Goal: Task Accomplishment & Management: Complete application form

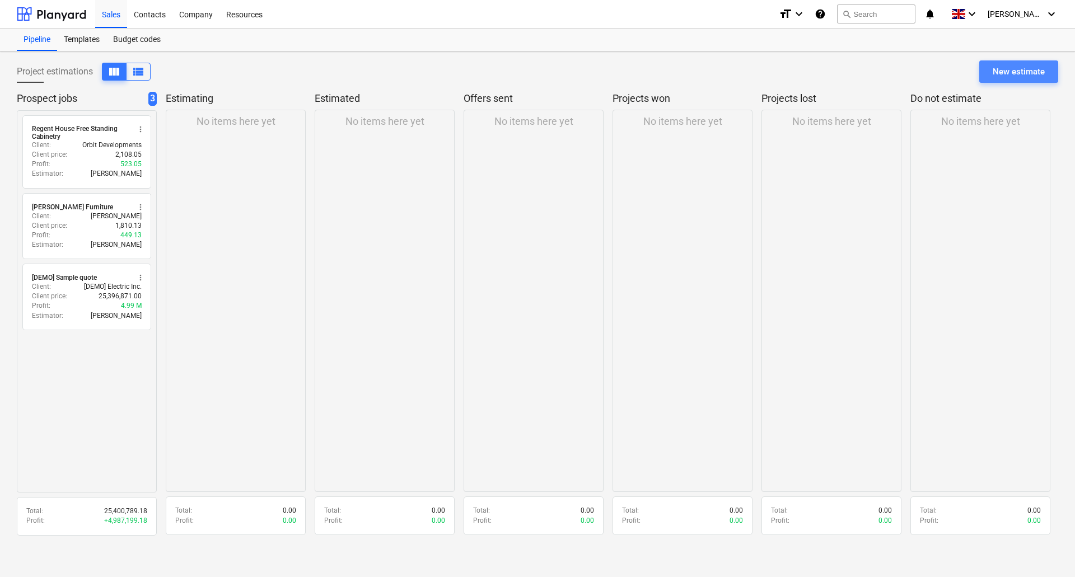
click at [1021, 68] on div "New estimate" at bounding box center [1018, 71] width 52 height 15
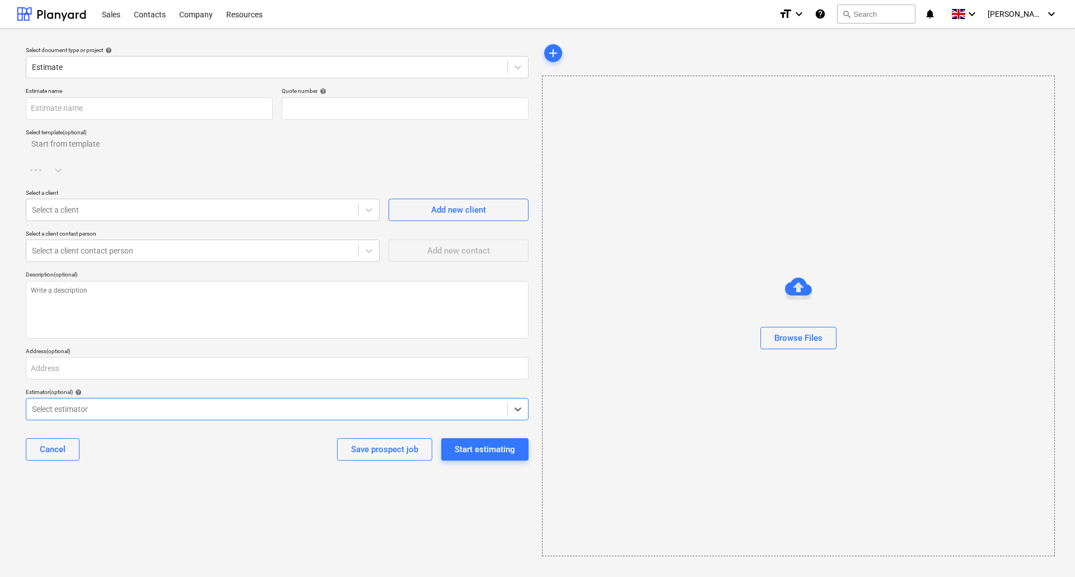
type textarea "x"
type input "QU-0004"
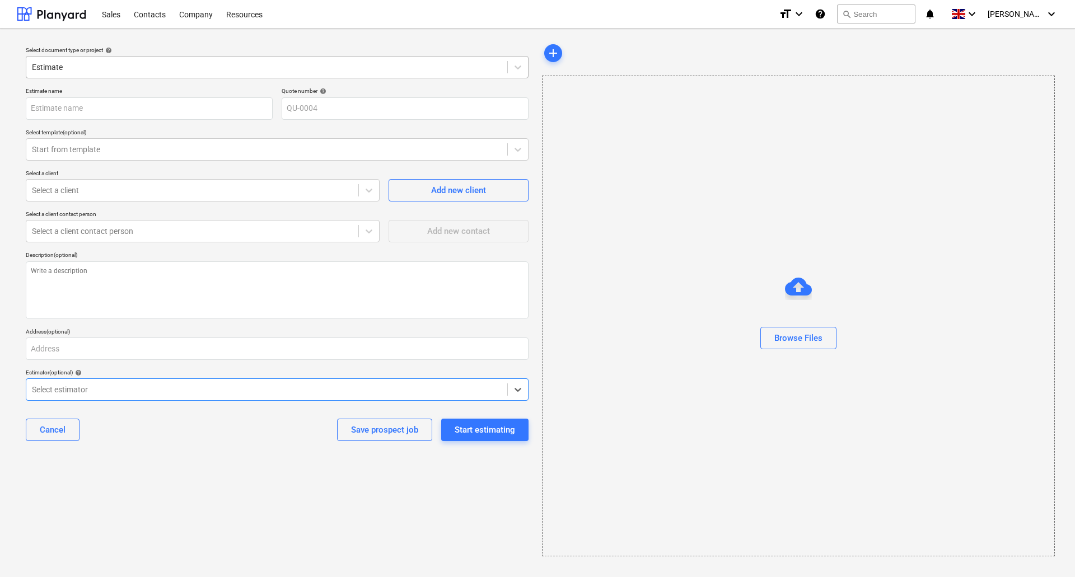
click at [93, 66] on div at bounding box center [267, 67] width 470 height 11
click at [203, 118] on input "text" at bounding box center [149, 108] width 247 height 22
type textarea "x"
type input "T"
type textarea "x"
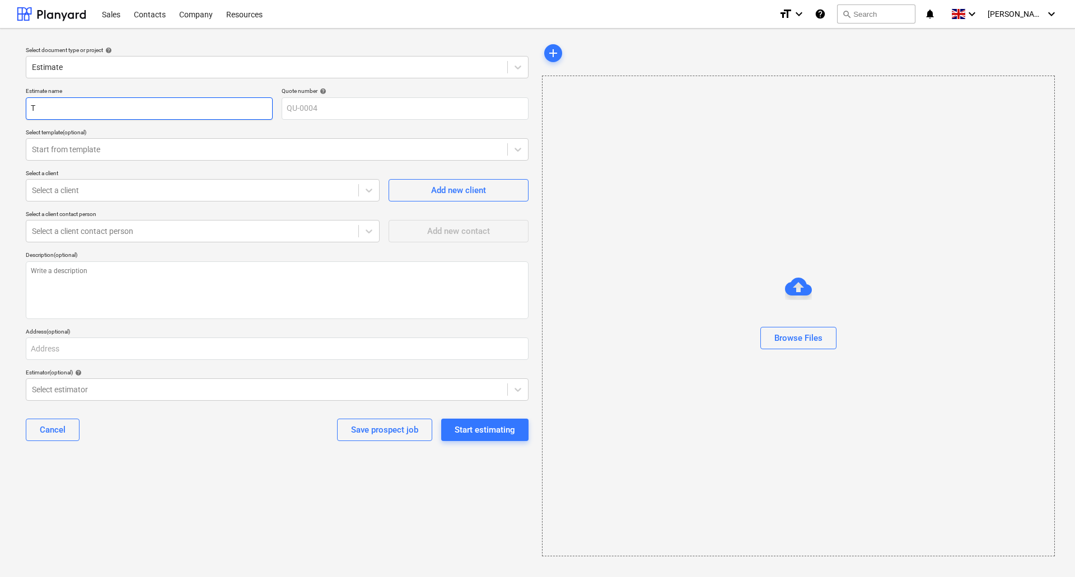
type input "Th"
type textarea "x"
type input "Thj"
type textarea "x"
type input "Thje"
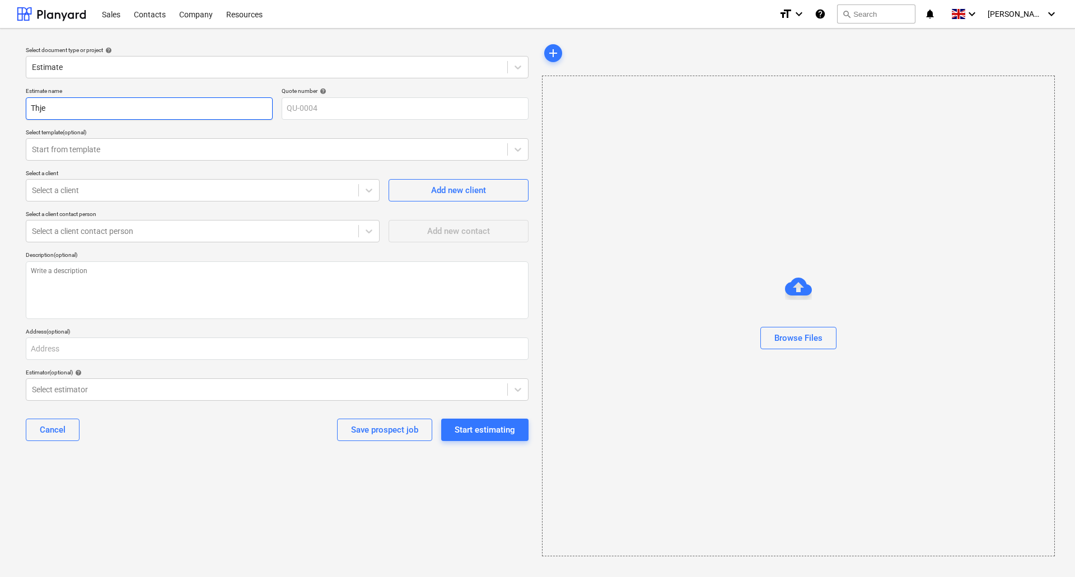
type textarea "x"
type input "Thje"
type textarea "x"
type input "Thje"
type textarea "x"
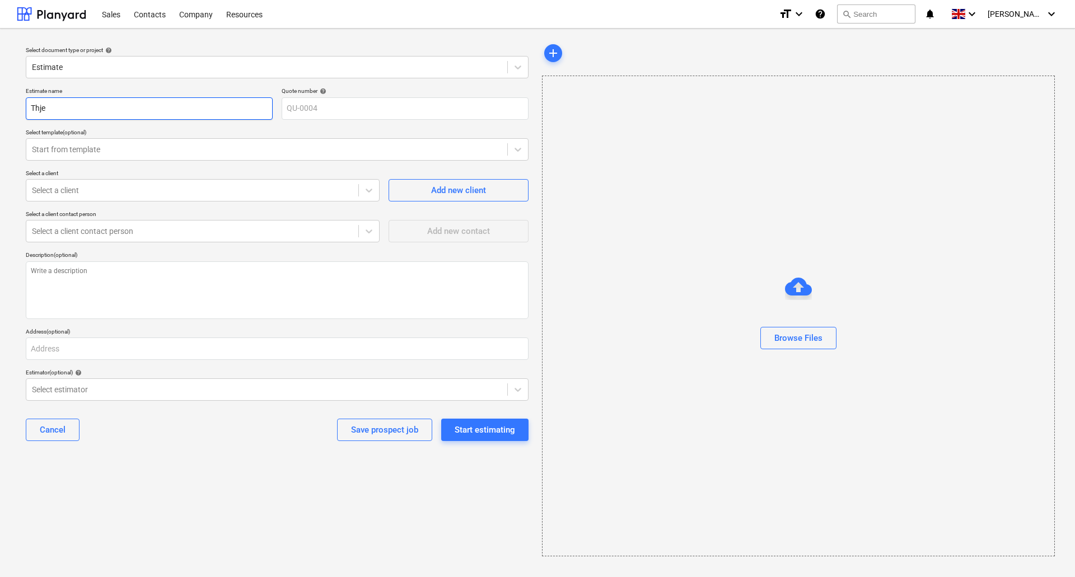
type input "Thj"
type textarea "x"
type input "Th"
type textarea "x"
type input "The"
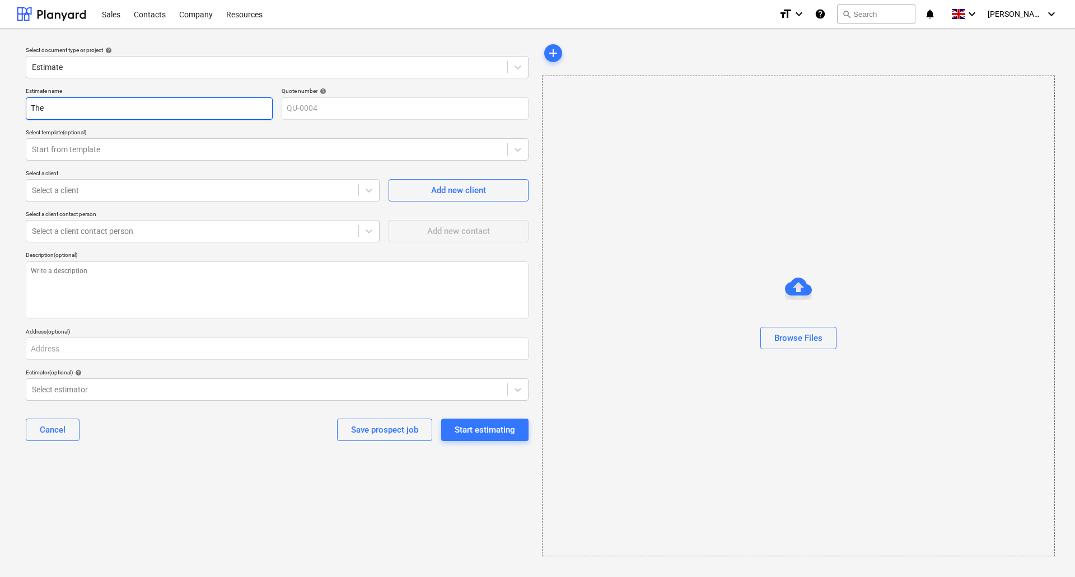
type textarea "x"
type input "The"
type textarea "x"
type input "The A"
type textarea "x"
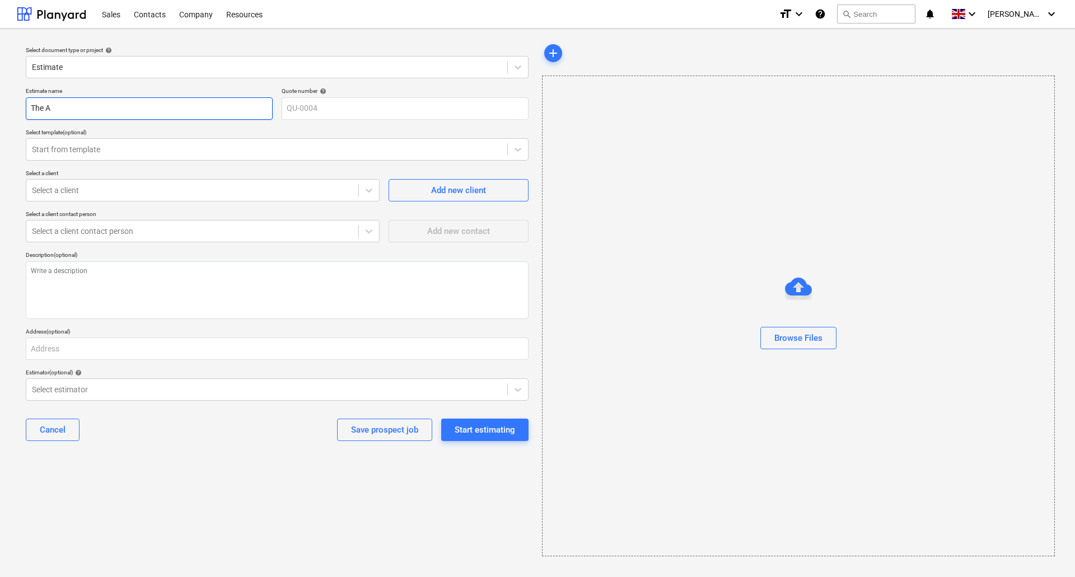
type input "The Al"
type textarea "x"
type input "The Ale"
type textarea "x"
type input "The Alex"
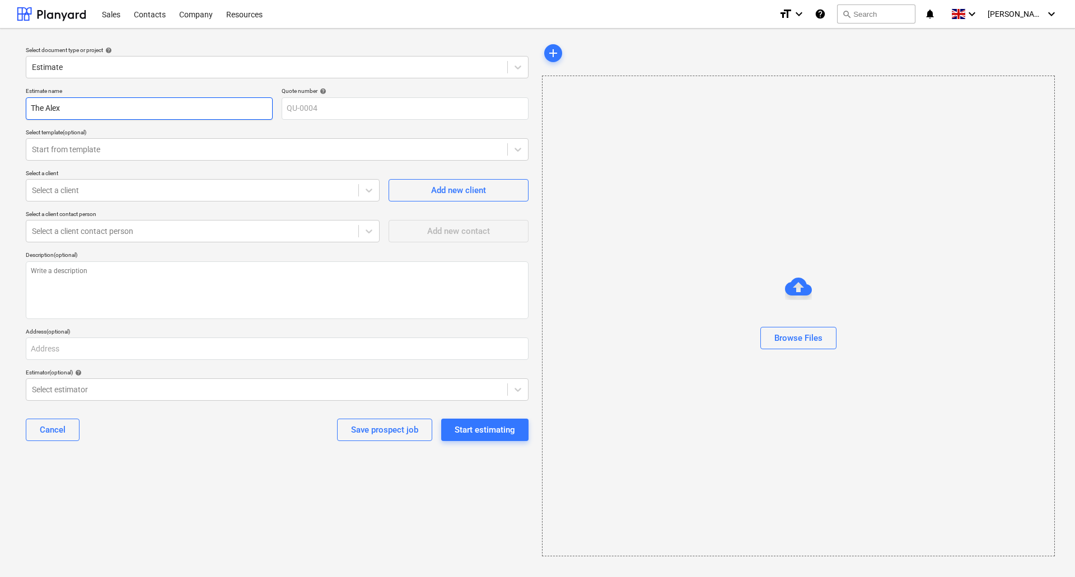
type textarea "x"
type input "The Alexa"
type textarea "x"
type input "The Alexan"
type textarea "x"
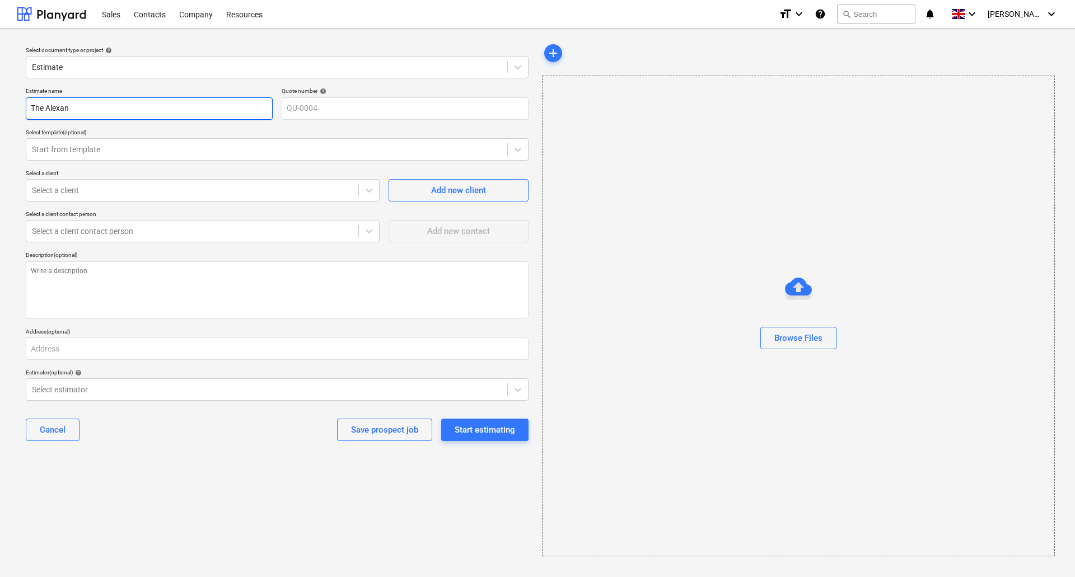
type input "The Alexand"
type textarea "x"
type input "The [PERSON_NAME]"
type textarea "x"
type input "The Alexandra"
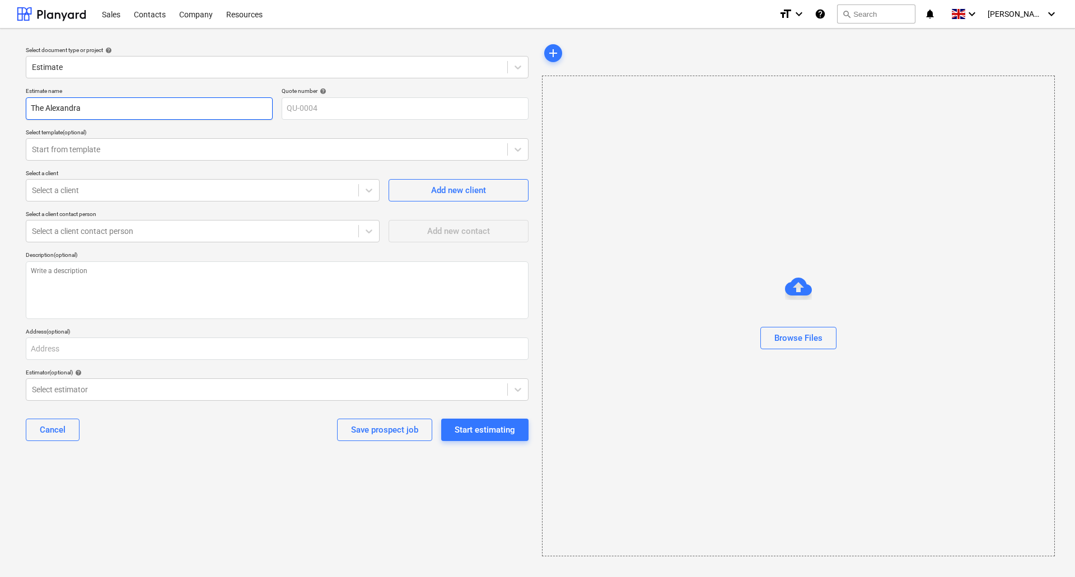
type textarea "x"
type input "The Alexandra"
type textarea "x"
type input "The [PERSON_NAME]"
type textarea "x"
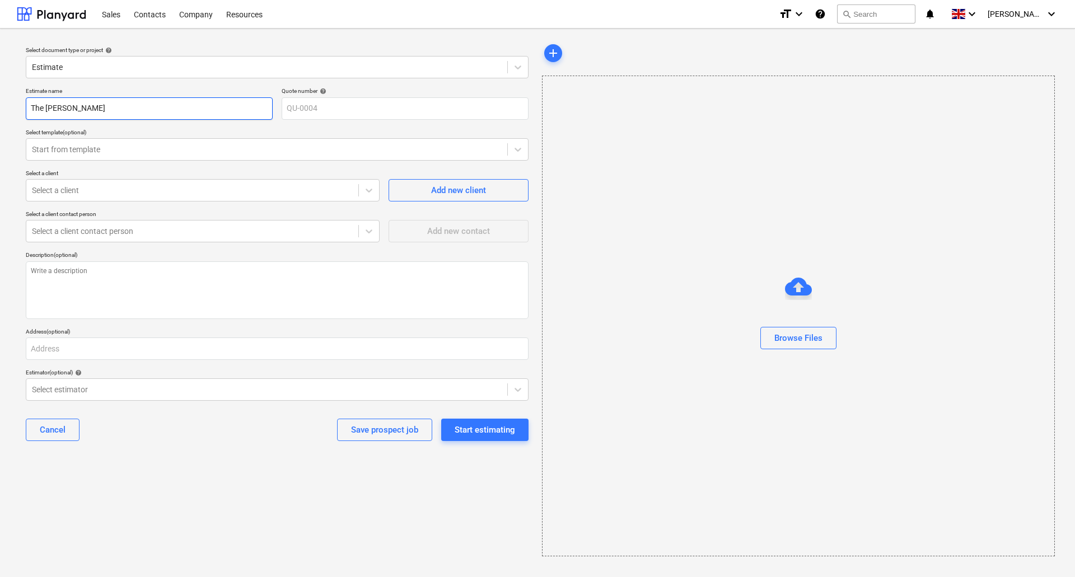
type input "The [PERSON_NAME]"
type textarea "x"
type input "The [PERSON_NAME]"
type textarea "x"
type input "The [PERSON_NAME]"
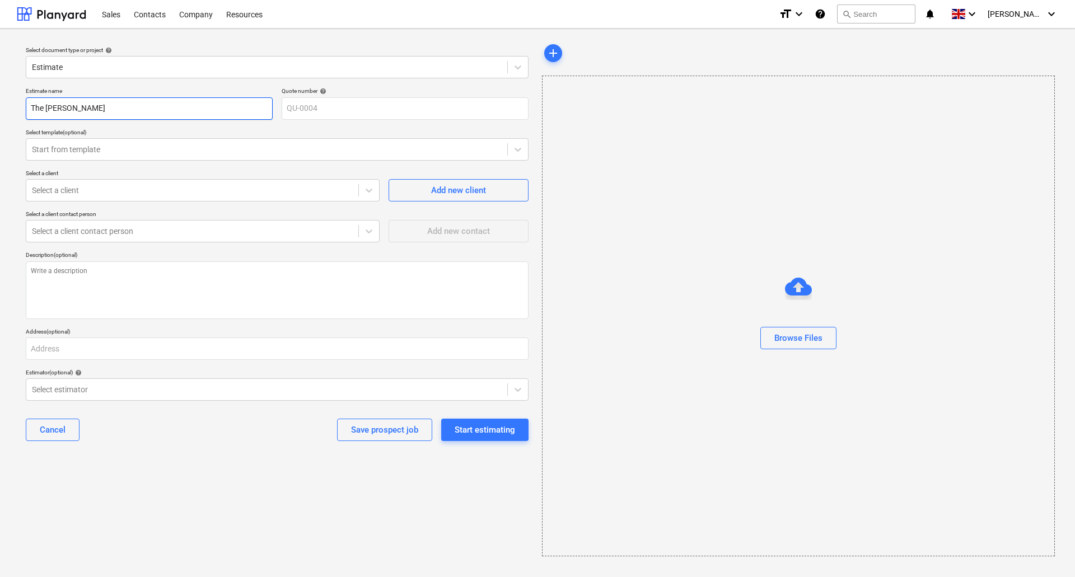
type textarea "x"
type input "The [PERSON_NAME]"
type textarea "x"
type input "The [PERSON_NAME]"
type textarea "x"
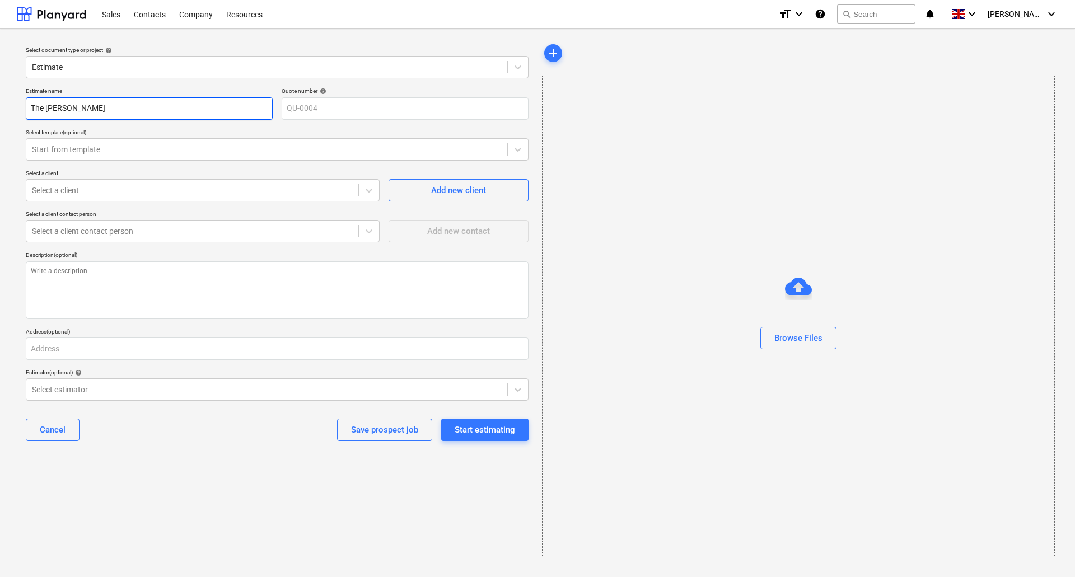
type input "The [PERSON_NAME]"
type textarea "x"
type input "The [GEOGRAPHIC_DATA]"
type textarea "x"
type input "The [GEOGRAPHIC_DATA]"
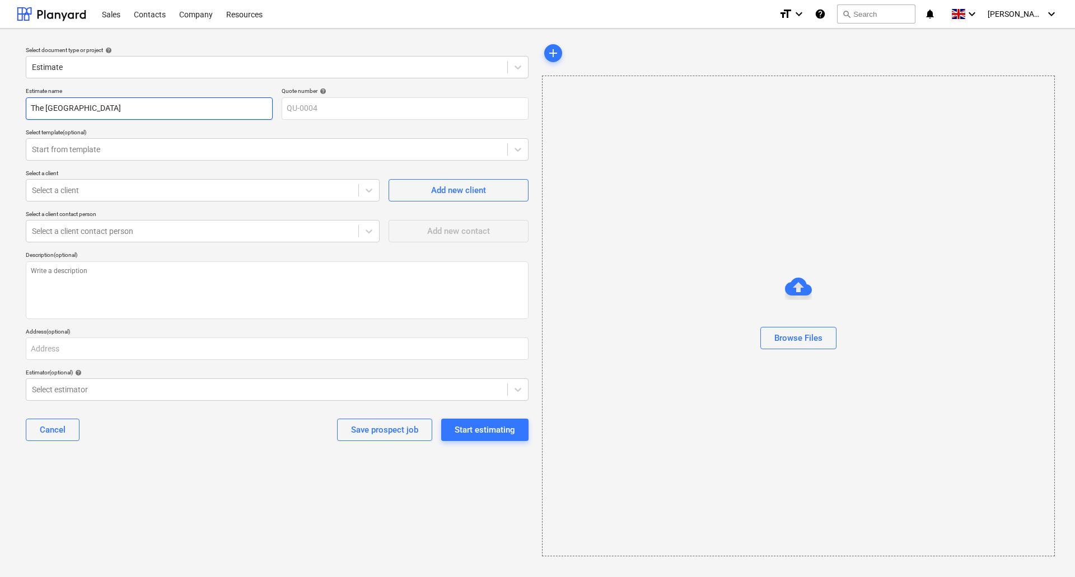
type textarea "x"
type input "The [GEOGRAPHIC_DATA] S"
type textarea "x"
type input "The [GEOGRAPHIC_DATA]"
type textarea "x"
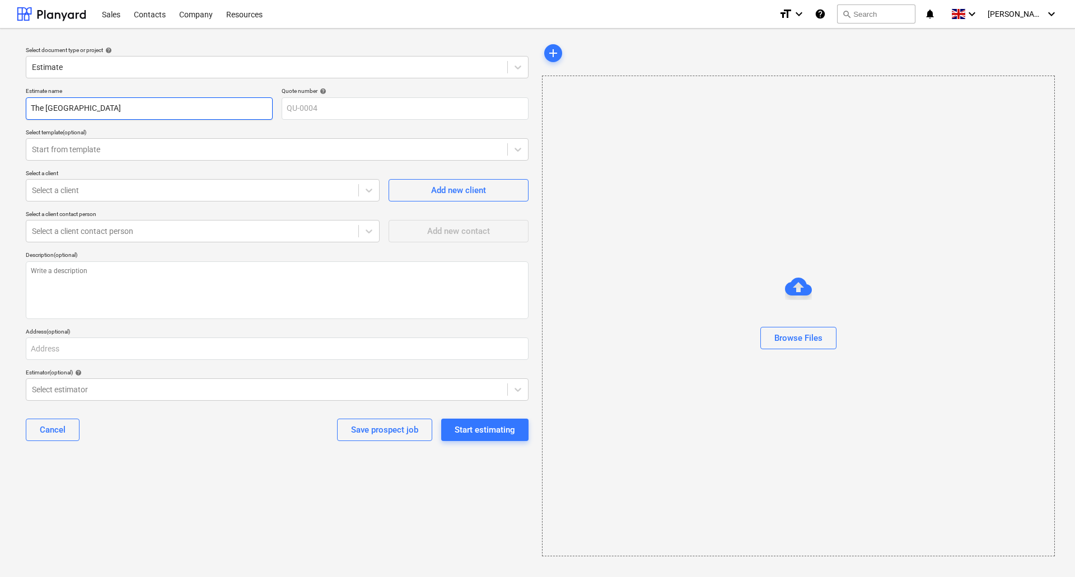
type input "The [GEOGRAPHIC_DATA]"
type textarea "x"
type input "The [GEOGRAPHIC_DATA]"
type textarea "x"
type input "The [GEOGRAPHIC_DATA] S"
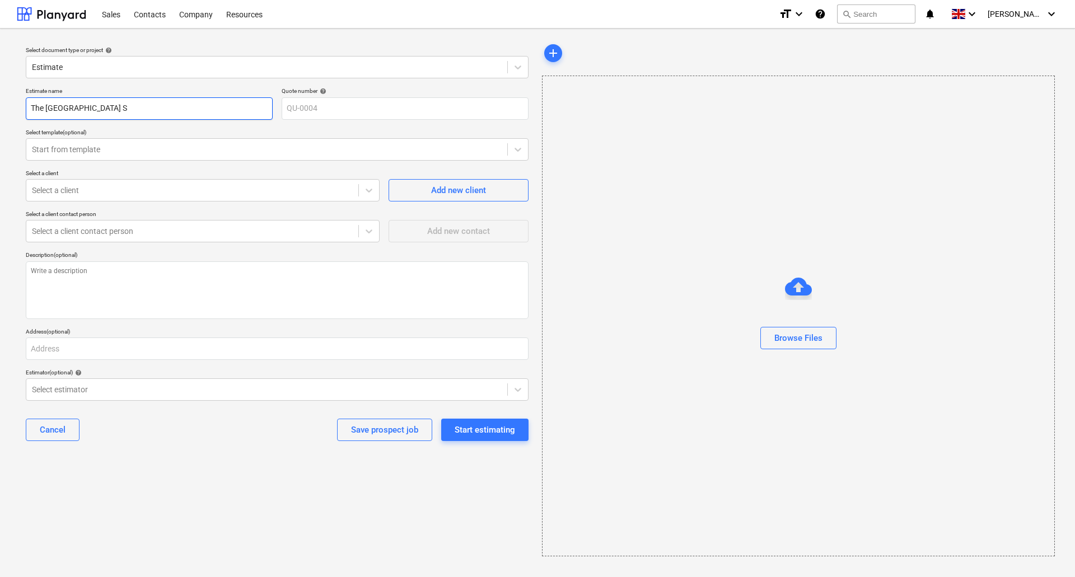
type textarea "x"
type input "The [GEOGRAPHIC_DATA]"
type textarea "x"
type input "The [GEOGRAPHIC_DATA] F"
type textarea "x"
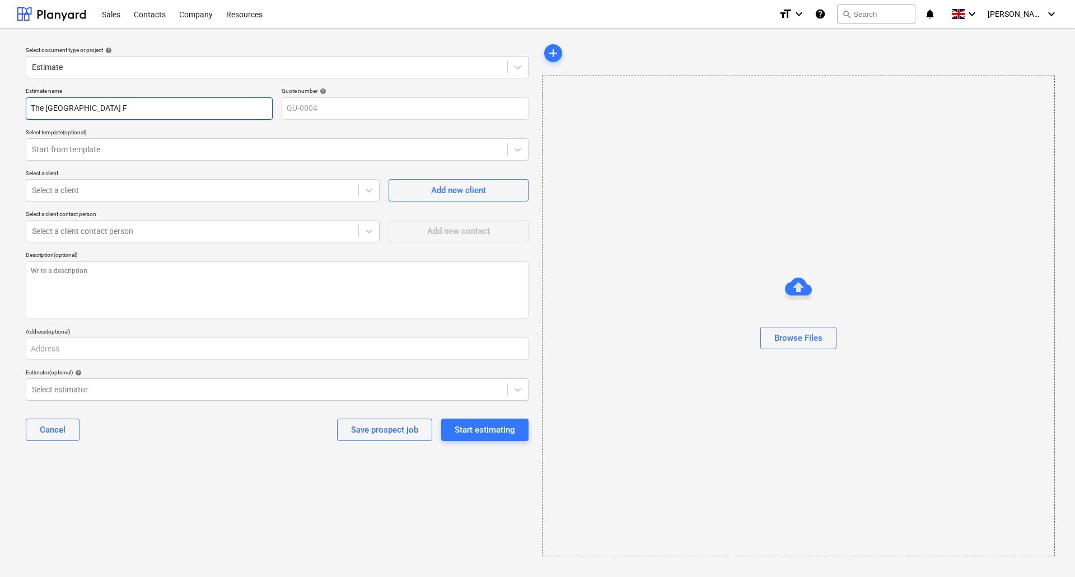
type input "The [GEOGRAPHIC_DATA] Fi"
type textarea "x"
type input "The [GEOGRAPHIC_DATA] Fir"
type textarea "x"
type input "The Alexandra Hospital Firs"
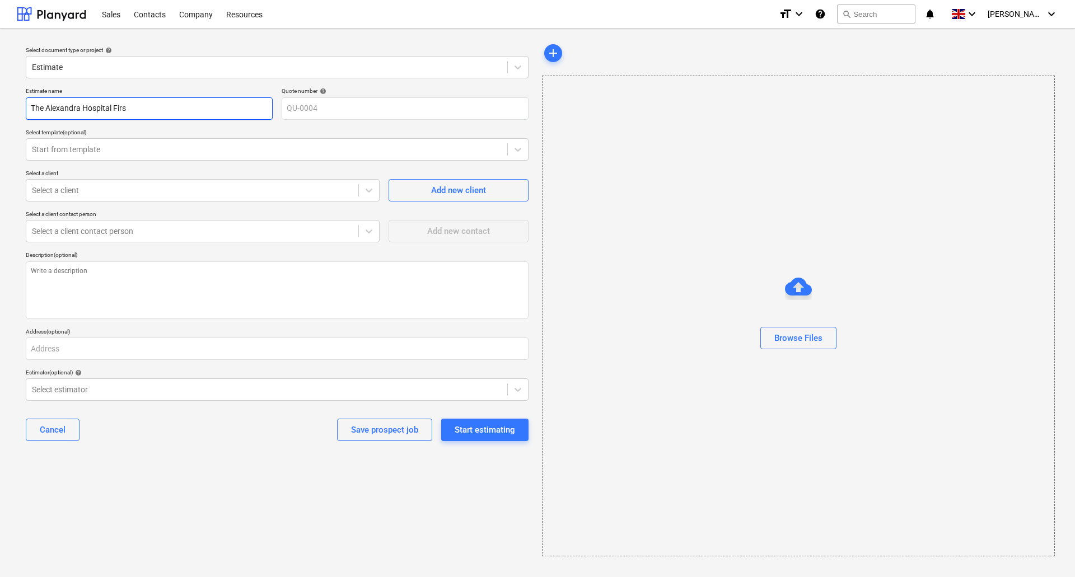
type textarea "x"
type input "The Alexandra Hospital First"
type textarea "x"
type input "The Alexandra Hospital First"
type textarea "x"
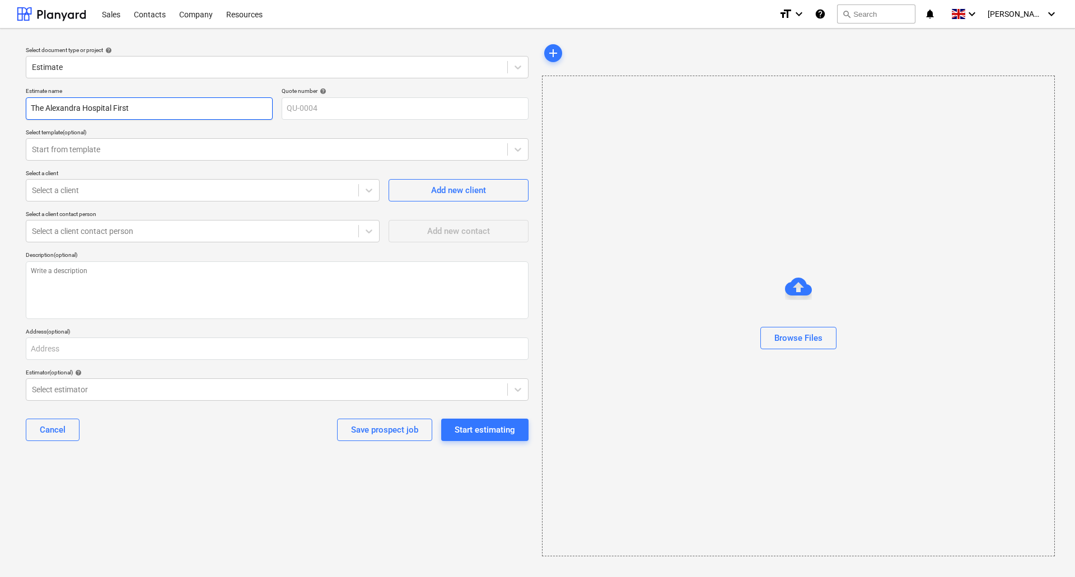
type input "The Alexandra Hospital First F"
type textarea "x"
type input "The [GEOGRAPHIC_DATA] First Fl"
type textarea "x"
type input "The [GEOGRAPHIC_DATA] First Flo"
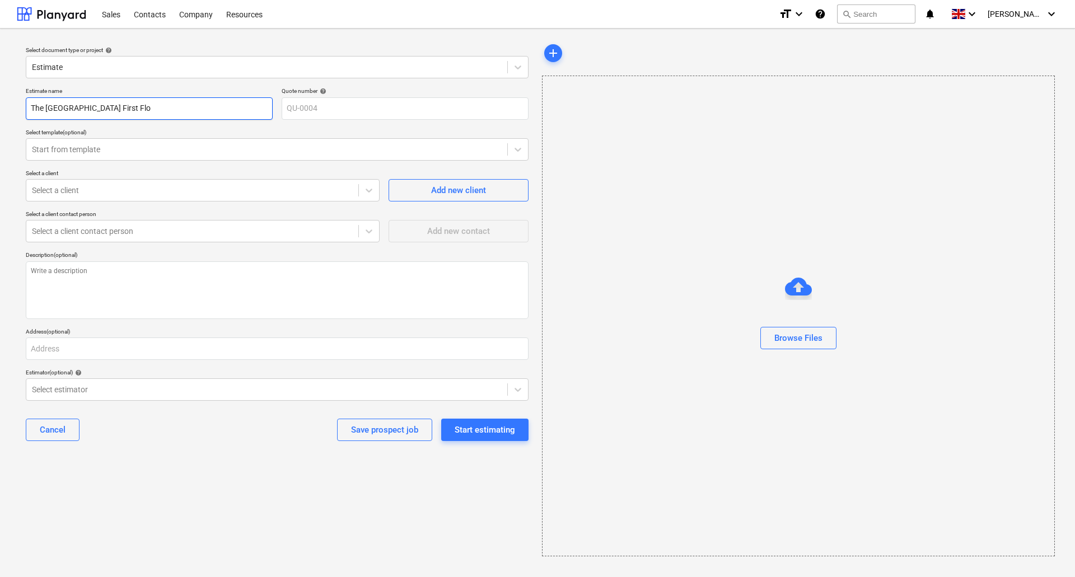
type textarea "x"
type input "The Alexandra Hospital First Floo"
type textarea "x"
type input "The [GEOGRAPHIC_DATA] First Floor"
type textarea "x"
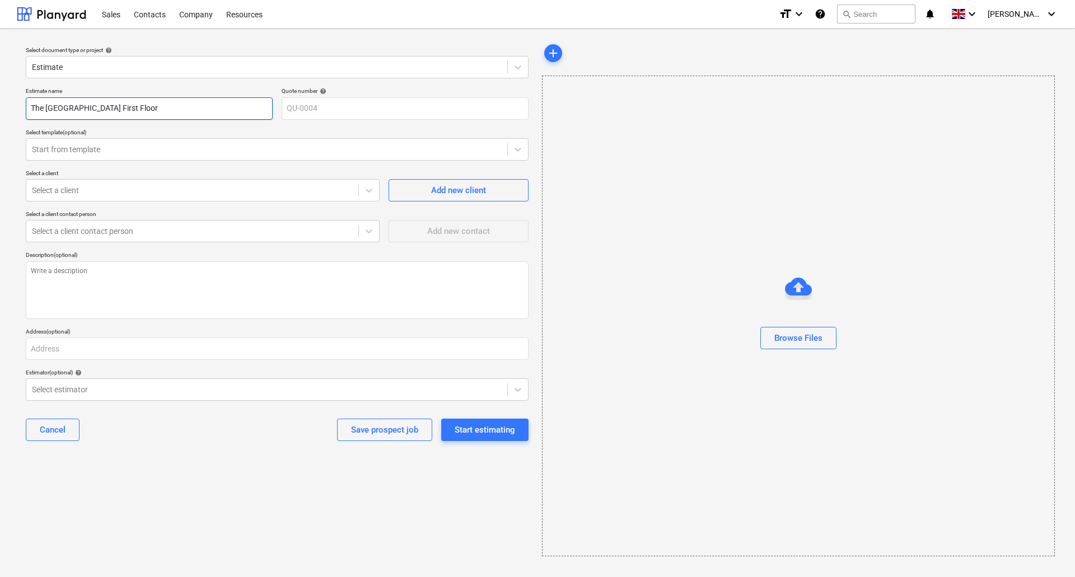
type input "The [GEOGRAPHIC_DATA] First Floor"
type textarea "x"
type input "The [GEOGRAPHIC_DATA] First Floor F"
type textarea "x"
type input "The [GEOGRAPHIC_DATA] First Floor Fi"
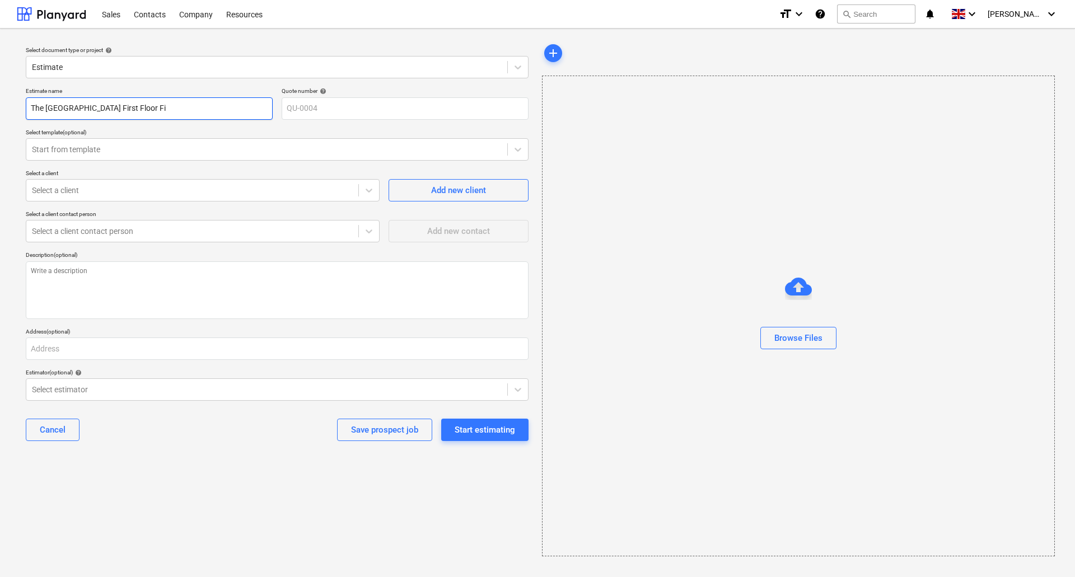
type textarea "x"
type input "The [GEOGRAPHIC_DATA] First Floor Fir"
type textarea "x"
type input "The Alexandra Hospital First Floor Fire"
type textarea "x"
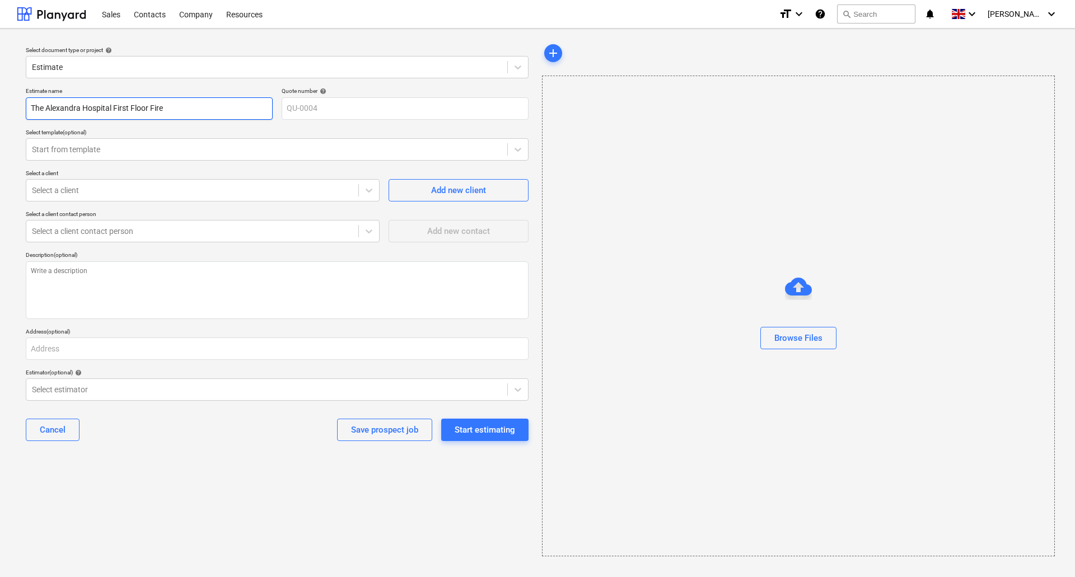
type input "The [GEOGRAPHIC_DATA] First Floor Fired"
type textarea "x"
type input "The [GEOGRAPHIC_DATA] First Floor Fired"
type textarea "x"
type input "The [GEOGRAPHIC_DATA] First Floor Fired"
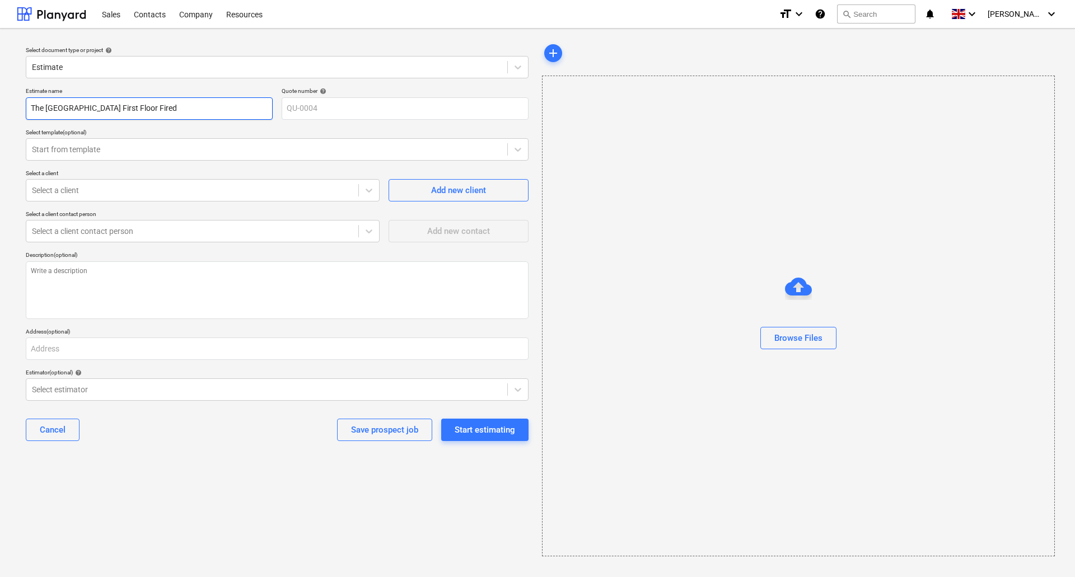
type textarea "x"
type input "The Alexandra Hospital First Floor Fire"
type textarea "x"
type input "The Alexandra Hospital First Floor Fire"
type textarea "x"
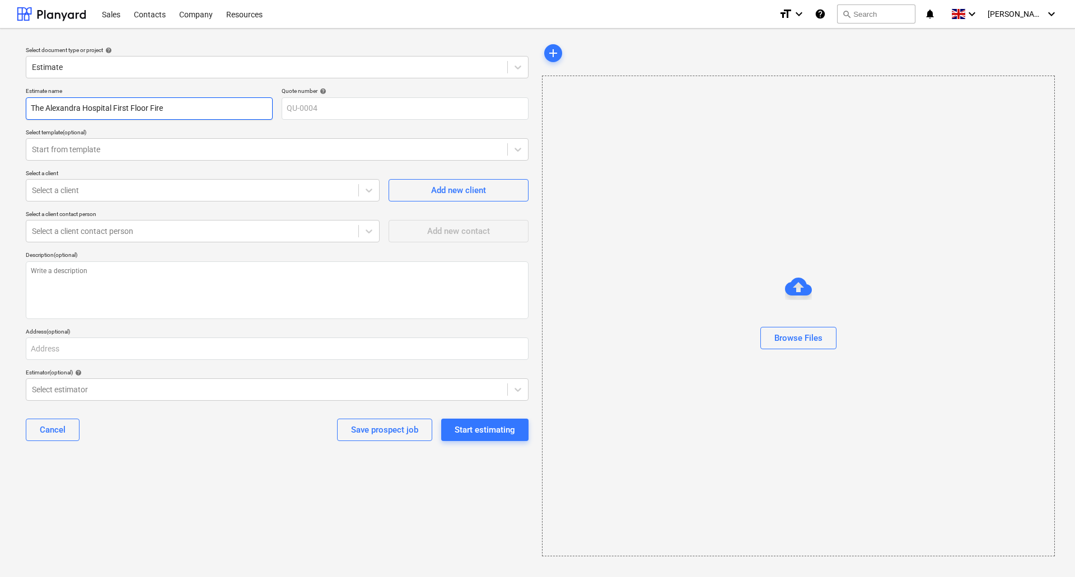
type input "The Alexandra Hospital First Floor Fire D"
type textarea "x"
type input "The Alexandra Hospital First Floor Fire Do"
type textarea "x"
type input "The Alexandra Hospital First Floor Fire Doo"
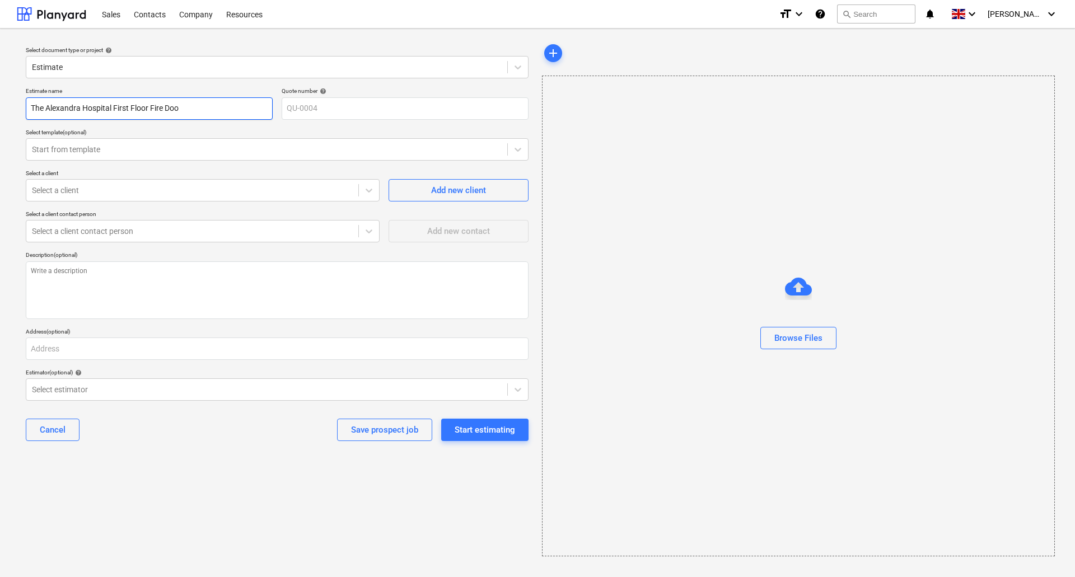
type textarea "x"
type input "The Alexandra Hospital First Floor Fire Door"
type textarea "x"
type input "The Alexandra Hospital First Floor Fire Doors"
click at [86, 191] on div at bounding box center [192, 190] width 321 height 11
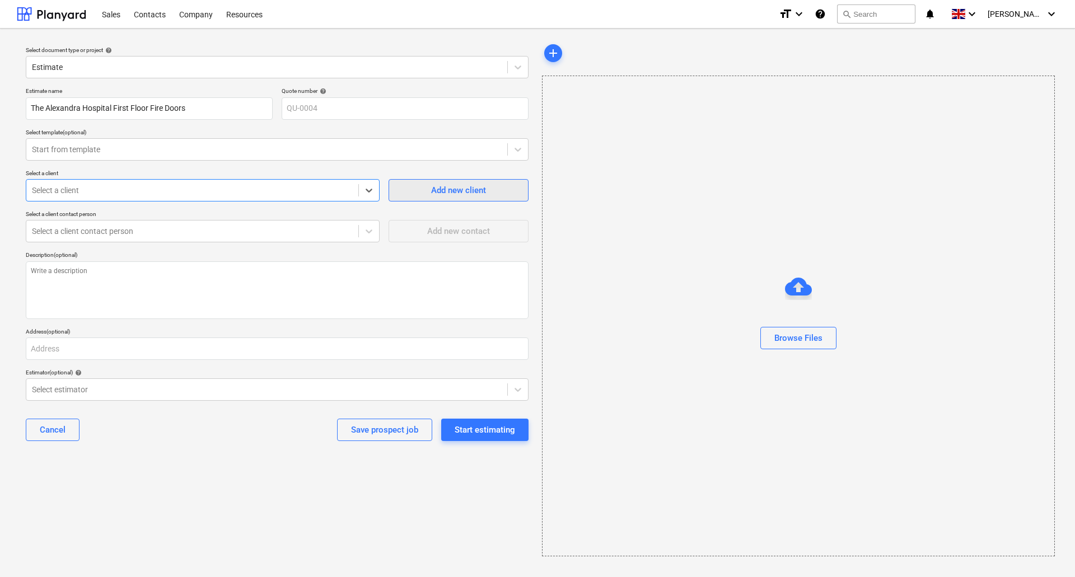
click at [406, 195] on span "Add new client" at bounding box center [458, 190] width 112 height 15
type textarea "x"
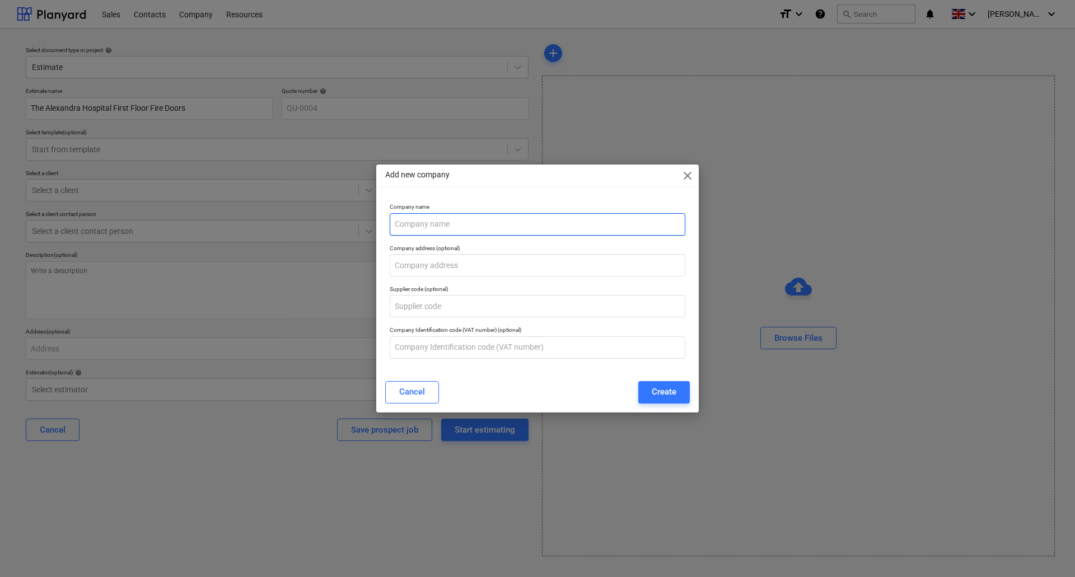
click at [453, 225] on input "text" at bounding box center [538, 224] width 296 height 22
type input "CHG The [GEOGRAPHIC_DATA]"
click at [441, 269] on input "text" at bounding box center [538, 265] width 296 height 22
type input "[STREET_ADDRESS]"
click at [666, 388] on div "Create" at bounding box center [664, 392] width 25 height 15
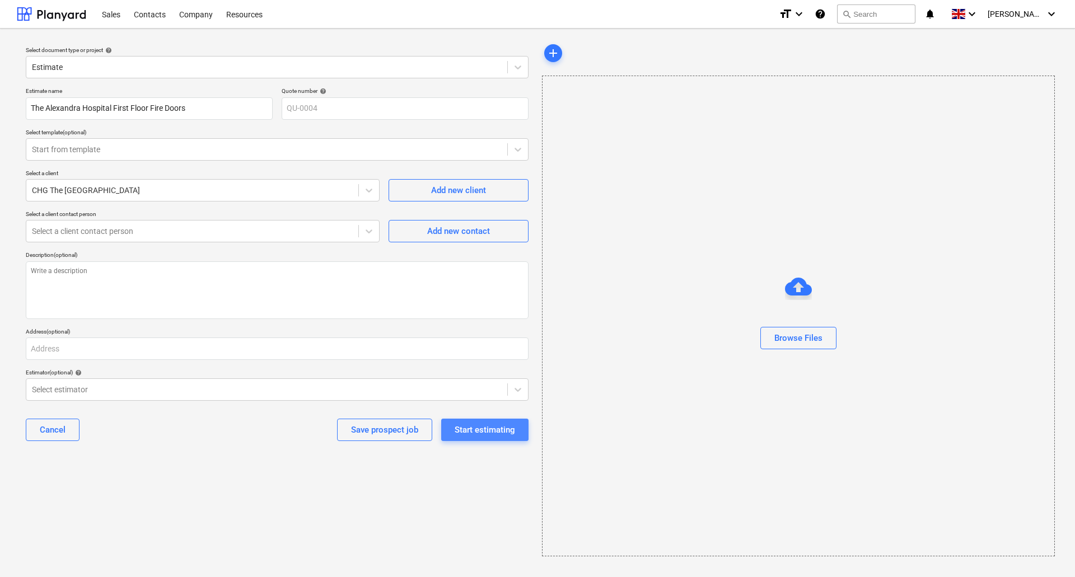
click at [484, 424] on div "Start estimating" at bounding box center [485, 430] width 60 height 15
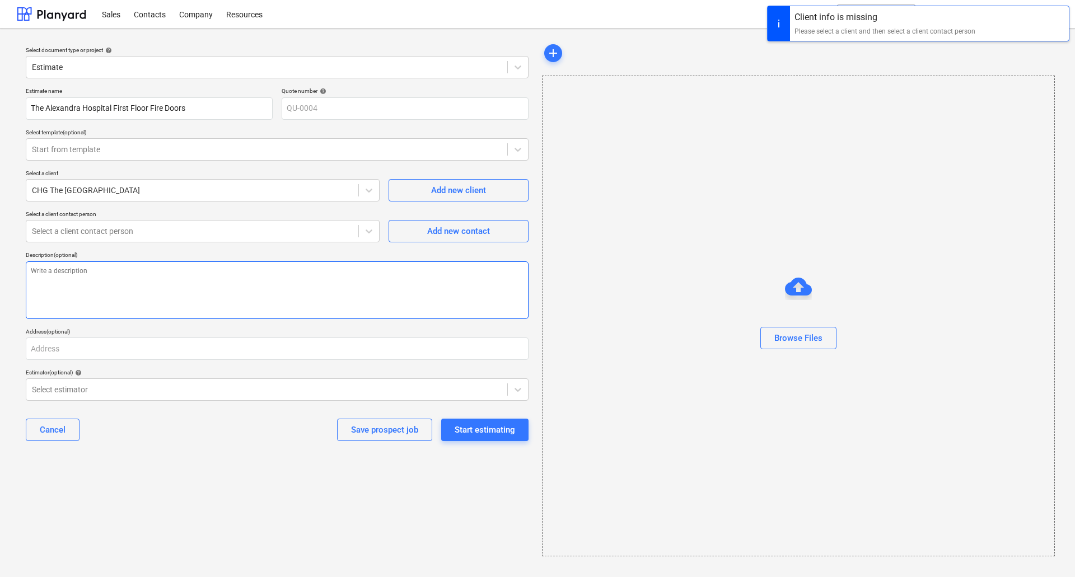
click at [118, 270] on textarea at bounding box center [277, 290] width 503 height 58
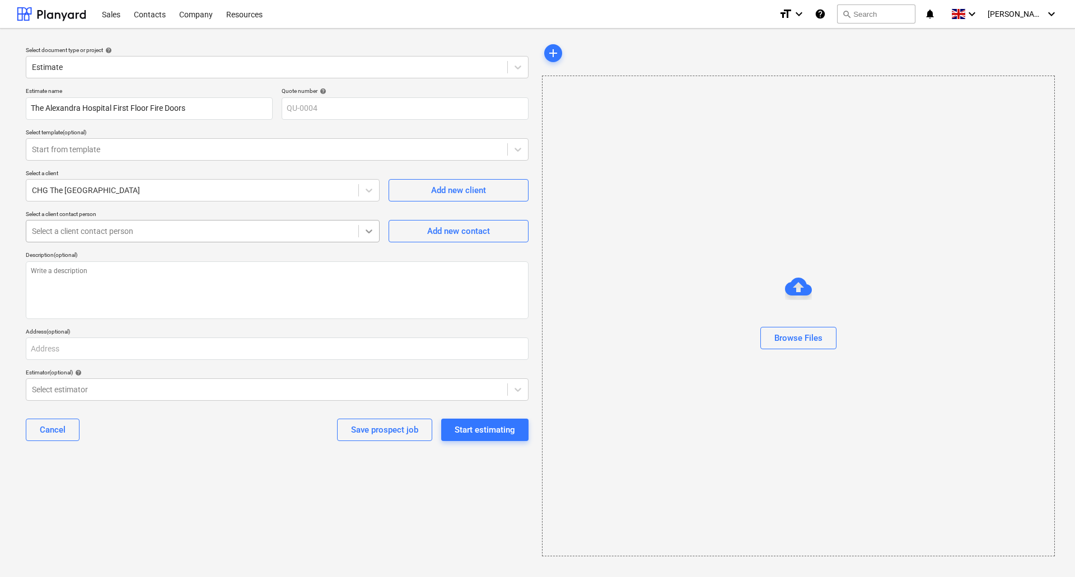
type textarea "x"
click at [367, 230] on icon at bounding box center [369, 232] width 7 height 4
click at [263, 230] on div at bounding box center [192, 231] width 321 height 11
type input "[PERSON_NAME]"
type textarea "x"
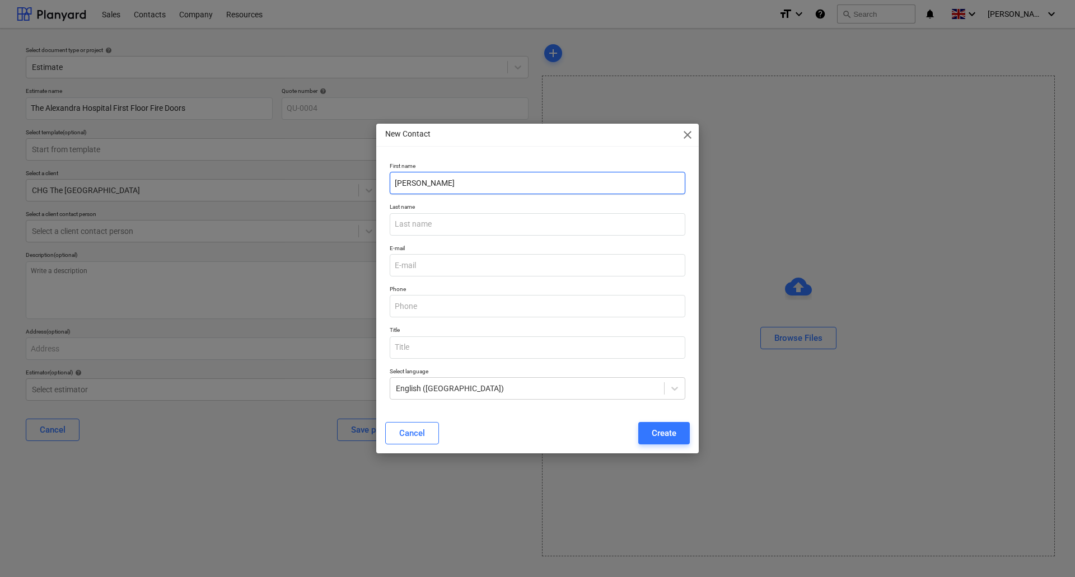
click at [498, 183] on input "[PERSON_NAME]" at bounding box center [538, 183] width 296 height 22
type input "[PERSON_NAME]"
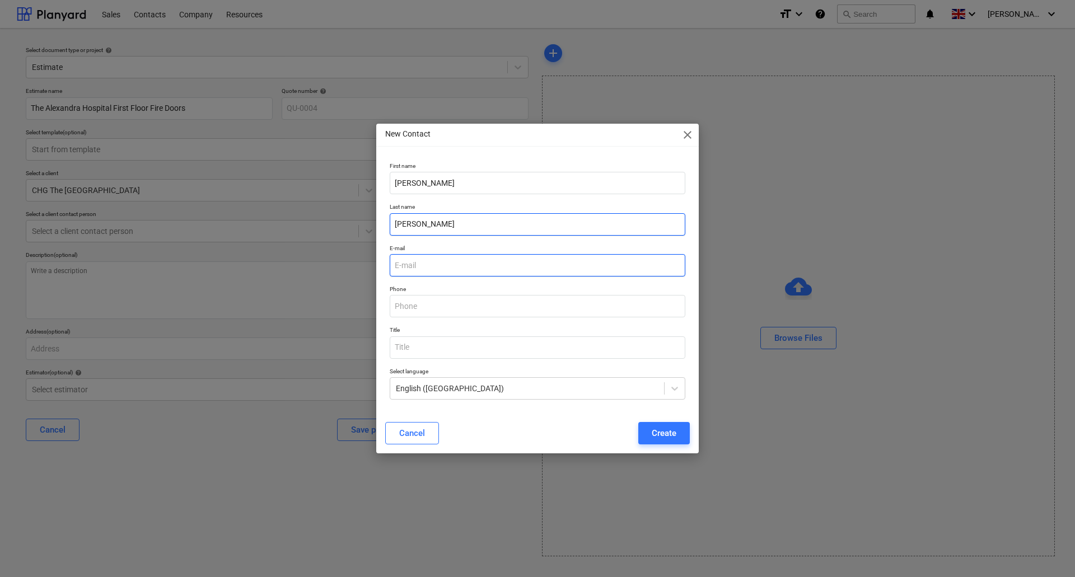
type input "[PERSON_NAME]"
type input "N"
type input "[PERSON_NAME][EMAIL_ADDRESS][PERSON_NAME][DOMAIN_NAME]"
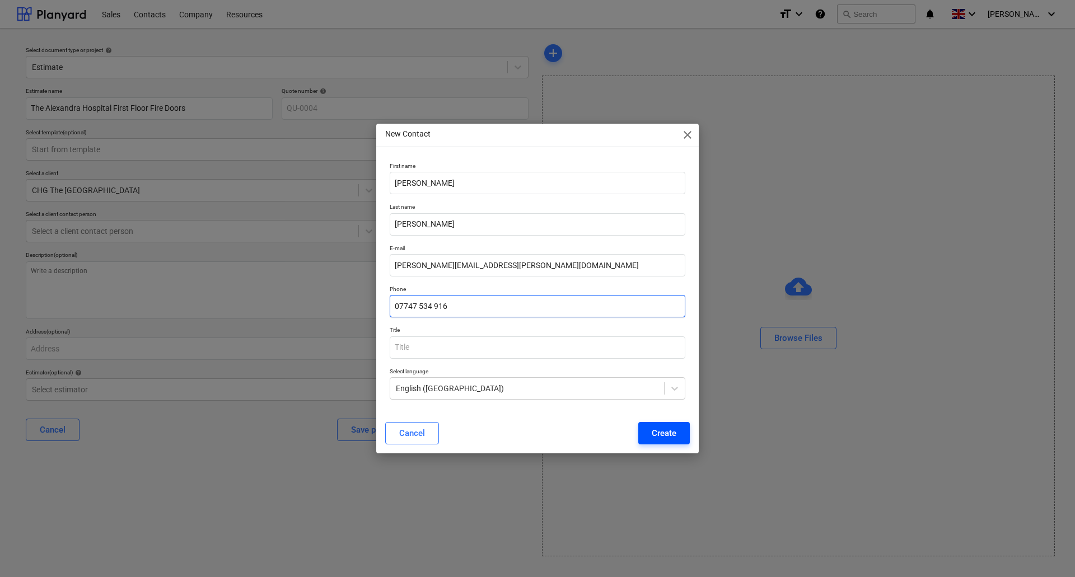
type input "07747 534 916"
click at [669, 443] on button "Create" at bounding box center [663, 433] width 51 height 22
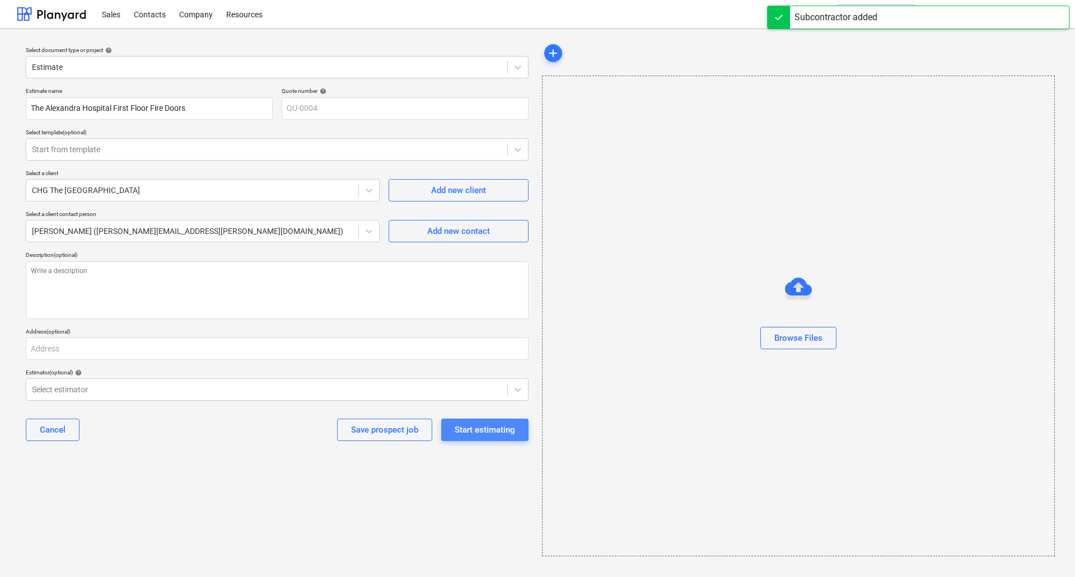
click at [475, 435] on div "Start estimating" at bounding box center [485, 430] width 60 height 15
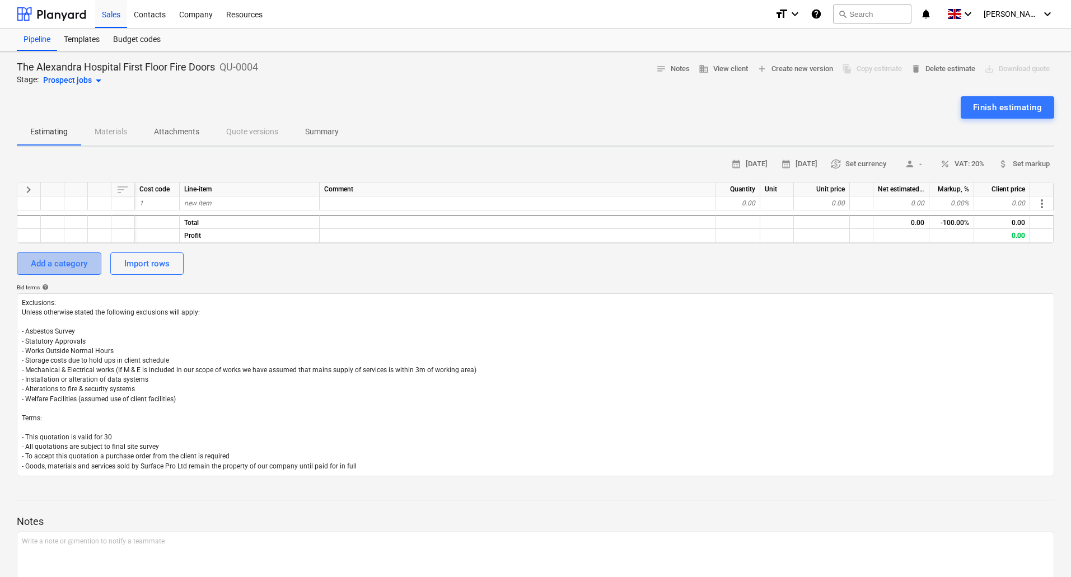
click at [72, 262] on div "Add a category" at bounding box center [59, 263] width 57 height 15
type textarea "x"
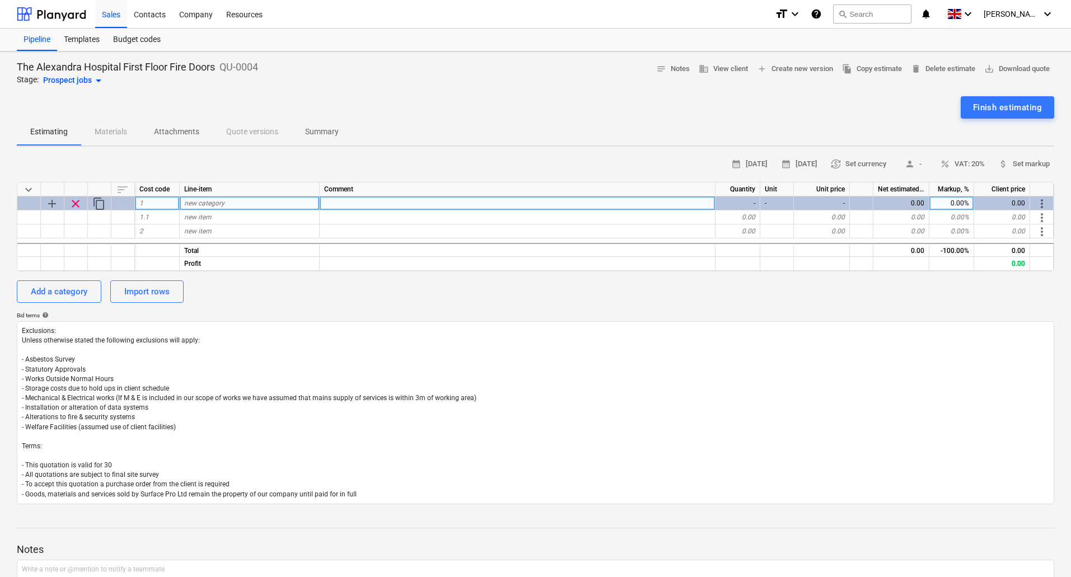
click at [199, 204] on span "new category" at bounding box center [204, 203] width 40 height 8
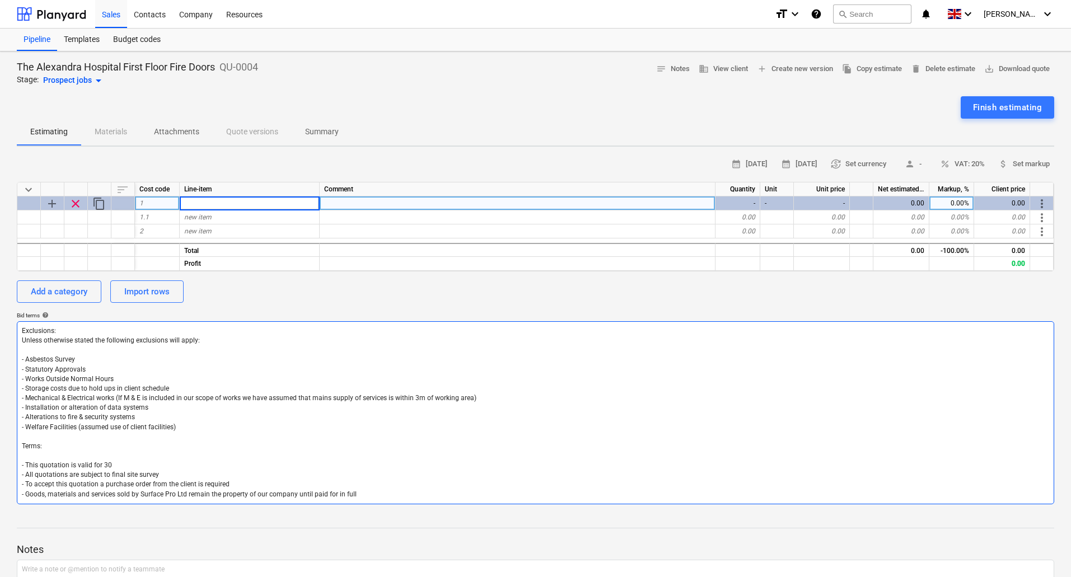
type input "R"
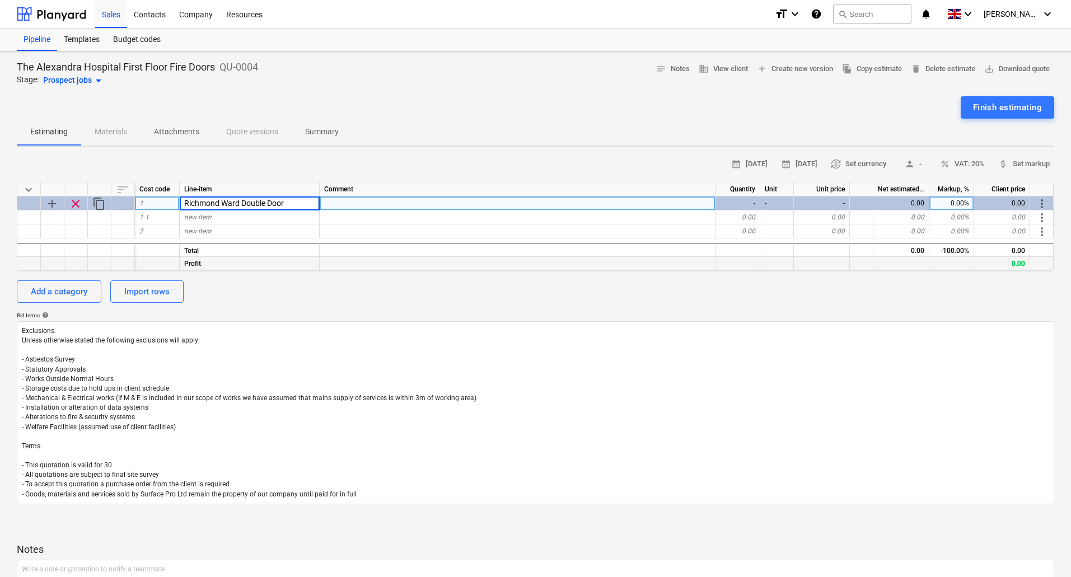
type input "Richmond Ward Double Door"
type textarea "x"
click at [221, 218] on div "new item" at bounding box center [250, 217] width 140 height 14
click at [233, 217] on div "new item" at bounding box center [250, 217] width 140 height 14
click at [232, 218] on div "new item" at bounding box center [250, 217] width 140 height 14
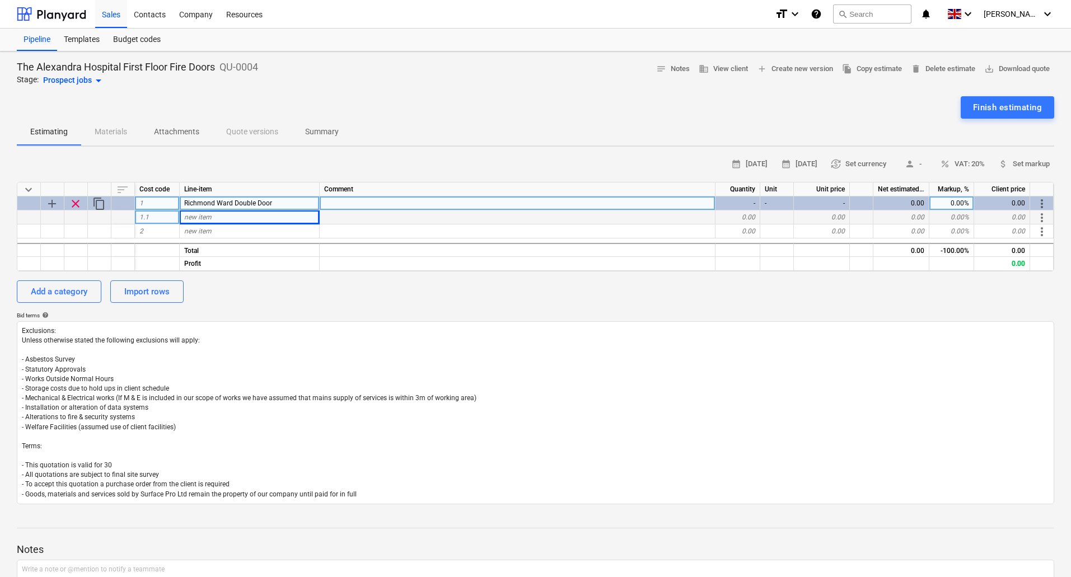
click at [249, 220] on div "new item" at bounding box center [250, 217] width 140 height 14
click at [239, 218] on input at bounding box center [249, 216] width 139 height 13
type input "Double Door Set With VP"
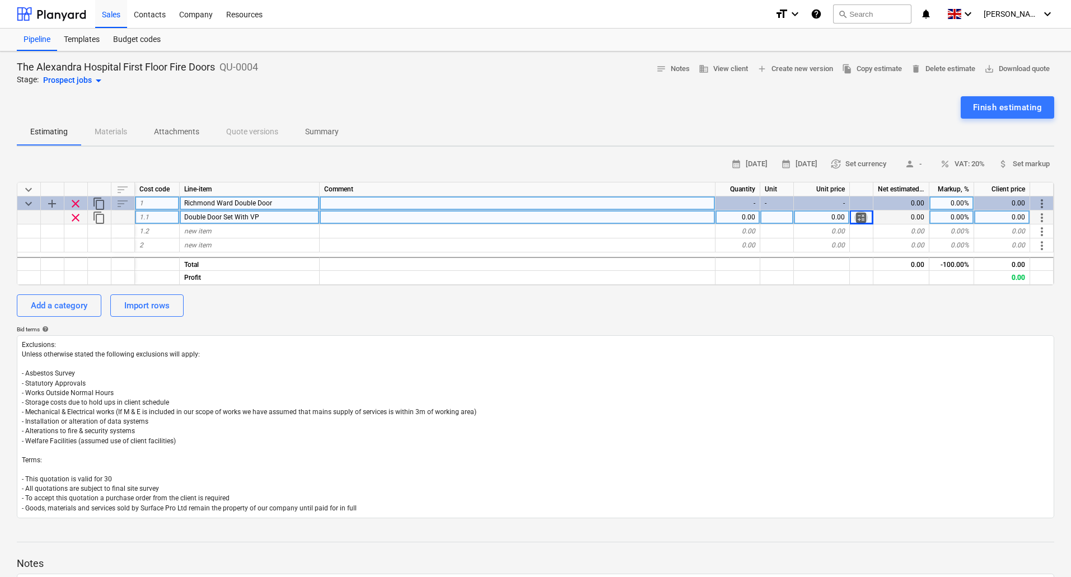
click at [863, 217] on span "calculate" at bounding box center [860, 217] width 13 height 13
type textarea "x"
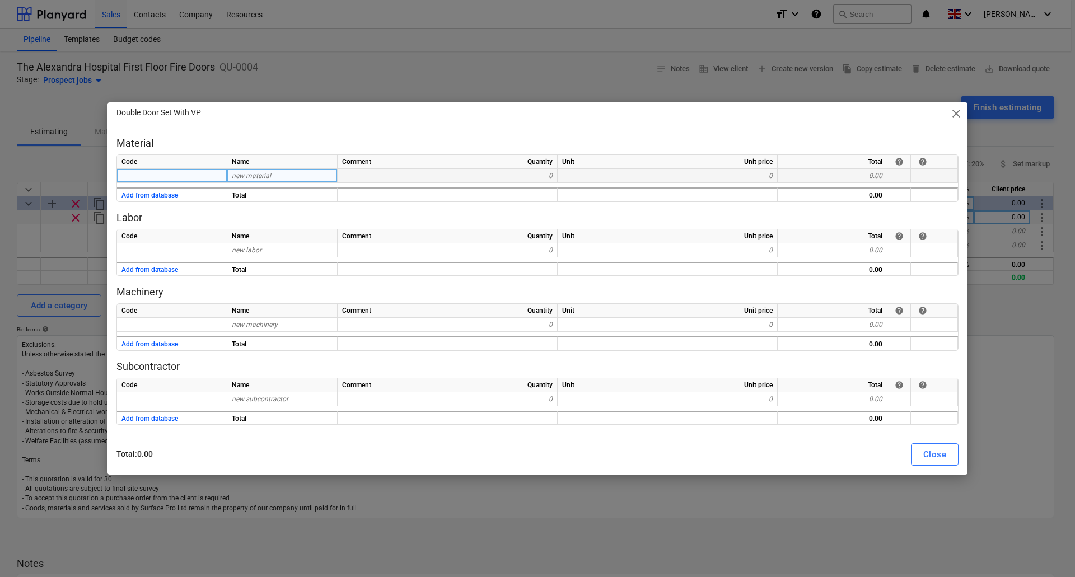
click at [255, 172] on span "new material" at bounding box center [251, 176] width 39 height 8
type input "Mcr Joinery"
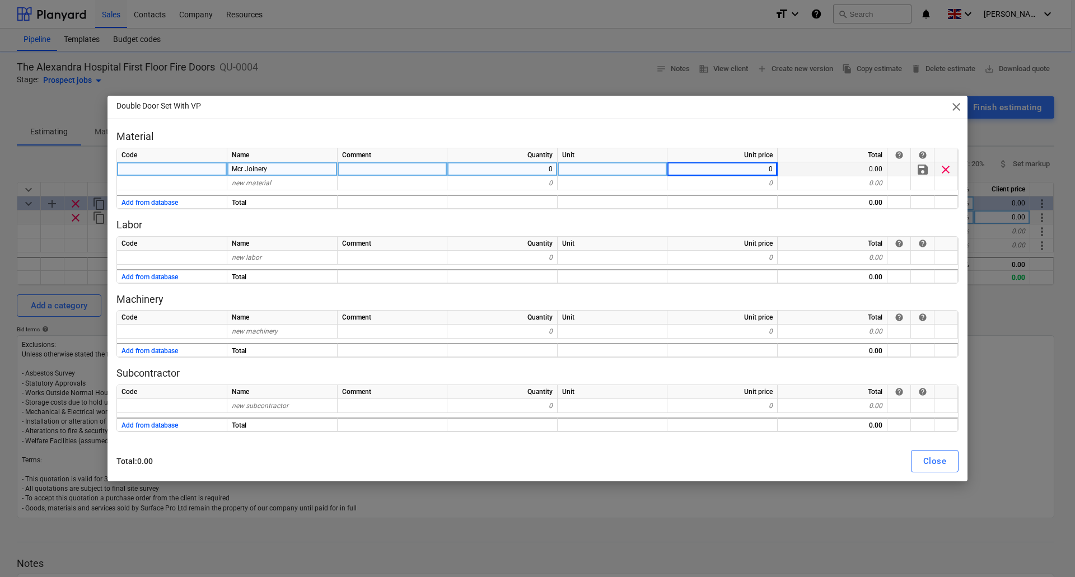
type textarea "x"
click at [749, 169] on div "0" at bounding box center [722, 169] width 110 height 14
type input "1925"
type textarea "x"
type input "C179 Laminate"
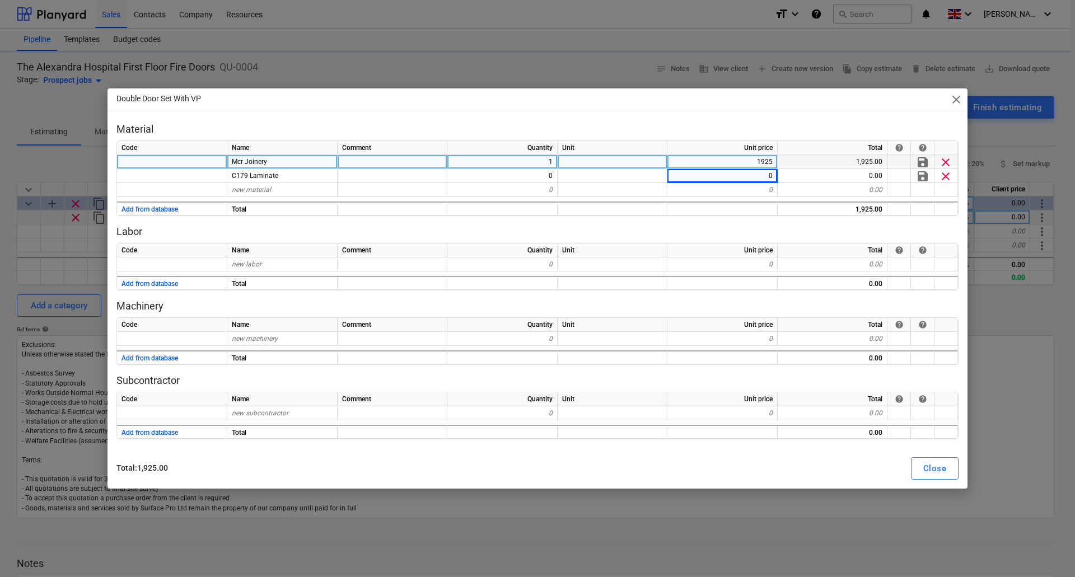
type textarea "x"
type input "40"
type textarea "x"
type input "a"
type input "Paint Frame"
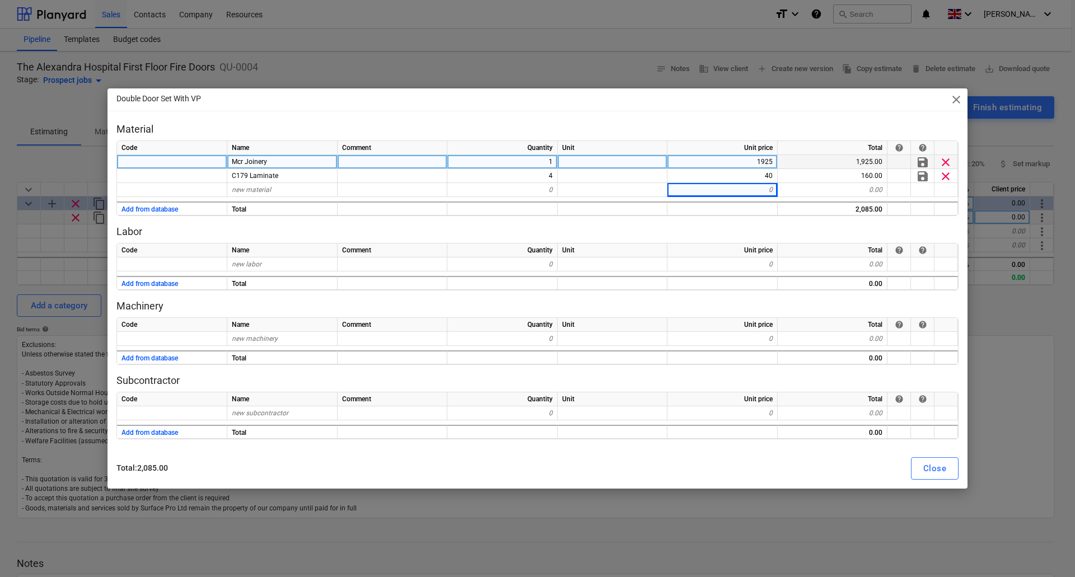
type textarea "x"
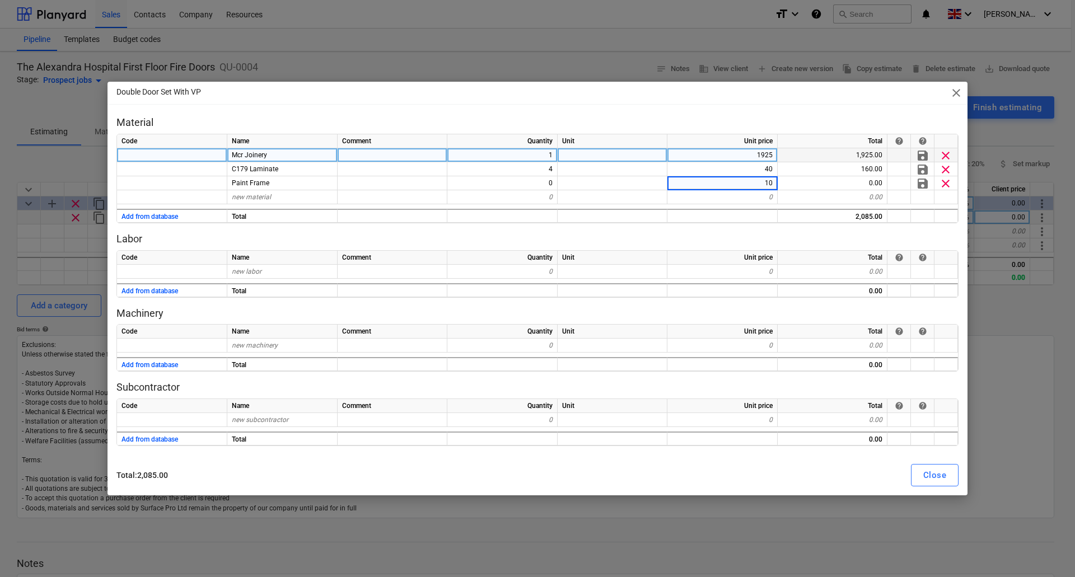
type input "100"
type textarea "x"
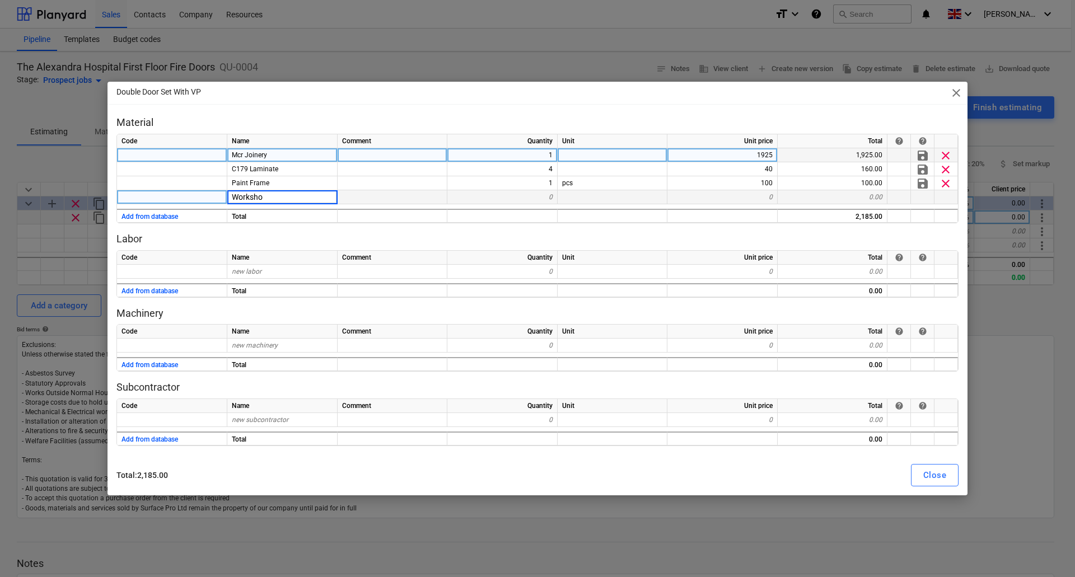
type input "Workshop"
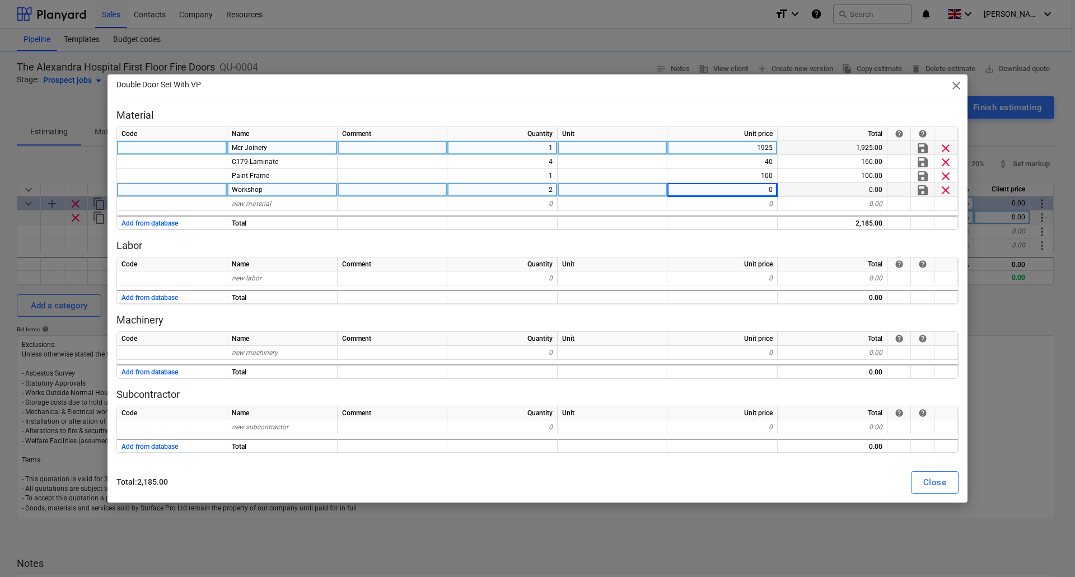
type textarea "x"
type input "55"
click at [947, 189] on span "clear" at bounding box center [945, 190] width 13 height 13
type textarea "x"
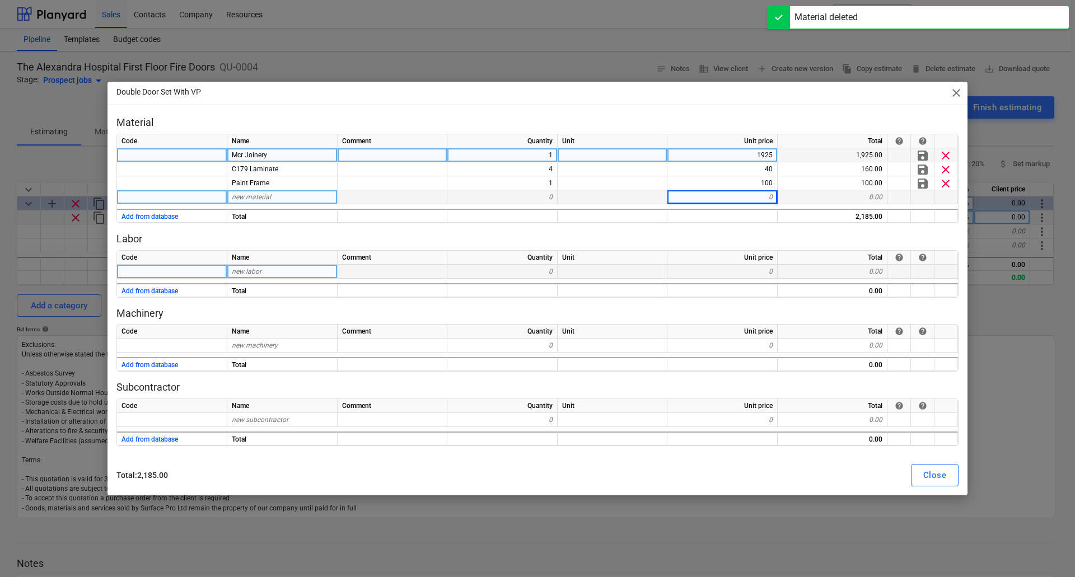
click at [246, 272] on span "new labor" at bounding box center [247, 272] width 30 height 8
type input "Workshop"
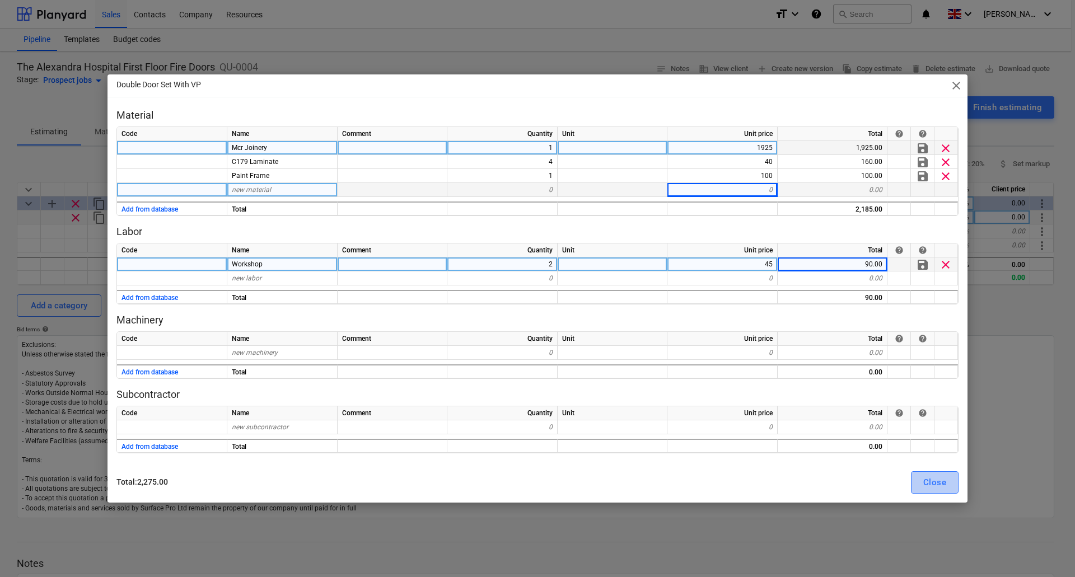
click at [937, 482] on div "Close" at bounding box center [934, 482] width 23 height 15
type textarea "x"
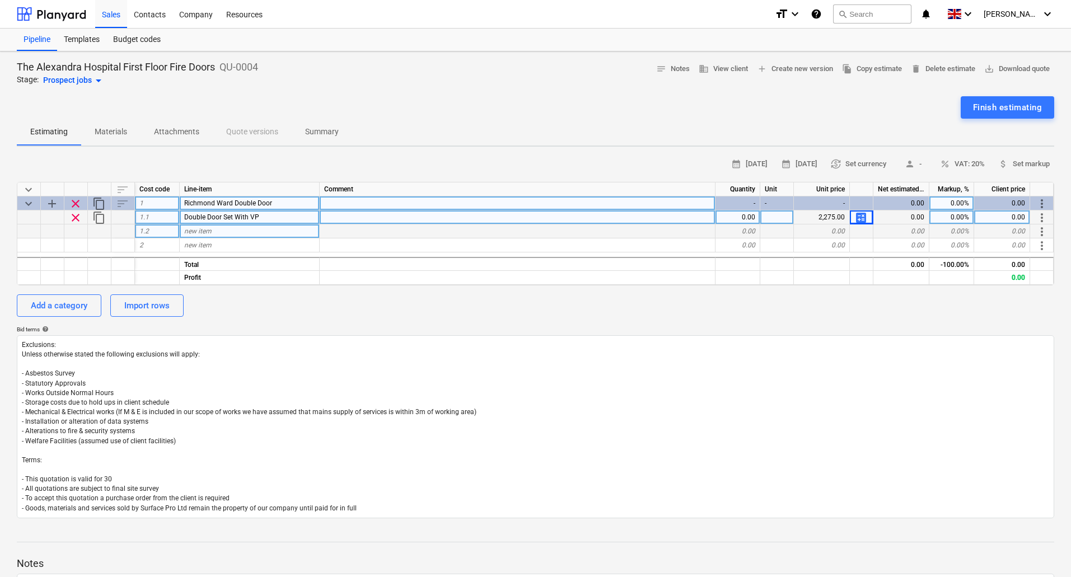
click at [216, 231] on div "new item" at bounding box center [250, 231] width 140 height 14
type input "Install"
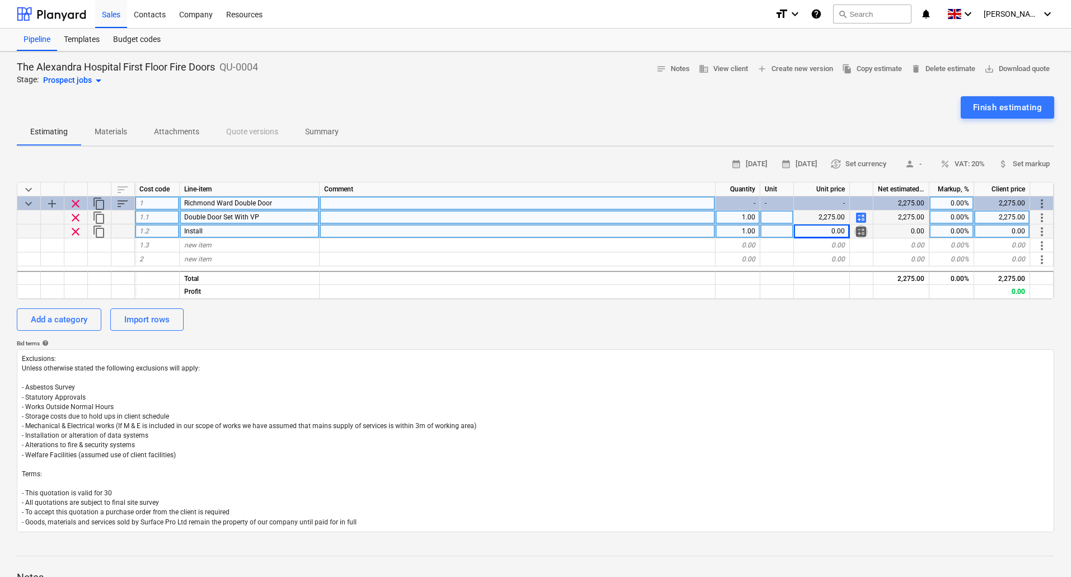
click at [863, 231] on span "calculate" at bounding box center [860, 231] width 13 height 13
type textarea "x"
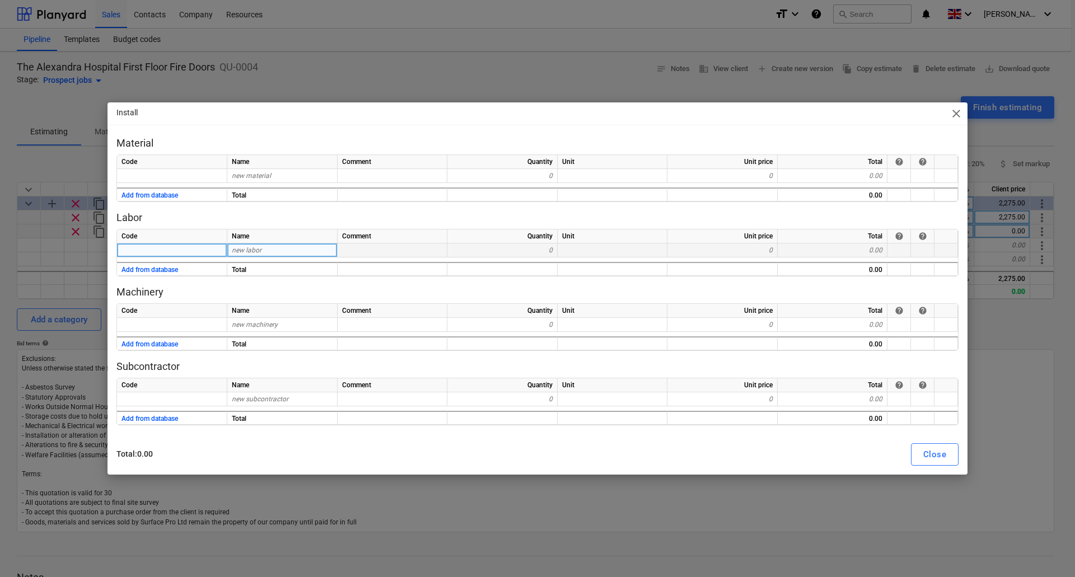
click at [241, 251] on span "new labor" at bounding box center [247, 250] width 30 height 8
type input "S"
type input "R"
type input "Install"
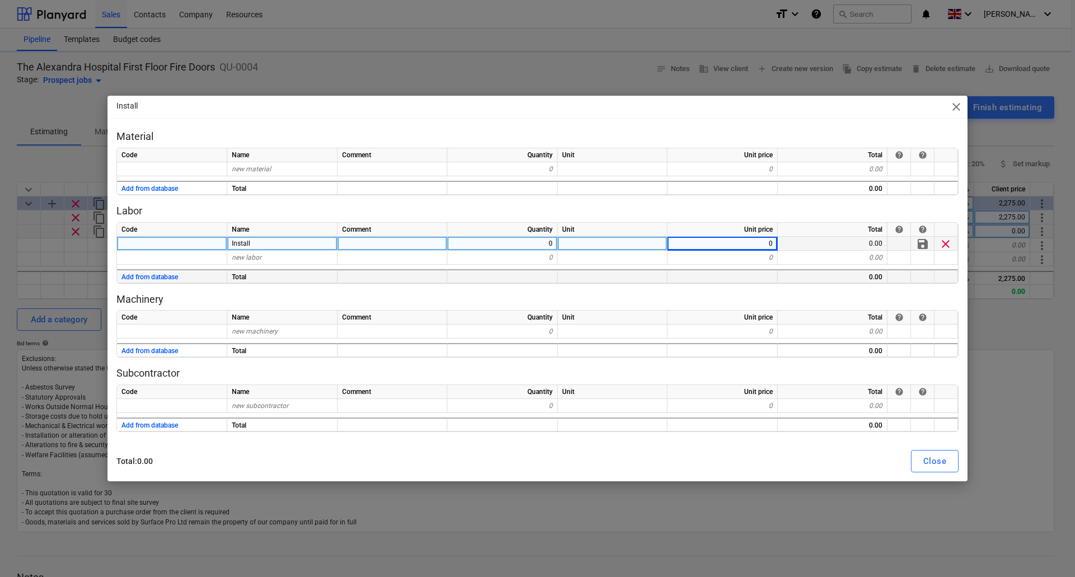
type textarea "x"
type input "250"
type textarea "x"
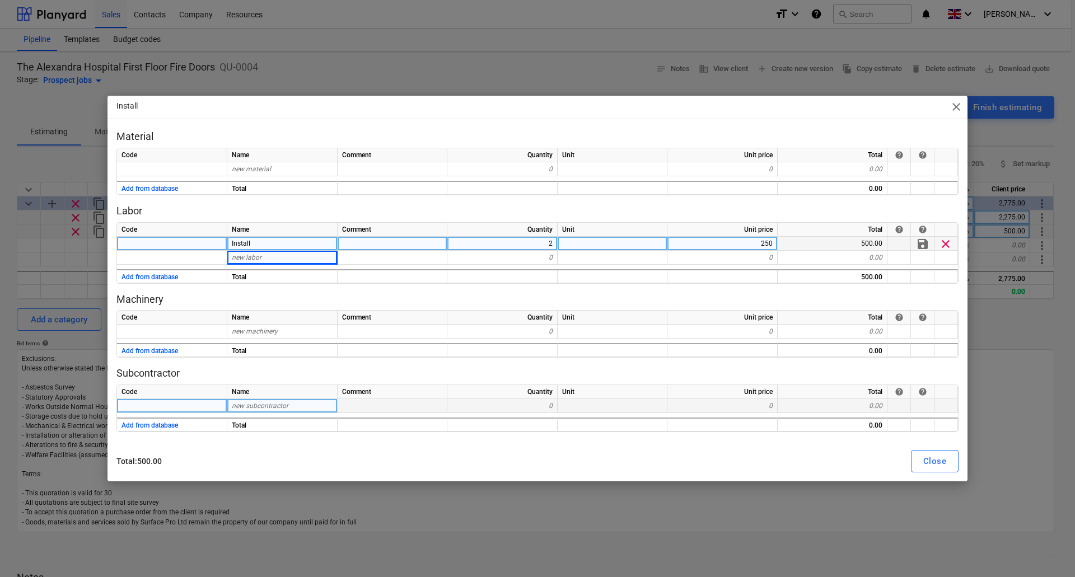
click at [249, 406] on span "new subcontractor" at bounding box center [260, 406] width 57 height 8
type input "Travel"
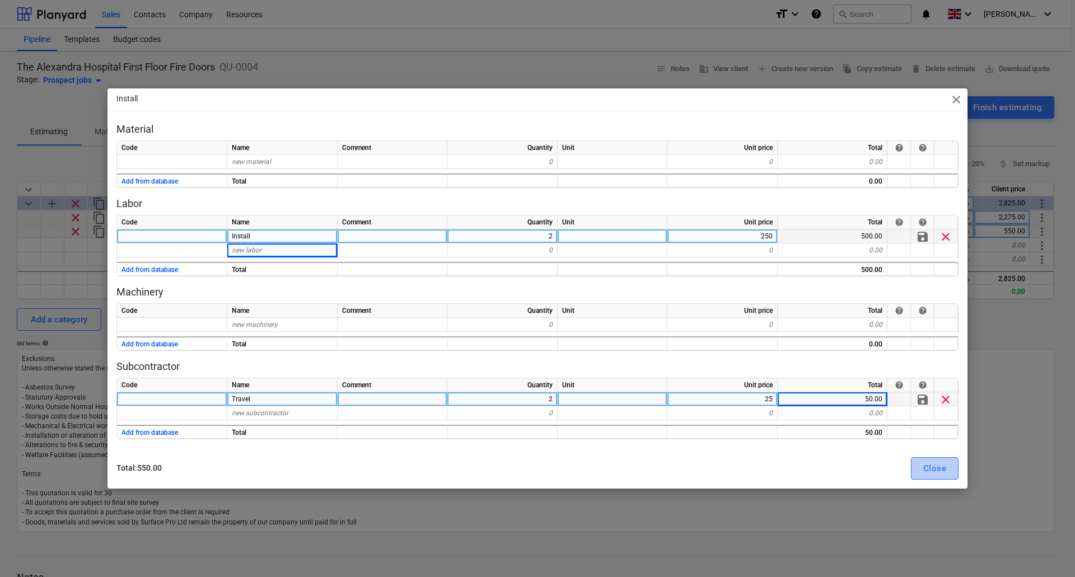
click at [934, 469] on div "Close" at bounding box center [934, 468] width 23 height 15
type textarea "x"
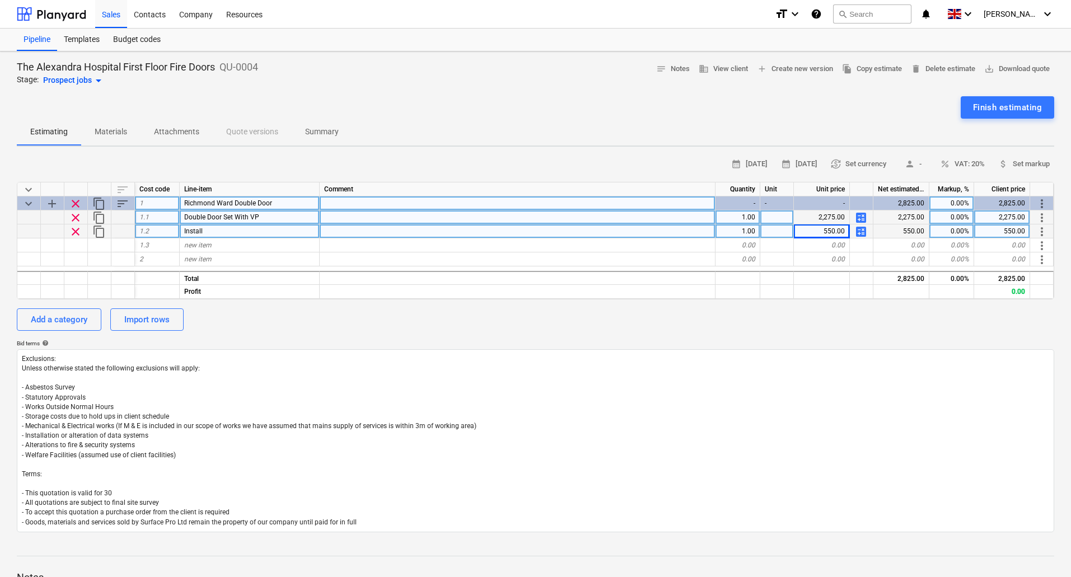
click at [285, 203] on div "Richmond Ward Double Door" at bounding box center [250, 203] width 140 height 14
click at [285, 203] on input "Richmond Ward Double Door" at bounding box center [249, 202] width 139 height 13
type input "Richmond Ward Double Door 1"
type textarea "x"
type input "FD30"
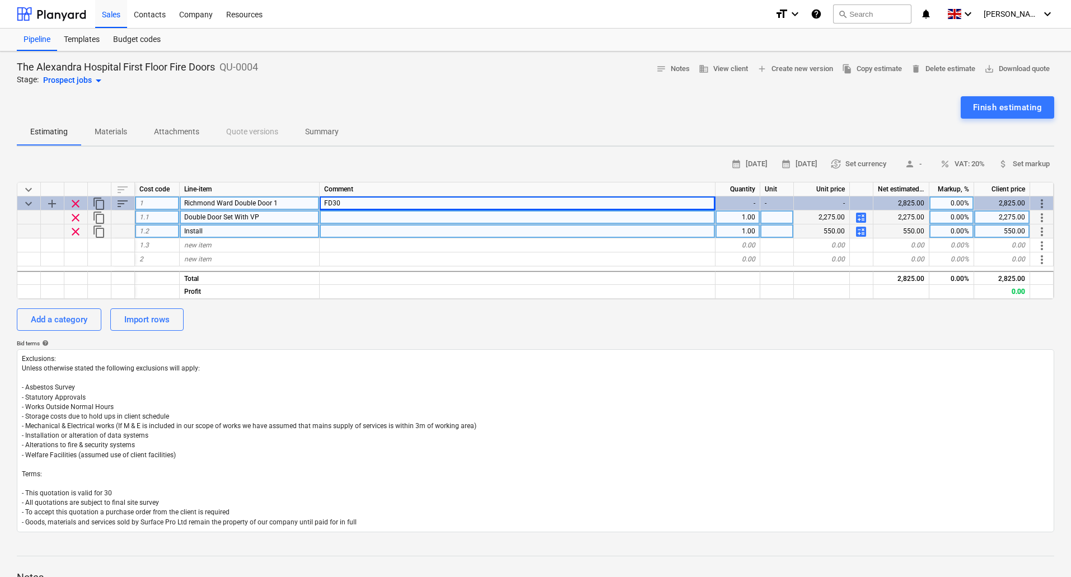
click at [864, 219] on span "calculate" at bounding box center [860, 217] width 13 height 13
type textarea "x"
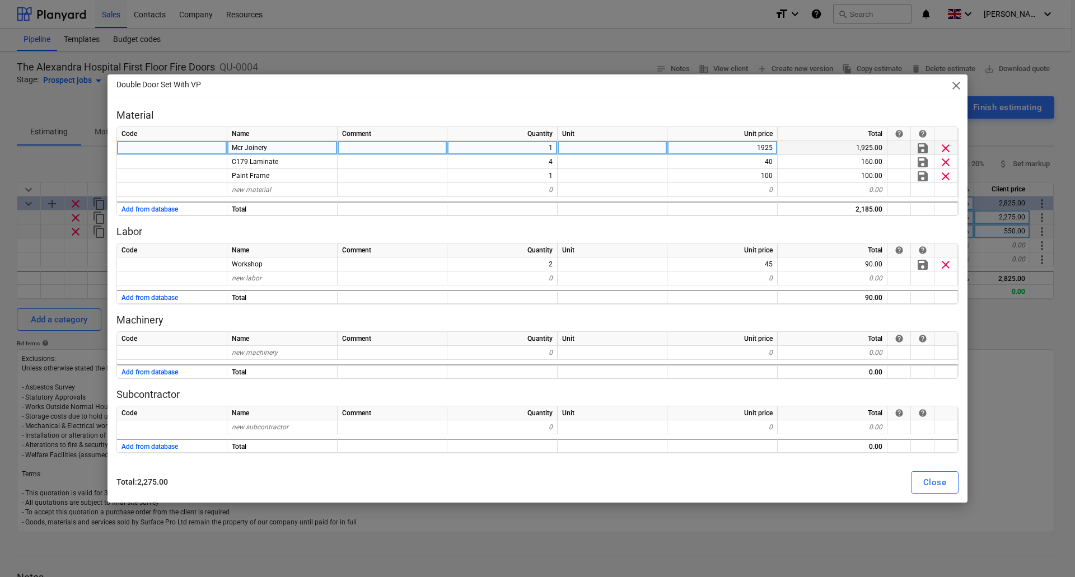
click at [766, 148] on div "1925" at bounding box center [722, 148] width 110 height 14
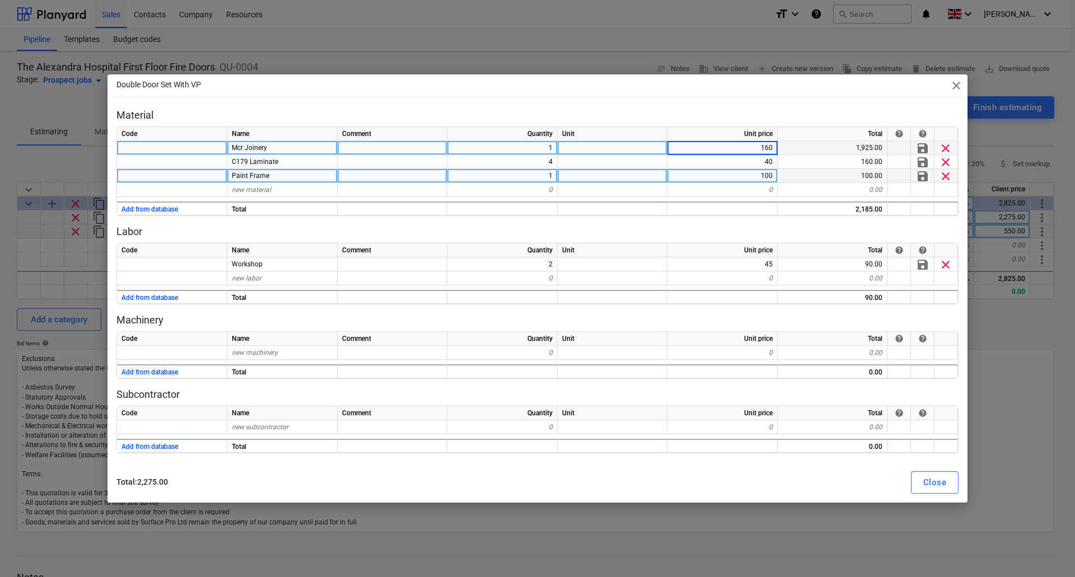
type input "1600"
type textarea "x"
type input "1600"
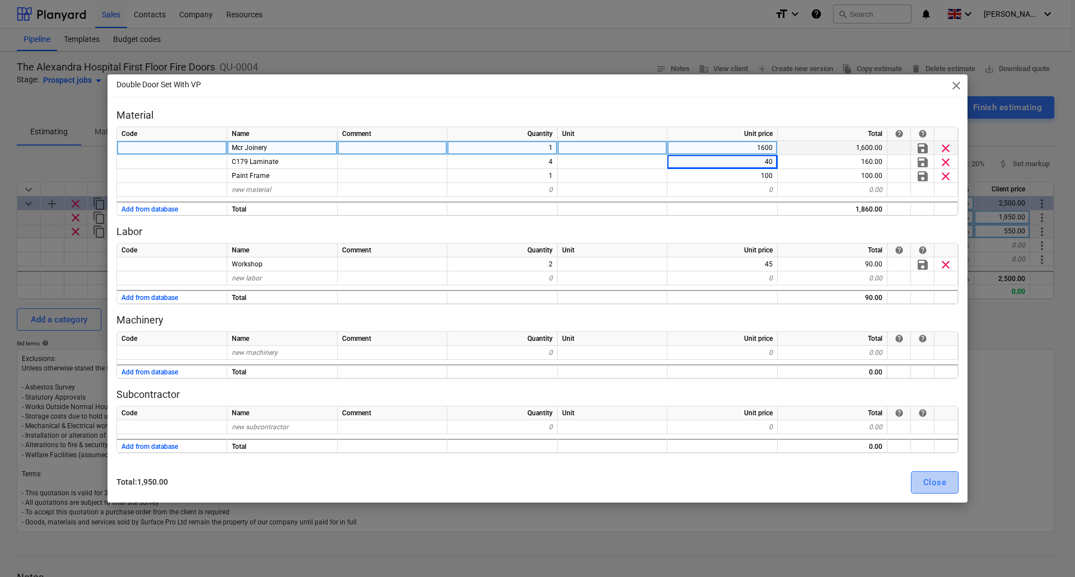
click at [922, 487] on button "Close" at bounding box center [935, 482] width 48 height 22
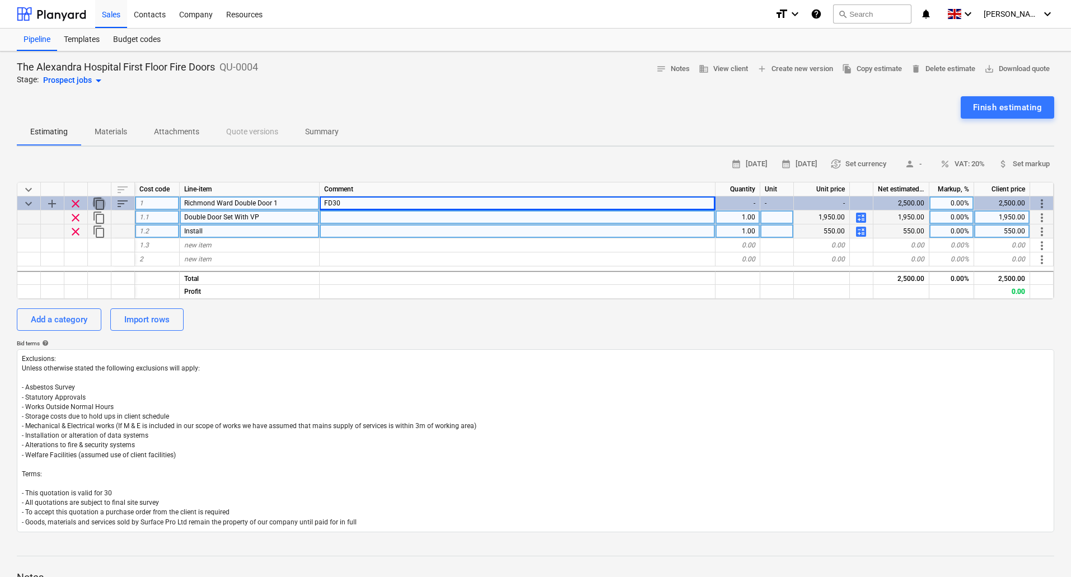
click at [101, 202] on span "content_copy" at bounding box center [98, 203] width 13 height 13
type textarea "x"
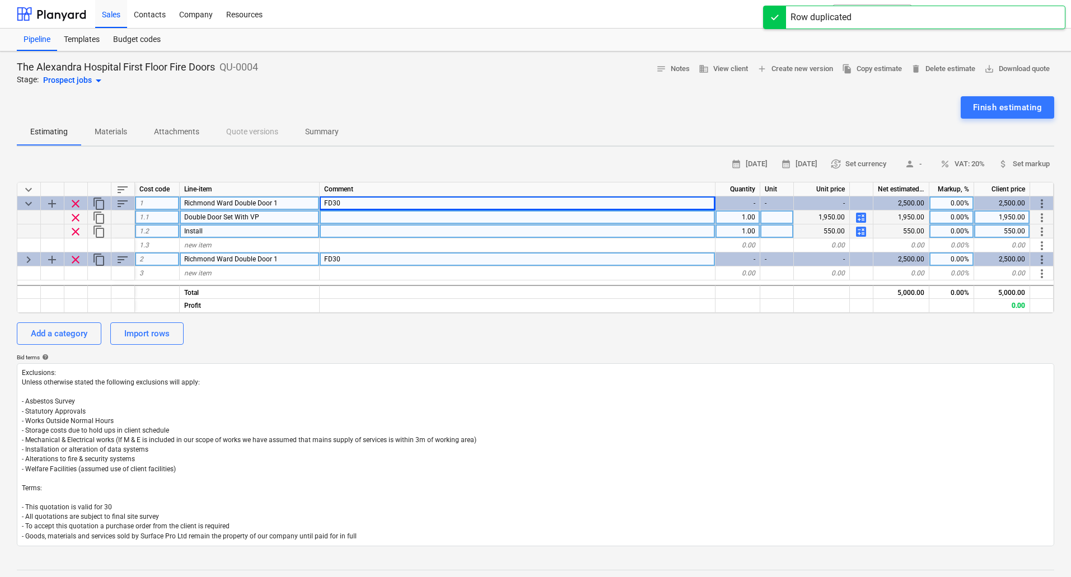
click at [298, 256] on div "Richmond Ward Double Door 1" at bounding box center [250, 259] width 140 height 14
click at [298, 259] on input "Richmond Ward Double Door 1" at bounding box center [249, 258] width 139 height 13
type input "Richmond Ward Double Door 2"
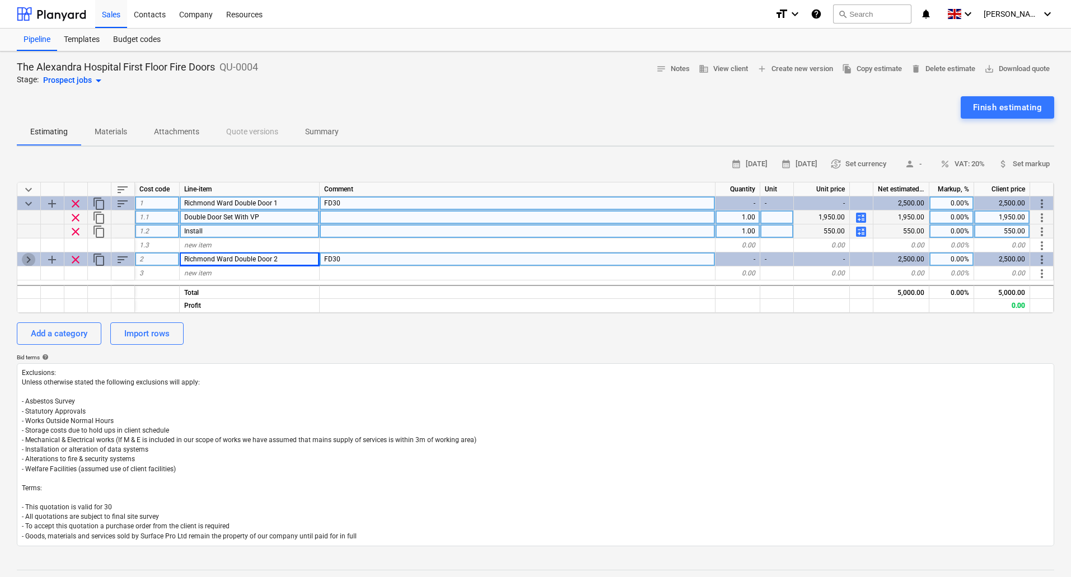
click at [29, 258] on span "keyboard_arrow_right" at bounding box center [28, 259] width 13 height 13
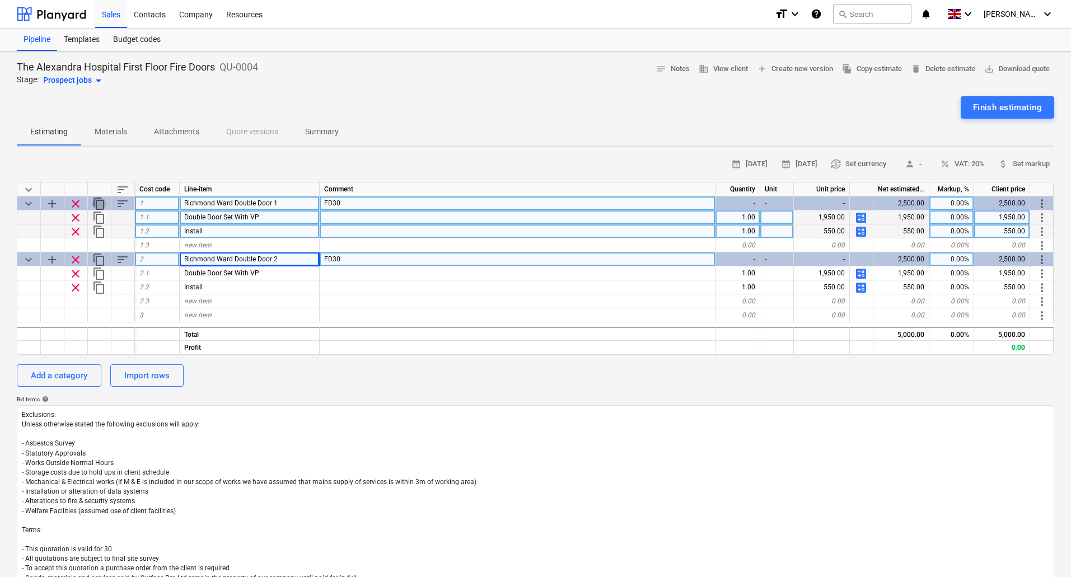
click at [101, 200] on span "content_copy" at bounding box center [98, 203] width 13 height 13
type textarea "x"
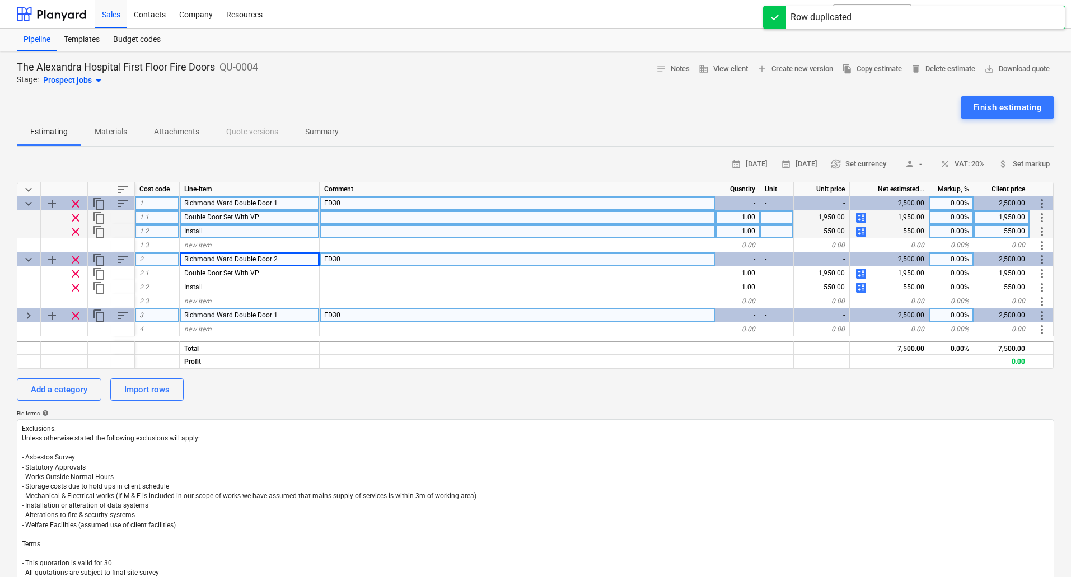
click at [281, 312] on div "Richmond Ward Double Door 1" at bounding box center [250, 315] width 140 height 14
click at [294, 317] on input "Richmond Ward Double Door 1" at bounding box center [249, 314] width 139 height 13
type input "Richmond Ward Double Door 3"
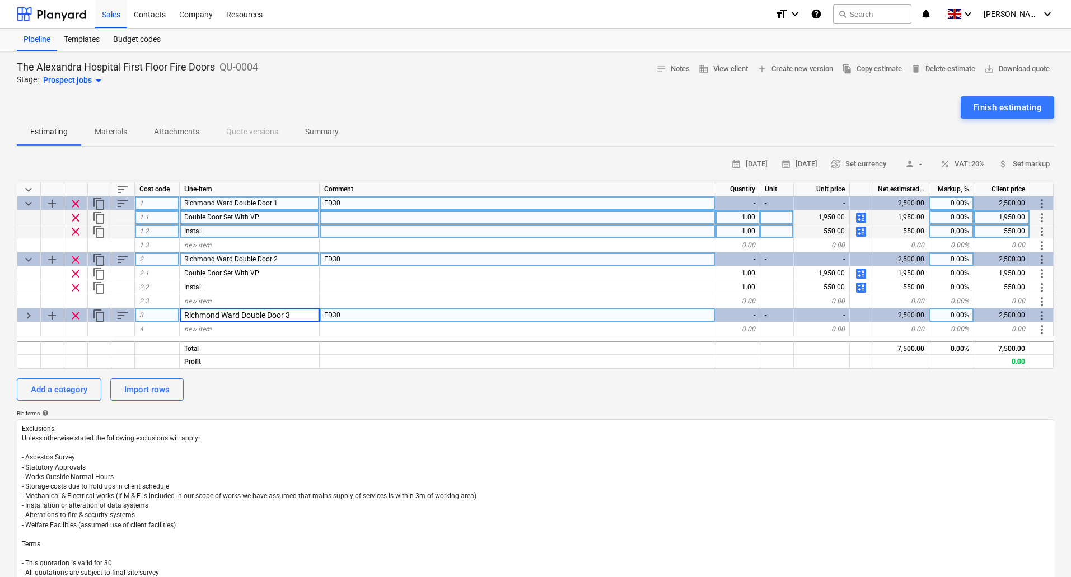
type textarea "x"
click at [335, 314] on span "FD30" at bounding box center [332, 315] width 16 height 8
type input "FD60"
click at [29, 315] on span "keyboard_arrow_right" at bounding box center [28, 315] width 13 height 13
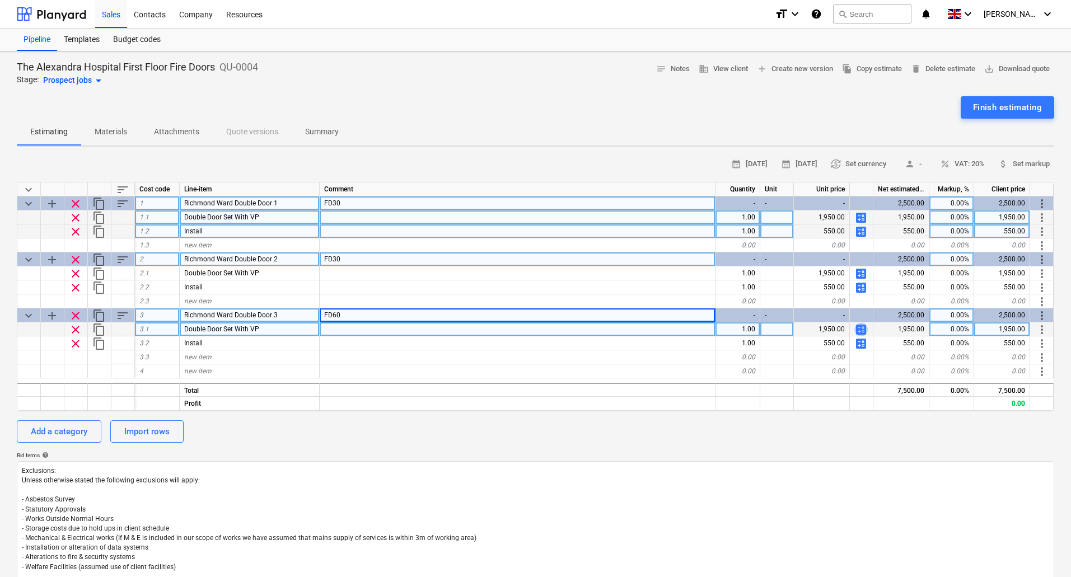
click at [862, 331] on span "calculate" at bounding box center [860, 329] width 13 height 13
type textarea "x"
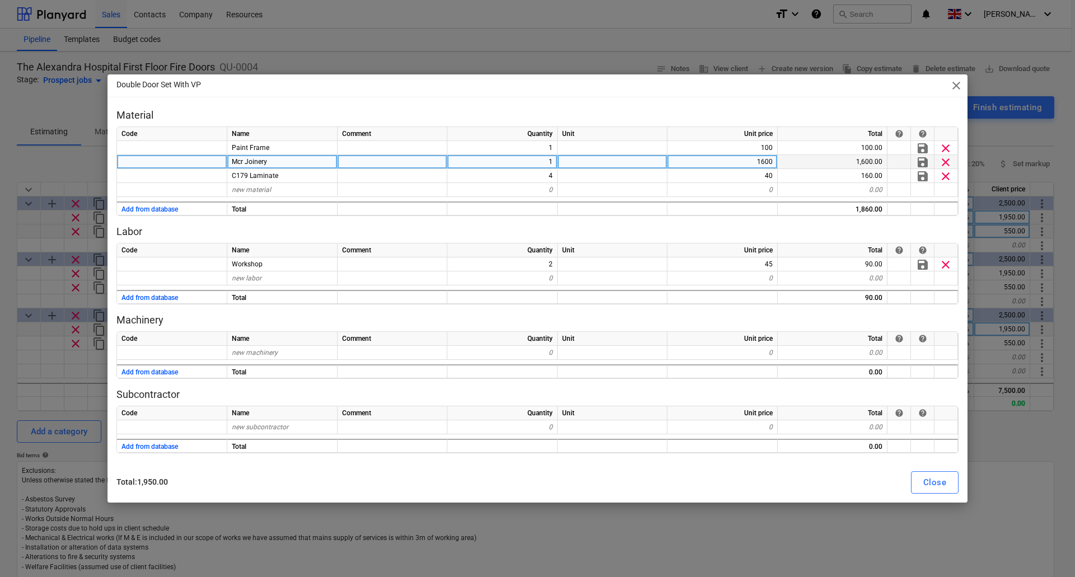
click at [720, 160] on div "1600" at bounding box center [722, 162] width 110 height 14
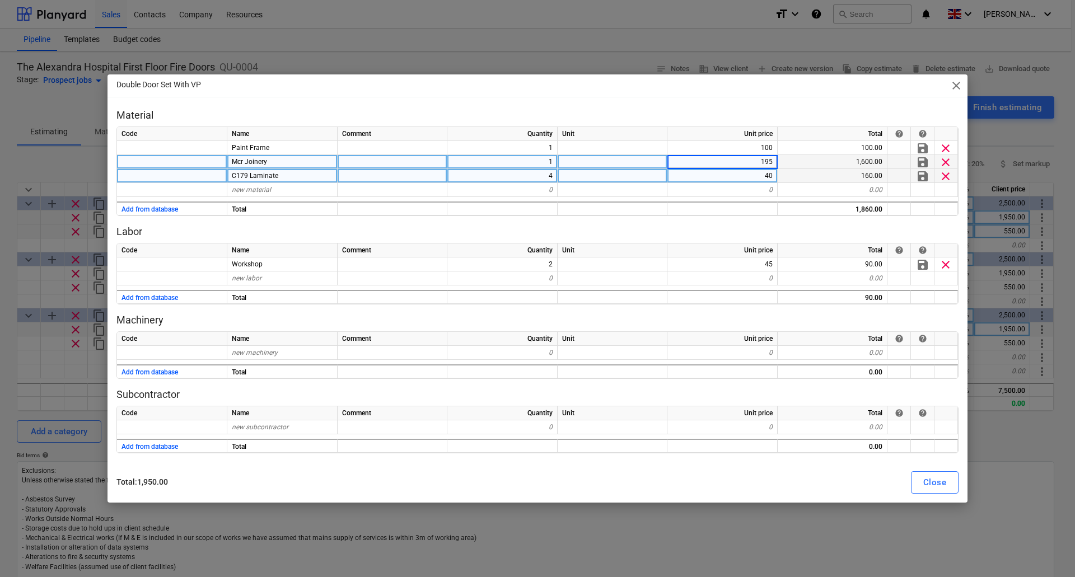
type input "1950"
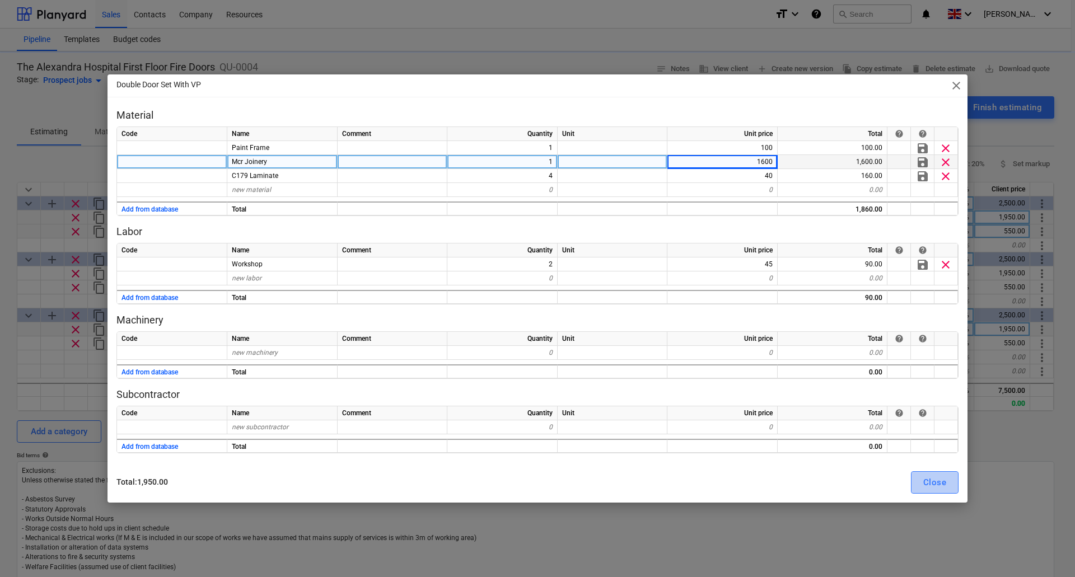
click at [935, 487] on div "Close" at bounding box center [934, 482] width 23 height 15
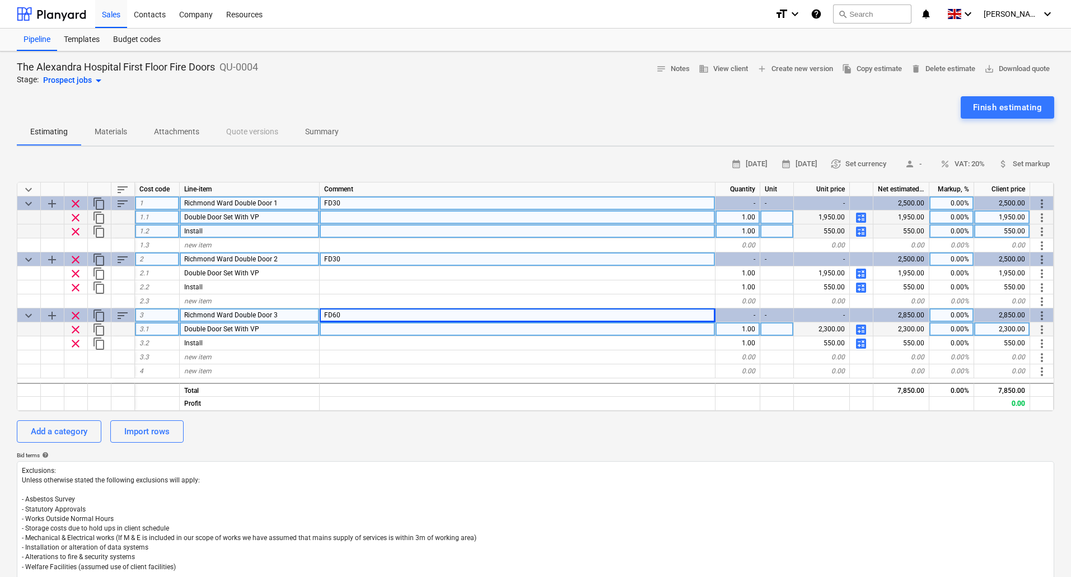
click at [862, 214] on span "calculate" at bounding box center [860, 217] width 13 height 13
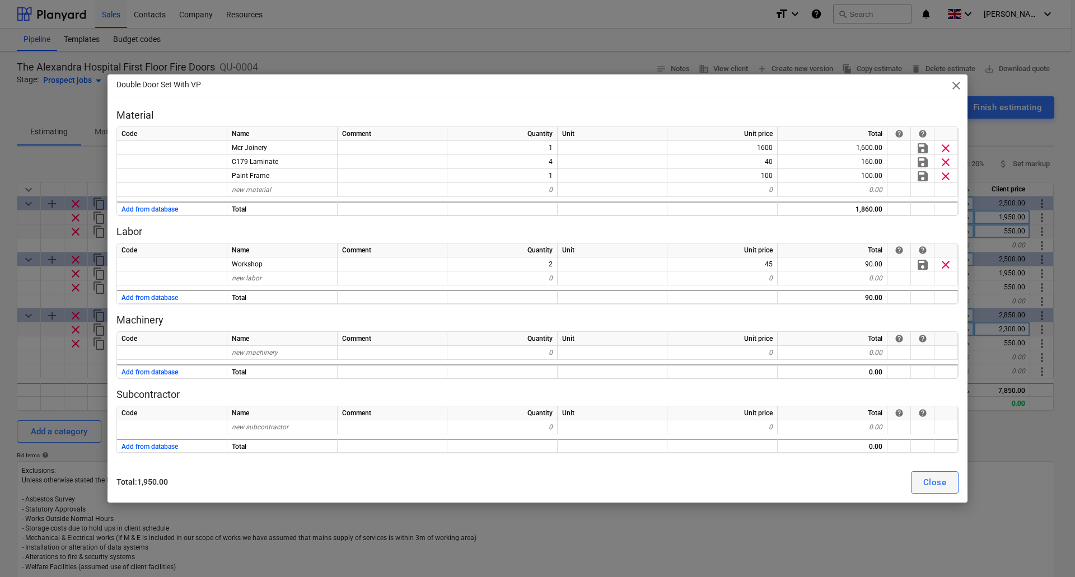
click at [931, 484] on div "Close" at bounding box center [934, 482] width 23 height 15
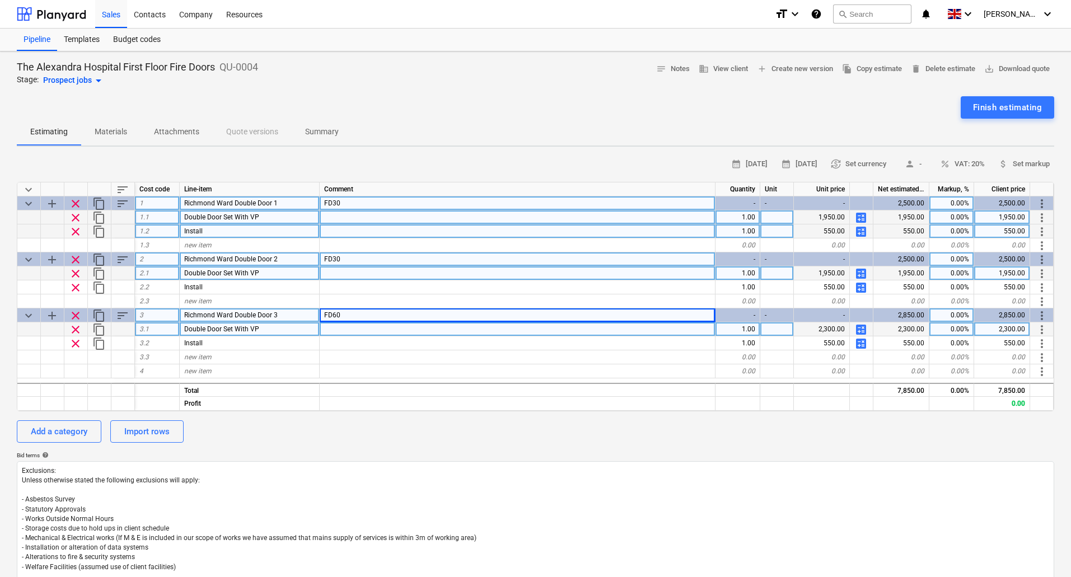
click at [860, 274] on span "calculate" at bounding box center [860, 273] width 13 height 13
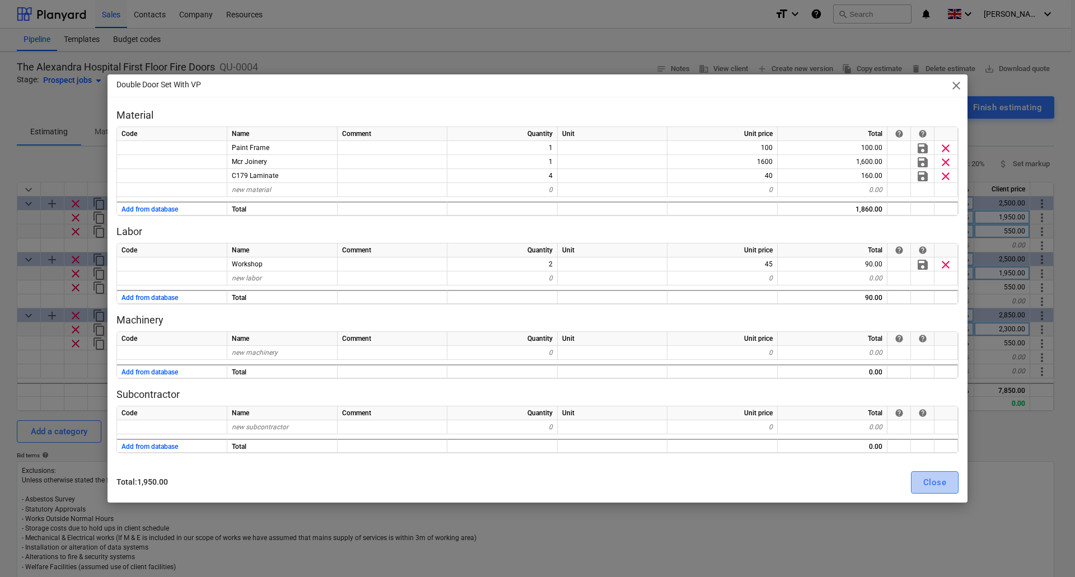
click at [936, 486] on div "Close" at bounding box center [934, 482] width 23 height 15
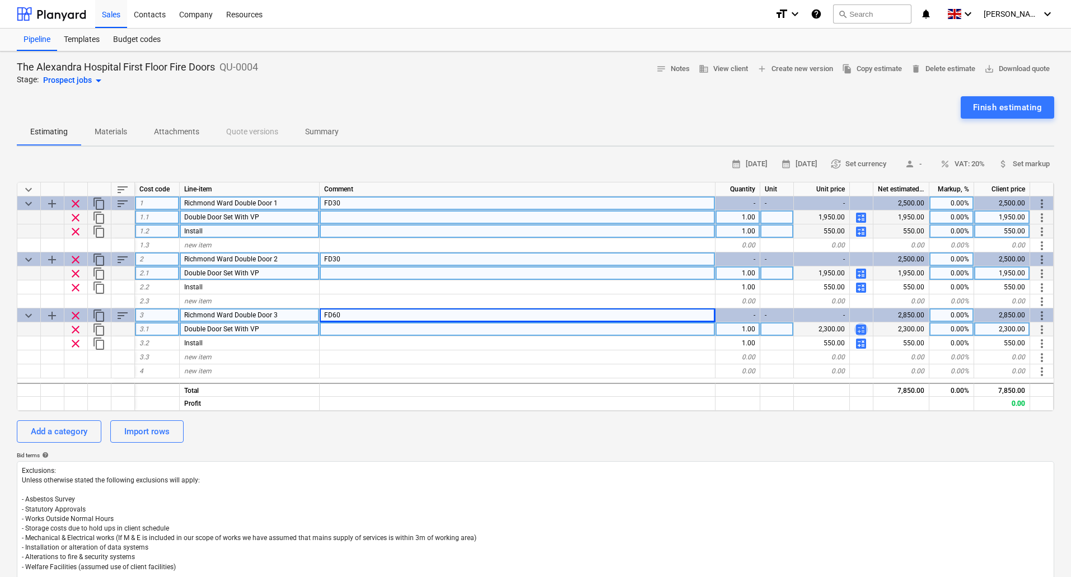
click at [865, 328] on span "calculate" at bounding box center [860, 329] width 13 height 13
type textarea "x"
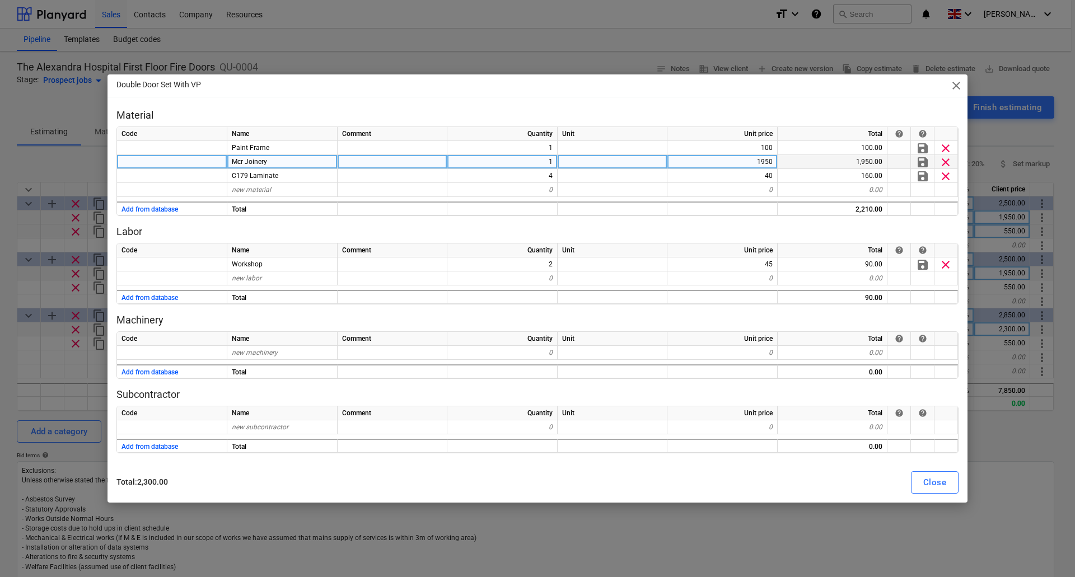
drag, startPoint x: 751, startPoint y: 160, endPoint x: 760, endPoint y: 160, distance: 9.5
click at [760, 160] on div "1950" at bounding box center [722, 162] width 110 height 14
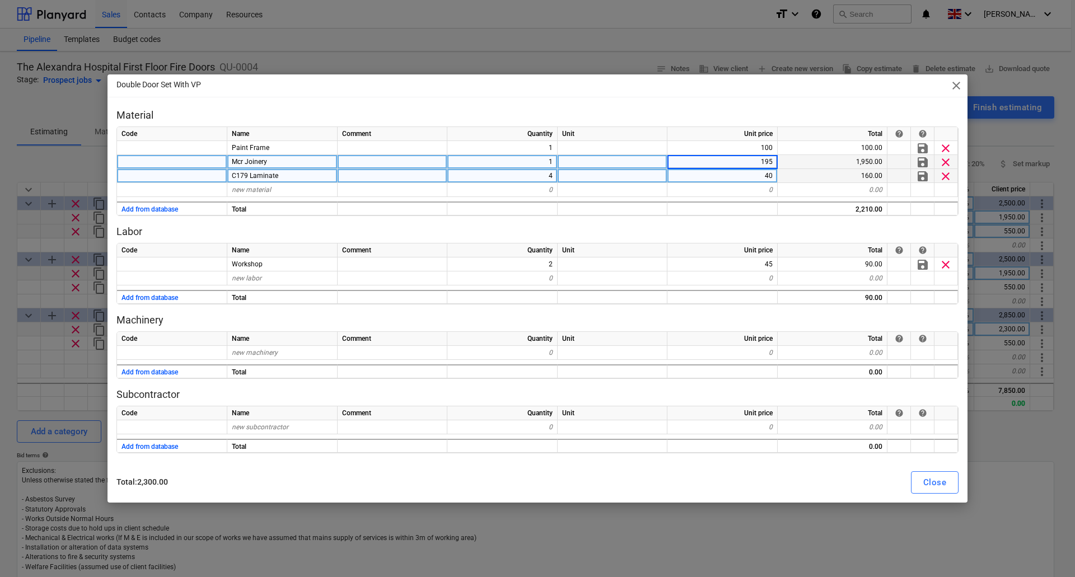
type input "1950"
click at [714, 177] on div "40" at bounding box center [722, 176] width 110 height 14
click at [936, 479] on div "Close" at bounding box center [934, 482] width 23 height 15
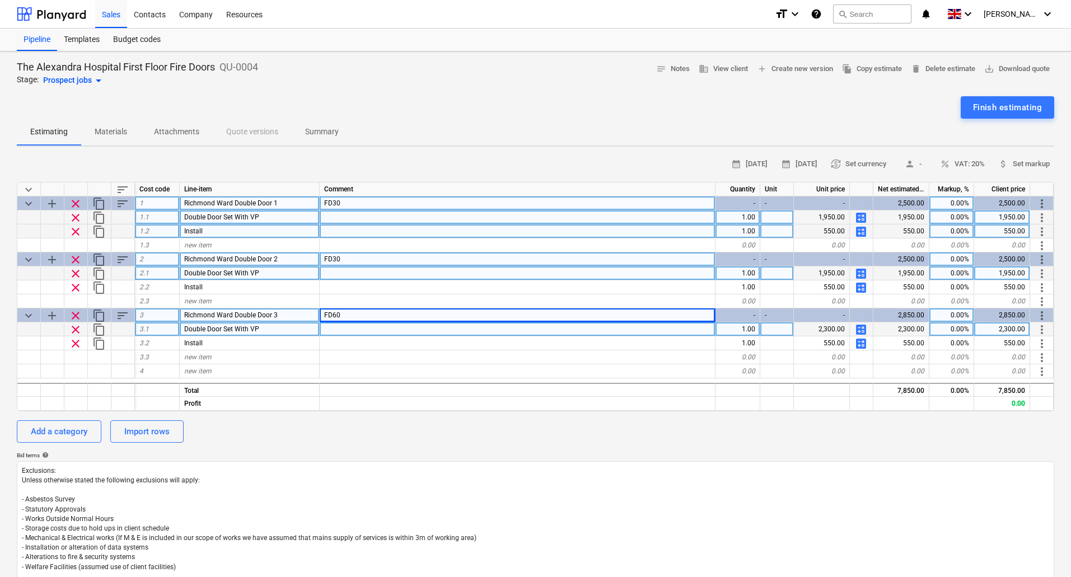
click at [99, 315] on span "content_copy" at bounding box center [98, 315] width 13 height 13
type textarea "x"
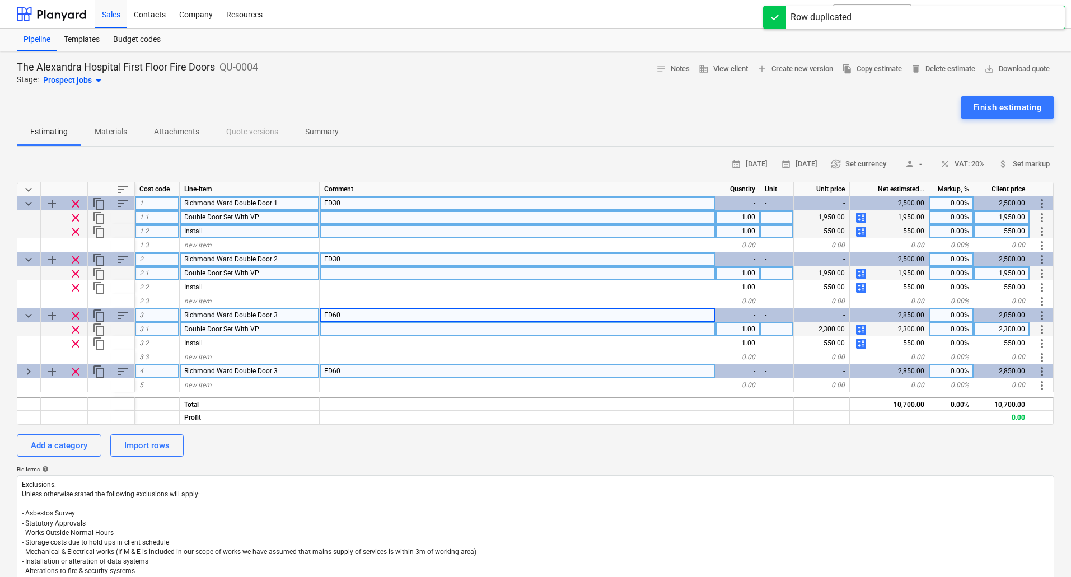
click at [217, 371] on span "Richmond Ward Double Door 3" at bounding box center [230, 371] width 93 height 8
click at [265, 371] on input "Richmond Ward Double Door 3" at bounding box center [249, 370] width 139 height 13
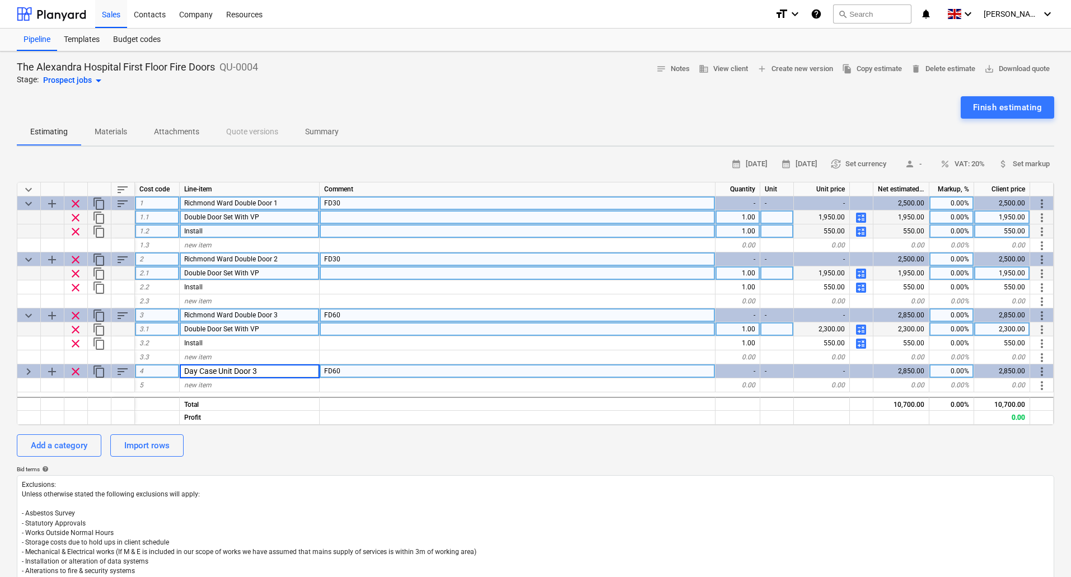
click at [278, 371] on input "Day Case Unit Door 3" at bounding box center [249, 370] width 139 height 13
click at [297, 371] on input "Day Case Unit Double Door 3" at bounding box center [249, 370] width 139 height 13
type input "Day Case Unit Double Door 4"
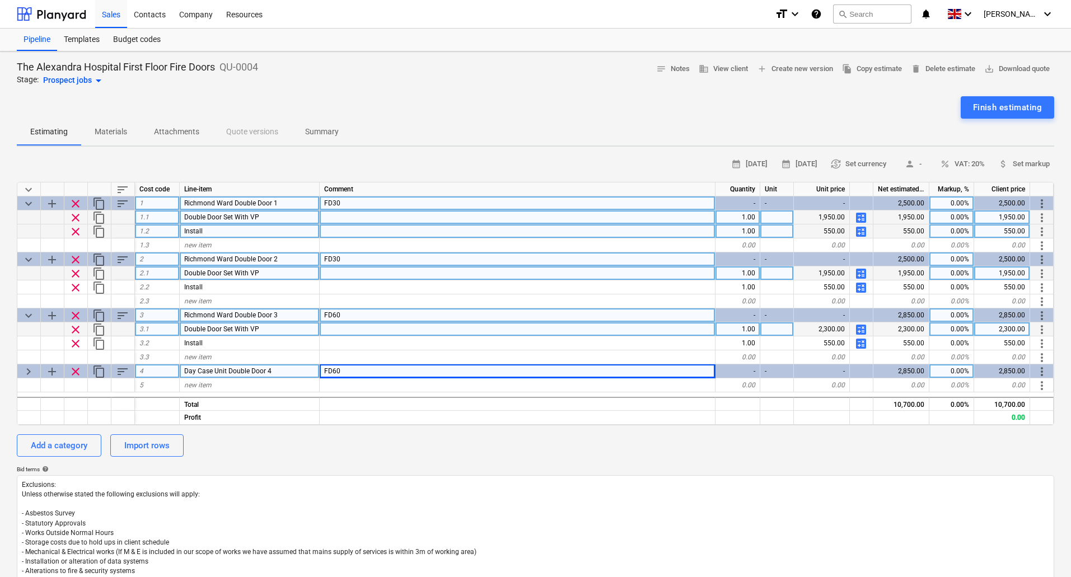
click at [30, 372] on span "keyboard_arrow_right" at bounding box center [28, 371] width 13 height 13
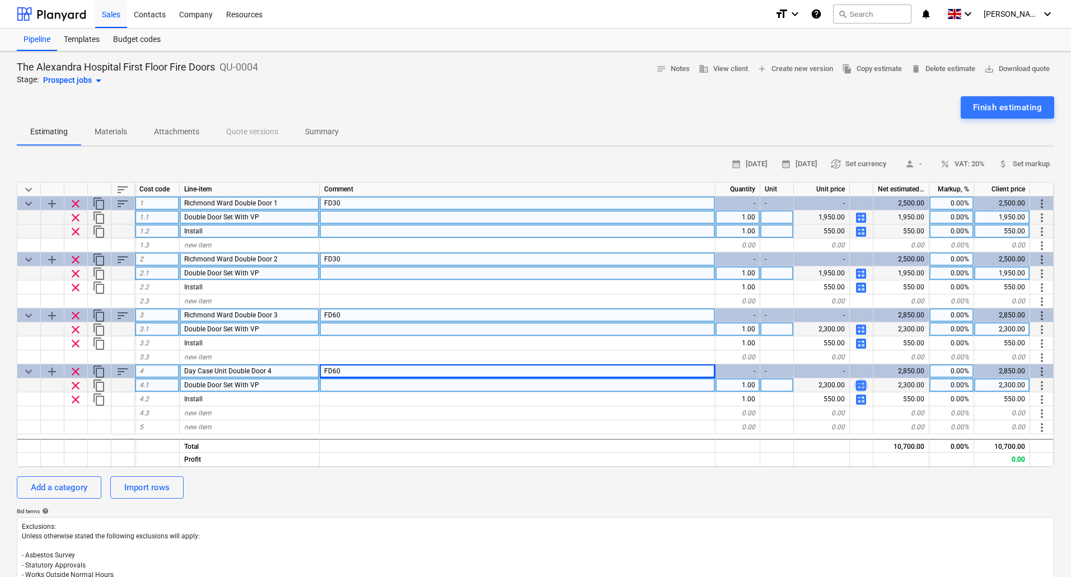
click at [864, 387] on span "calculate" at bounding box center [860, 385] width 13 height 13
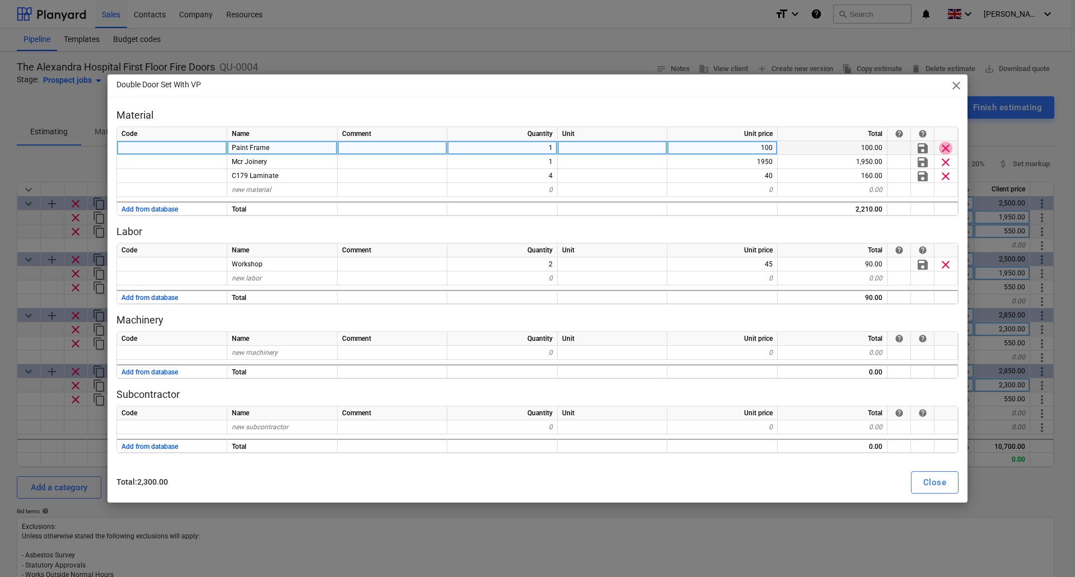
click at [945, 146] on span "clear" at bounding box center [945, 148] width 13 height 13
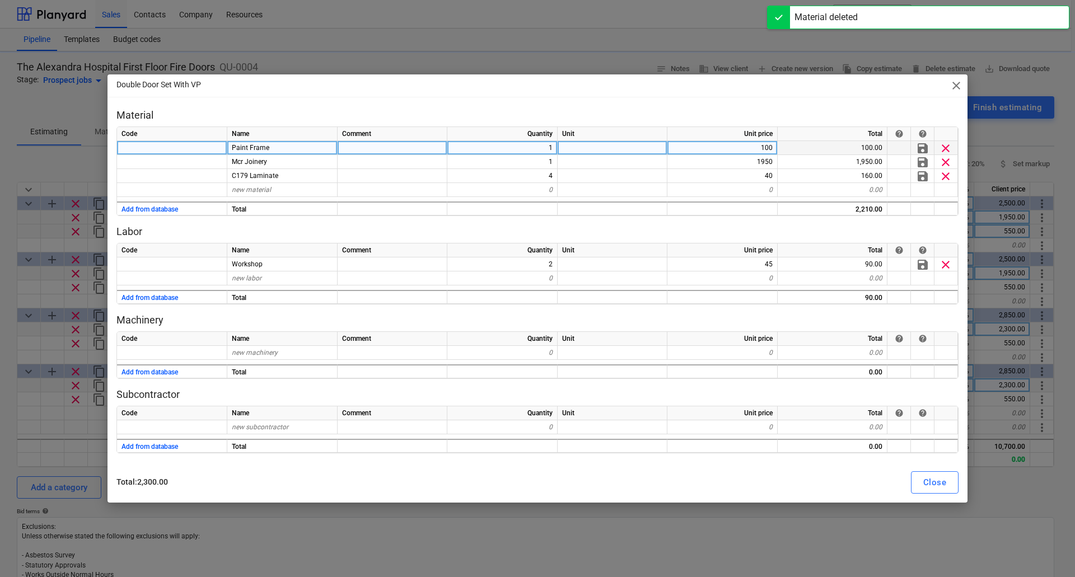
type textarea "x"
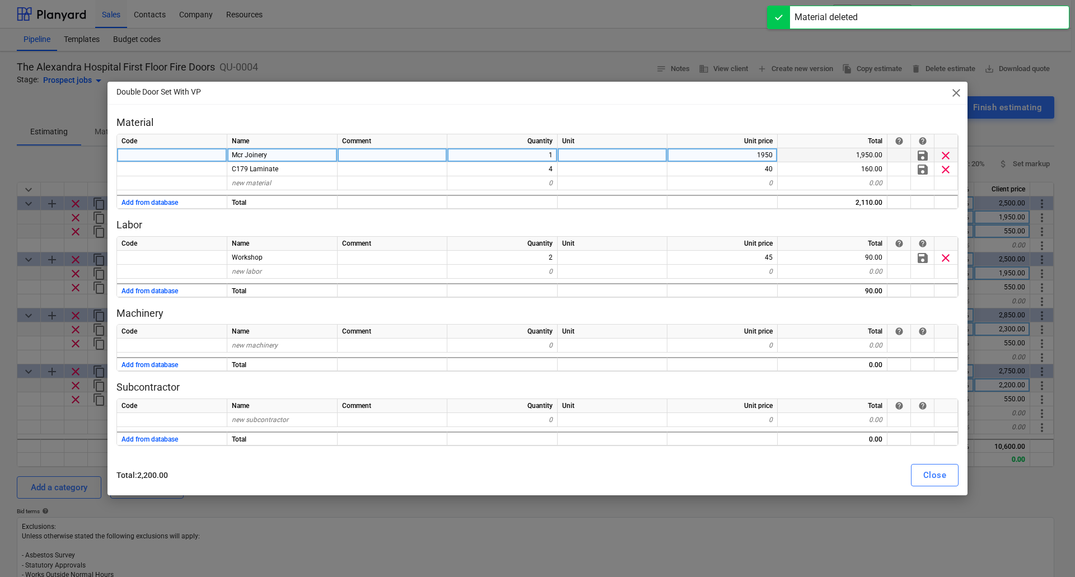
click at [283, 153] on div "Mcr Joinery" at bounding box center [282, 155] width 110 height 14
type input "Trovex"
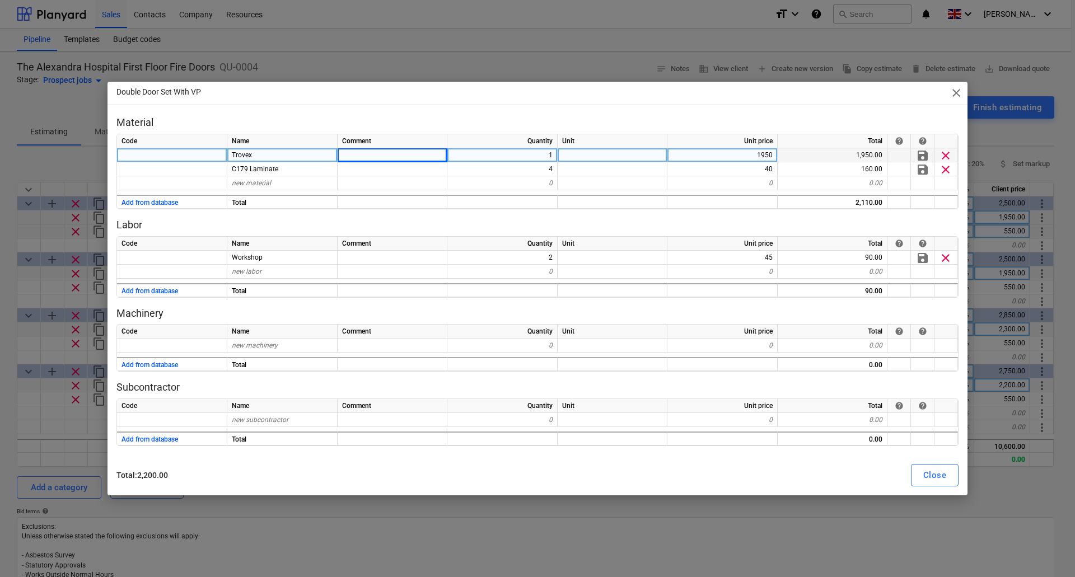
type textarea "x"
type input "2600"
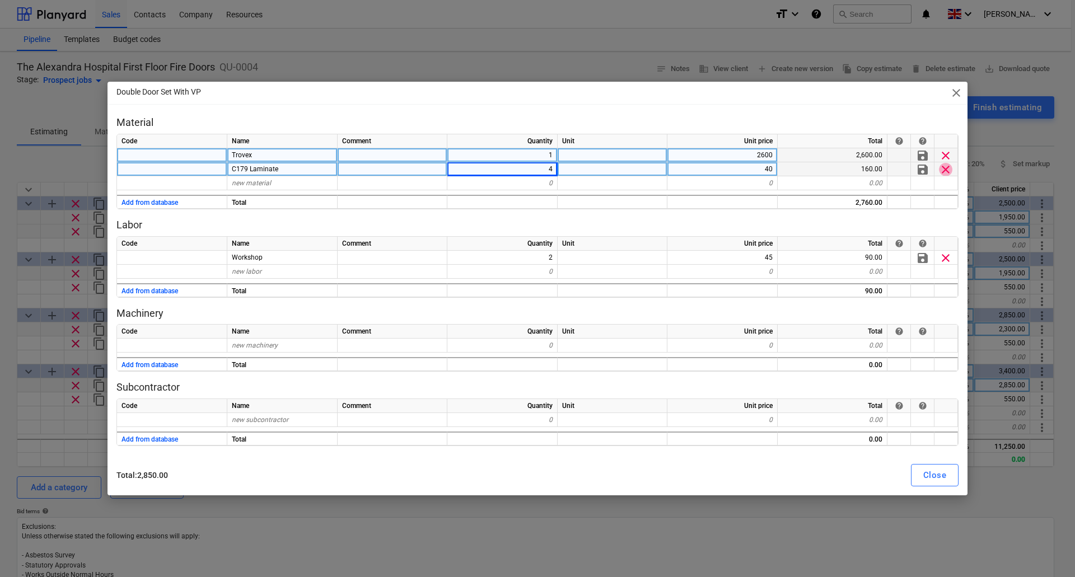
click at [947, 174] on span "clear" at bounding box center [945, 168] width 13 height 13
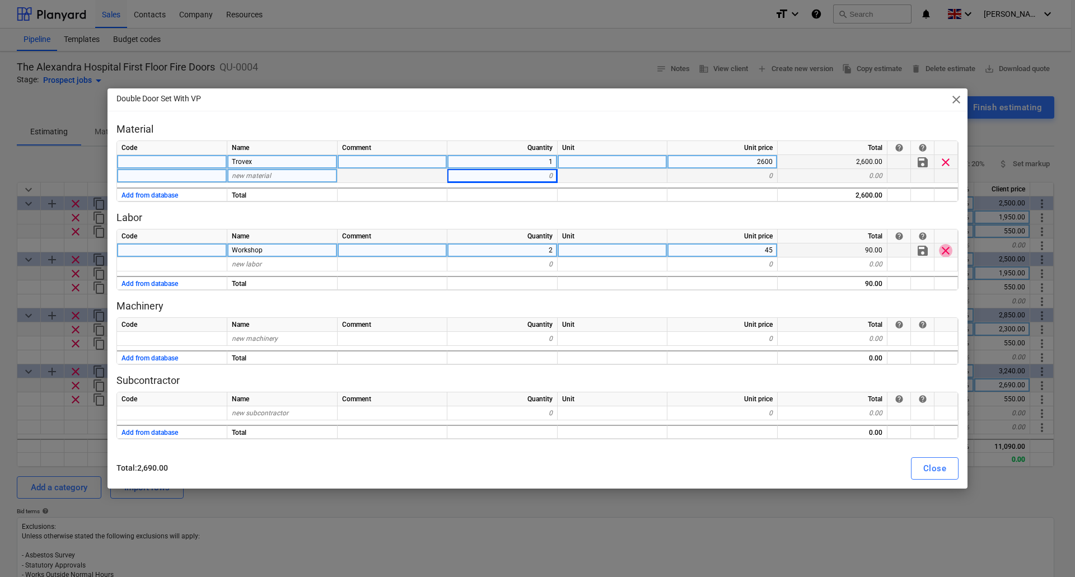
click at [947, 252] on span "clear" at bounding box center [945, 250] width 13 height 13
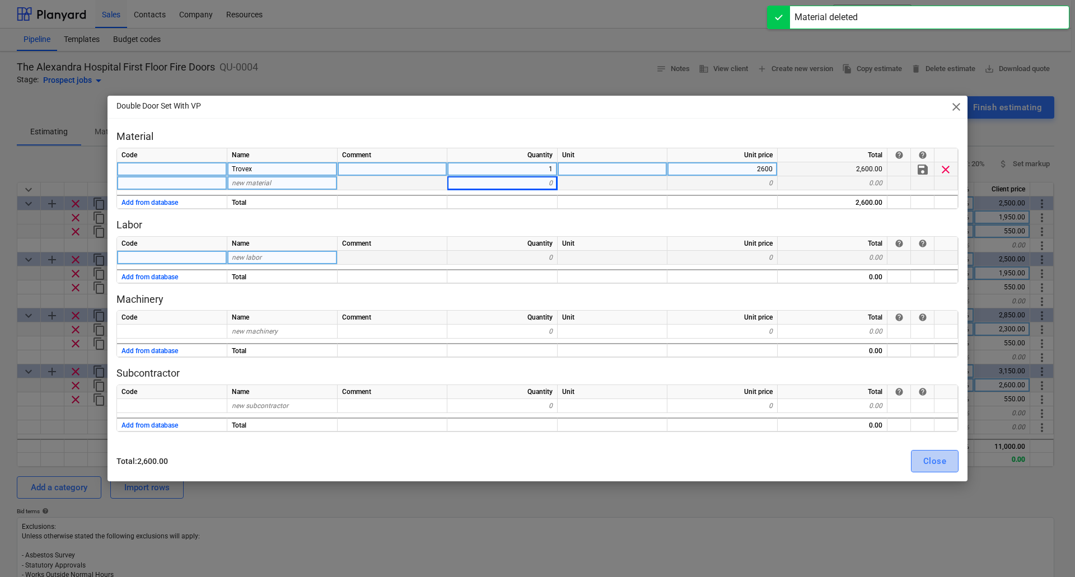
click at [938, 459] on div "Close" at bounding box center [934, 461] width 23 height 15
type textarea "x"
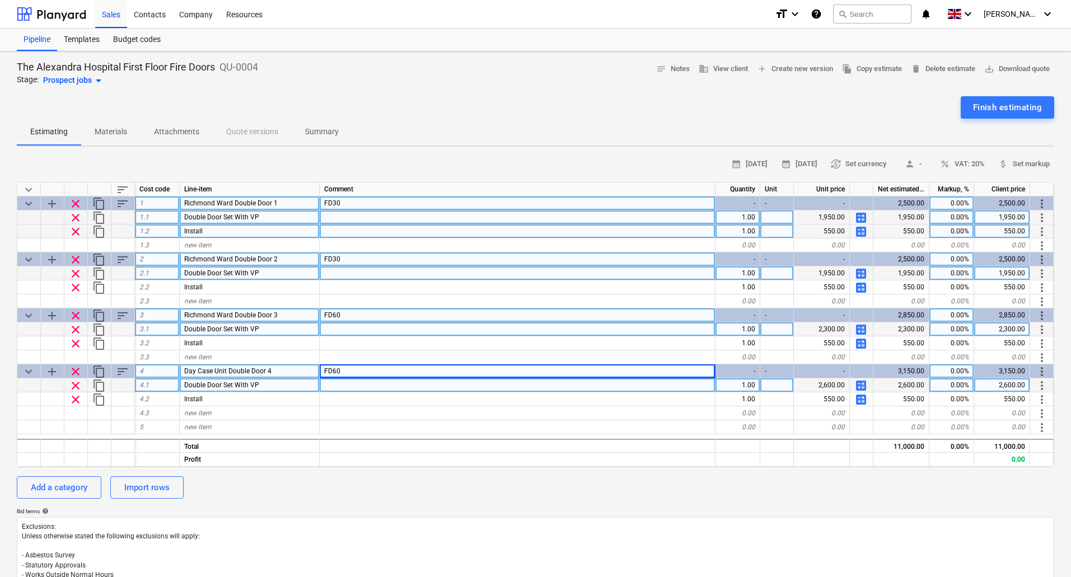
click at [268, 383] on div "Double Door Set With VP" at bounding box center [250, 385] width 140 height 14
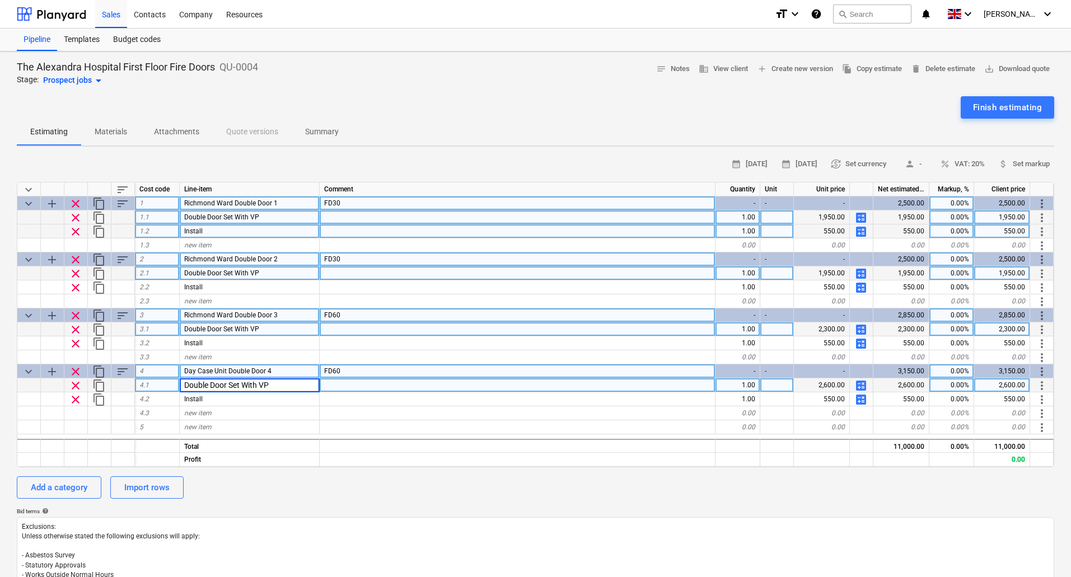
click at [281, 385] on input "Double Door Set With VP" at bounding box center [249, 384] width 139 height 13
type input "Double Door Set"
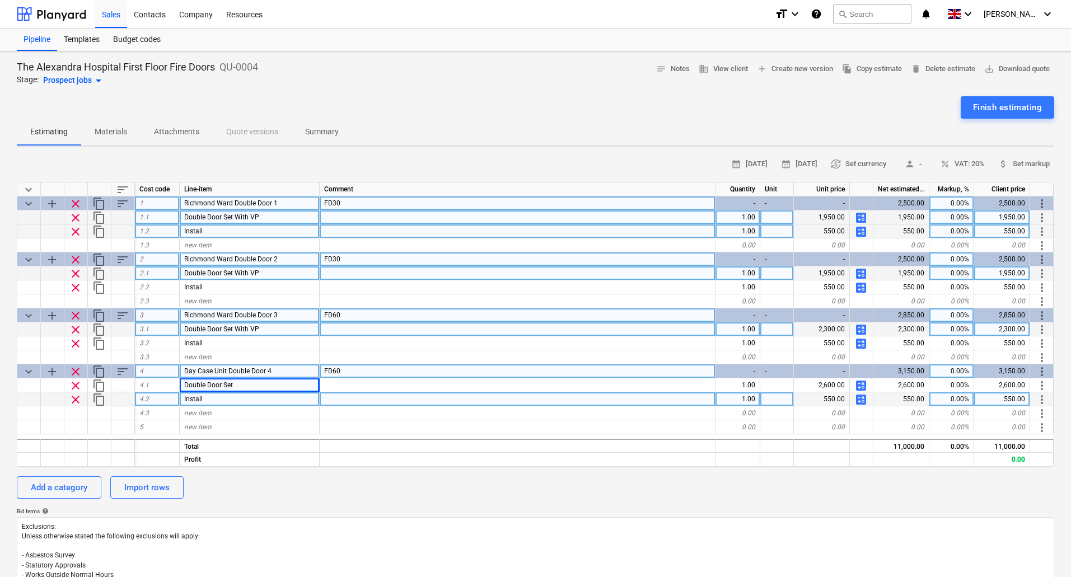
click at [826, 399] on div "550.00" at bounding box center [822, 399] width 56 height 14
drag, startPoint x: 818, startPoint y: 398, endPoint x: 854, endPoint y: 397, distance: 35.8
click at [0, 0] on div "clear content_copy 4.2 Install 1.00 550.00 calculate 550.00 0.00% 550.00 more_v…" at bounding box center [0, 0] width 0 height 0
click at [861, 398] on span "calculate" at bounding box center [860, 399] width 13 height 13
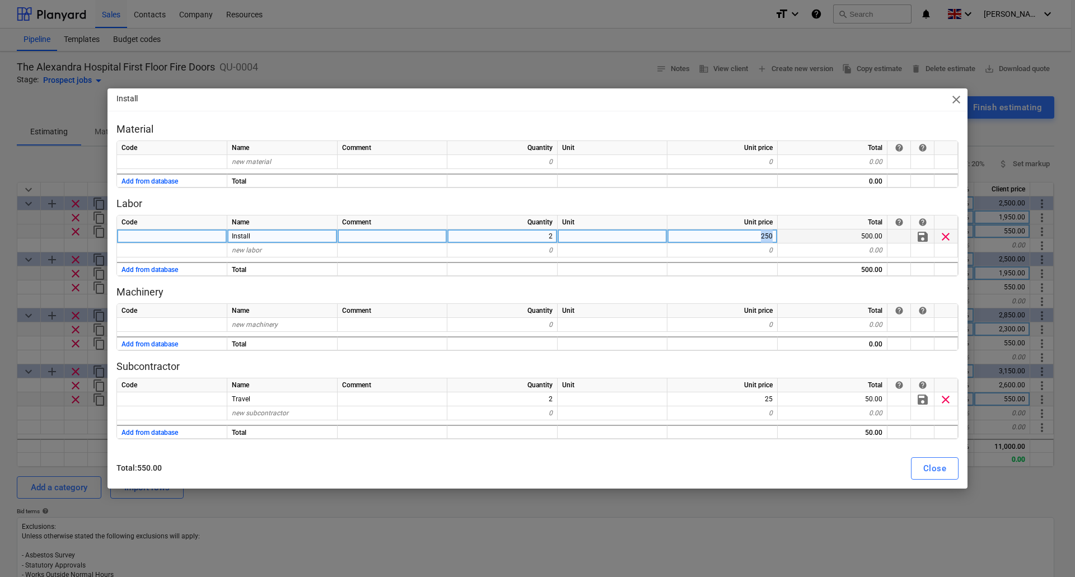
drag, startPoint x: 760, startPoint y: 236, endPoint x: 783, endPoint y: 236, distance: 22.4
click at [0, 0] on div "Install 2 250 500.00 save clear" at bounding box center [0, 0] width 0 height 0
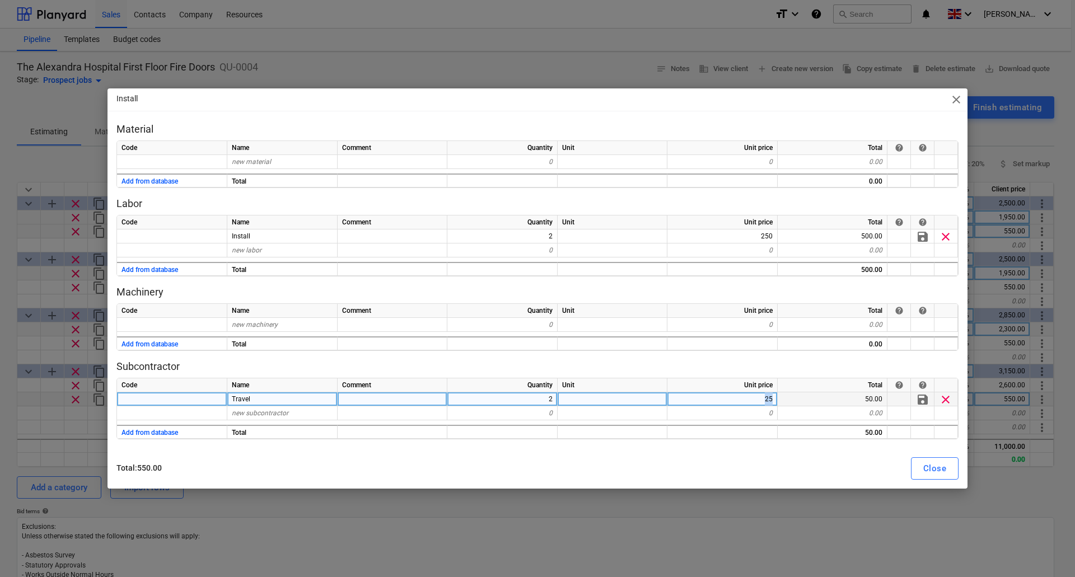
drag, startPoint x: 765, startPoint y: 397, endPoint x: 795, endPoint y: 397, distance: 30.8
click at [0, 0] on div "Travel 2 25 50.00 save clear" at bounding box center [0, 0] width 0 height 0
click at [941, 400] on span "clear" at bounding box center [945, 399] width 13 height 13
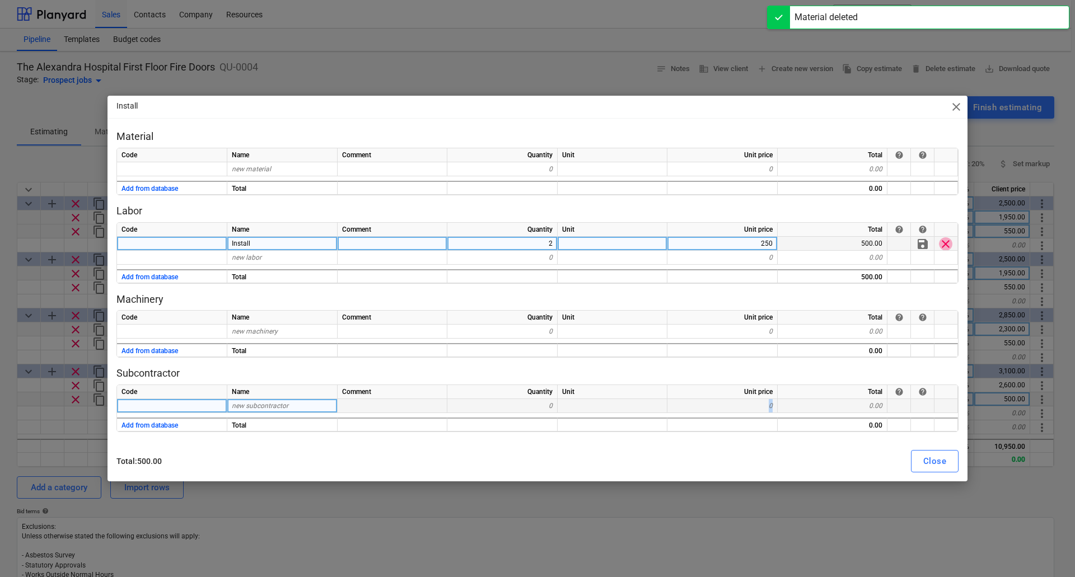
click at [946, 246] on span "clear" at bounding box center [945, 243] width 13 height 13
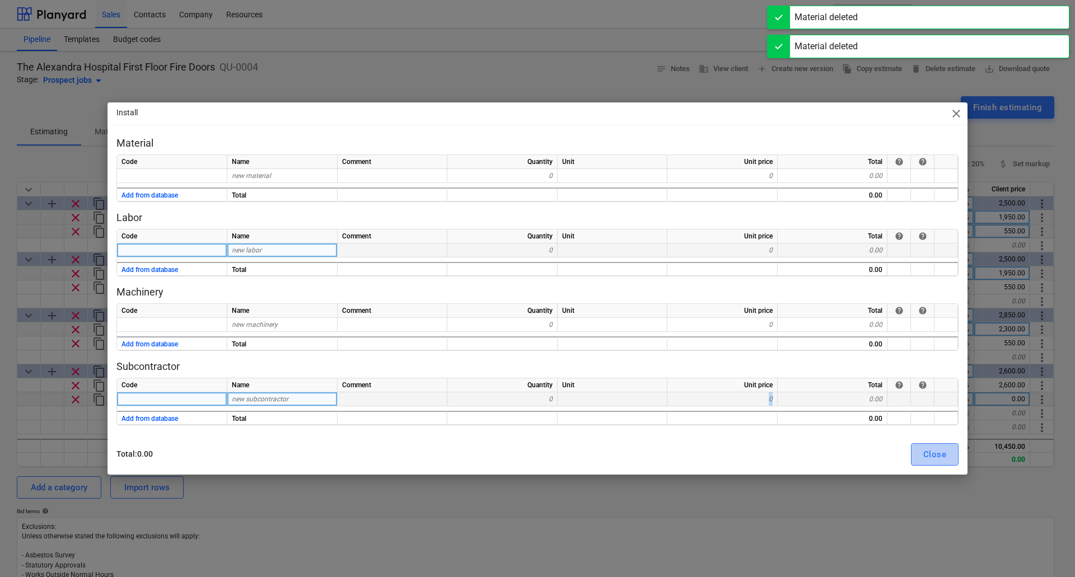
click at [932, 457] on div "Close" at bounding box center [934, 454] width 23 height 15
type textarea "x"
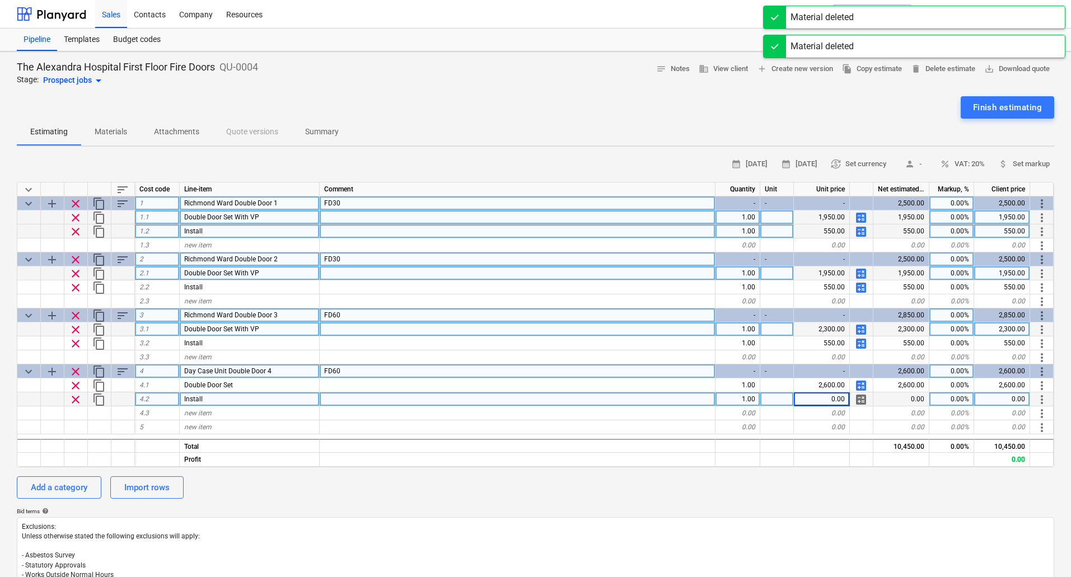
click at [823, 399] on div "0.00" at bounding box center [822, 399] width 56 height 14
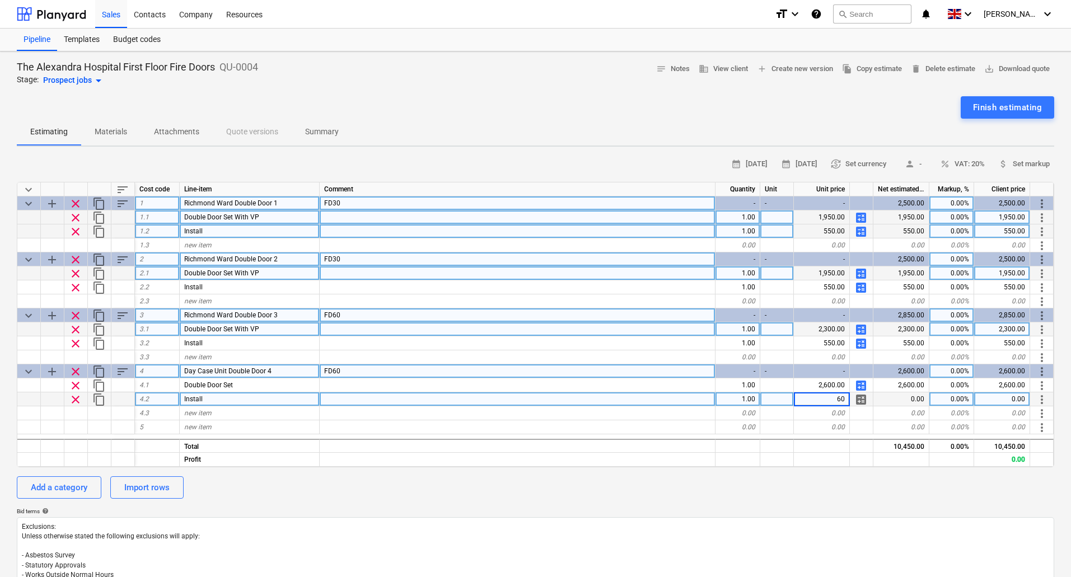
type input "600"
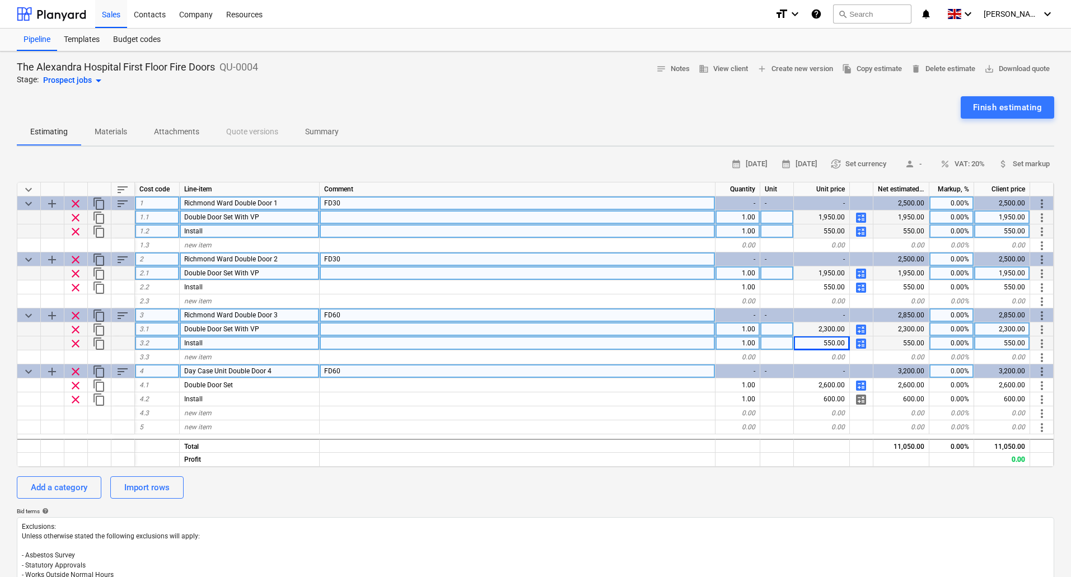
click at [861, 344] on span "calculate" at bounding box center [860, 343] width 13 height 13
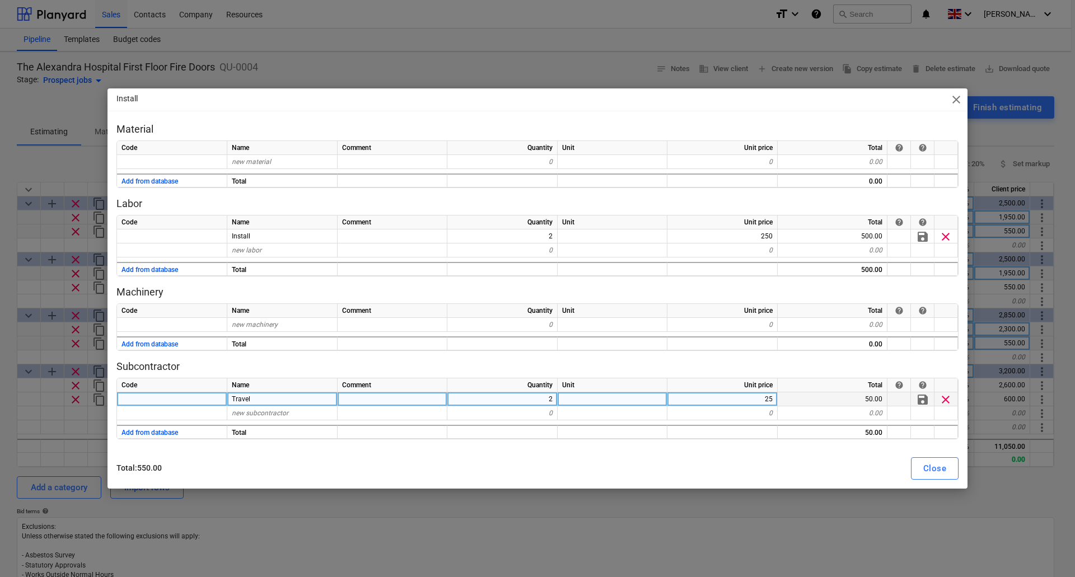
click at [950, 396] on span "clear" at bounding box center [945, 399] width 13 height 13
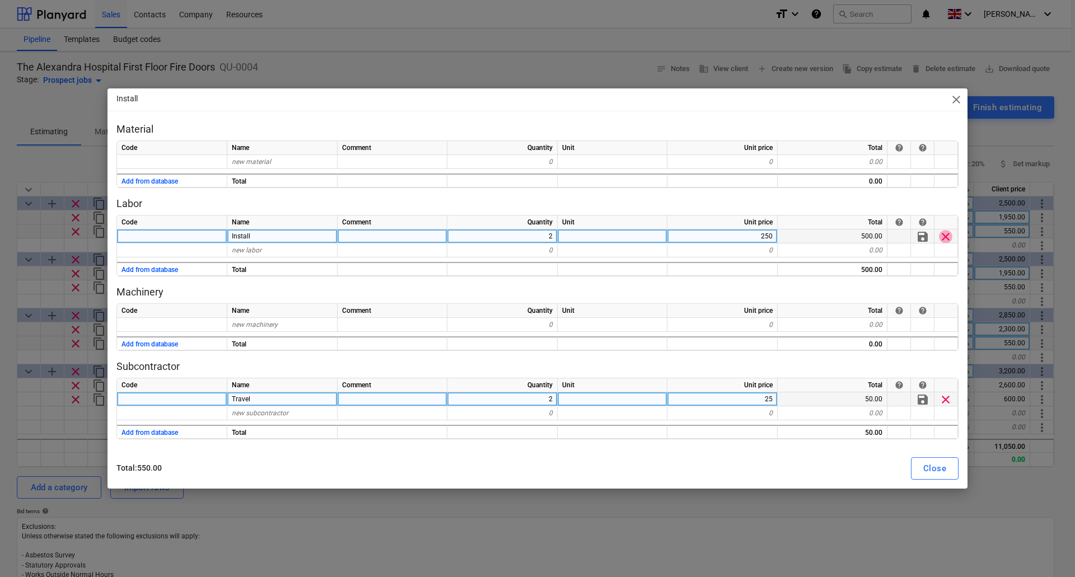
click at [944, 237] on span "clear" at bounding box center [945, 236] width 13 height 13
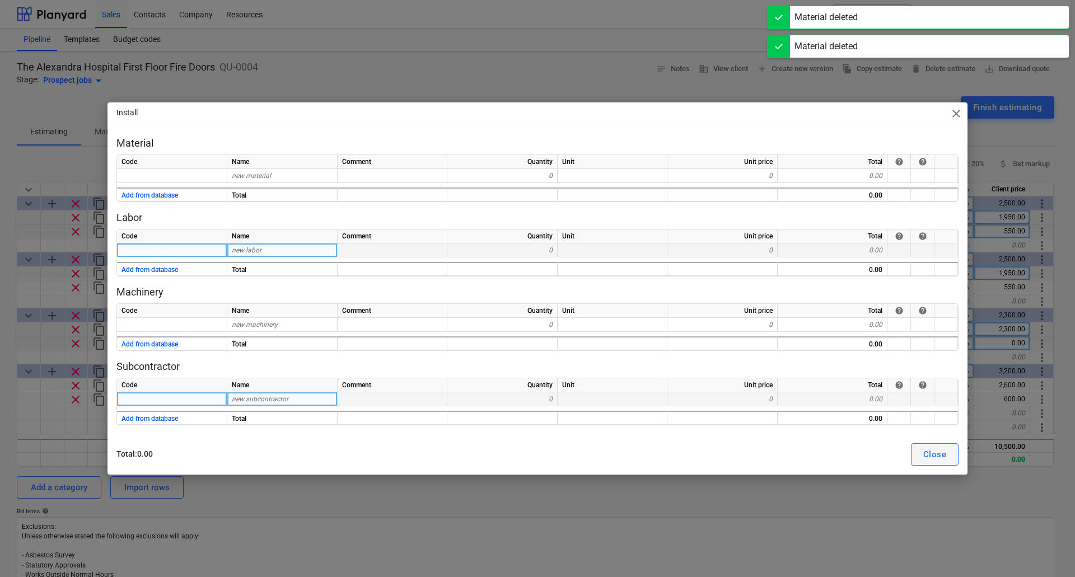
click at [933, 452] on div "Close" at bounding box center [934, 454] width 23 height 15
type textarea "x"
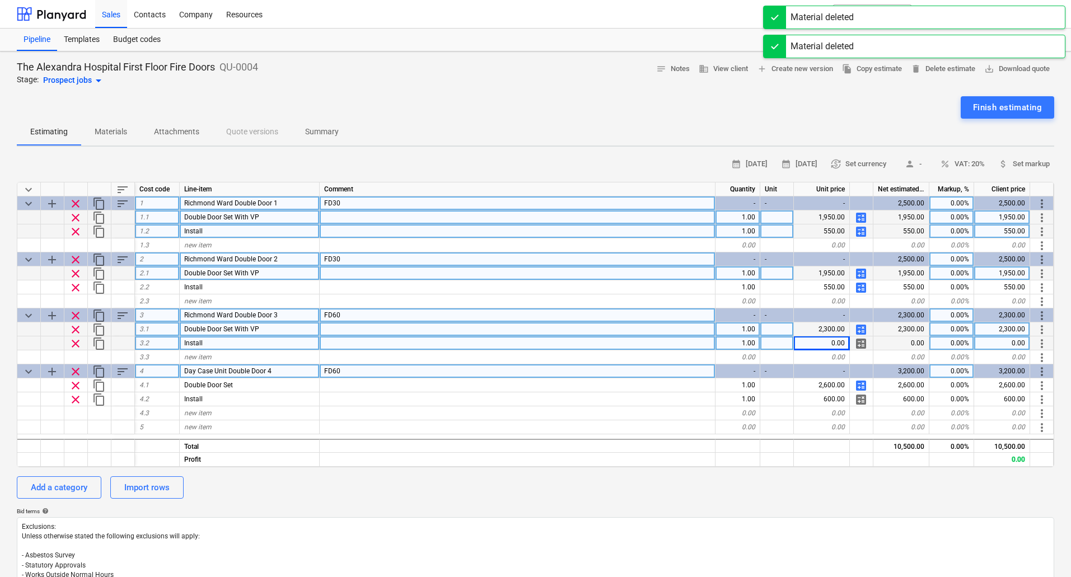
click at [825, 343] on div "0.00" at bounding box center [822, 343] width 56 height 14
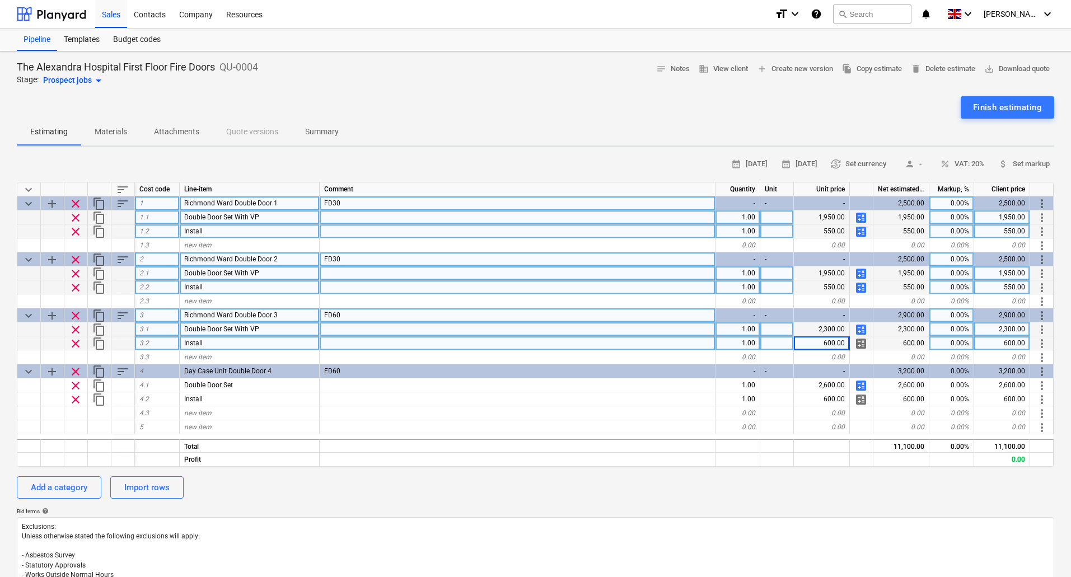
click at [863, 291] on span "calculate" at bounding box center [860, 287] width 13 height 13
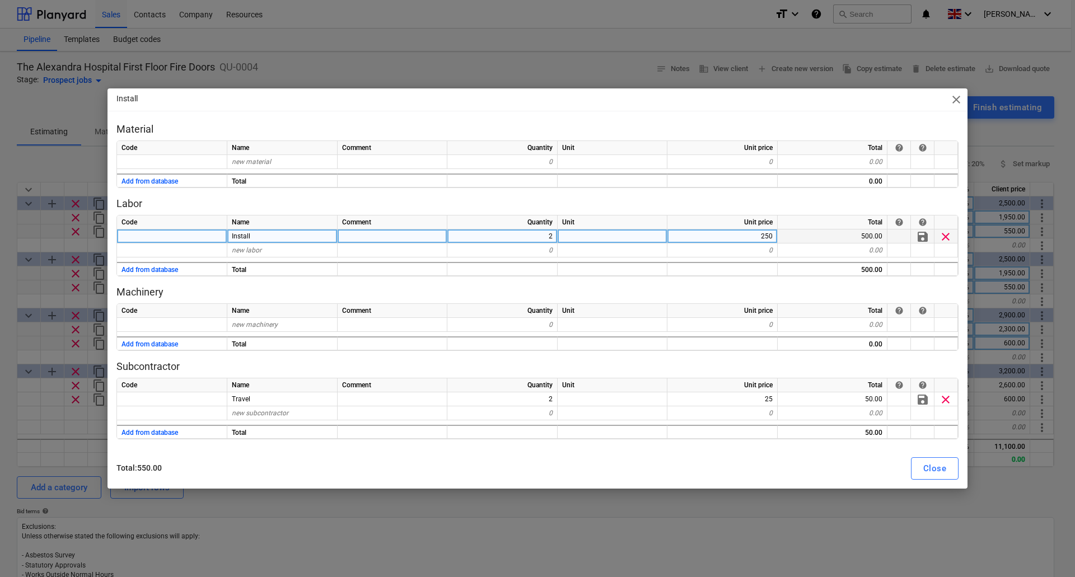
click at [947, 238] on span "clear" at bounding box center [945, 236] width 13 height 13
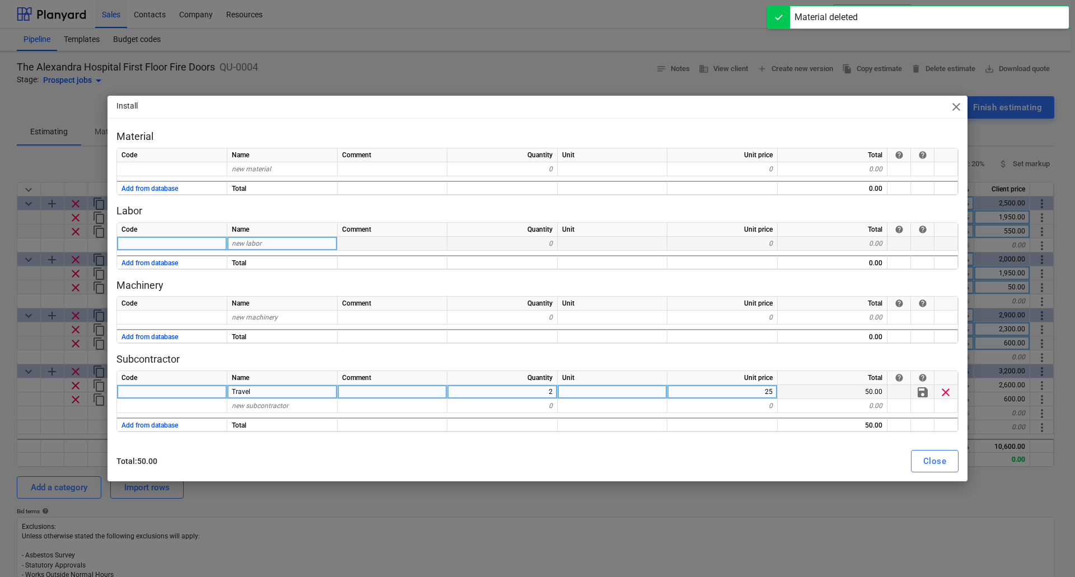
click at [950, 399] on div "clear" at bounding box center [946, 392] width 24 height 14
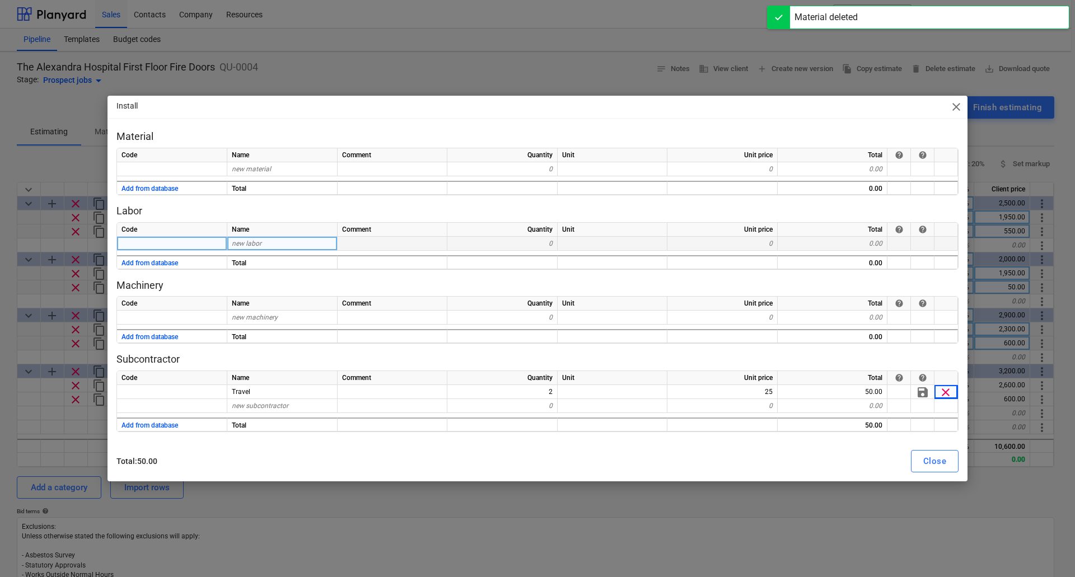
click at [950, 383] on div at bounding box center [946, 378] width 24 height 14
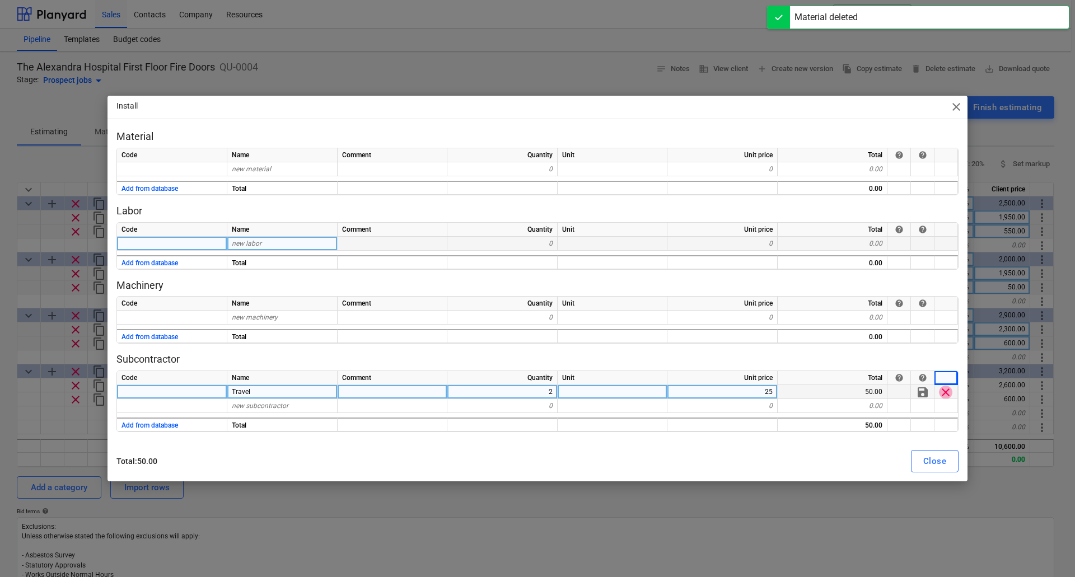
click at [949, 390] on span "clear" at bounding box center [945, 392] width 13 height 13
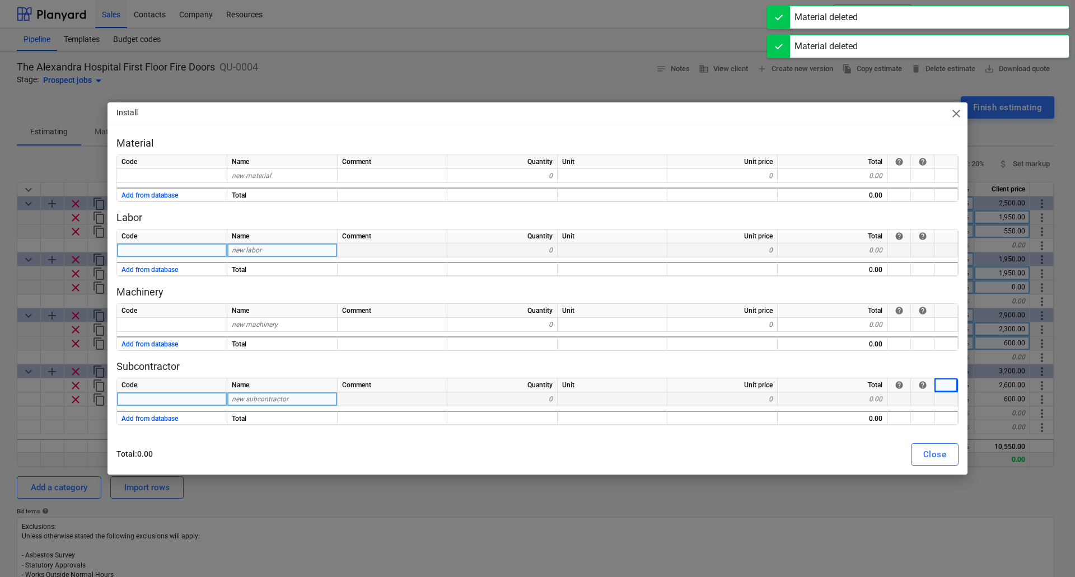
click at [933, 454] on div "Close" at bounding box center [934, 454] width 23 height 15
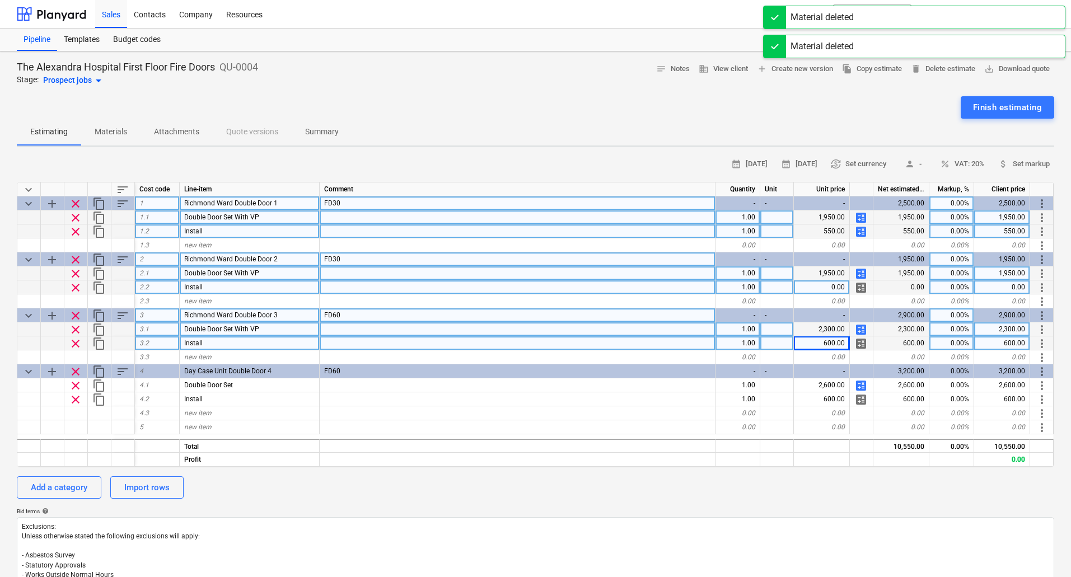
click at [842, 283] on div "0.00" at bounding box center [822, 287] width 56 height 14
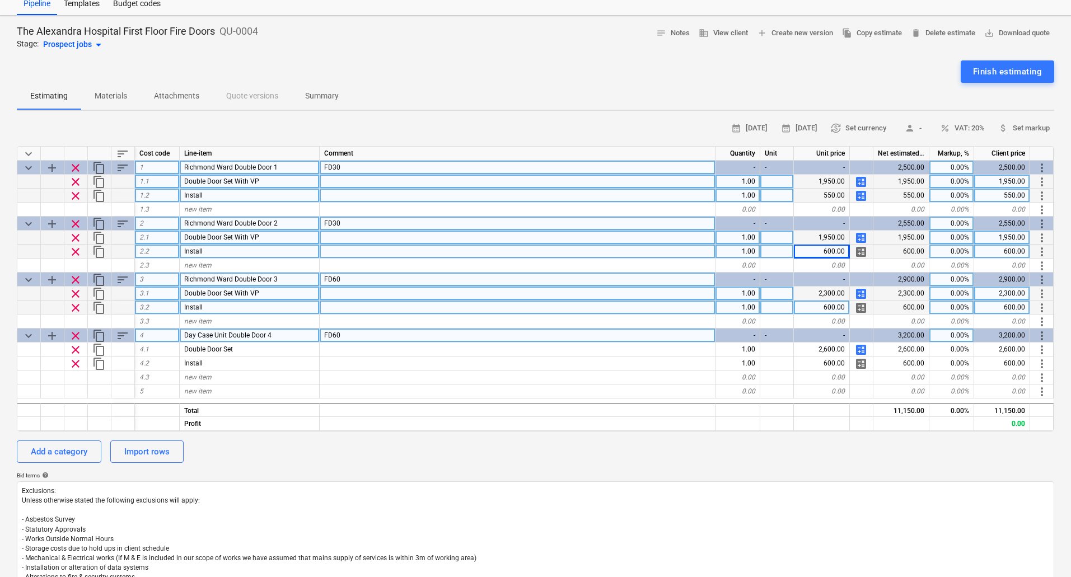
scroll to position [56, 0]
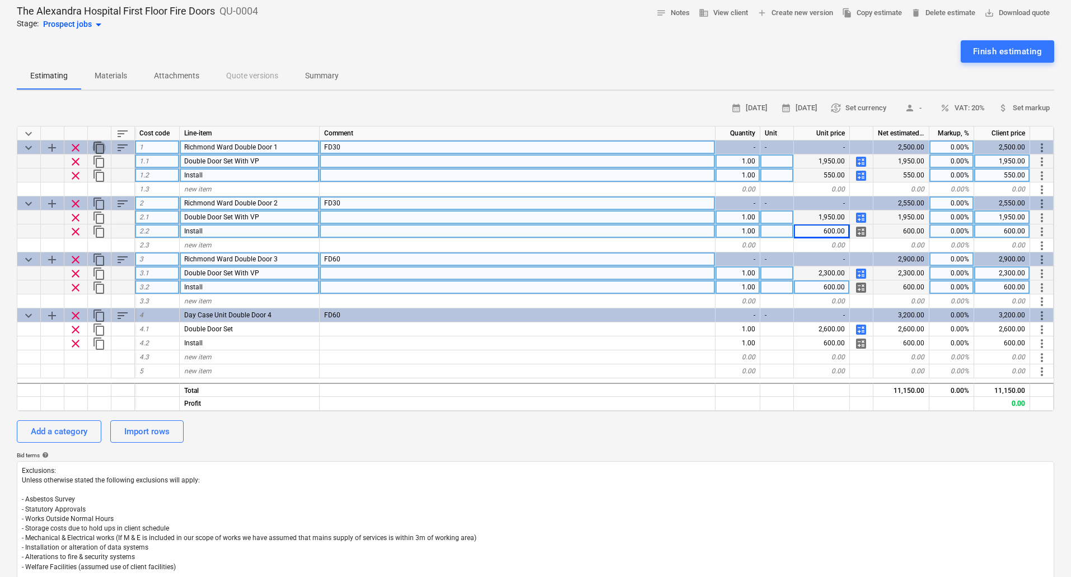
click at [102, 144] on span "content_copy" at bounding box center [98, 147] width 13 height 13
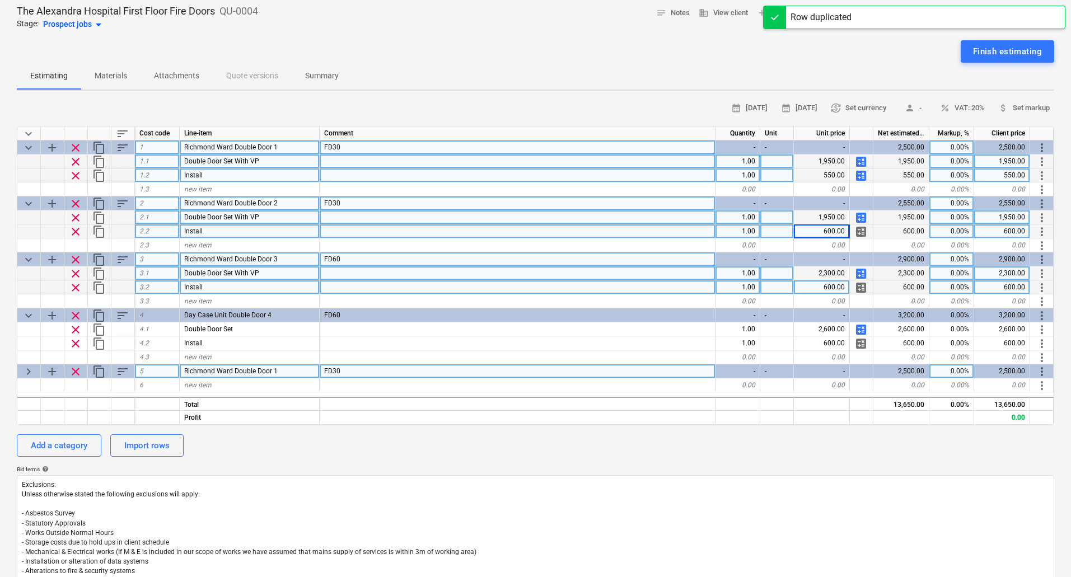
click at [207, 370] on span "Richmond Ward Double Door 1" at bounding box center [230, 371] width 93 height 8
click at [220, 370] on input "Richmond Ward Double Door 1" at bounding box center [249, 370] width 139 height 13
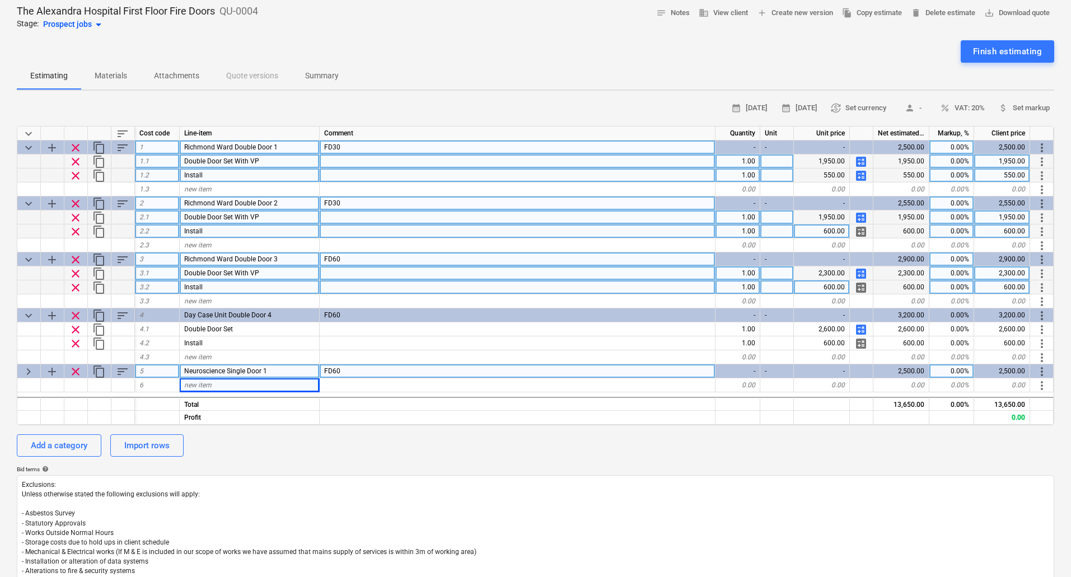
click at [27, 370] on span "keyboard_arrow_right" at bounding box center [28, 371] width 13 height 13
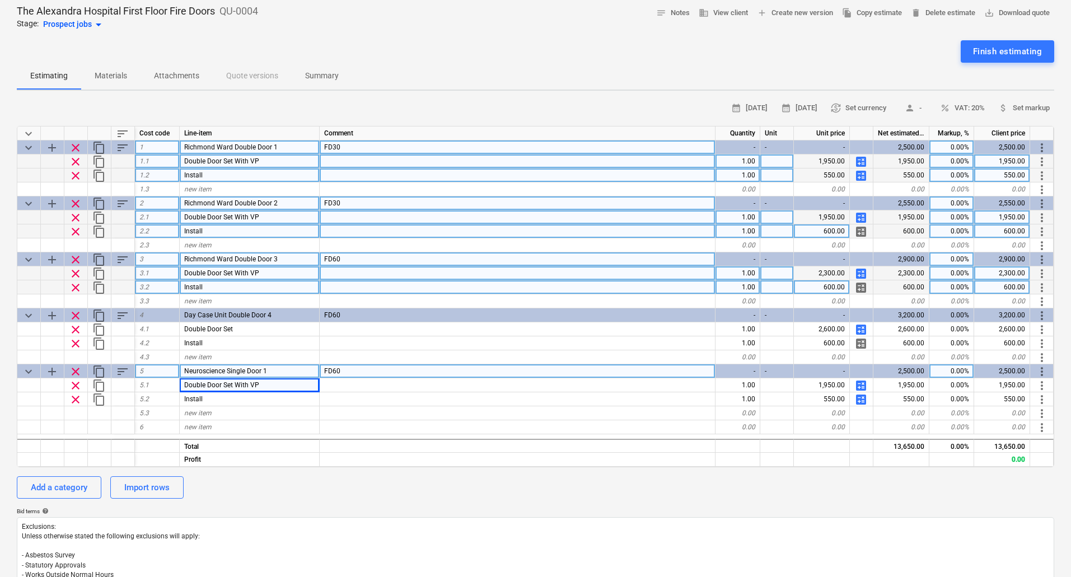
click at [275, 369] on div "Neuroscience Single Door 1" at bounding box center [250, 371] width 140 height 14
click at [286, 372] on input "Neuroscience Single Door 1" at bounding box center [249, 370] width 139 height 13
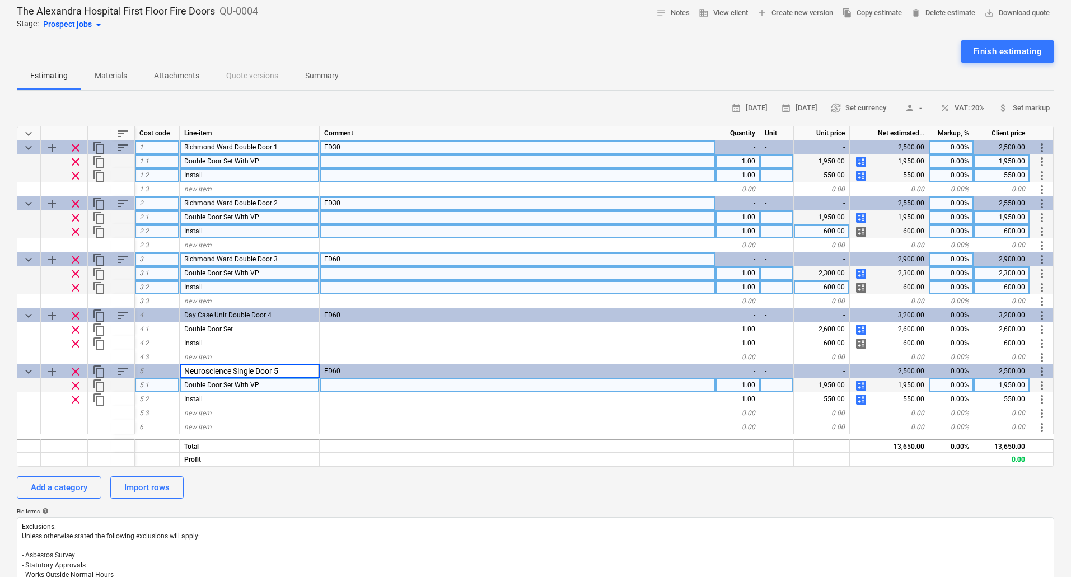
click at [266, 386] on div "Double Door Set With VP" at bounding box center [250, 385] width 140 height 14
click at [283, 383] on input "Double Door Set With VP" at bounding box center [249, 384] width 139 height 13
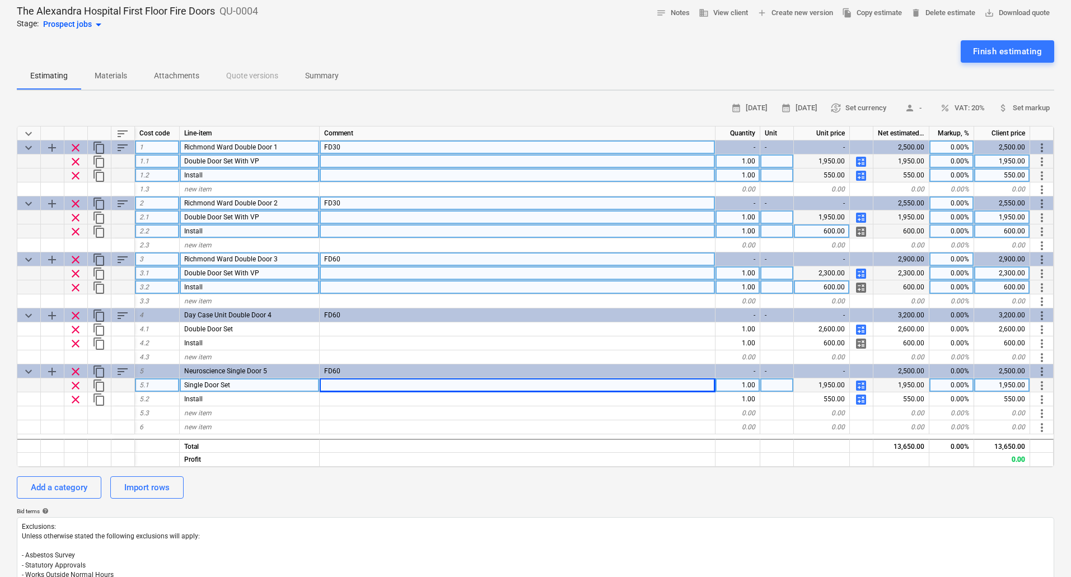
click at [864, 177] on span "calculate" at bounding box center [860, 175] width 13 height 13
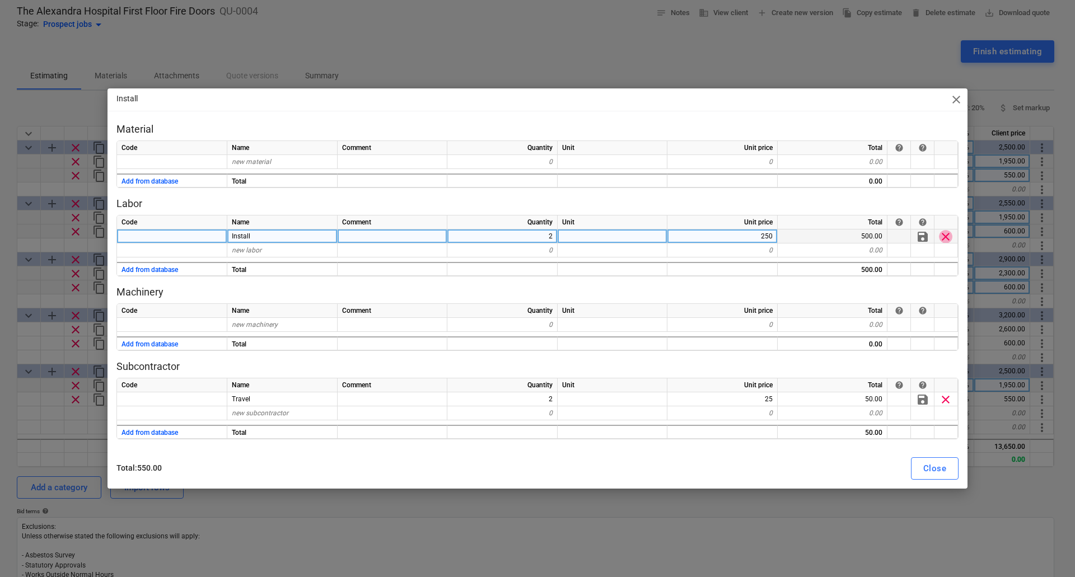
click at [948, 235] on span "clear" at bounding box center [945, 236] width 13 height 13
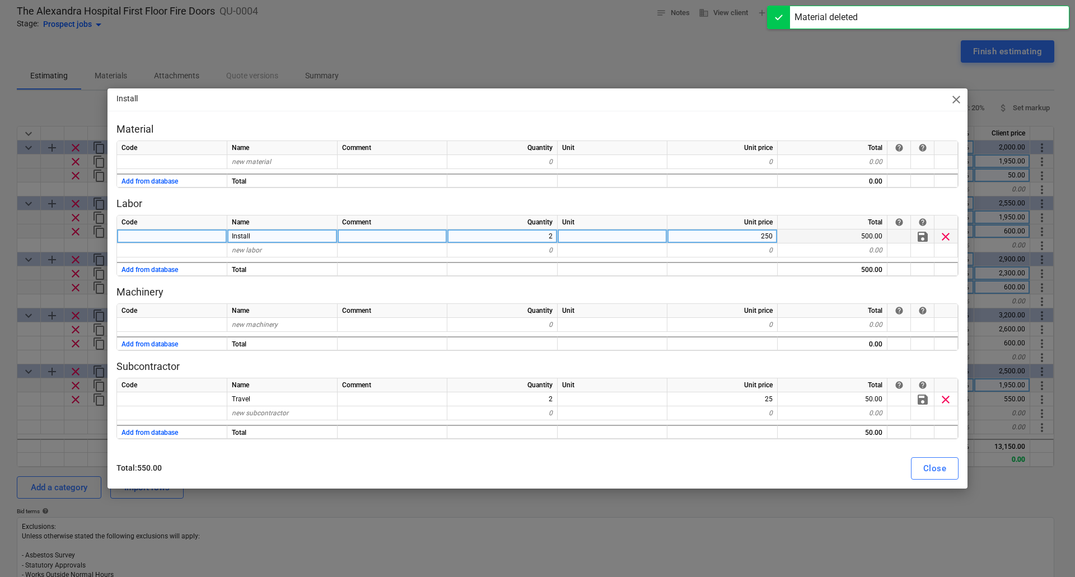
click at [946, 395] on span "clear" at bounding box center [945, 399] width 13 height 13
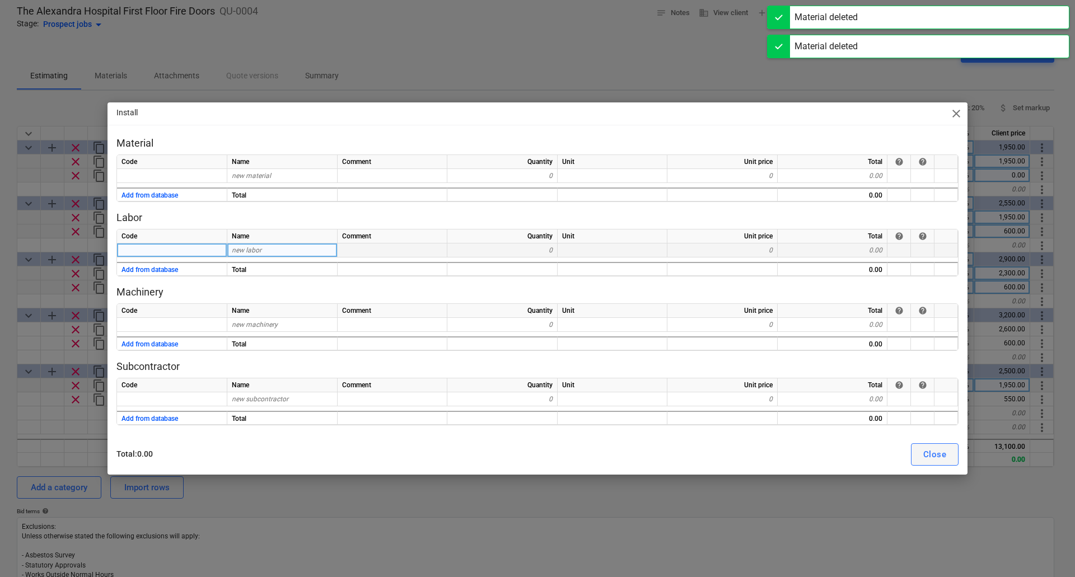
click at [938, 456] on div "Close" at bounding box center [934, 454] width 23 height 15
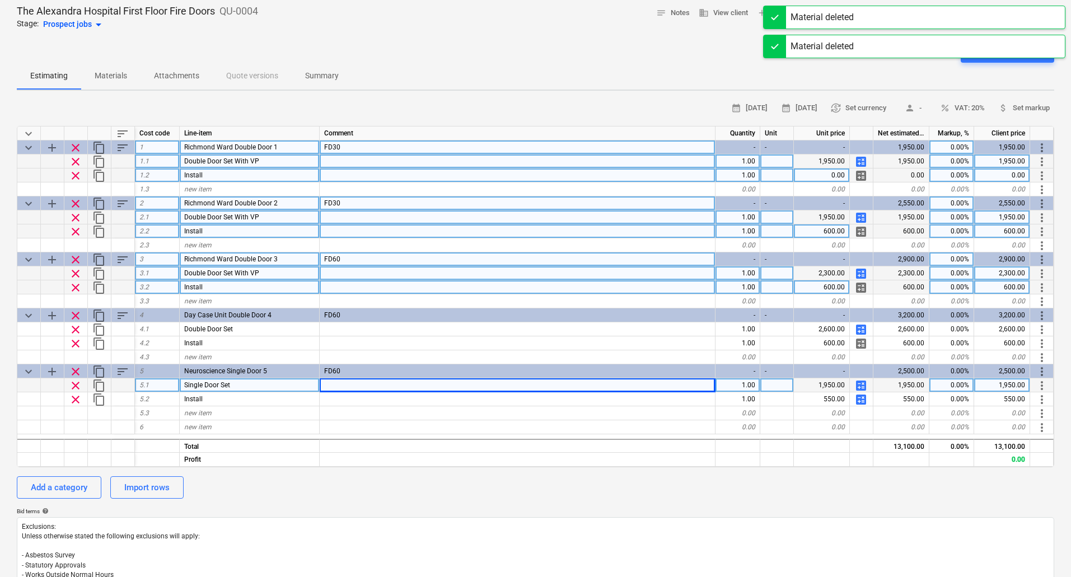
click at [837, 173] on div "0.00" at bounding box center [822, 175] width 56 height 14
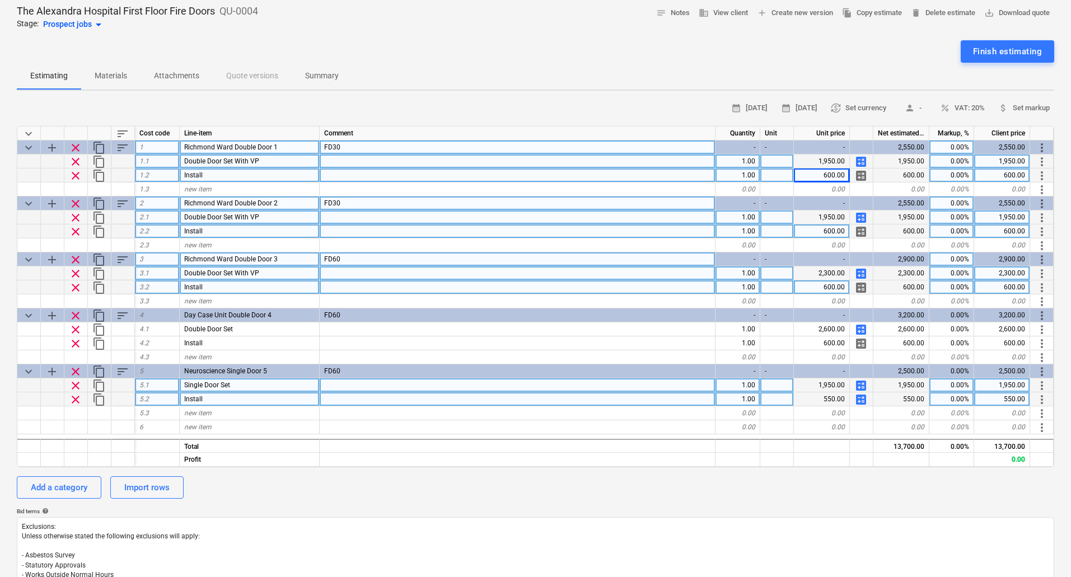
click at [861, 401] on span "calculate" at bounding box center [860, 399] width 13 height 13
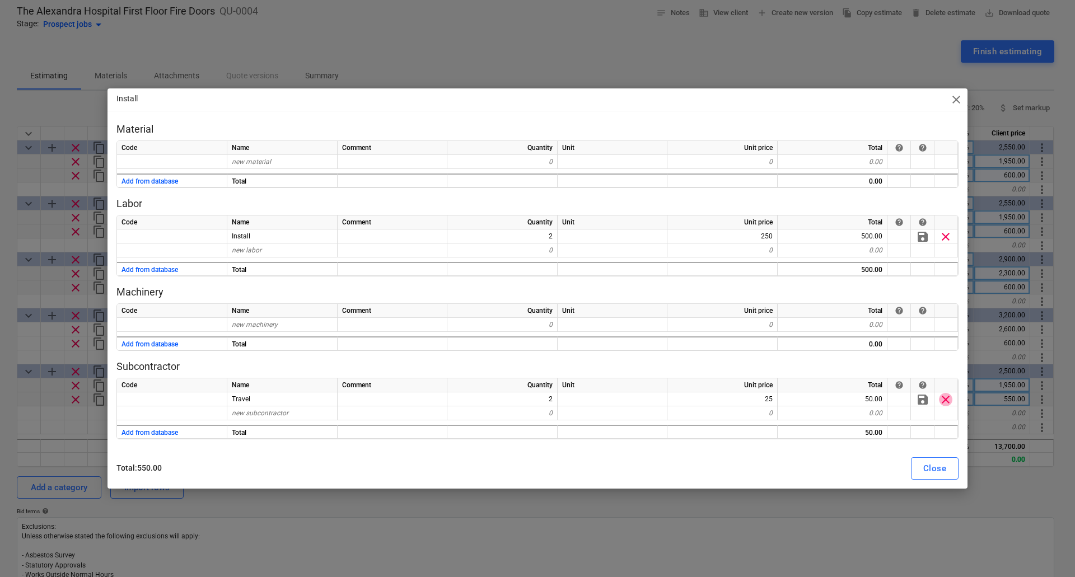
drag, startPoint x: 943, startPoint y: 399, endPoint x: 952, endPoint y: 380, distance: 21.8
click at [943, 400] on span "clear" at bounding box center [945, 399] width 13 height 13
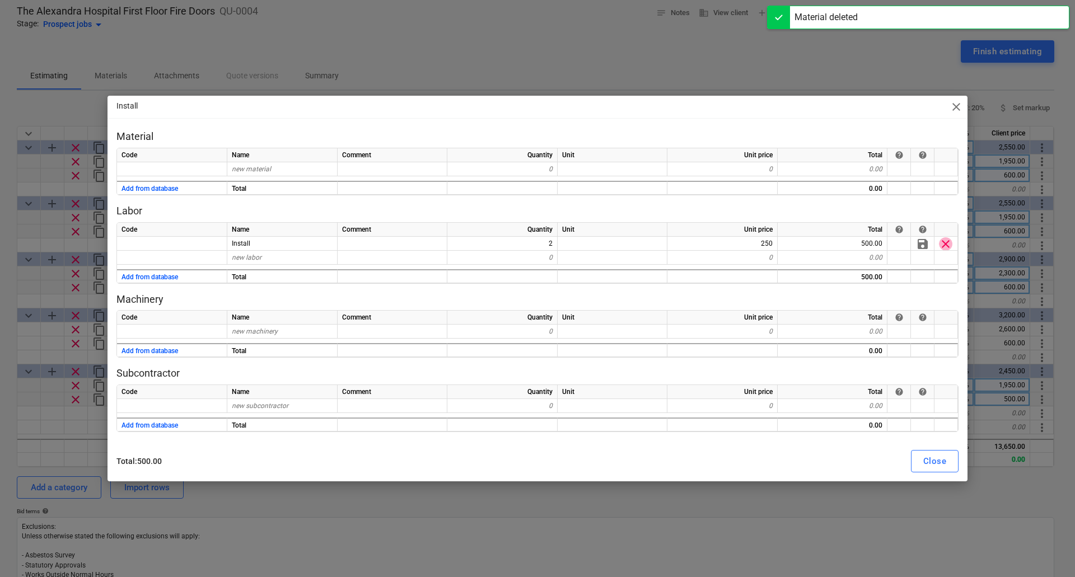
click at [949, 237] on span "clear" at bounding box center [945, 243] width 13 height 13
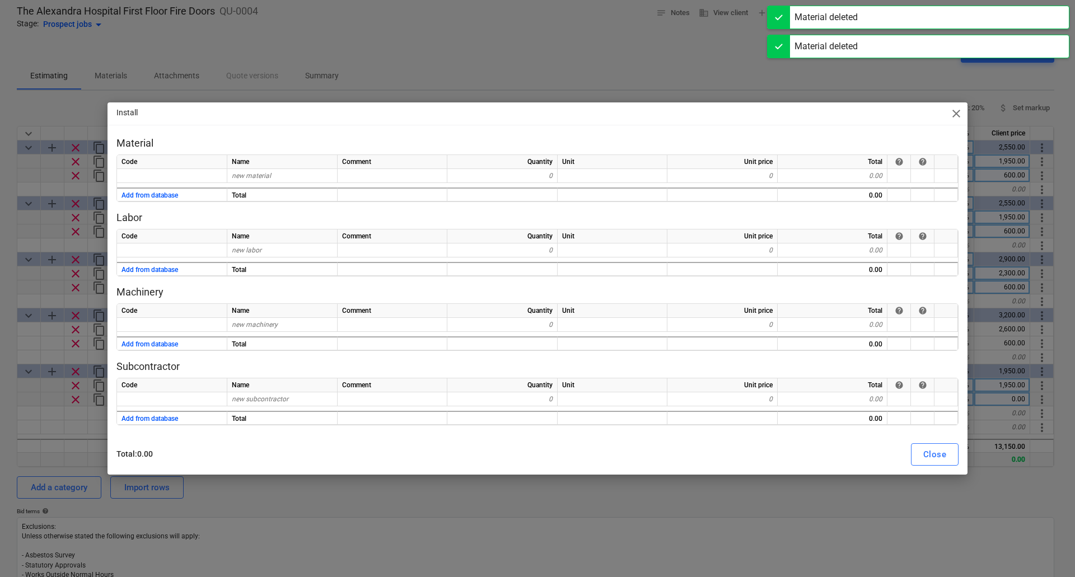
click at [930, 457] on div "Close" at bounding box center [934, 454] width 23 height 15
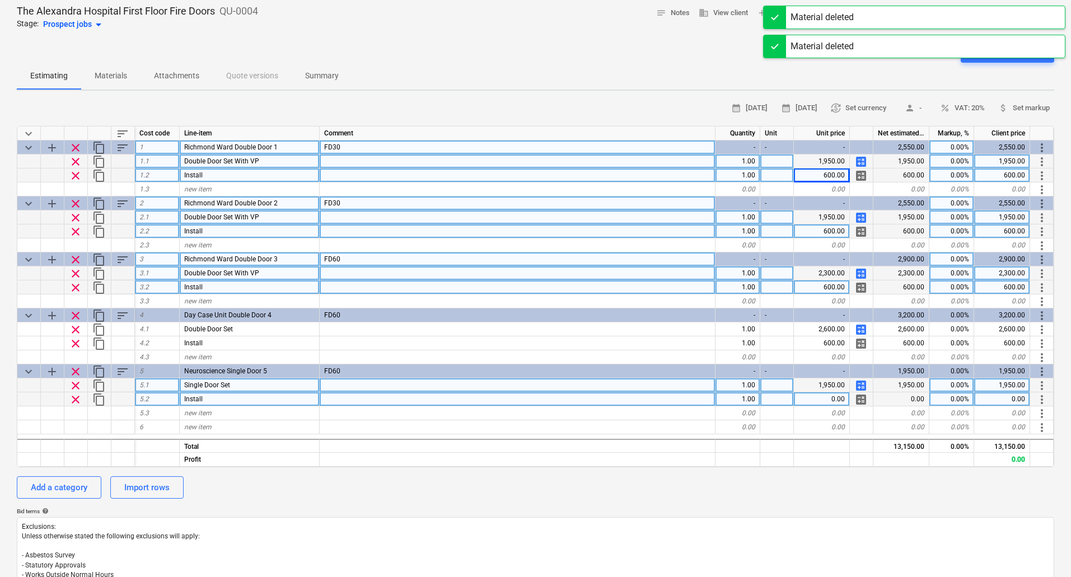
click at [827, 403] on div "0.00" at bounding box center [822, 399] width 56 height 14
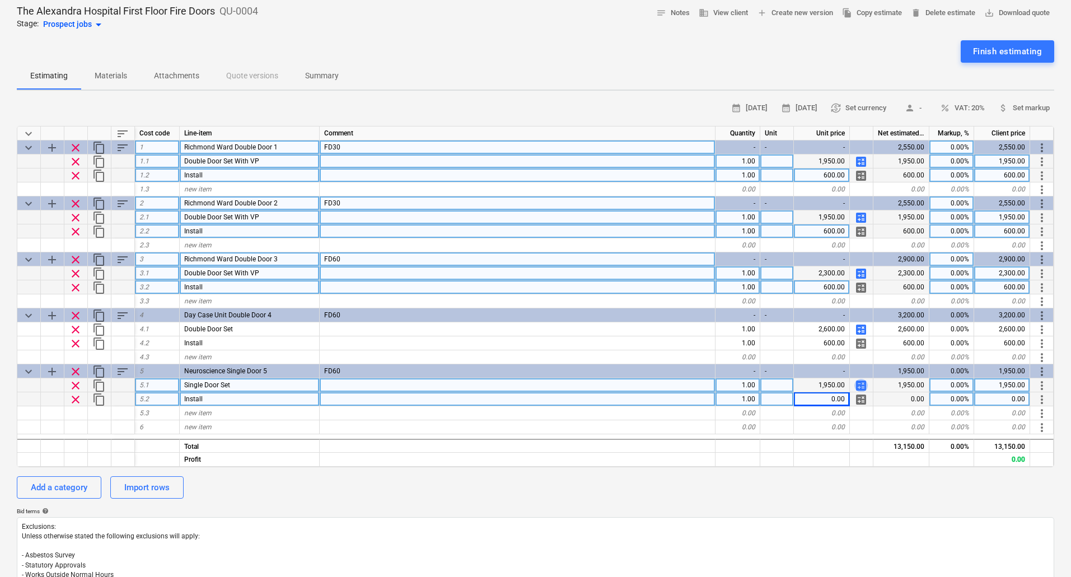
click at [858, 382] on span "calculate" at bounding box center [860, 385] width 13 height 13
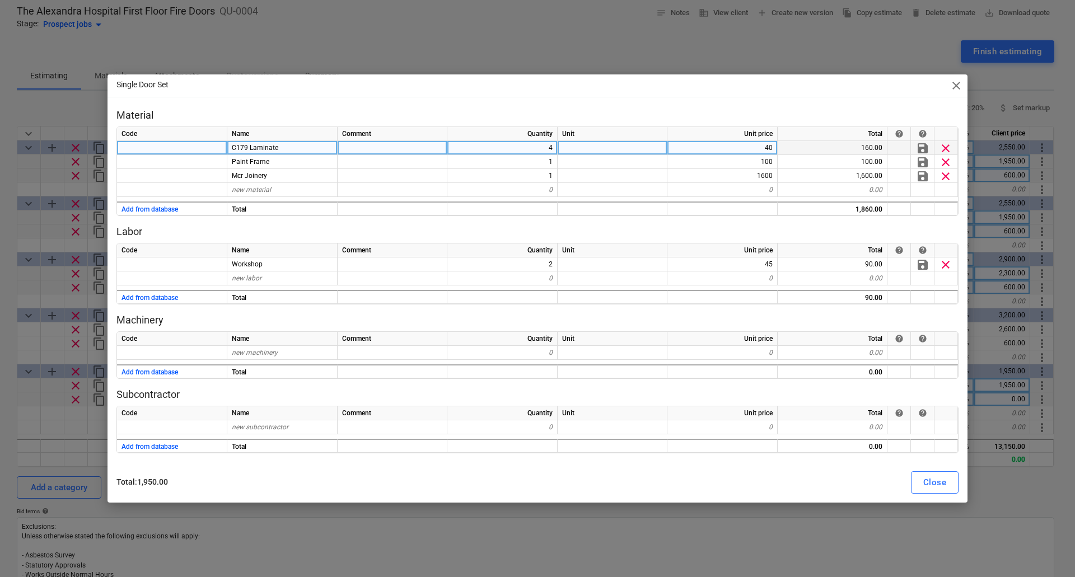
click at [536, 150] on div "4" at bounding box center [502, 148] width 110 height 14
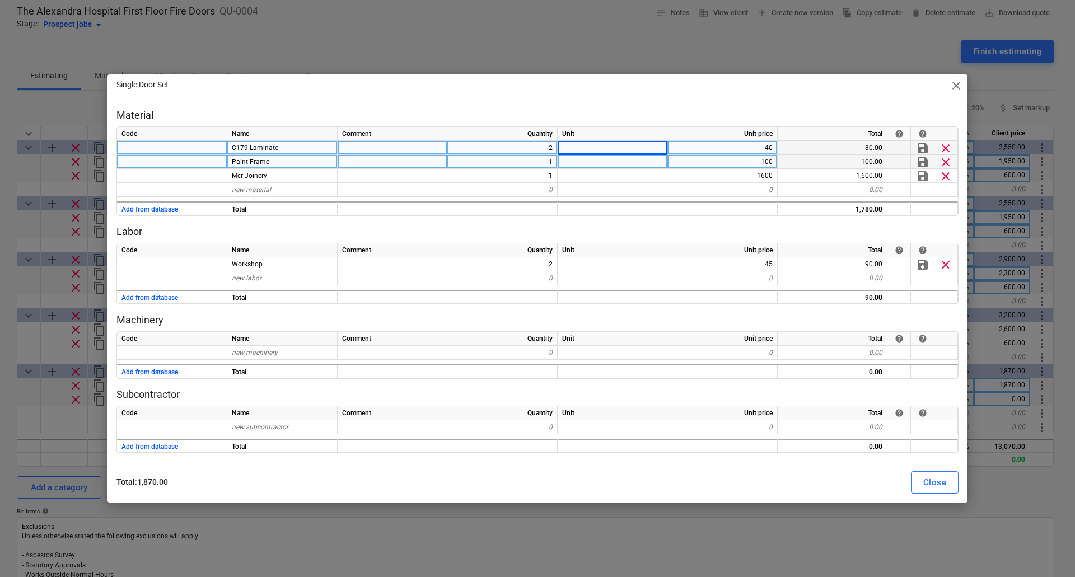
click at [539, 167] on div "1" at bounding box center [502, 162] width 110 height 14
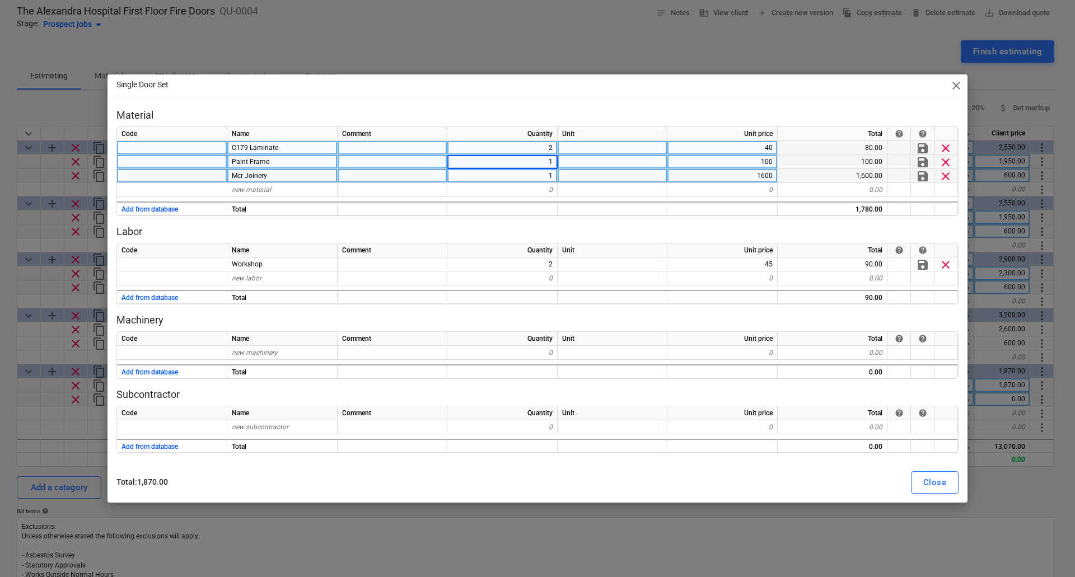
click at [542, 175] on div "1" at bounding box center [502, 176] width 110 height 14
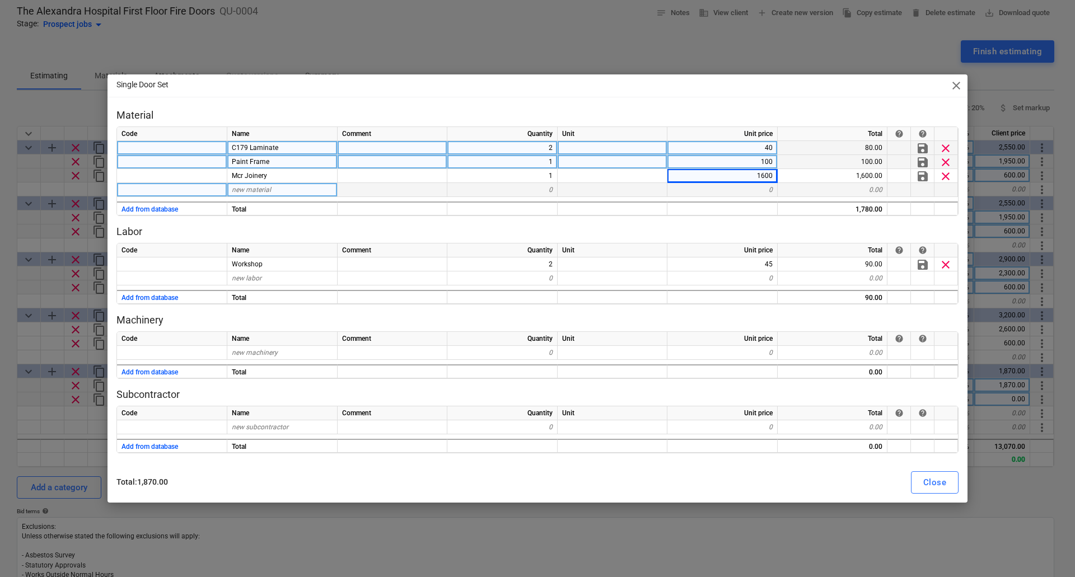
click at [624, 188] on div at bounding box center [613, 190] width 110 height 14
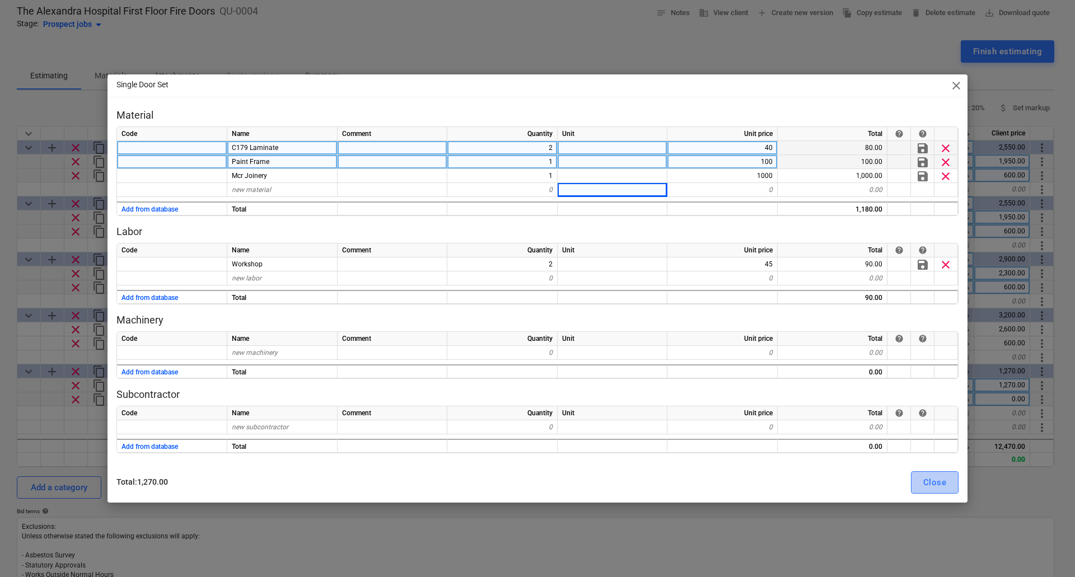
click at [936, 483] on div "Close" at bounding box center [934, 482] width 23 height 15
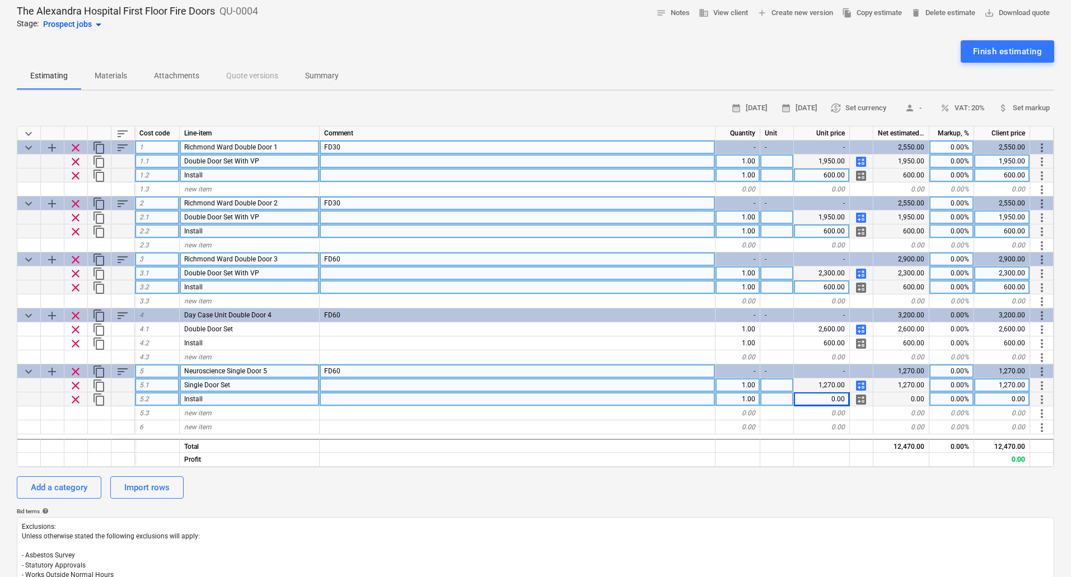
click at [101, 369] on span "content_copy" at bounding box center [98, 371] width 13 height 13
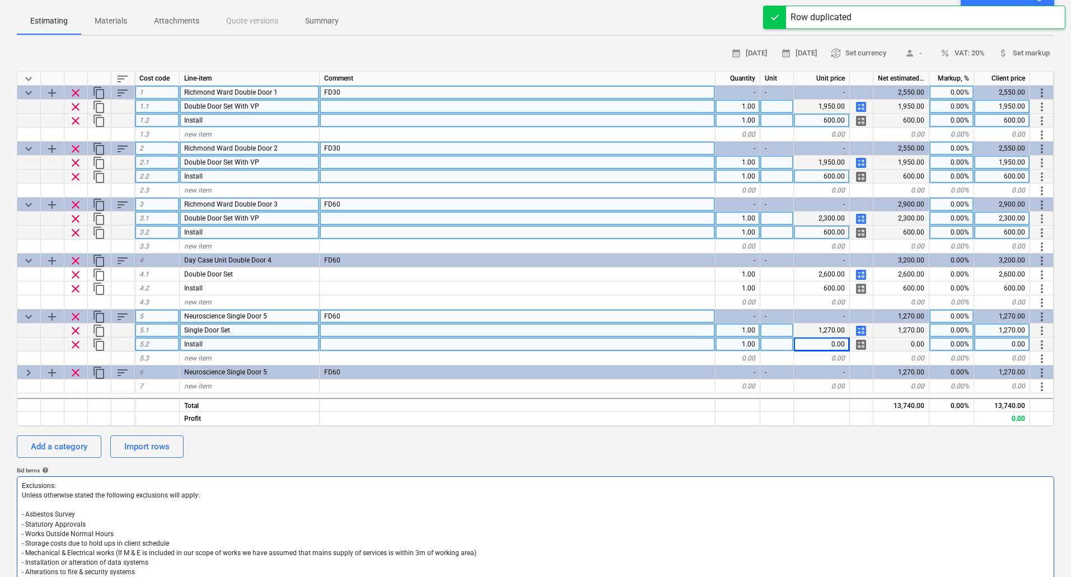
scroll to position [224, 0]
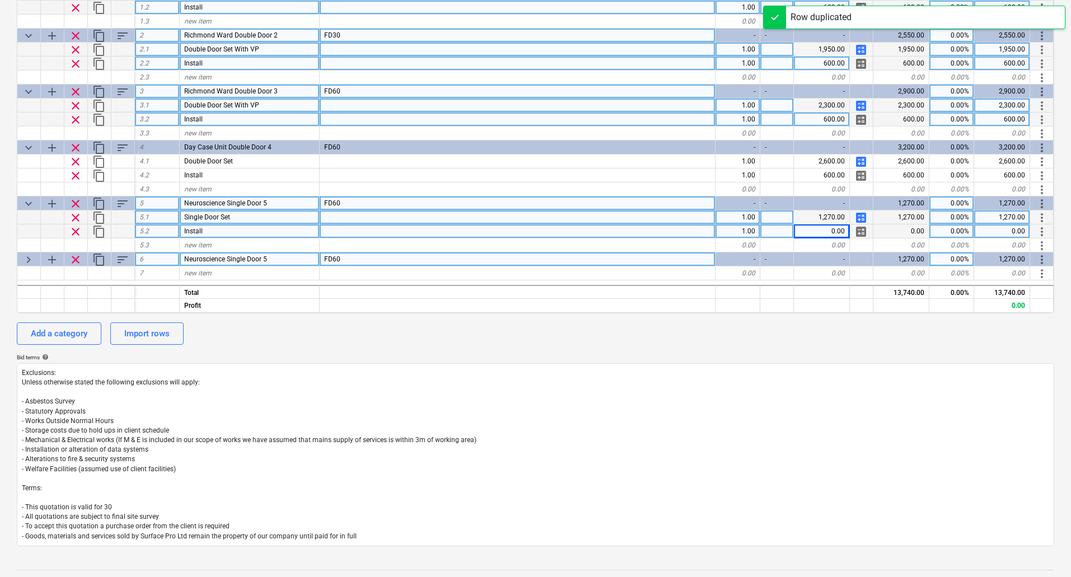
click at [34, 257] on span "keyboard_arrow_right" at bounding box center [28, 259] width 13 height 13
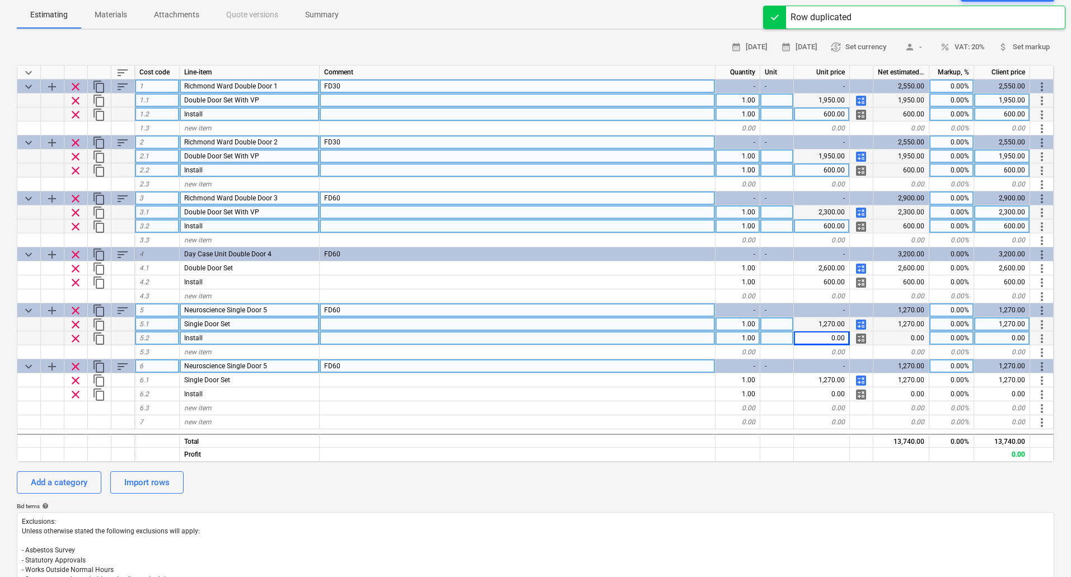
scroll to position [56, 0]
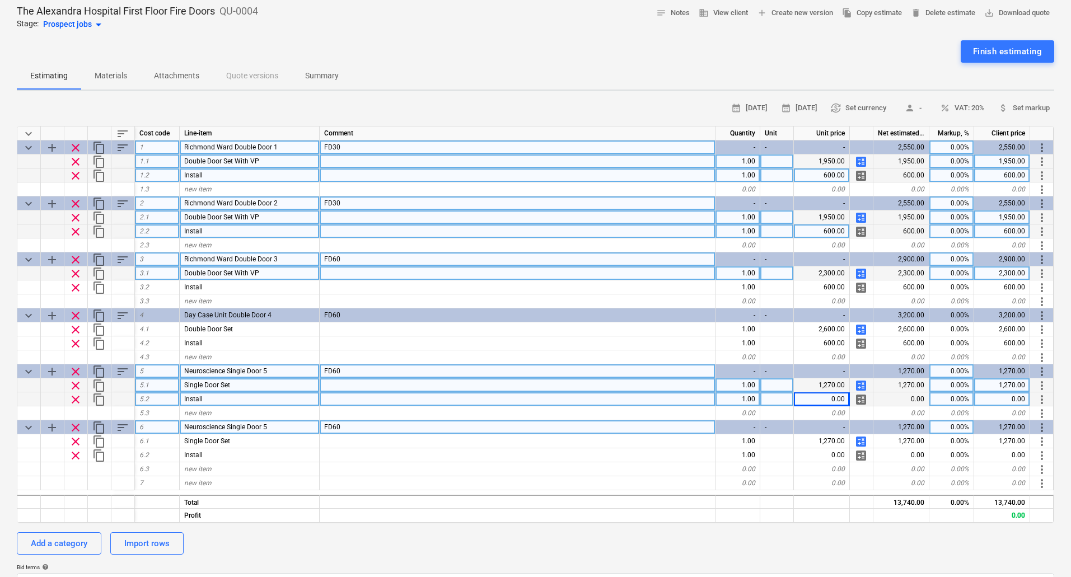
click at [274, 426] on div "Neuroscience Single Door 5" at bounding box center [250, 427] width 140 height 14
click at [284, 429] on input "Neuroscience Single Door 5" at bounding box center [249, 426] width 139 height 13
click at [840, 400] on div "0.00" at bounding box center [822, 399] width 56 height 14
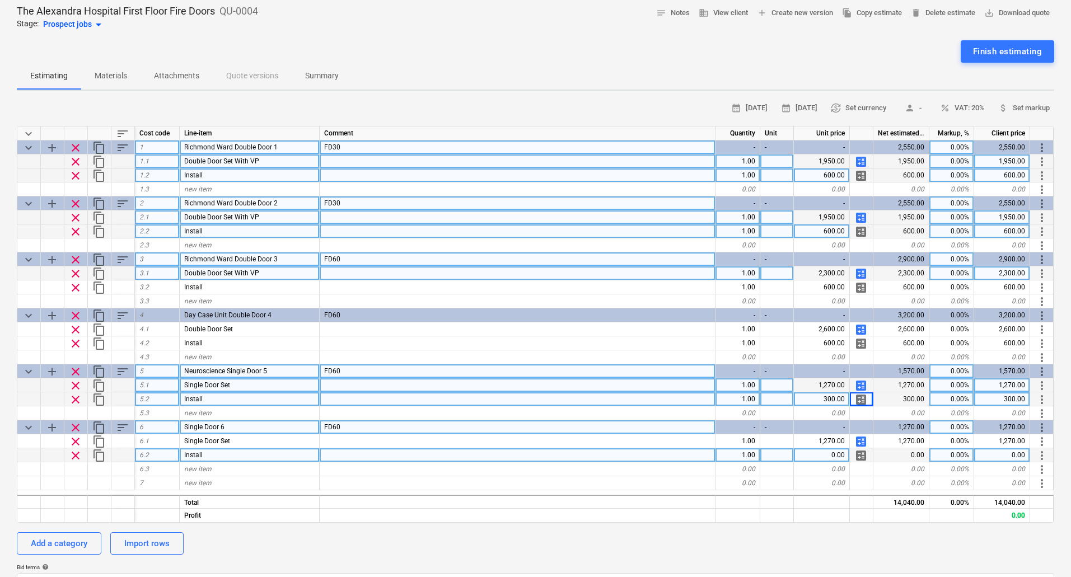
click at [843, 454] on div "0.00" at bounding box center [822, 455] width 56 height 14
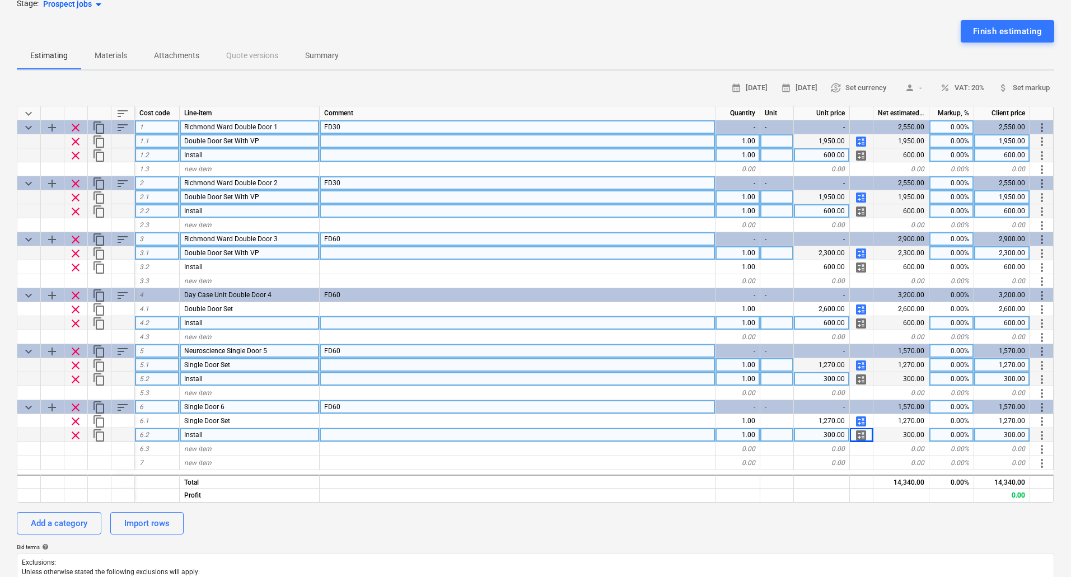
scroll to position [112, 0]
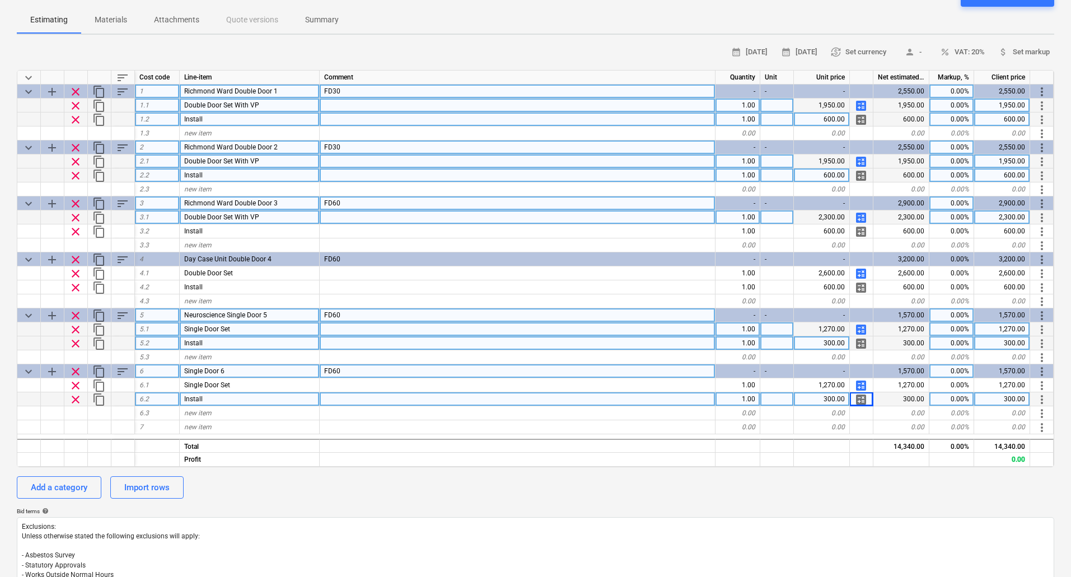
click at [100, 371] on span "content_copy" at bounding box center [98, 371] width 13 height 13
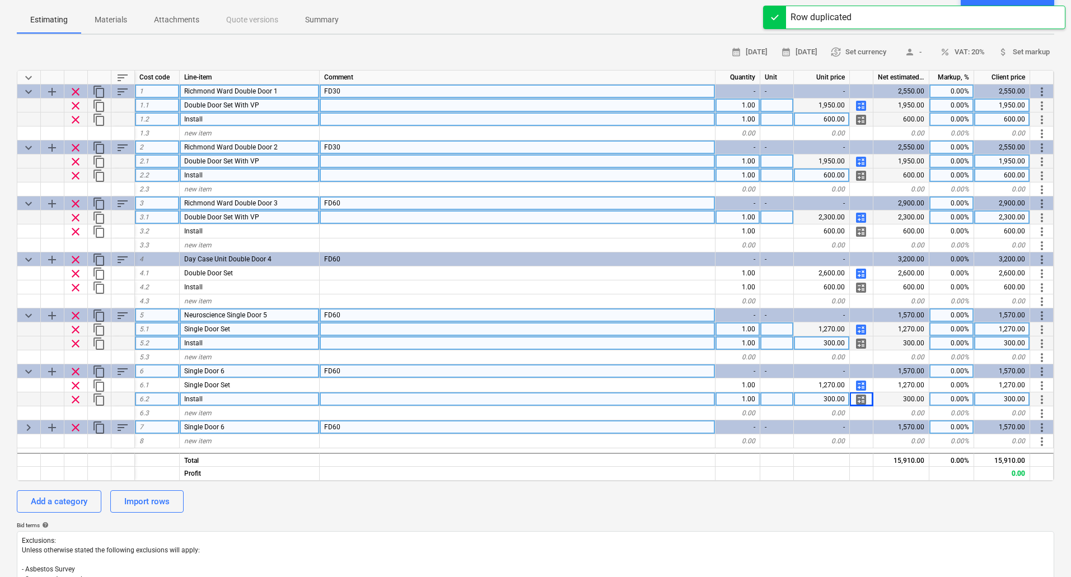
click at [242, 427] on div "Single Door 6" at bounding box center [250, 427] width 140 height 14
click at [243, 427] on input "Single Door 6" at bounding box center [249, 426] width 139 height 13
click at [246, 429] on input "Single Door 6" at bounding box center [249, 426] width 139 height 13
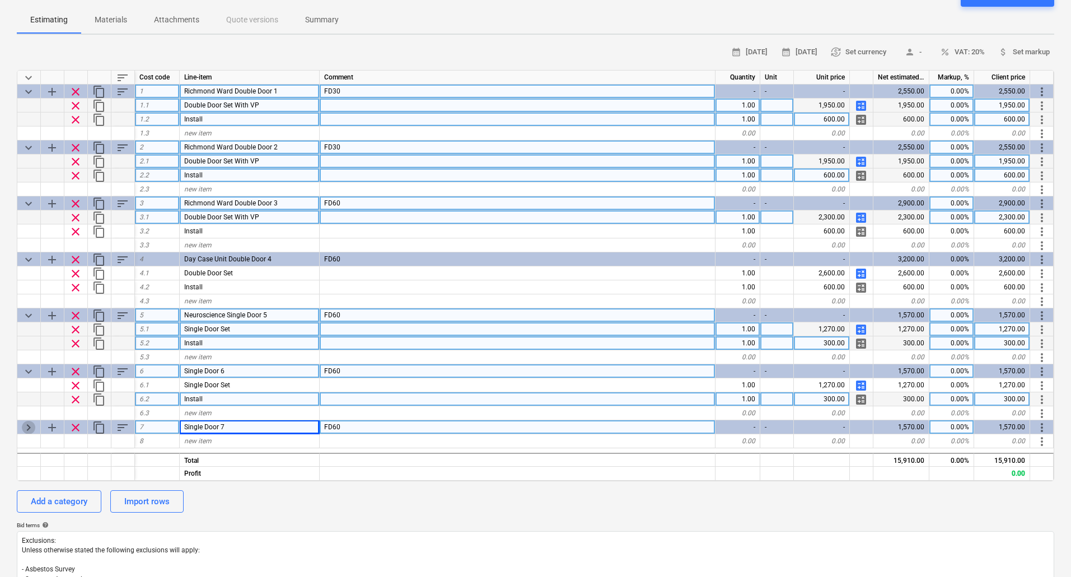
click at [26, 429] on span "keyboard_arrow_right" at bounding box center [28, 427] width 13 height 13
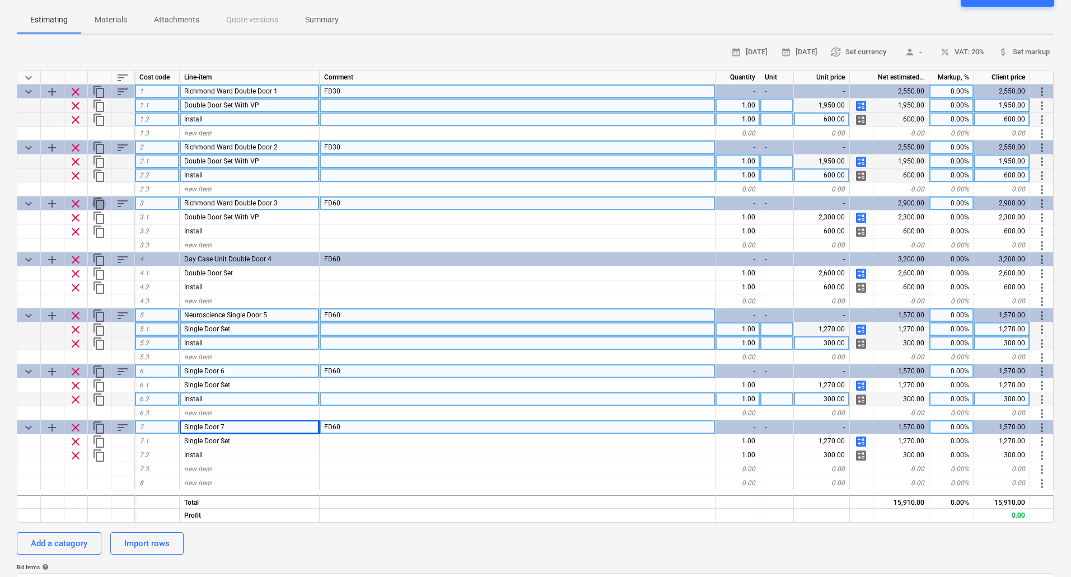
click at [99, 202] on span "content_copy" at bounding box center [98, 203] width 13 height 13
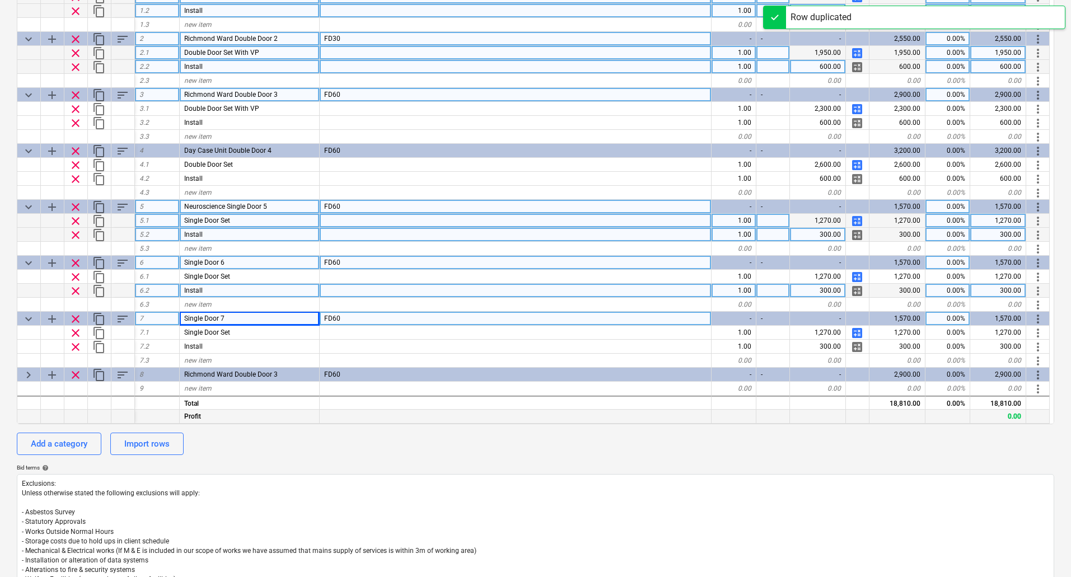
scroll to position [224, 0]
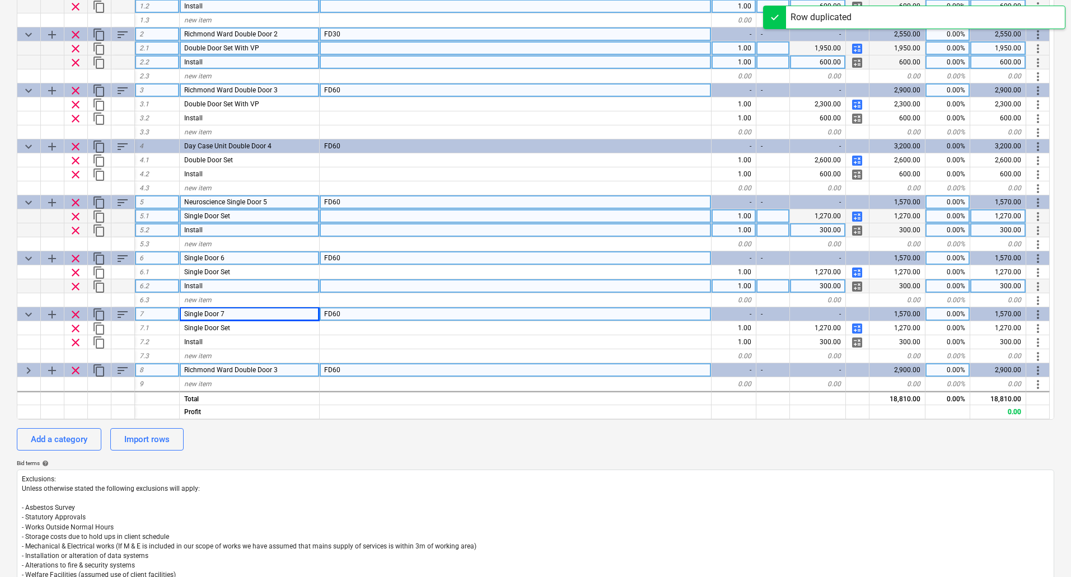
click at [215, 371] on span "Richmond Ward Double Door 3" at bounding box center [230, 370] width 93 height 8
click at [237, 370] on input "Richmond Ward Double Door 3" at bounding box center [249, 369] width 139 height 13
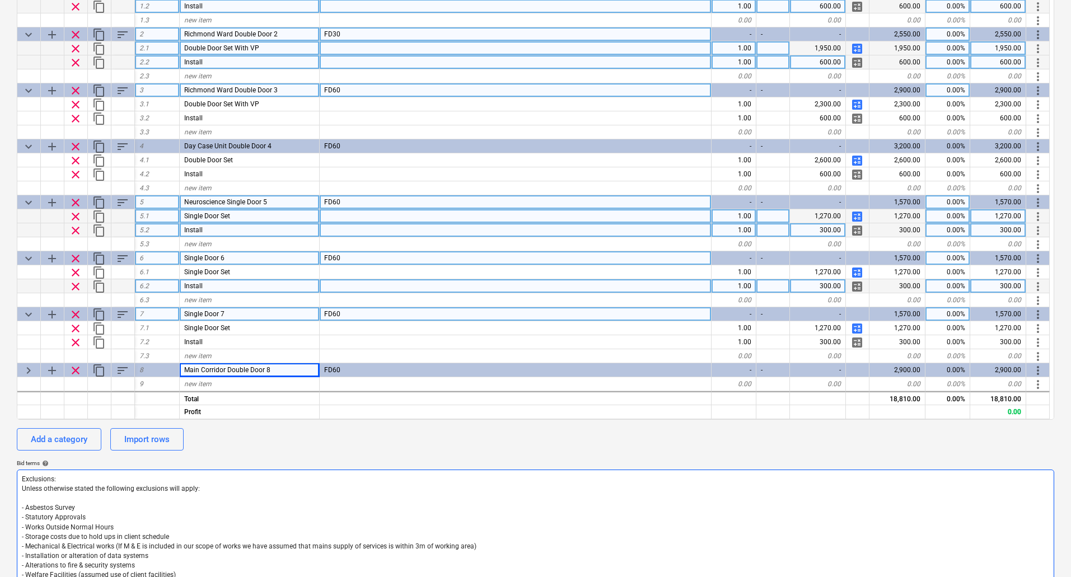
click at [638, 512] on textarea "Exclusions: Unless otherwise stated the following exclusions will apply: - Asbe…" at bounding box center [535, 561] width 1037 height 183
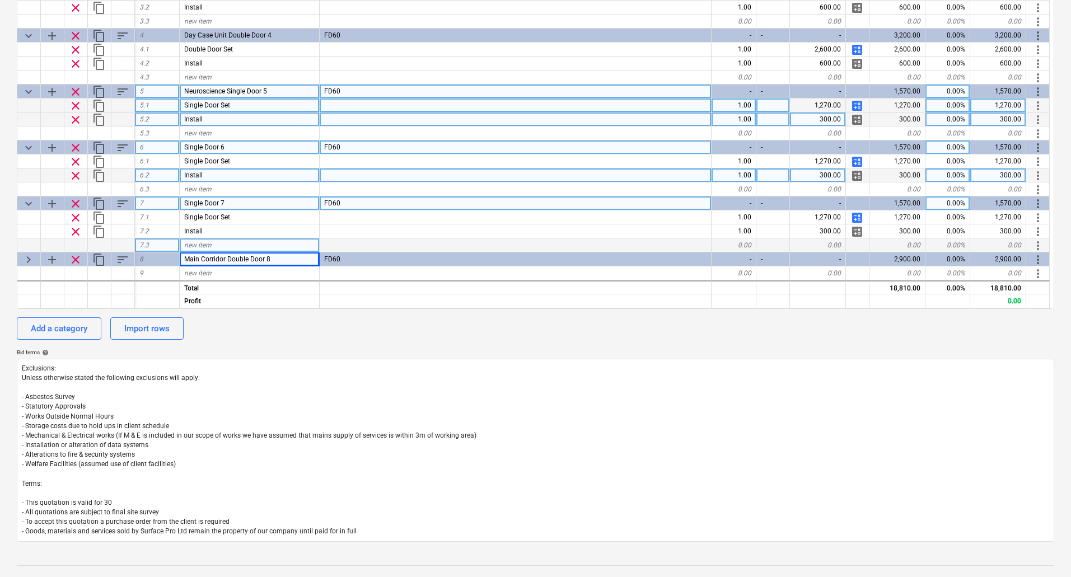
scroll to position [336, 0]
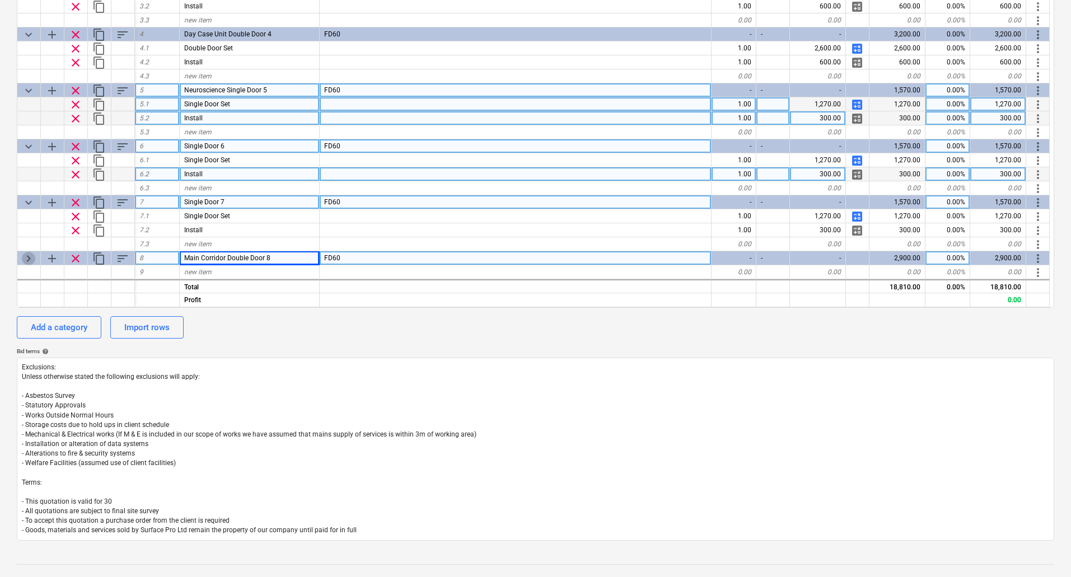
click at [33, 256] on span "keyboard_arrow_right" at bounding box center [28, 258] width 13 height 13
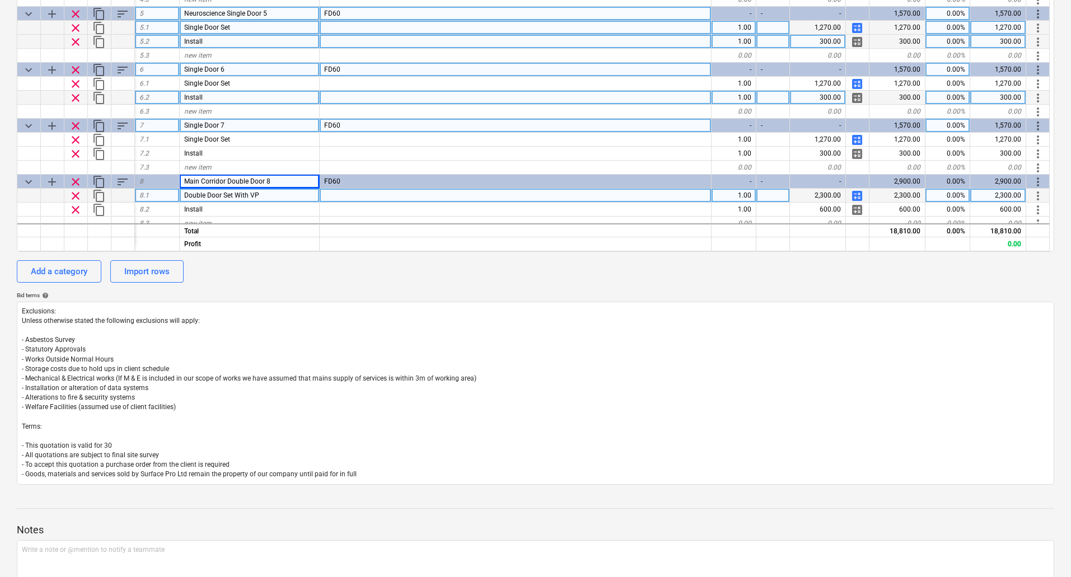
scroll to position [43, 0]
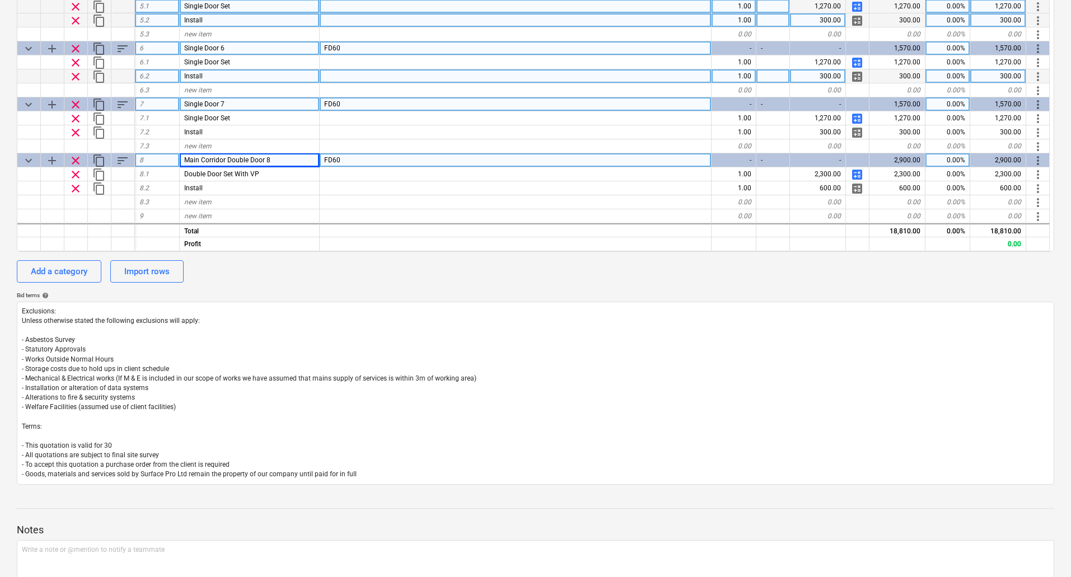
click at [99, 160] on span "content_copy" at bounding box center [98, 160] width 13 height 13
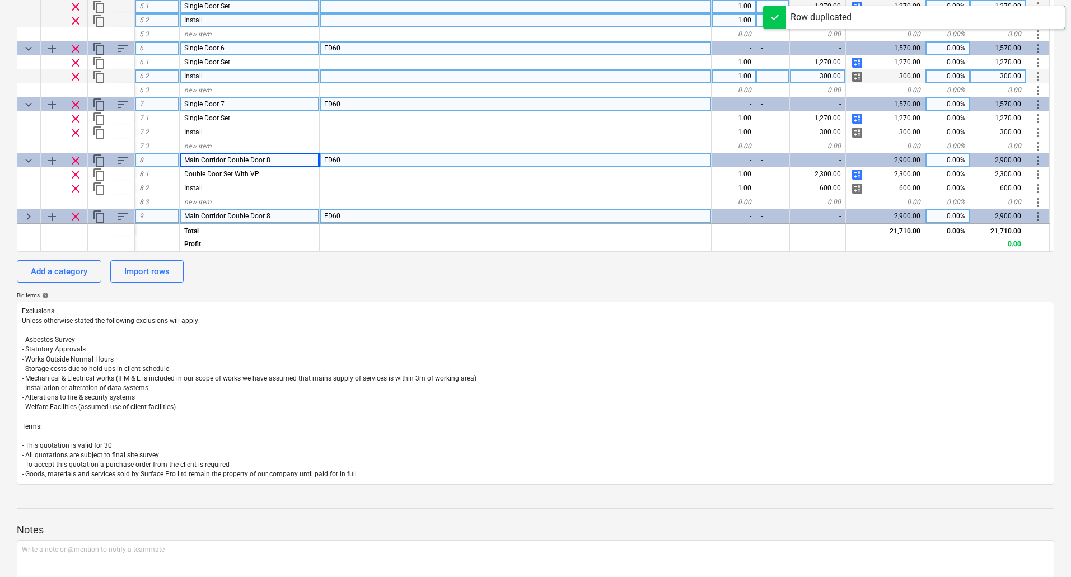
click at [285, 213] on div "Main Corridor Double Door 8" at bounding box center [250, 216] width 140 height 14
click at [291, 217] on input "Main Corridor Double Door 8" at bounding box center [249, 215] width 139 height 13
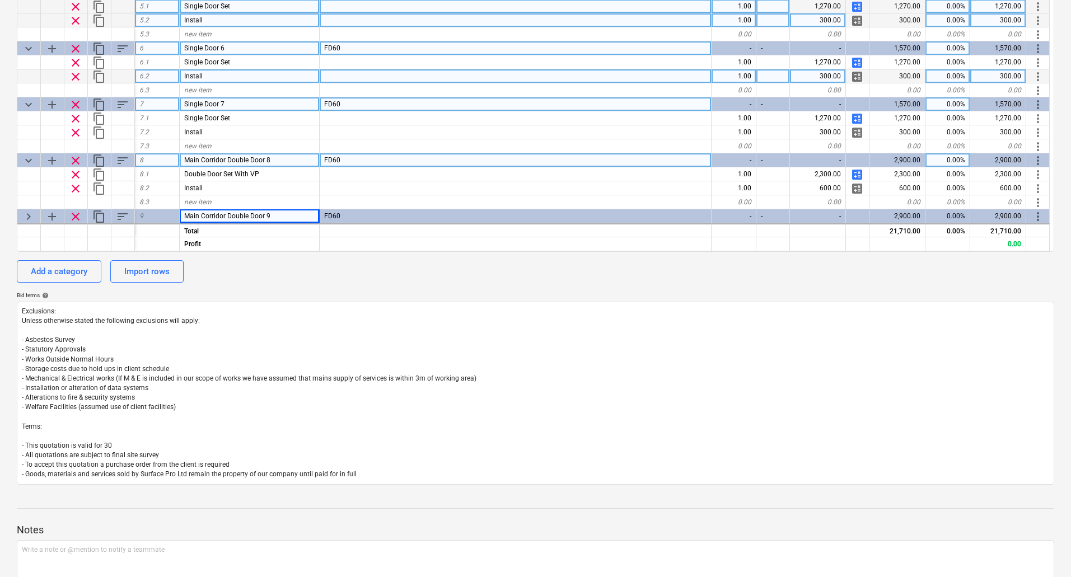
click at [566, 264] on div "Add a category Import rows" at bounding box center [535, 271] width 1037 height 22
click at [644, 269] on div "Add a category Import rows" at bounding box center [535, 271] width 1037 height 22
click at [25, 214] on span "keyboard_arrow_right" at bounding box center [28, 216] width 13 height 13
click at [27, 215] on span "keyboard_arrow_down" at bounding box center [28, 216] width 13 height 13
click at [29, 216] on span "keyboard_arrow_right" at bounding box center [28, 216] width 13 height 13
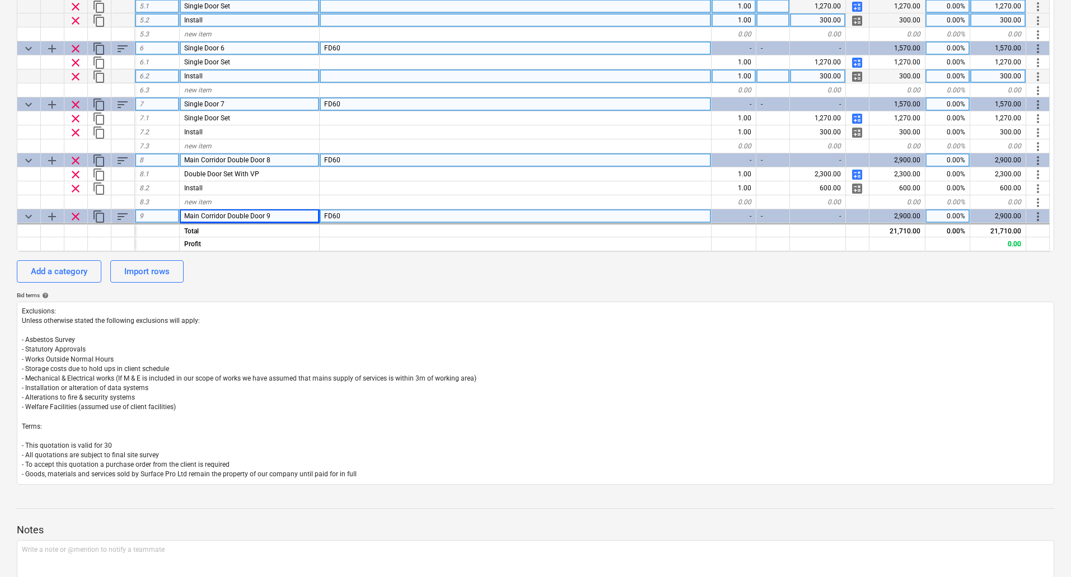
click at [315, 278] on div "Add a category Import rows" at bounding box center [535, 271] width 1037 height 22
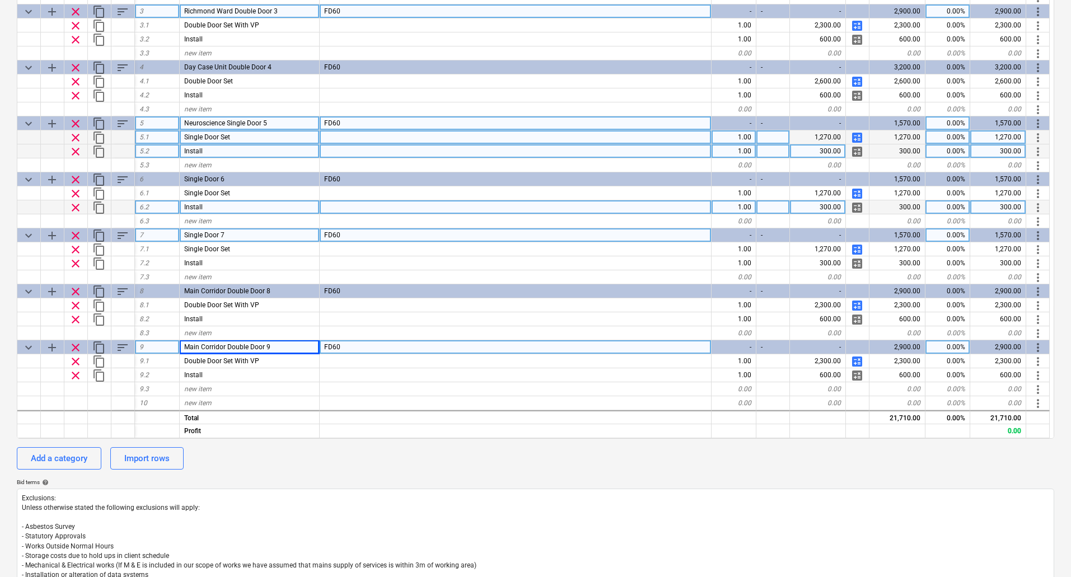
scroll to position [224, 0]
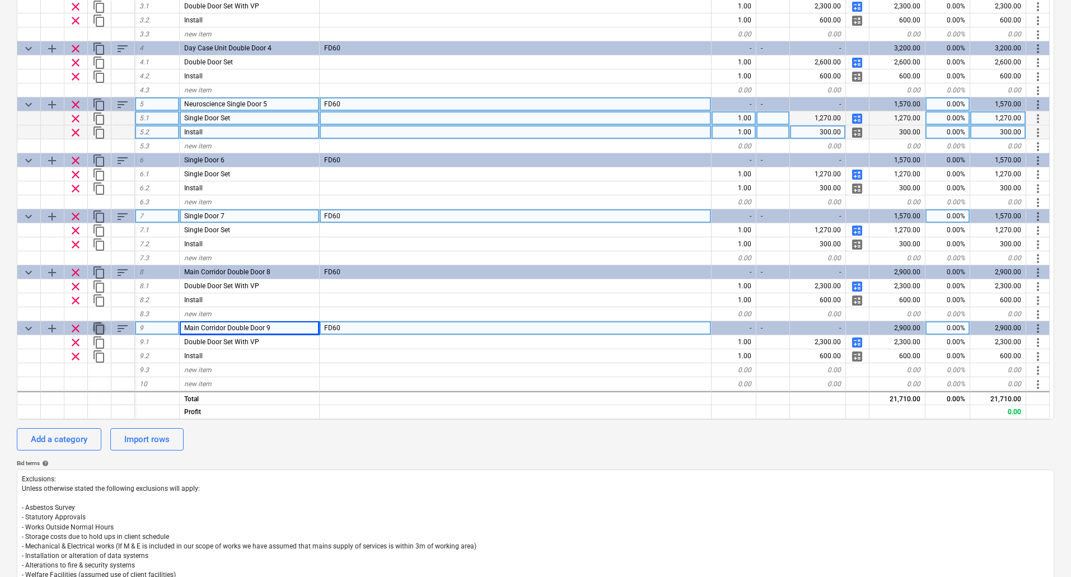
click at [99, 325] on span "content_copy" at bounding box center [98, 328] width 13 height 13
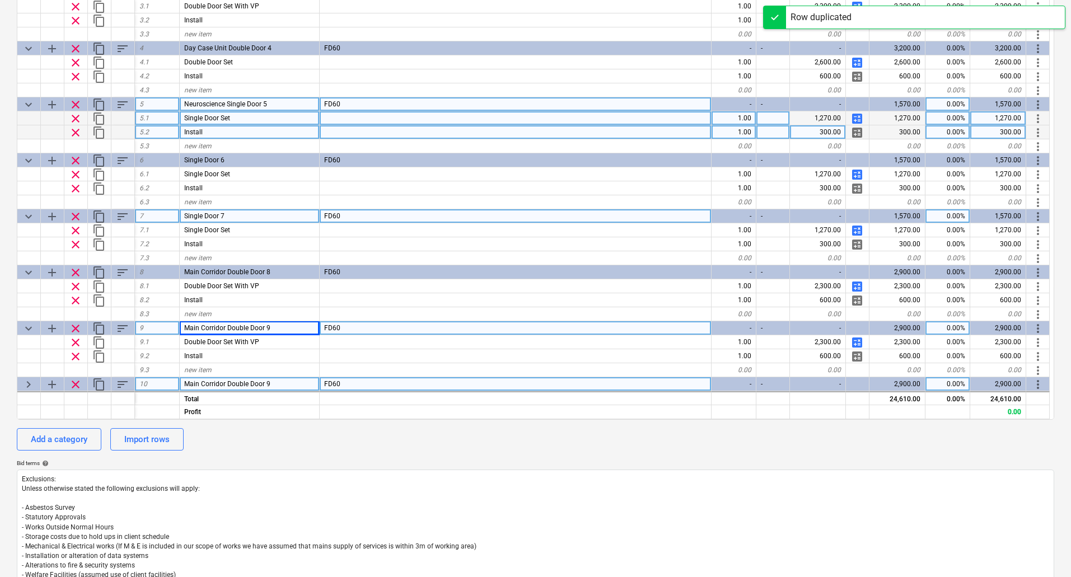
click at [293, 383] on div "Main Corridor Double Door 9" at bounding box center [250, 384] width 140 height 14
click at [293, 383] on input "Main Corridor Double Door 9" at bounding box center [249, 383] width 139 height 13
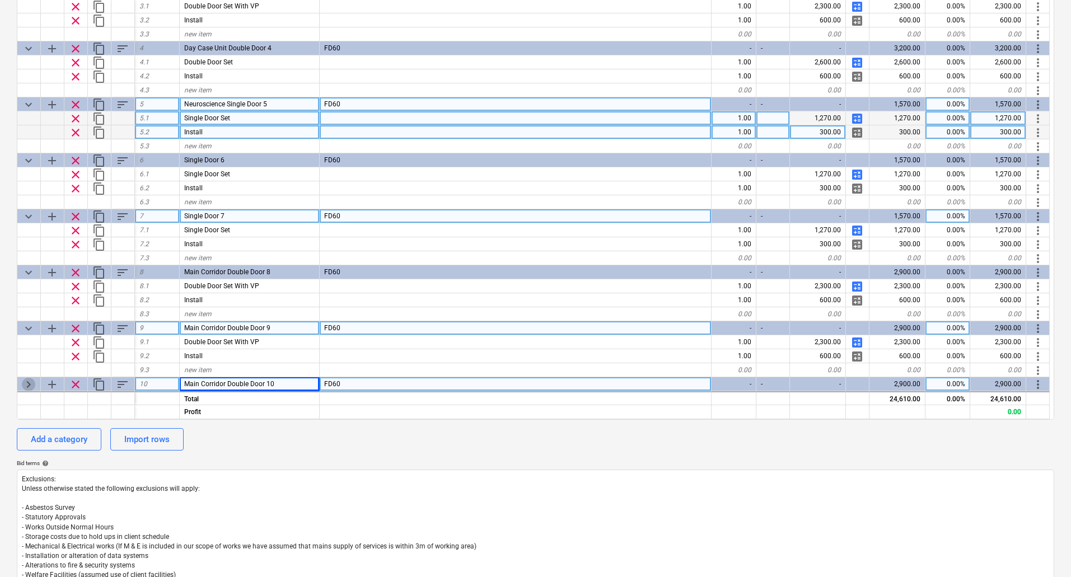
click at [30, 385] on span "keyboard_arrow_right" at bounding box center [28, 384] width 13 height 13
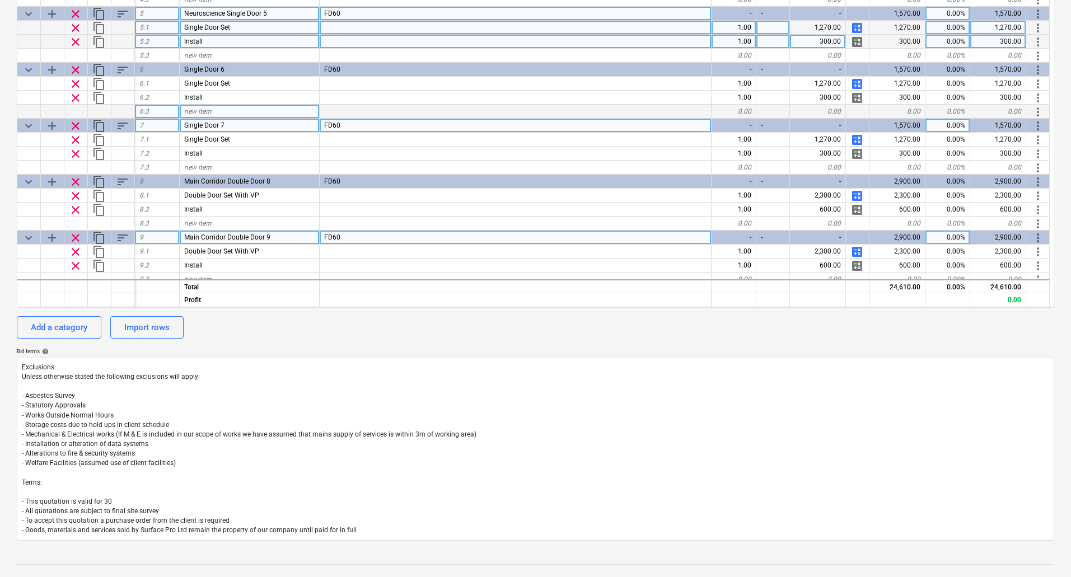
scroll to position [155, 0]
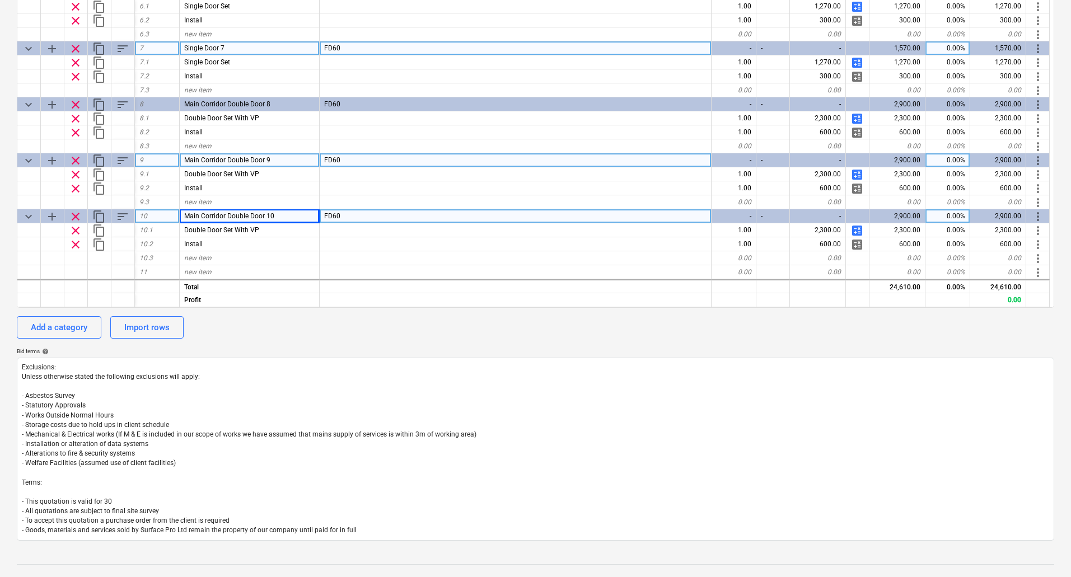
click at [101, 214] on span "content_copy" at bounding box center [98, 216] width 13 height 13
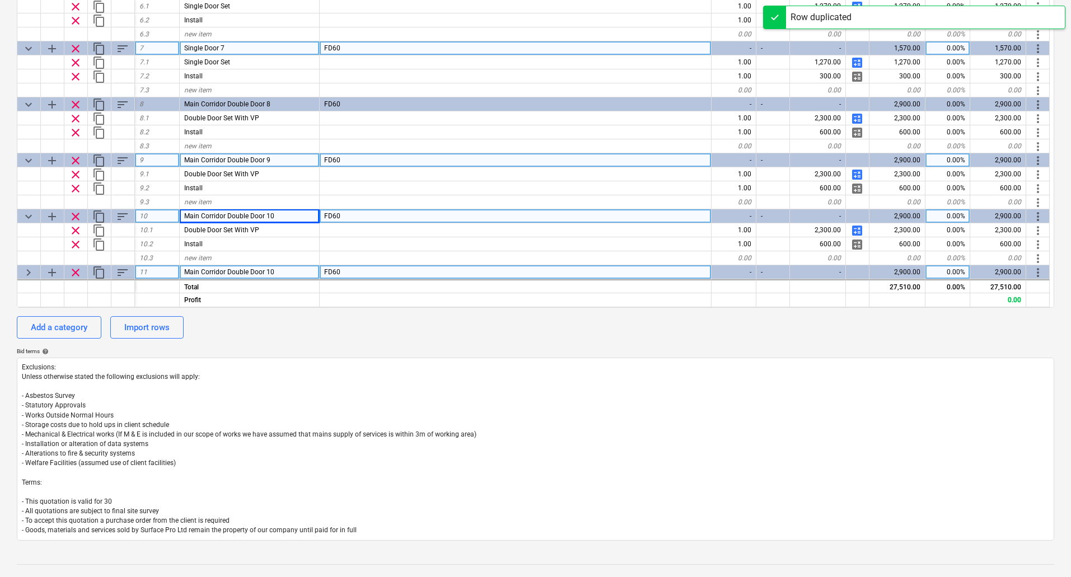
click at [285, 270] on div "Main Corridor Double Door 10" at bounding box center [250, 272] width 140 height 14
click at [296, 273] on input "Main Corridor Double Door 10" at bounding box center [249, 271] width 139 height 13
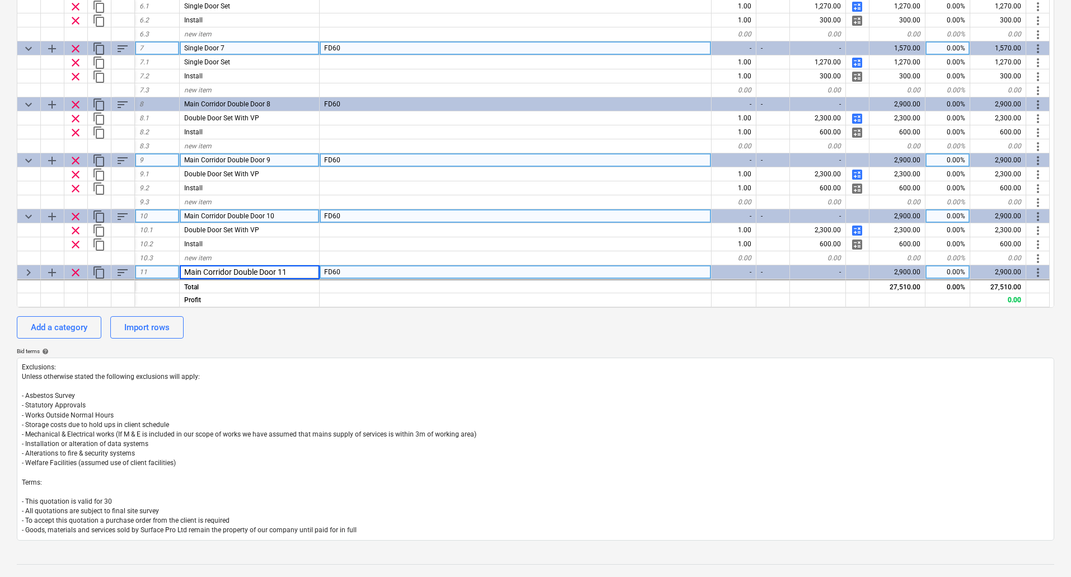
click at [232, 272] on input "Main Corridor Double Door 11" at bounding box center [249, 271] width 139 height 13
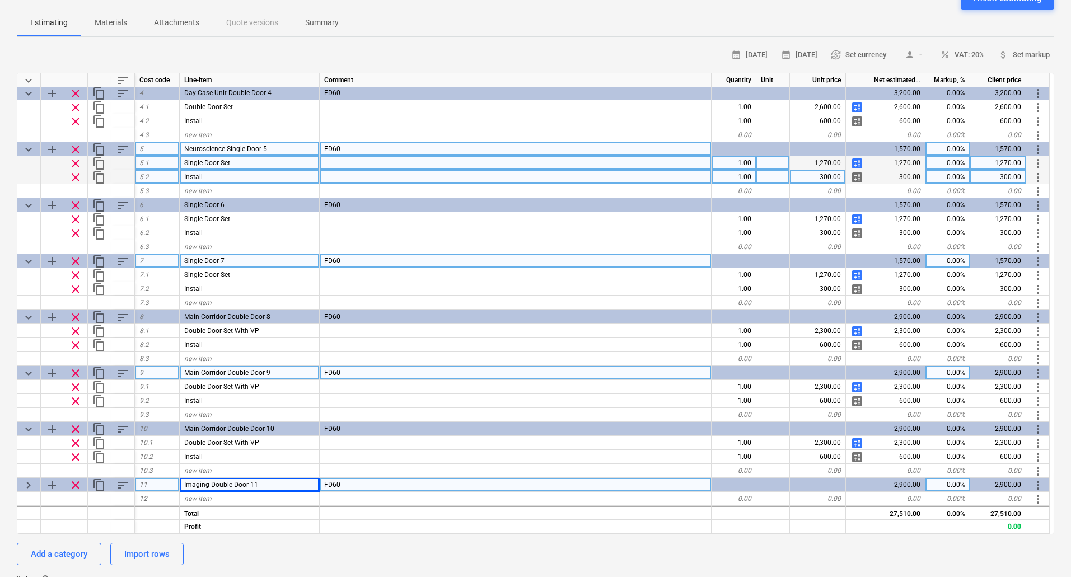
scroll to position [112, 0]
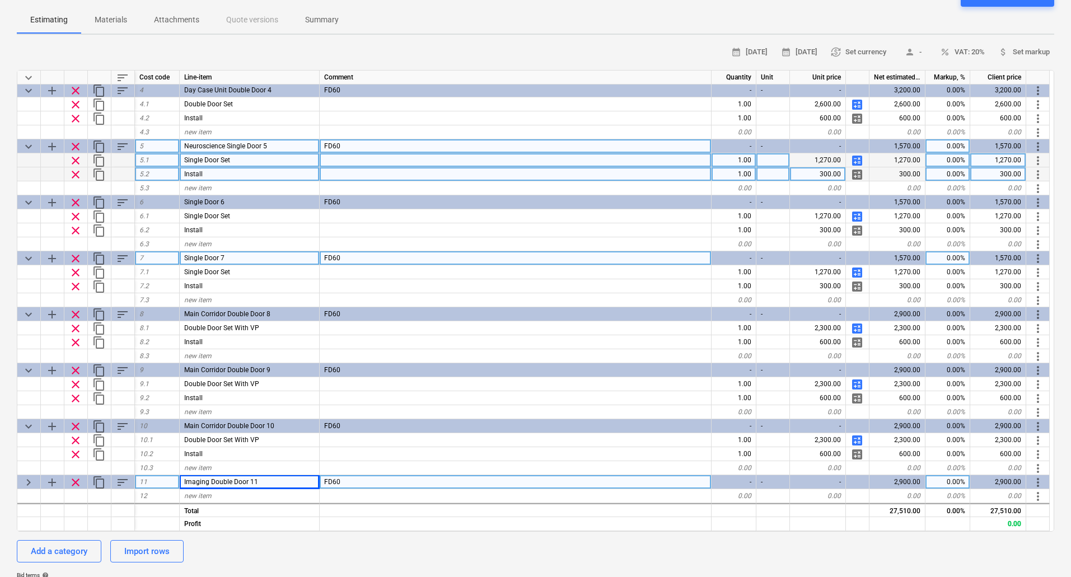
click at [27, 483] on span "keyboard_arrow_right" at bounding box center [28, 482] width 13 height 13
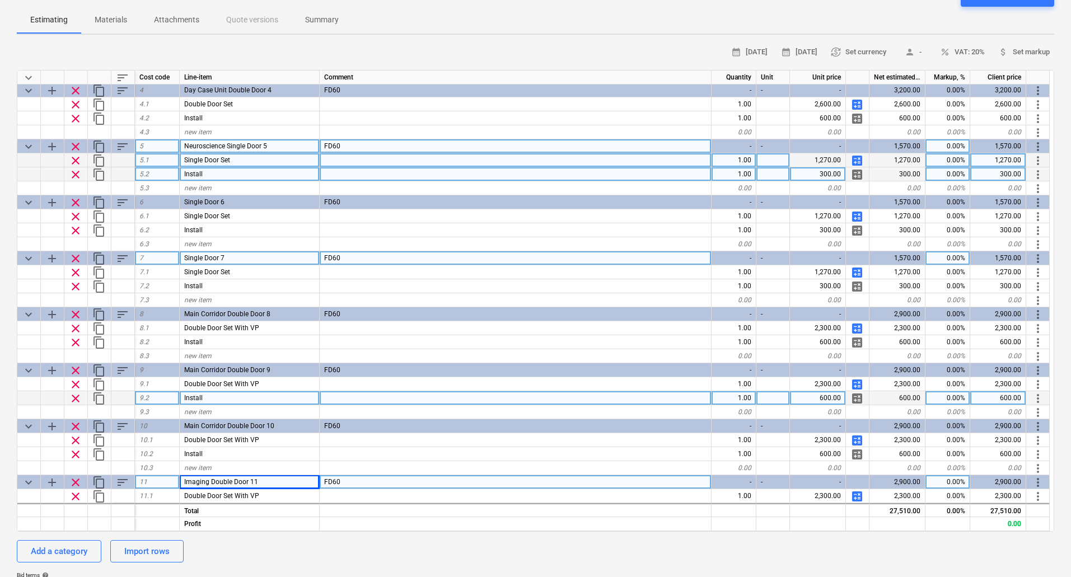
scroll to position [211, 0]
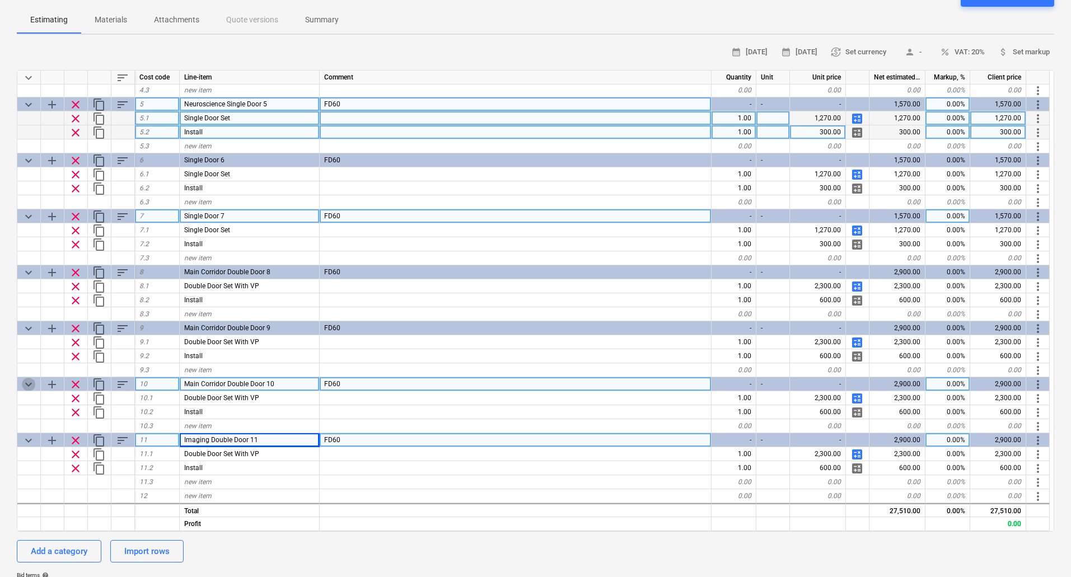
click at [33, 382] on span "keyboard_arrow_down" at bounding box center [28, 384] width 13 height 13
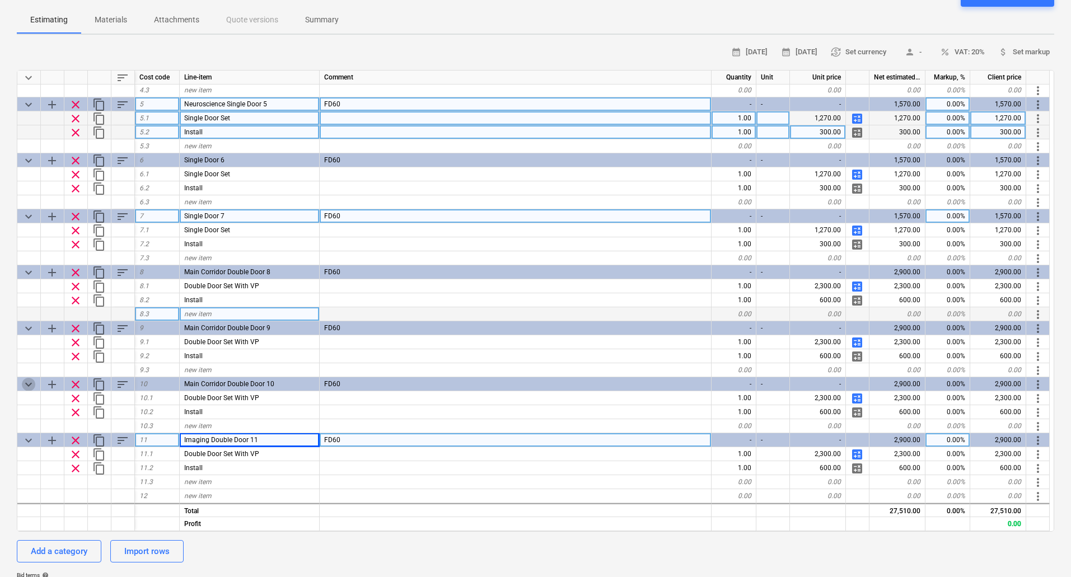
scroll to position [169, 0]
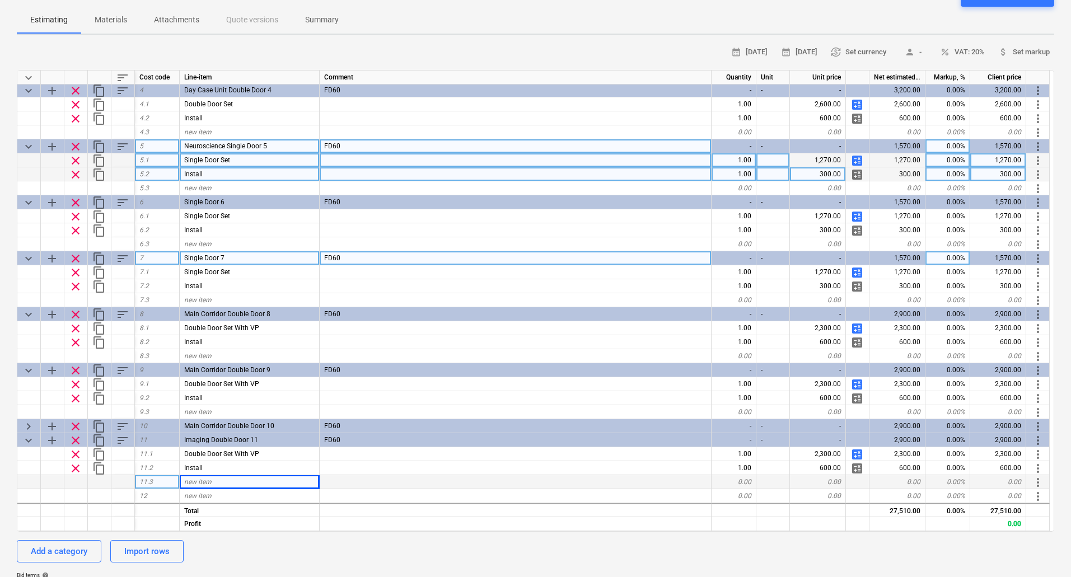
click at [26, 373] on span "keyboard_arrow_down" at bounding box center [28, 370] width 13 height 13
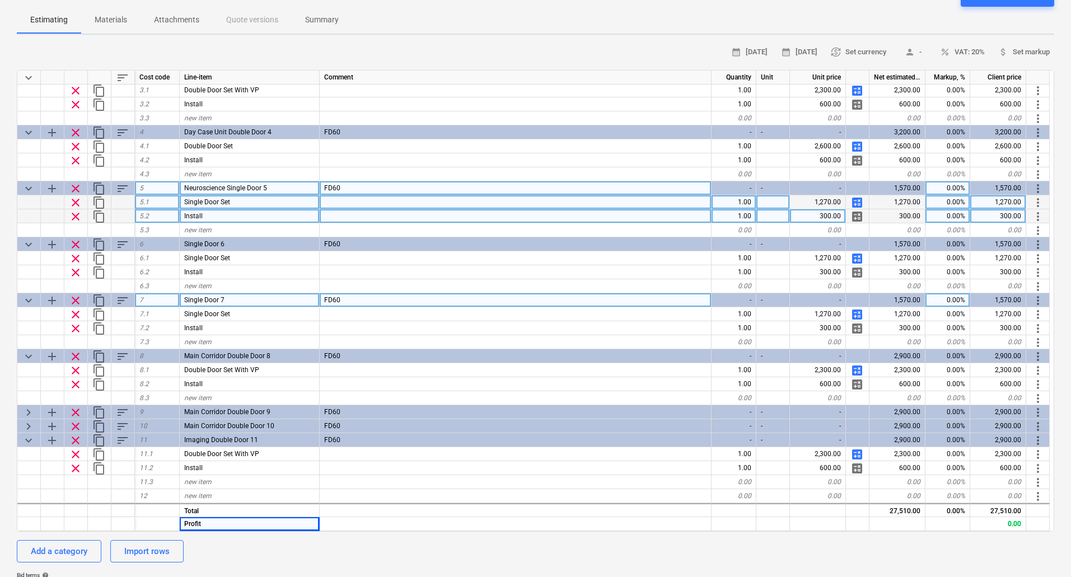
scroll to position [127, 0]
click at [26, 359] on span "keyboard_arrow_down" at bounding box center [28, 356] width 13 height 13
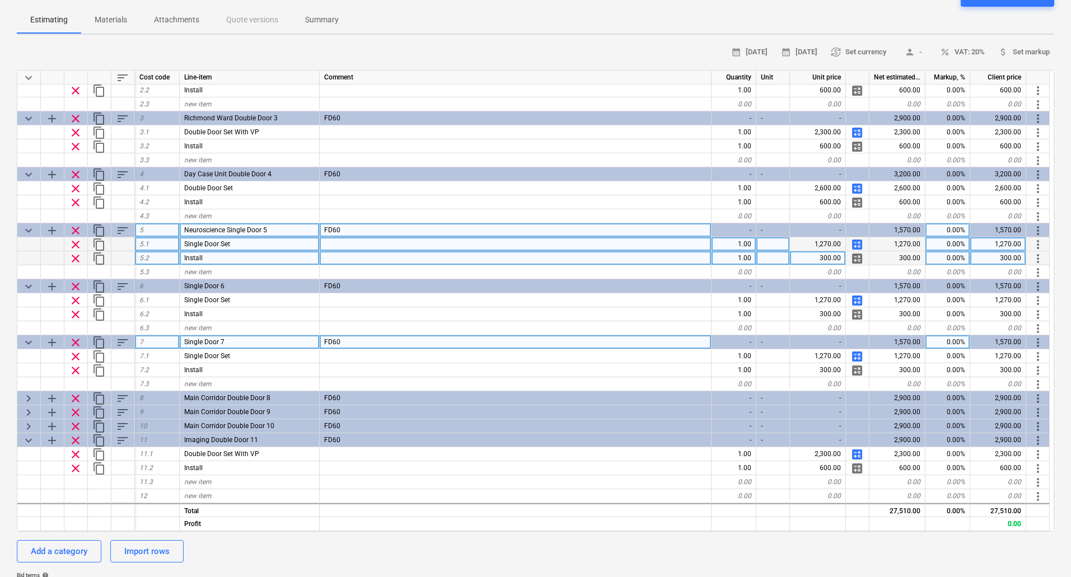
click at [22, 339] on span "keyboard_arrow_down" at bounding box center [28, 342] width 13 height 13
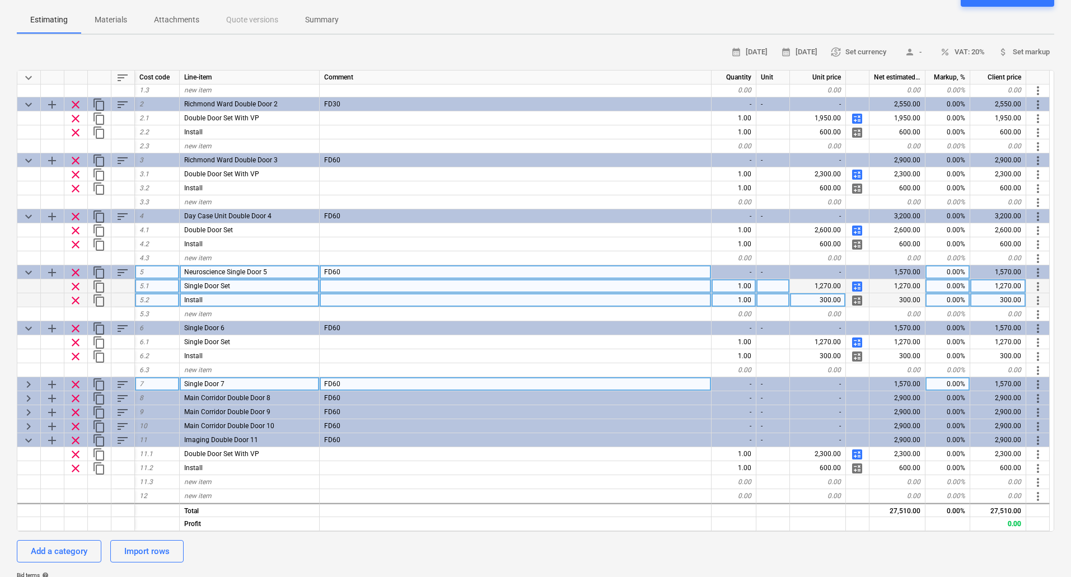
scroll to position [43, 0]
click at [24, 327] on span "keyboard_arrow_down" at bounding box center [28, 328] width 13 height 13
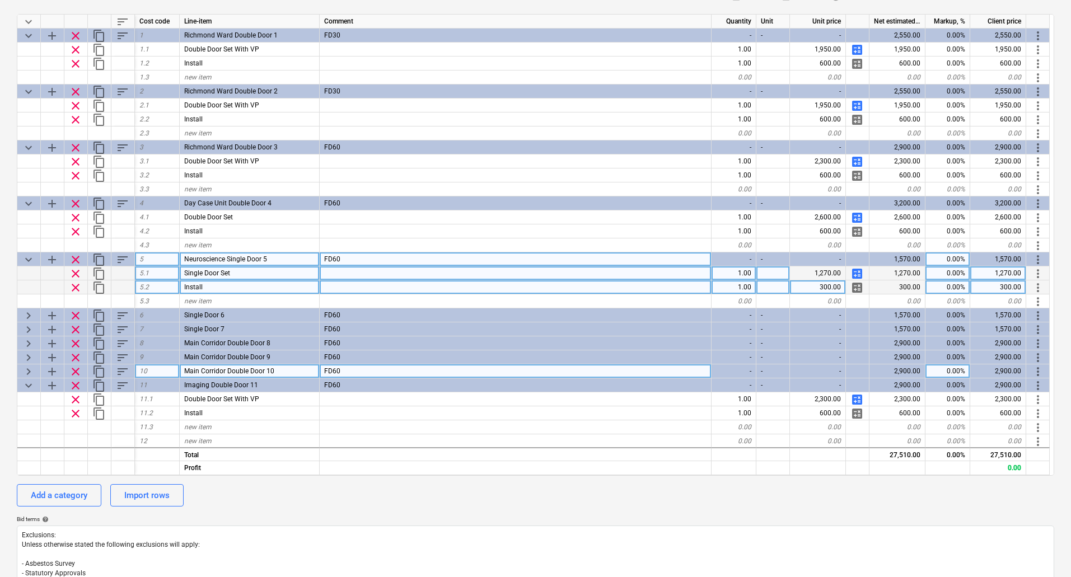
scroll to position [56, 0]
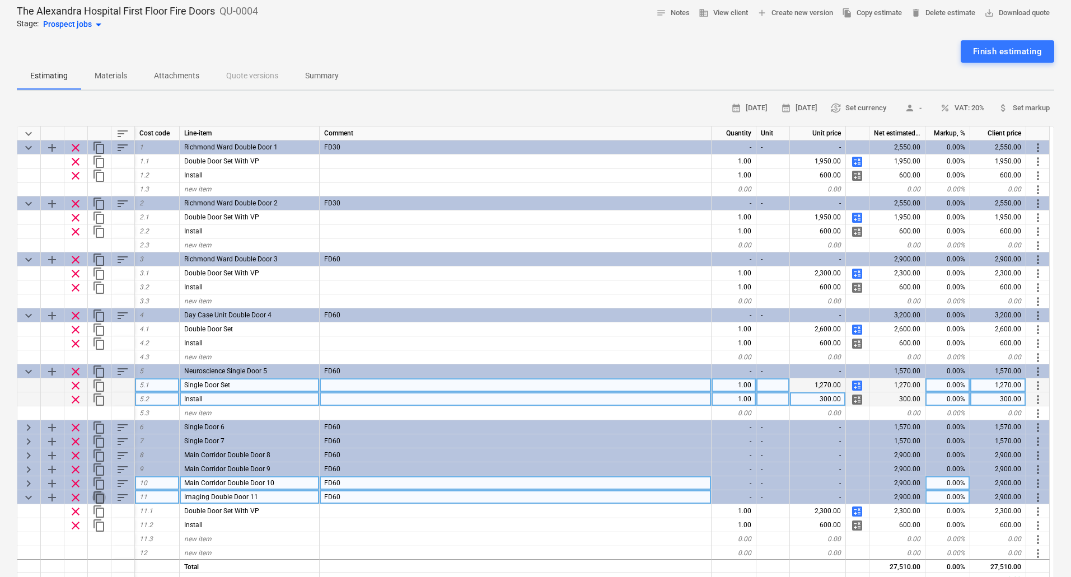
click at [100, 497] on span "content_copy" at bounding box center [98, 497] width 13 height 13
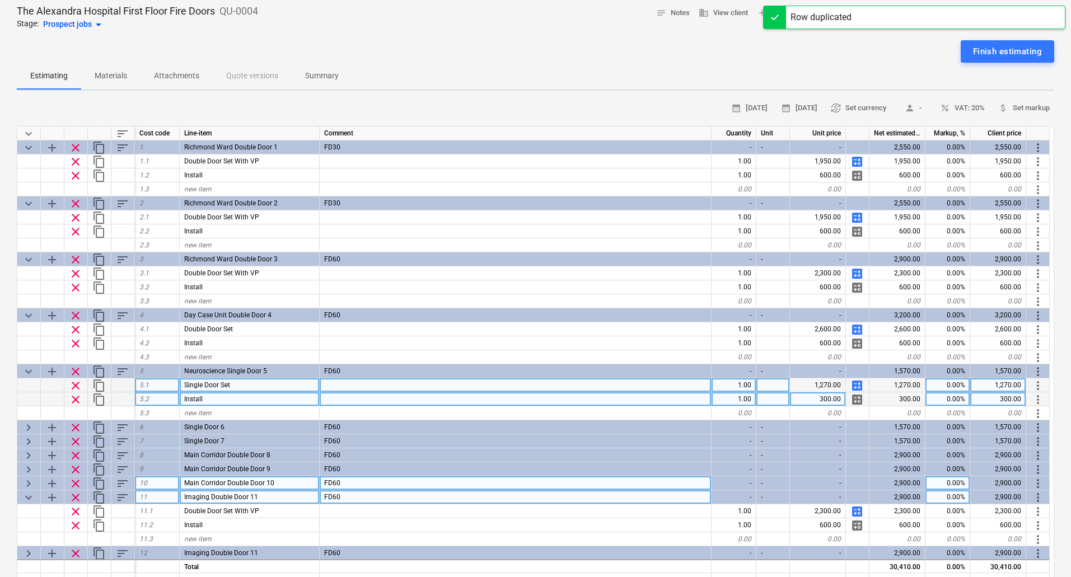
scroll to position [15, 0]
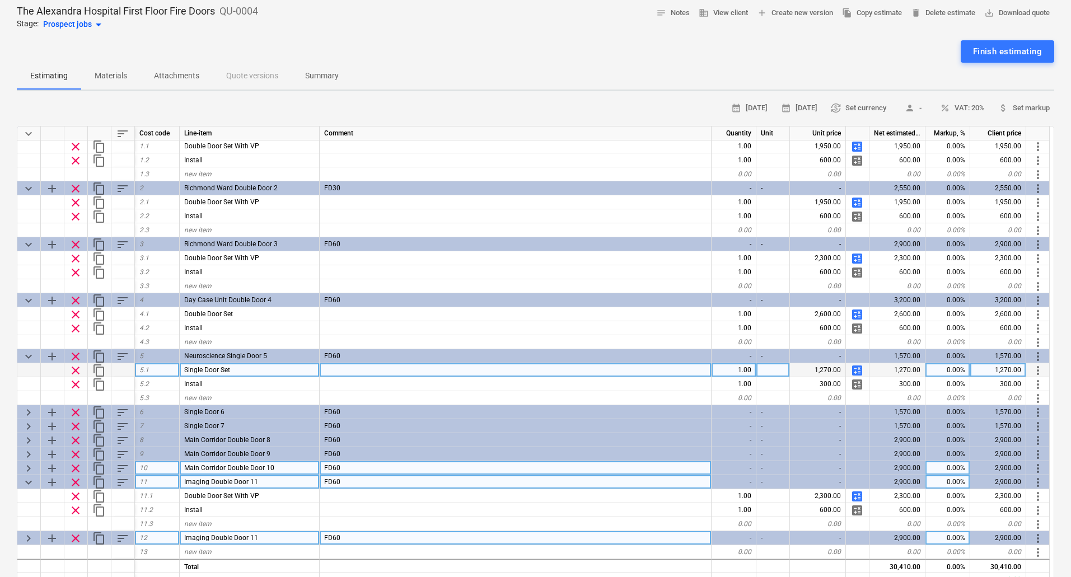
click at [258, 540] on div "Imaging Double Door 11" at bounding box center [250, 538] width 140 height 14
click at [275, 539] on input "Imaging Double Door 11" at bounding box center [249, 537] width 139 height 13
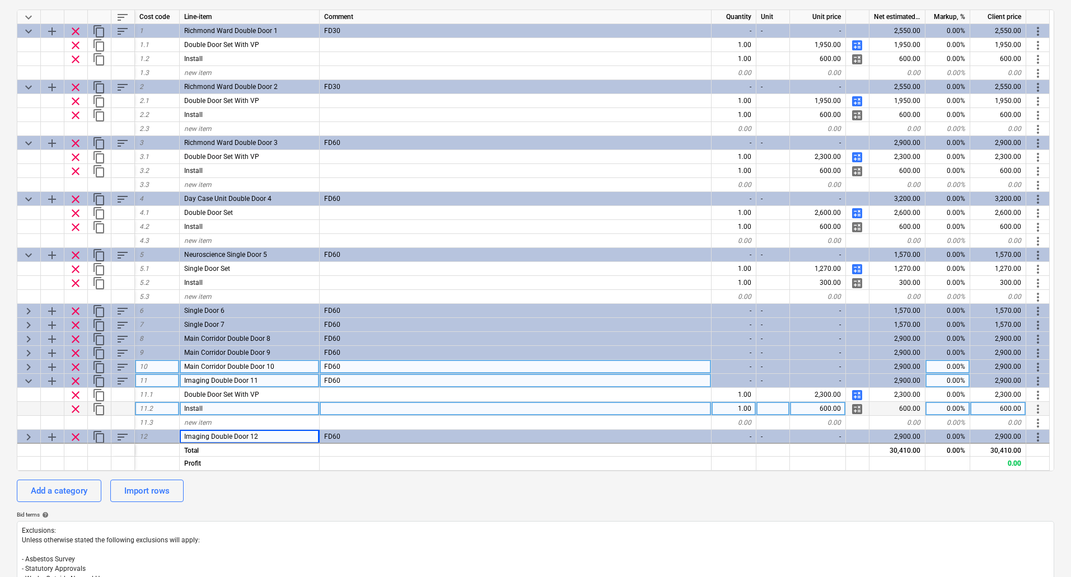
scroll to position [168, 0]
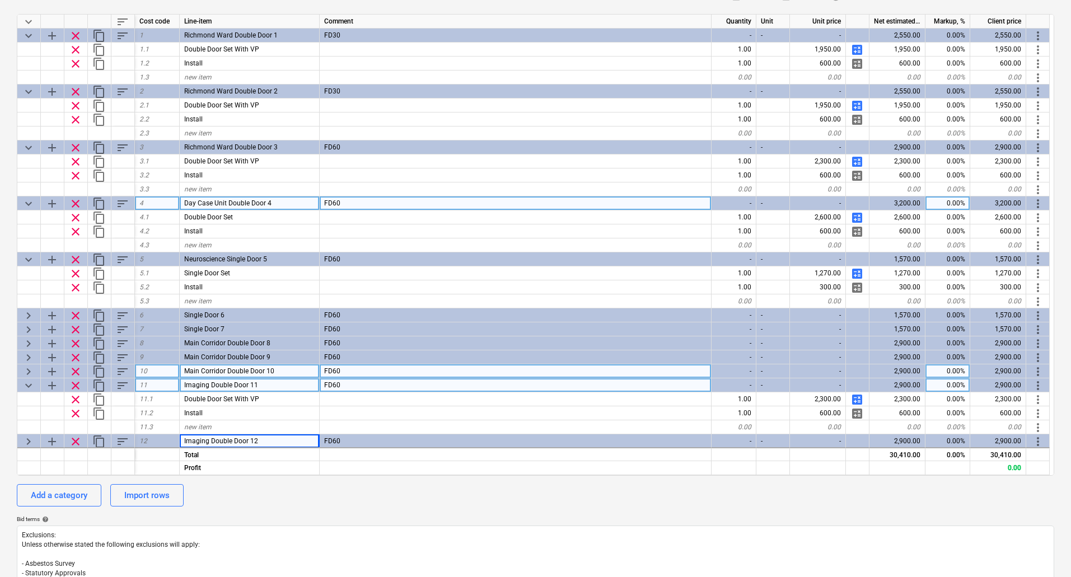
click at [99, 201] on span "content_copy" at bounding box center [98, 203] width 13 height 13
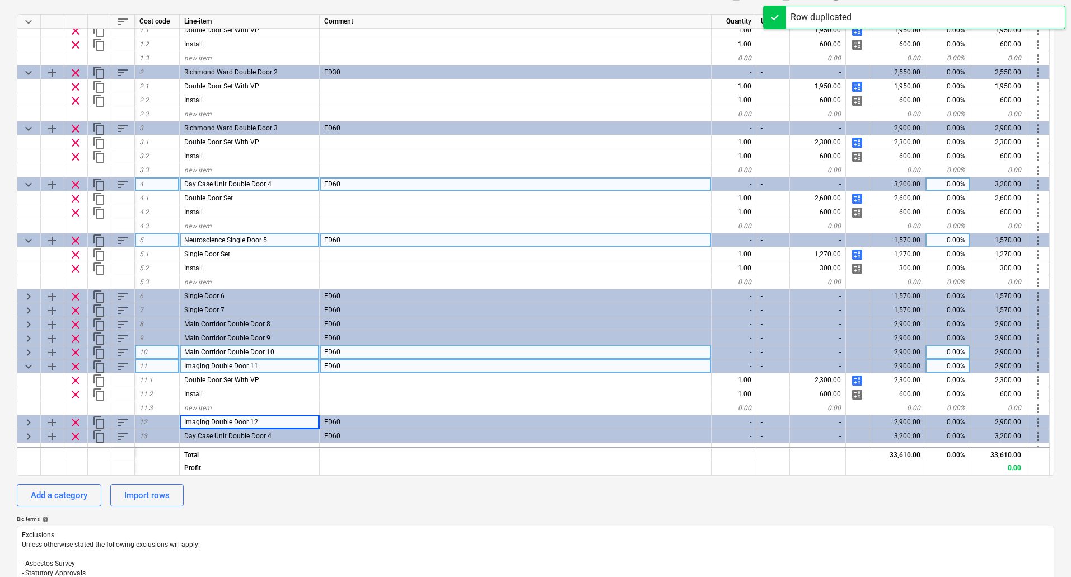
scroll to position [29, 0]
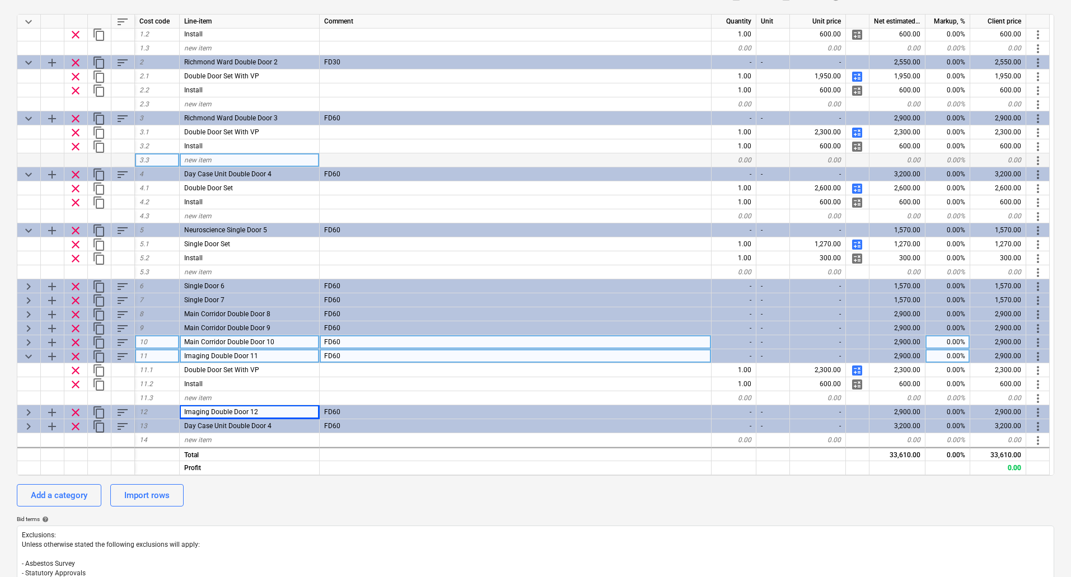
drag, startPoint x: 98, startPoint y: 174, endPoint x: 108, endPoint y: 160, distance: 17.2
click at [108, 160] on div "keyboard_arrow_down sort Cost code Line-item Comment Quantity Unit Unit price N…" at bounding box center [535, 245] width 1037 height 462
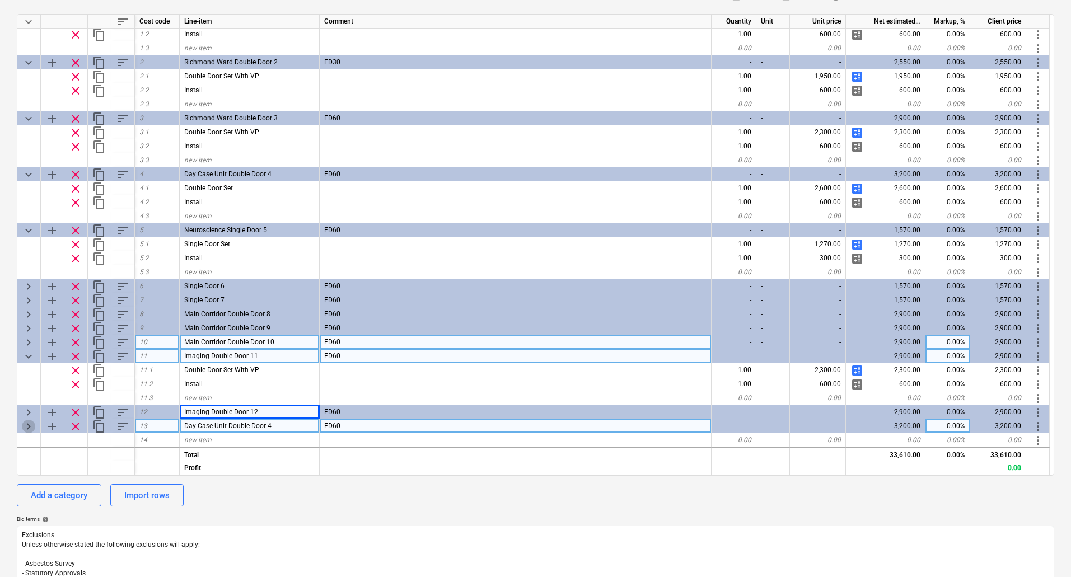
click at [28, 425] on span "keyboard_arrow_right" at bounding box center [28, 426] width 13 height 13
click at [26, 409] on span "keyboard_arrow_right" at bounding box center [28, 412] width 13 height 13
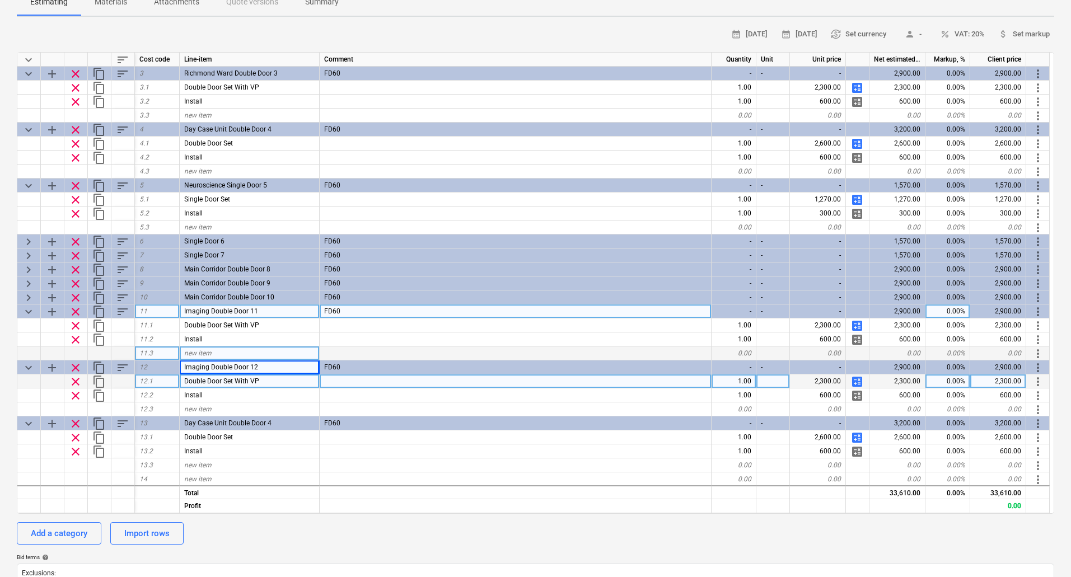
scroll to position [113, 0]
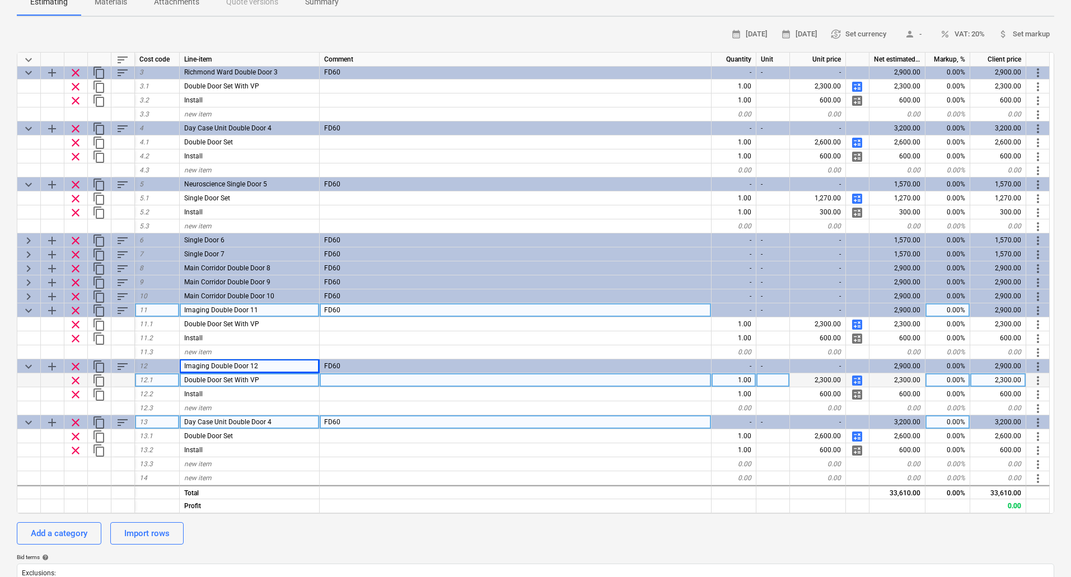
click at [273, 421] on div "Day Case Unit Double Door 4" at bounding box center [250, 422] width 140 height 14
click at [291, 421] on input "Day Case Unit Double Door 4" at bounding box center [249, 421] width 139 height 13
click at [299, 421] on input "Day Case Unit Double Door 4" at bounding box center [249, 421] width 139 height 13
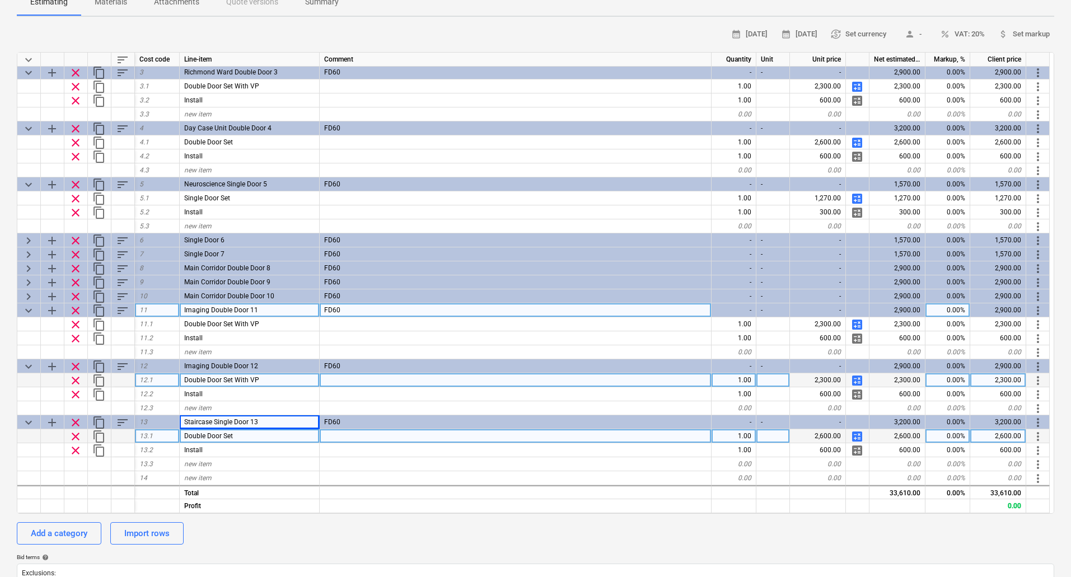
click at [201, 435] on span "Double Door Set" at bounding box center [208, 436] width 49 height 8
click at [207, 435] on input "Double Door Set" at bounding box center [249, 435] width 139 height 13
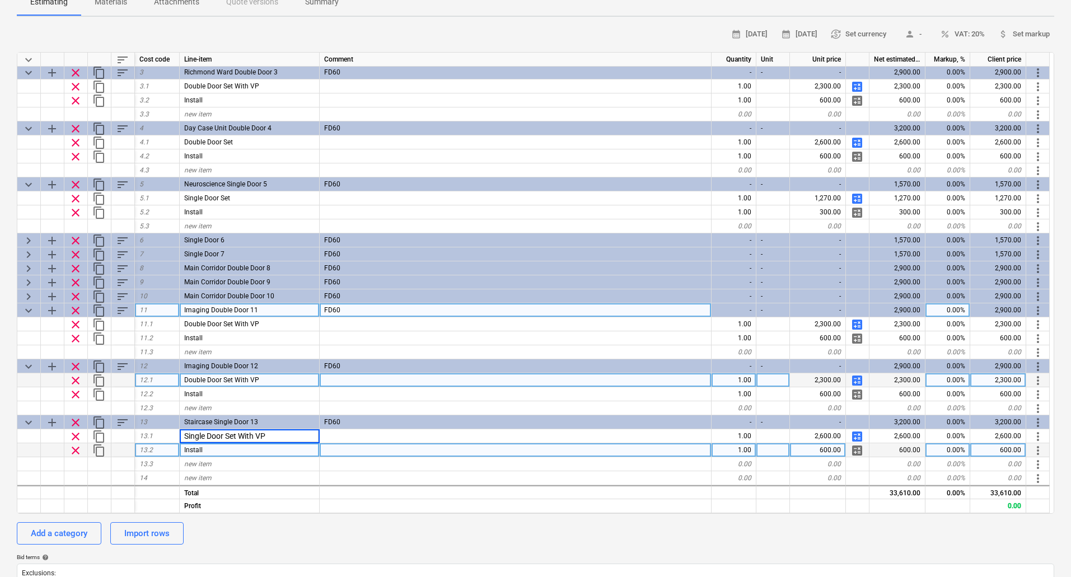
click at [296, 454] on div "Install" at bounding box center [250, 450] width 140 height 14
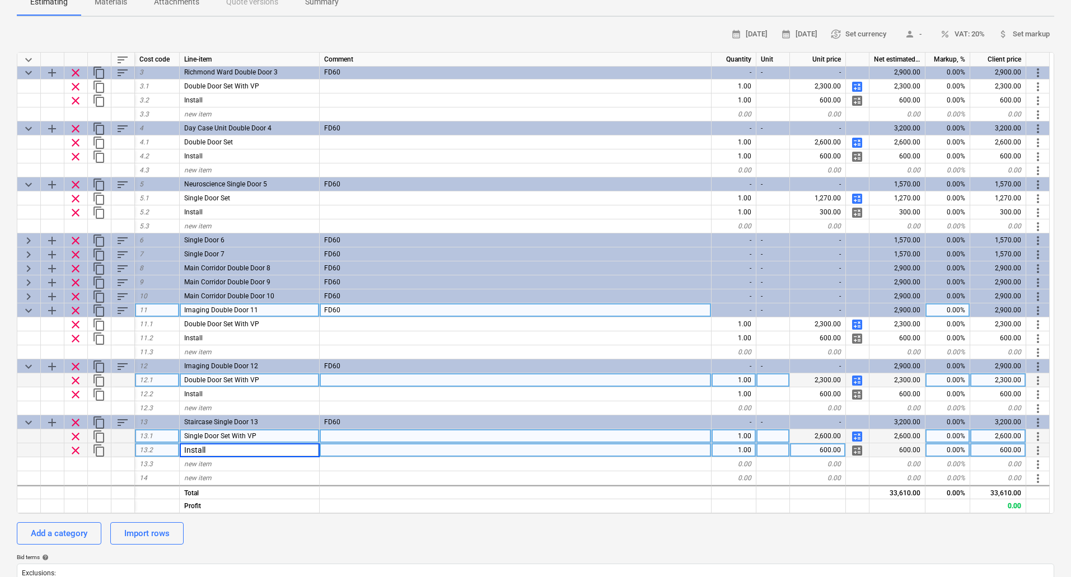
click at [855, 432] on span "calculate" at bounding box center [856, 436] width 13 height 13
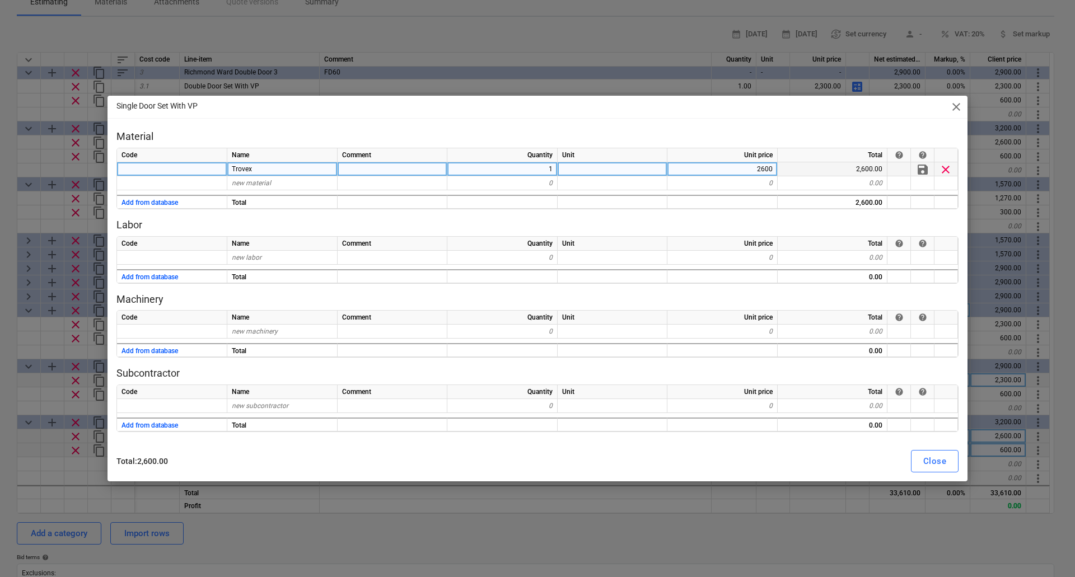
click at [757, 170] on div "2600" at bounding box center [722, 169] width 110 height 14
click at [758, 171] on div "1750" at bounding box center [722, 169] width 110 height 14
click at [930, 458] on div "Close" at bounding box center [934, 461] width 23 height 15
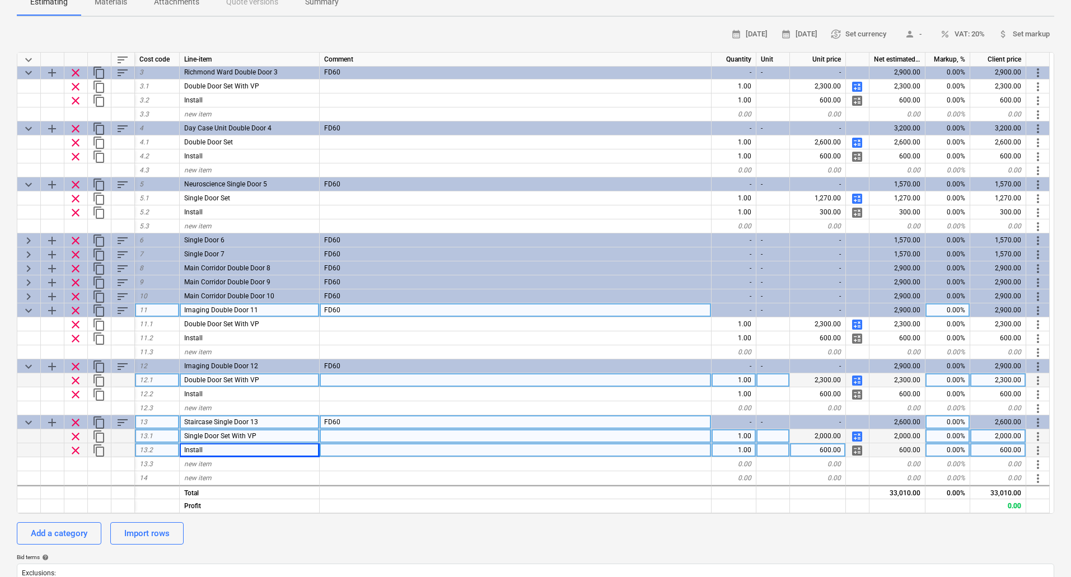
click at [101, 420] on span "content_copy" at bounding box center [98, 422] width 13 height 13
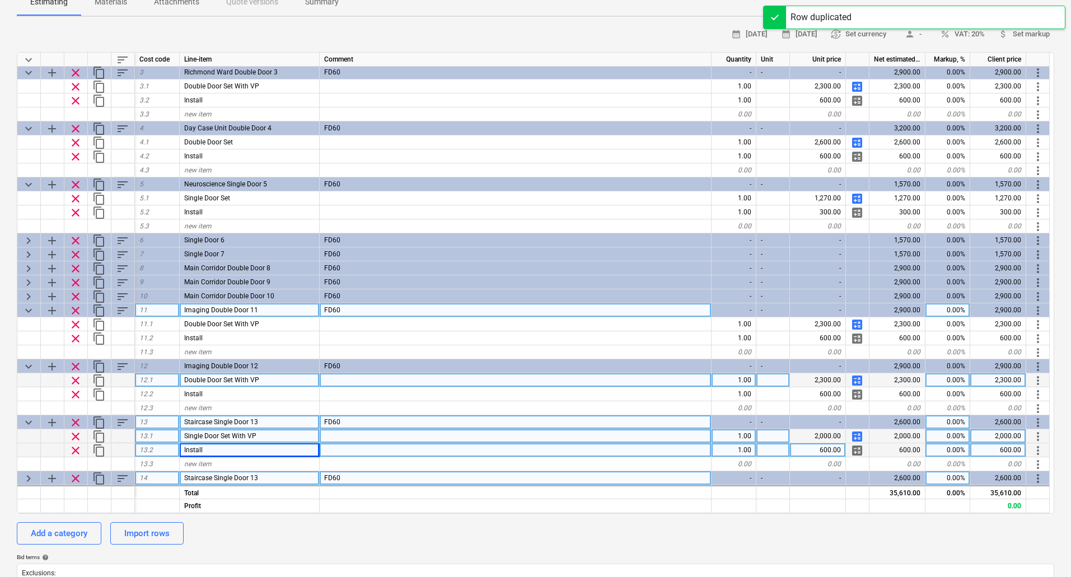
click at [278, 477] on div "Staircase Single Door 13" at bounding box center [250, 478] width 140 height 14
click at [279, 478] on input "Staircase Single Door 13" at bounding box center [249, 477] width 139 height 13
click at [284, 478] on input "Staircase Single Door 13" at bounding box center [249, 477] width 139 height 13
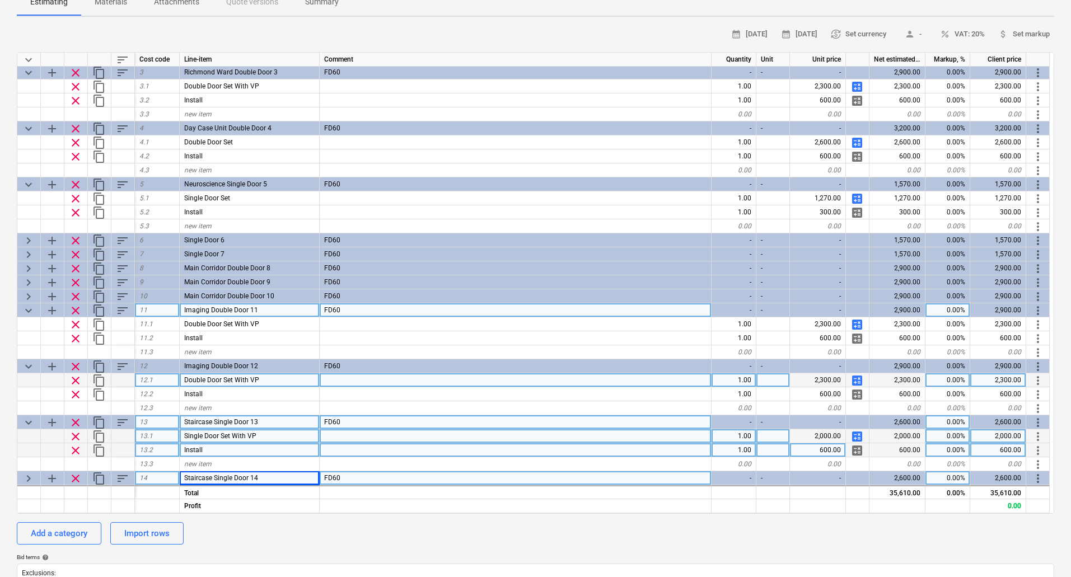
click at [27, 420] on span "keyboard_arrow_down" at bounding box center [28, 422] width 13 height 13
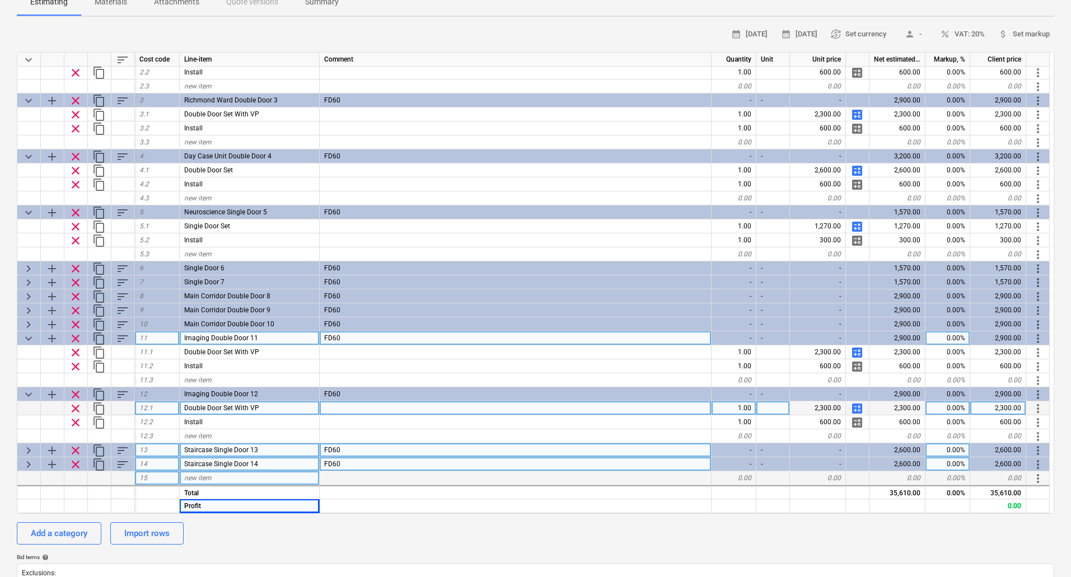
scroll to position [85, 0]
click at [27, 465] on span "keyboard_arrow_right" at bounding box center [28, 464] width 13 height 13
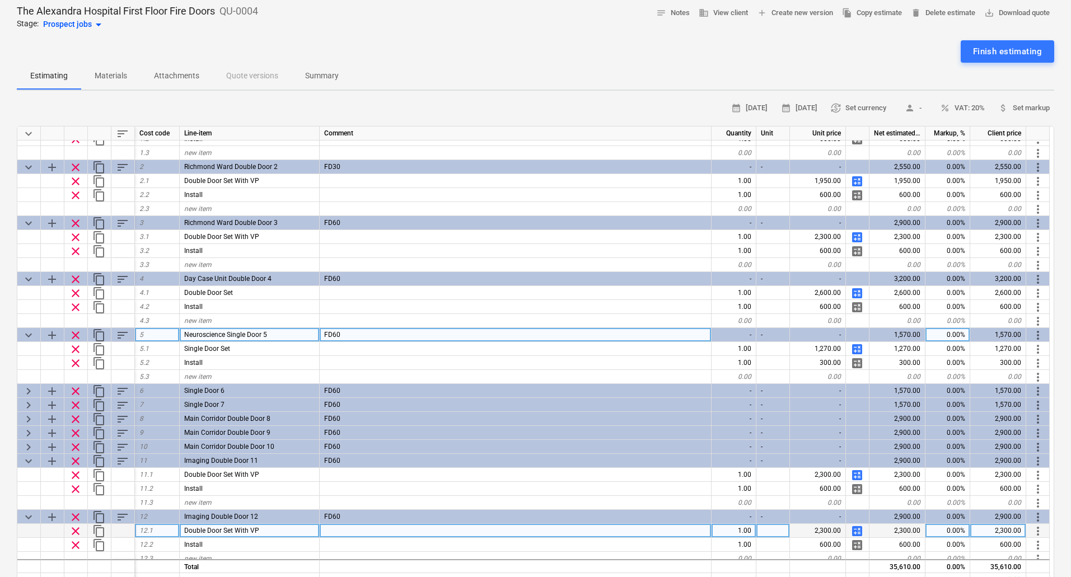
scroll to position [56, 0]
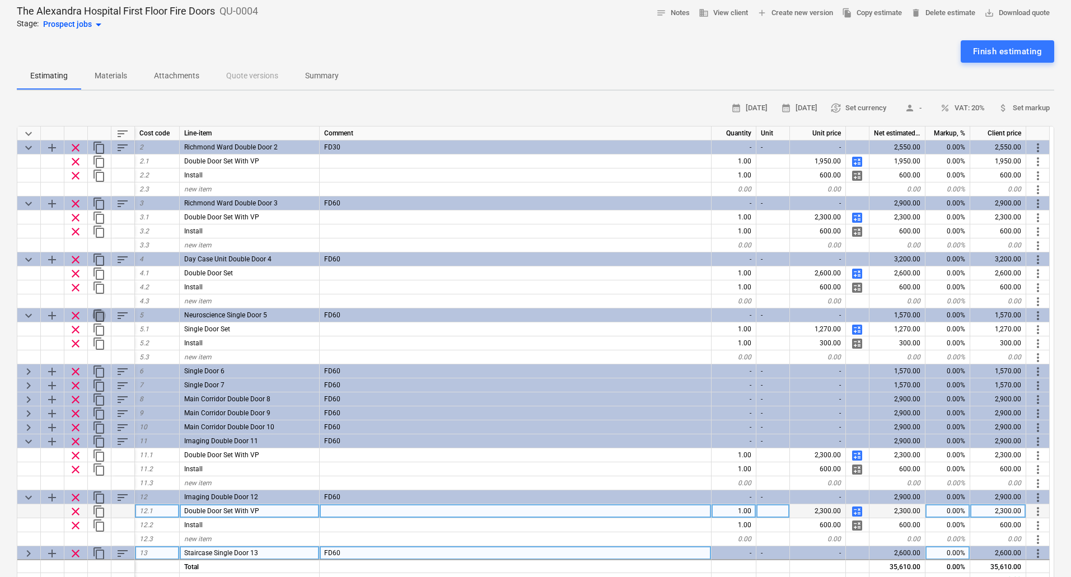
click at [101, 315] on span "content_copy" at bounding box center [98, 315] width 13 height 13
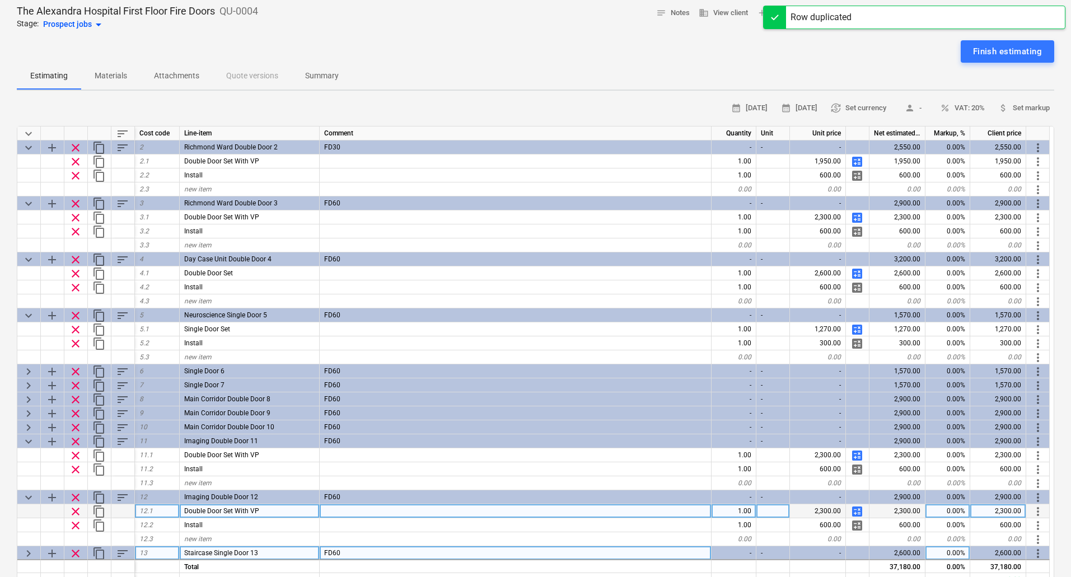
click at [32, 312] on span "keyboard_arrow_down" at bounding box center [28, 315] width 13 height 13
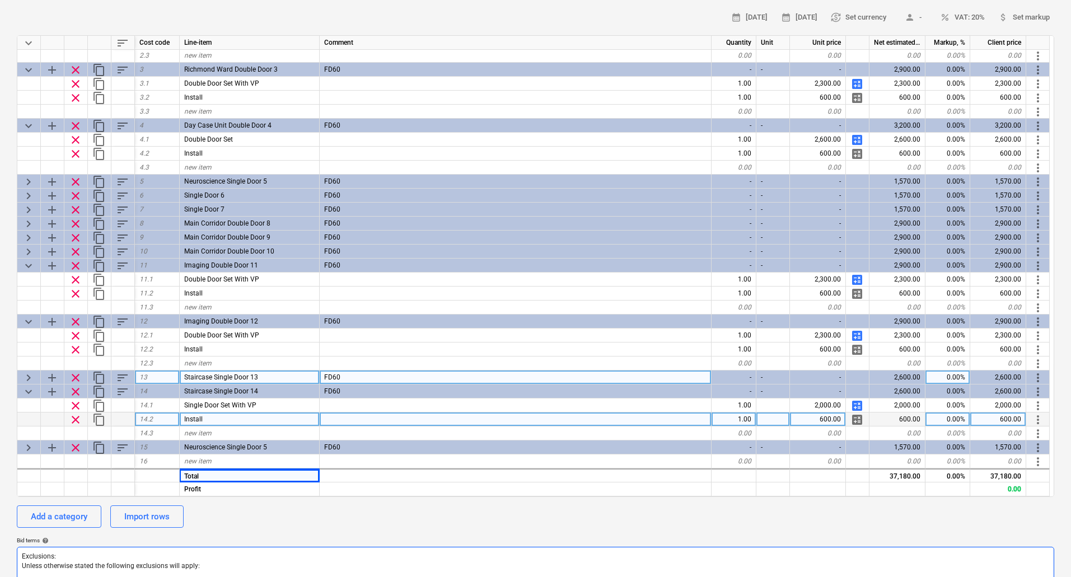
scroll to position [280, 0]
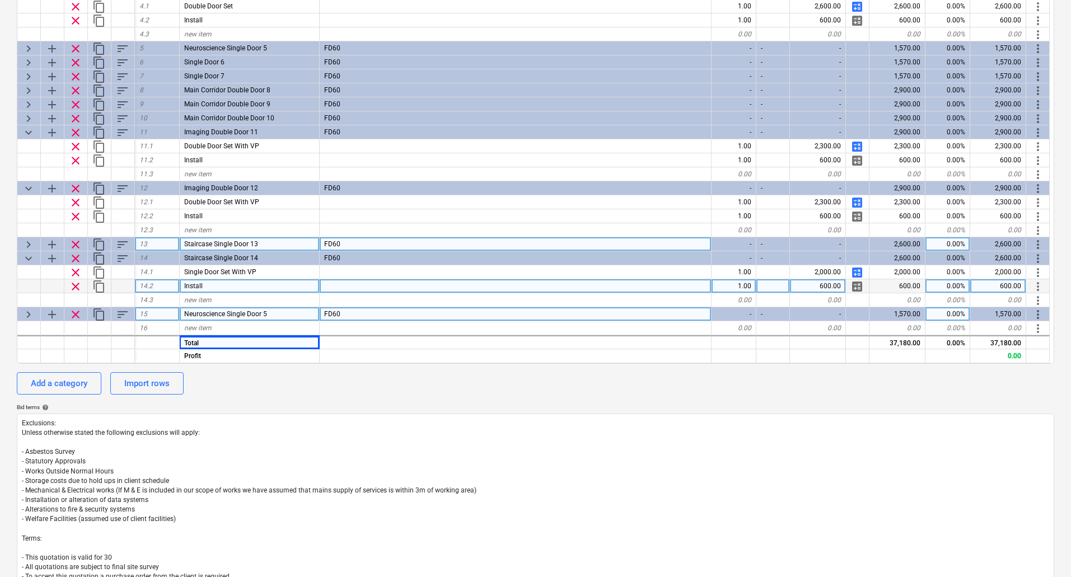
click at [293, 313] on div "Neuroscience Single Door 5" at bounding box center [250, 314] width 140 height 14
click at [295, 315] on input "Neuroscience Single Door 5" at bounding box center [249, 313] width 139 height 13
click at [277, 313] on input "Neuroscience Single Door 5" at bounding box center [249, 313] width 139 height 13
click at [30, 311] on span "keyboard_arrow_right" at bounding box center [28, 314] width 13 height 13
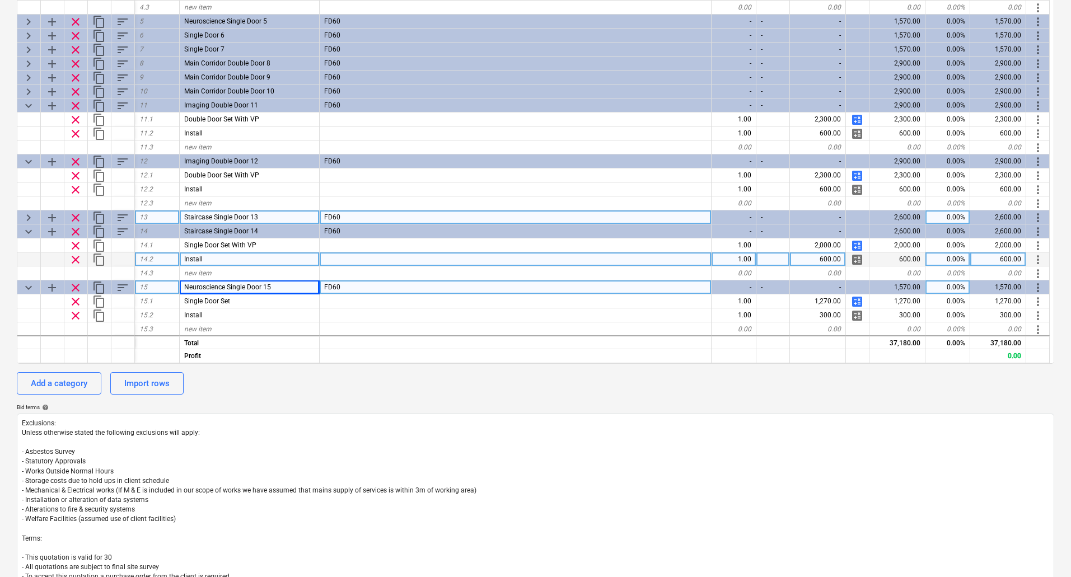
scroll to position [141, 0]
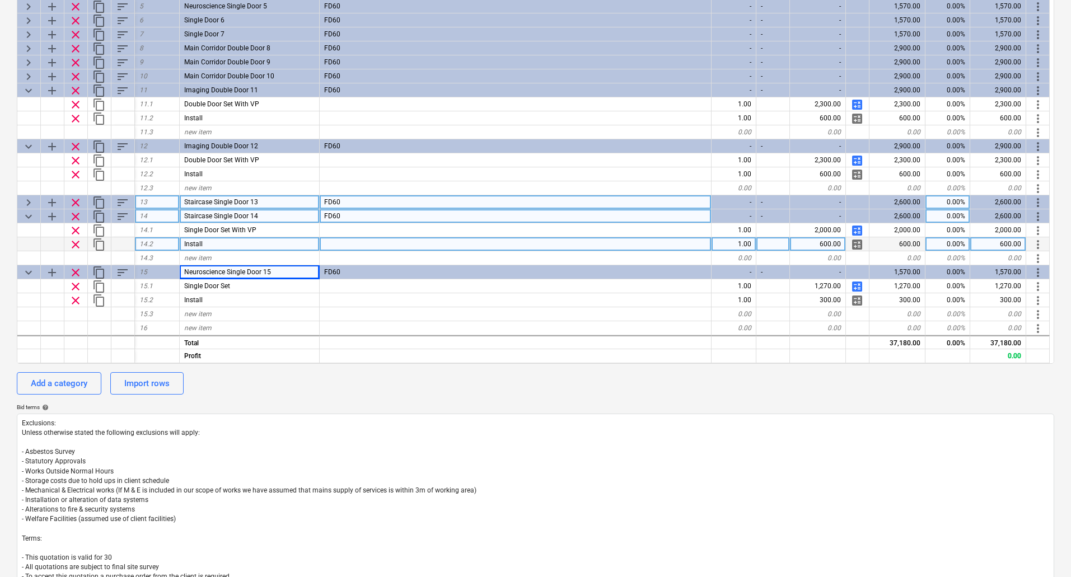
click at [28, 213] on span "keyboard_arrow_down" at bounding box center [28, 216] width 13 height 13
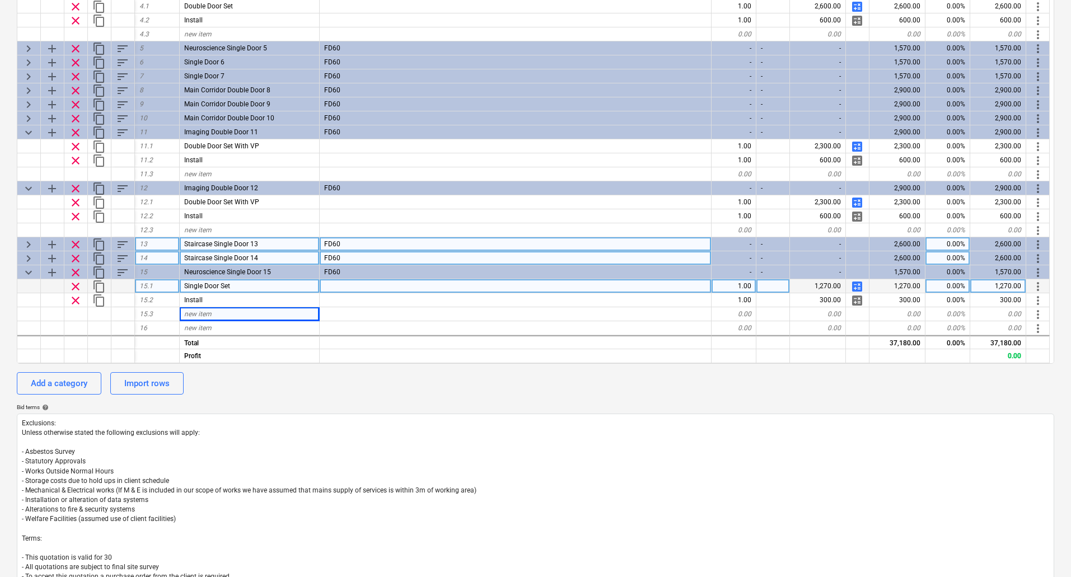
scroll to position [99, 0]
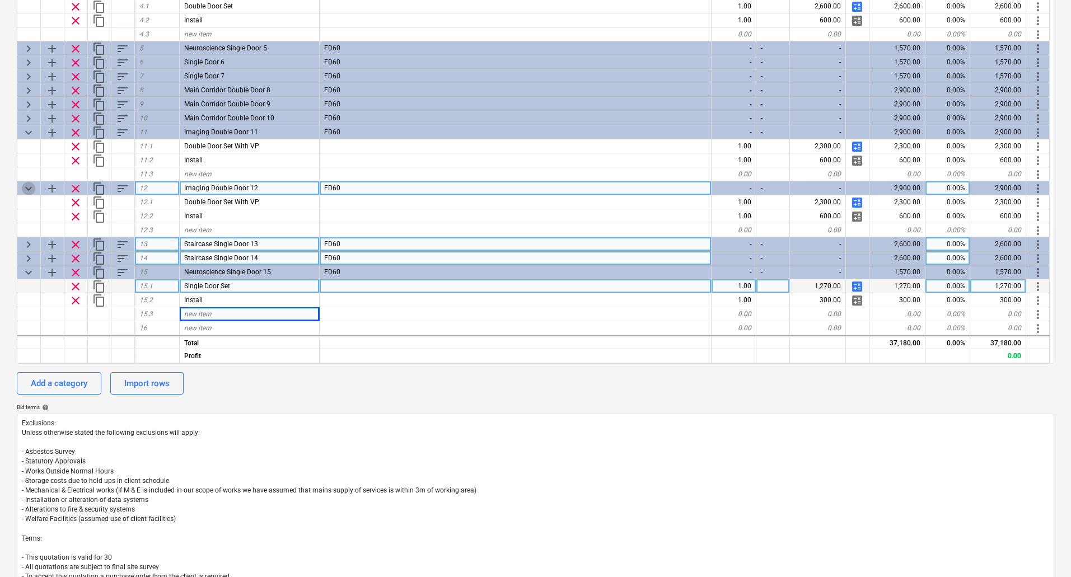
click at [27, 187] on span "keyboard_arrow_down" at bounding box center [28, 188] width 13 height 13
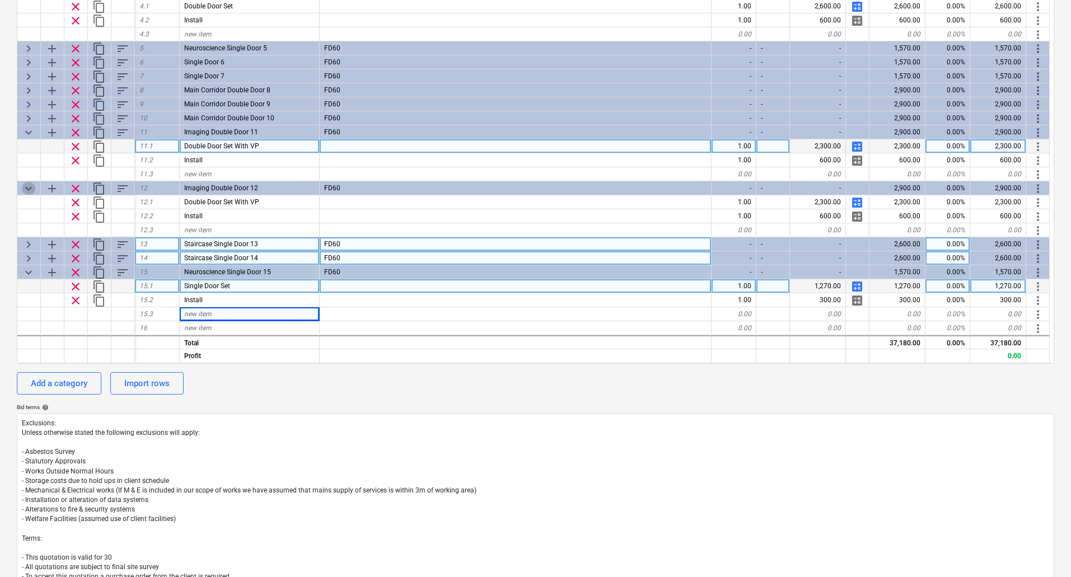
scroll to position [57, 0]
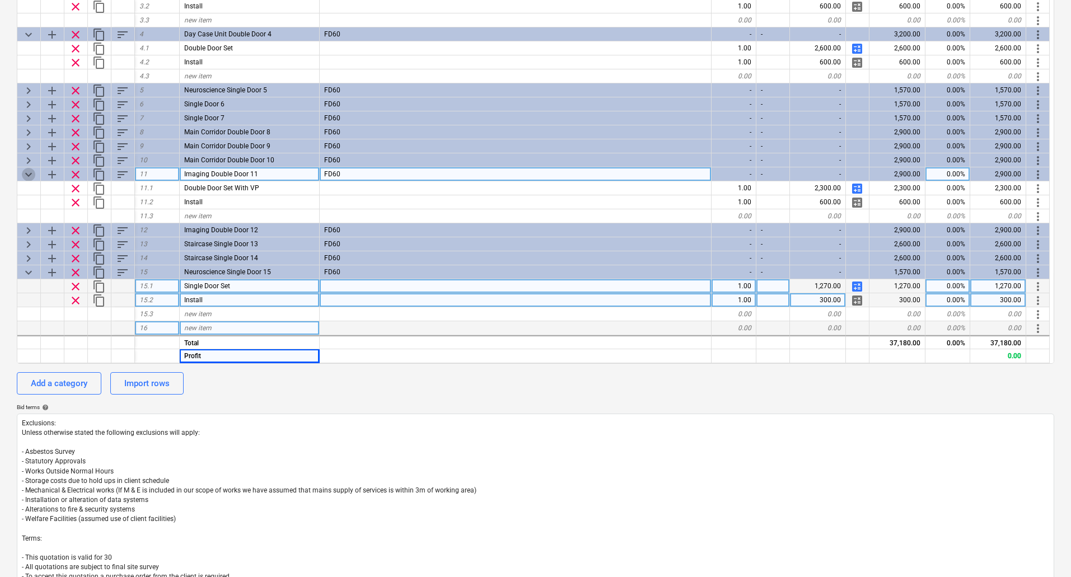
click at [28, 174] on span "keyboard_arrow_down" at bounding box center [28, 174] width 13 height 13
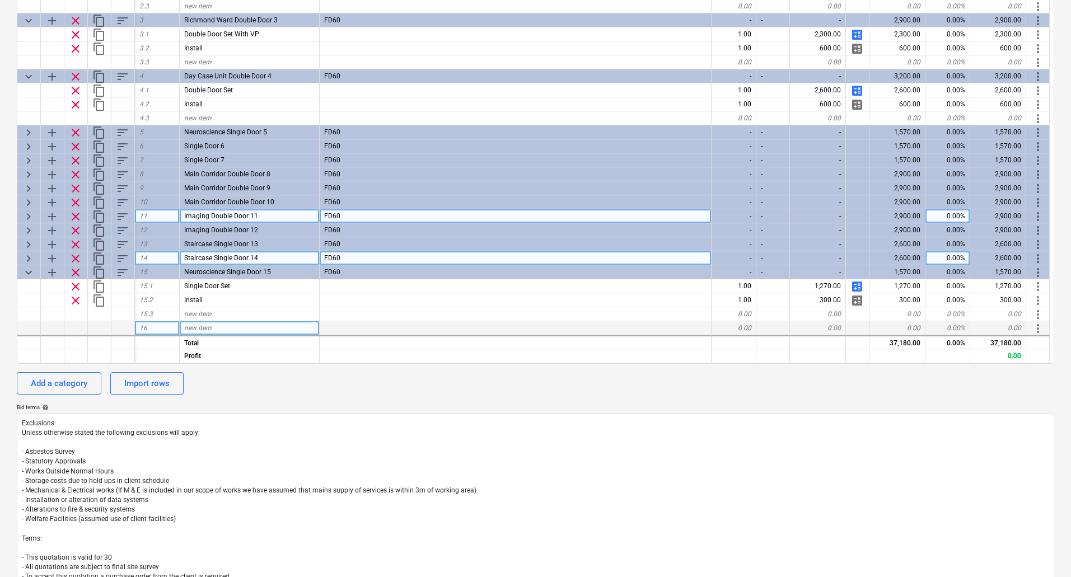
scroll to position [336, 0]
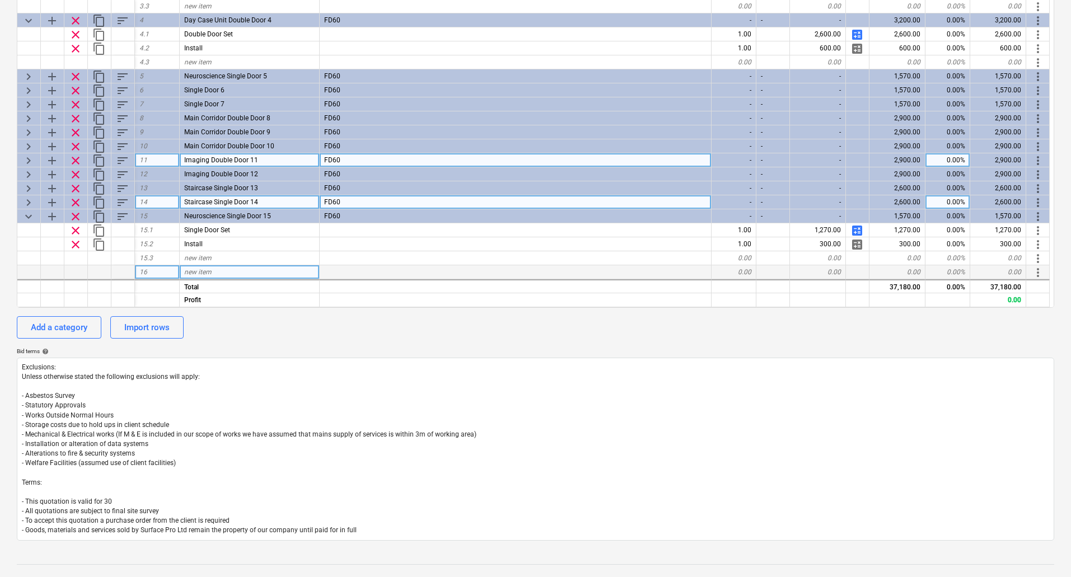
click at [29, 200] on span "keyboard_arrow_right" at bounding box center [28, 202] width 13 height 13
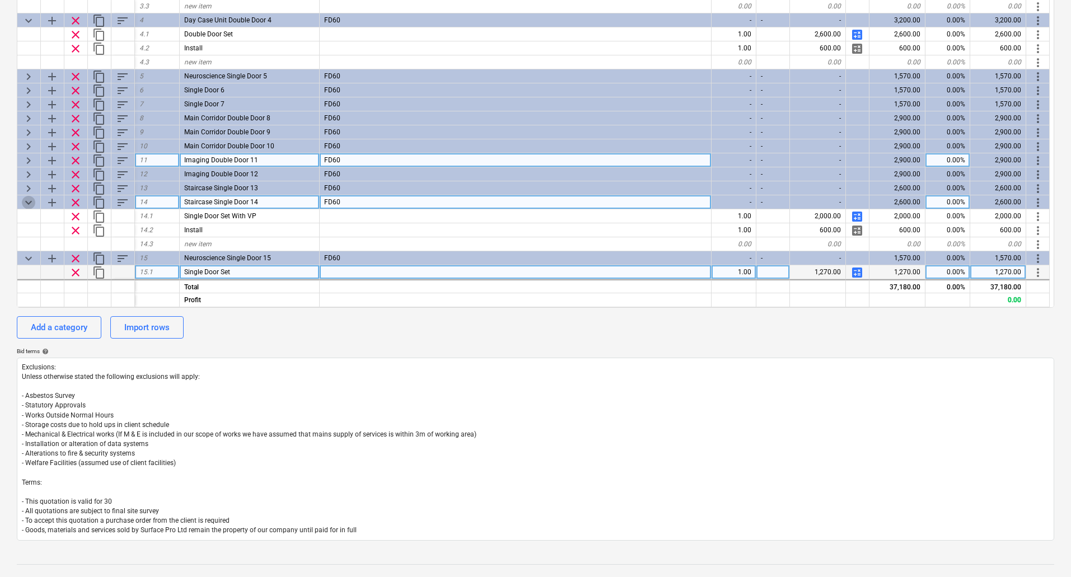
click at [29, 200] on span "keyboard_arrow_down" at bounding box center [28, 202] width 13 height 13
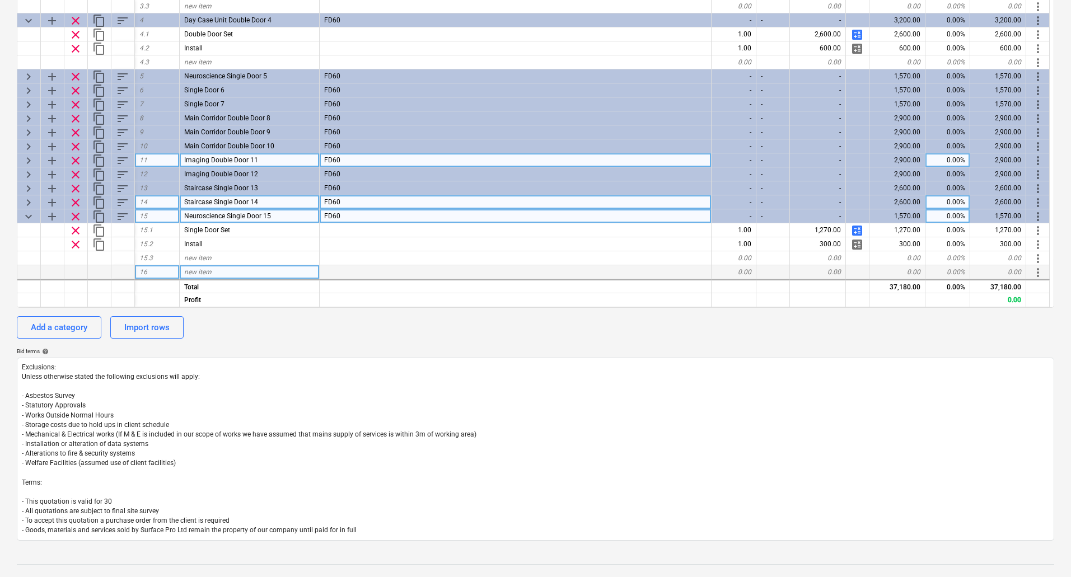
click at [227, 215] on span "Neuroscience Single Door 15" at bounding box center [227, 216] width 87 height 8
click at [235, 217] on input "Neuroscience Single Door 15" at bounding box center [249, 215] width 139 height 13
drag, startPoint x: 101, startPoint y: 214, endPoint x: 119, endPoint y: 209, distance: 18.5
click at [0, 0] on div "keyboard_arrow_down add clear content_copy sort 15 Corridor Single Door 15 FD60…" at bounding box center [0, 0] width 0 height 0
click at [99, 213] on span "content_copy" at bounding box center [98, 216] width 13 height 13
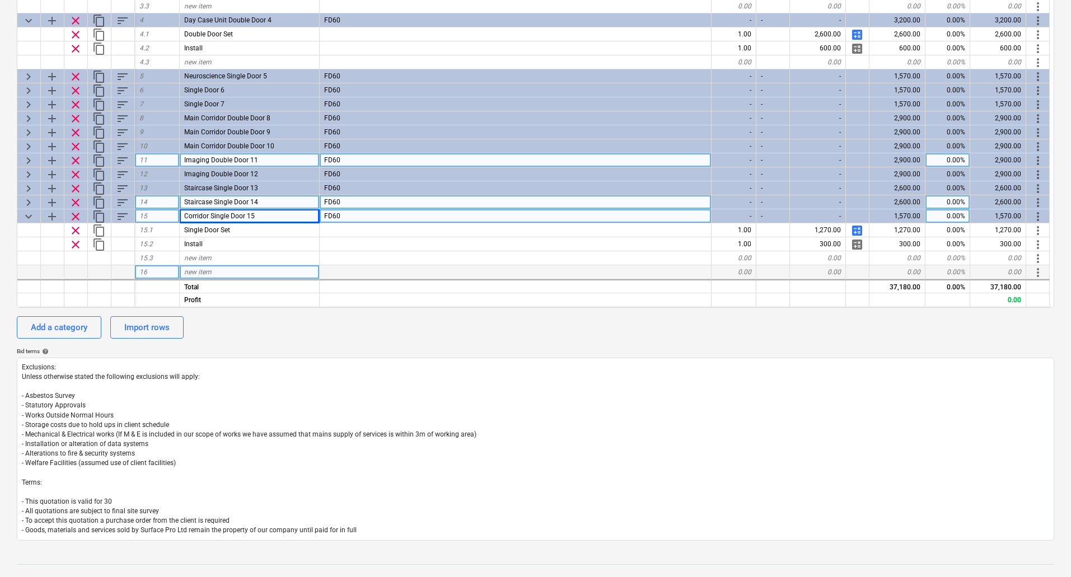
click at [99, 213] on div "content_copy" at bounding box center [100, 216] width 24 height 14
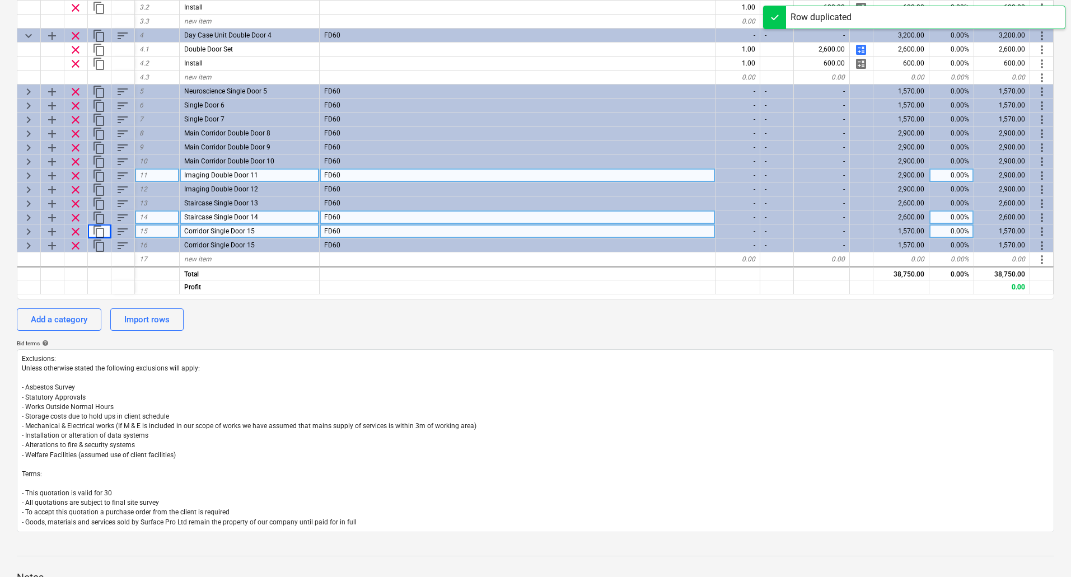
scroll to position [0, 0]
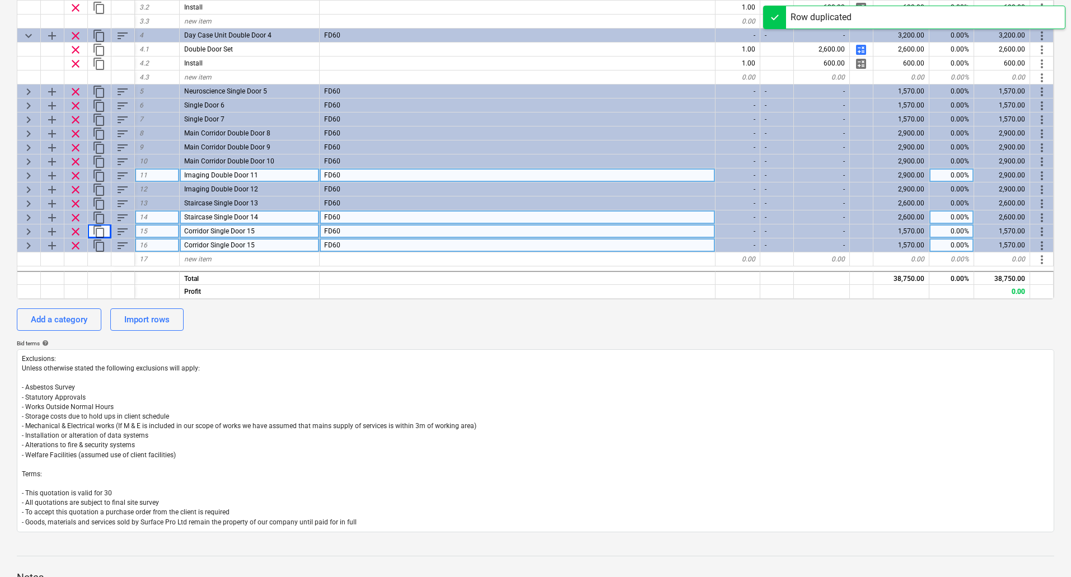
click at [27, 243] on span "keyboard_arrow_right" at bounding box center [28, 245] width 13 height 13
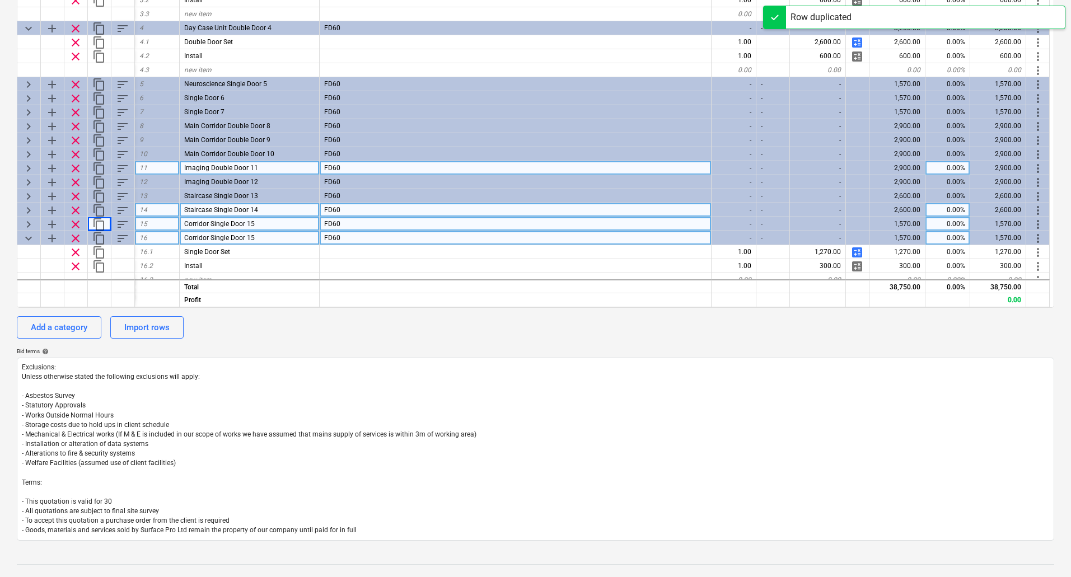
scroll to position [29, 0]
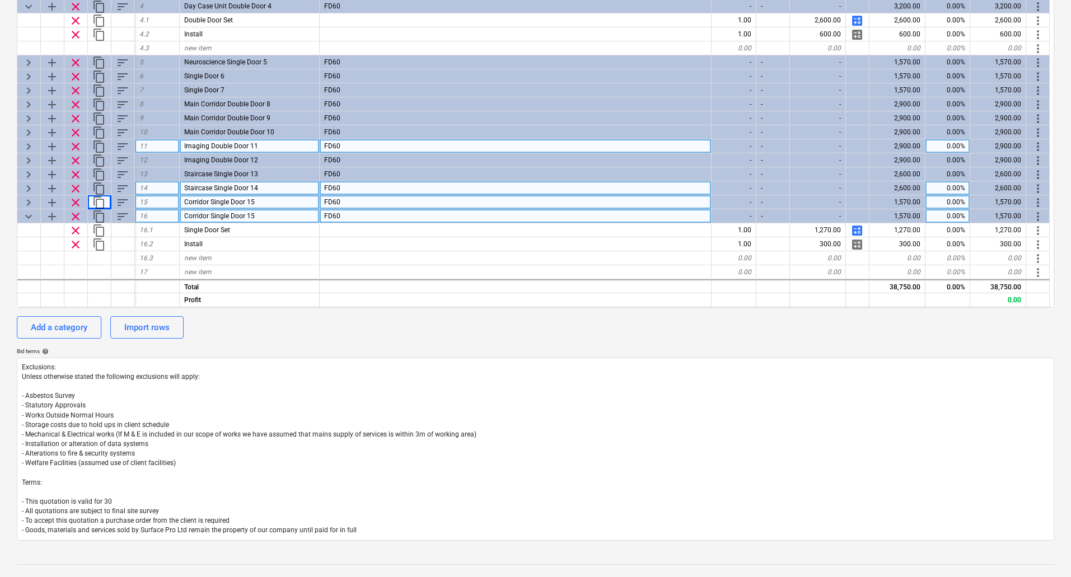
click at [266, 214] on div "Corridor Single Door 15" at bounding box center [250, 216] width 140 height 14
click at [274, 216] on input "Corridor Single Door 15" at bounding box center [249, 215] width 139 height 13
click at [100, 186] on span "content_copy" at bounding box center [98, 188] width 13 height 13
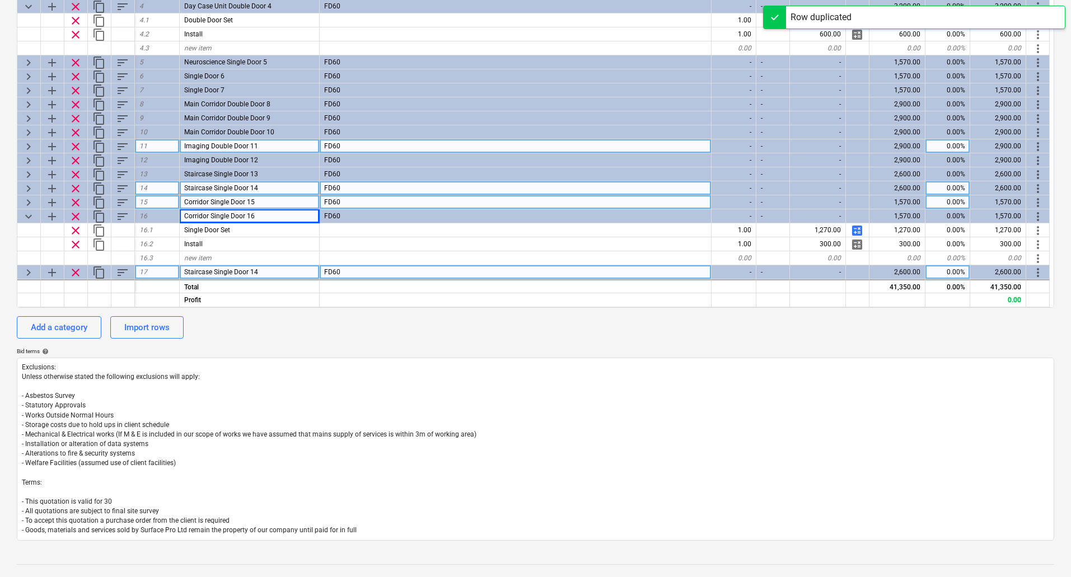
click at [269, 273] on div "Staircase Single Door 14" at bounding box center [250, 272] width 140 height 14
click at [282, 274] on input "Staircase Single Door 14" at bounding box center [249, 271] width 139 height 13
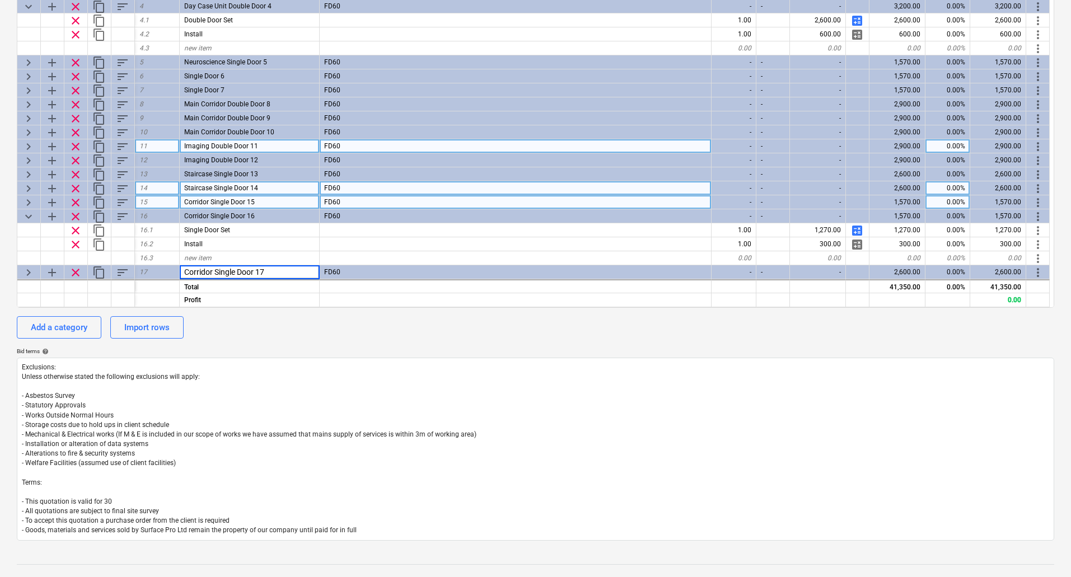
click at [320, 319] on div "Add a category Import rows" at bounding box center [535, 327] width 1037 height 22
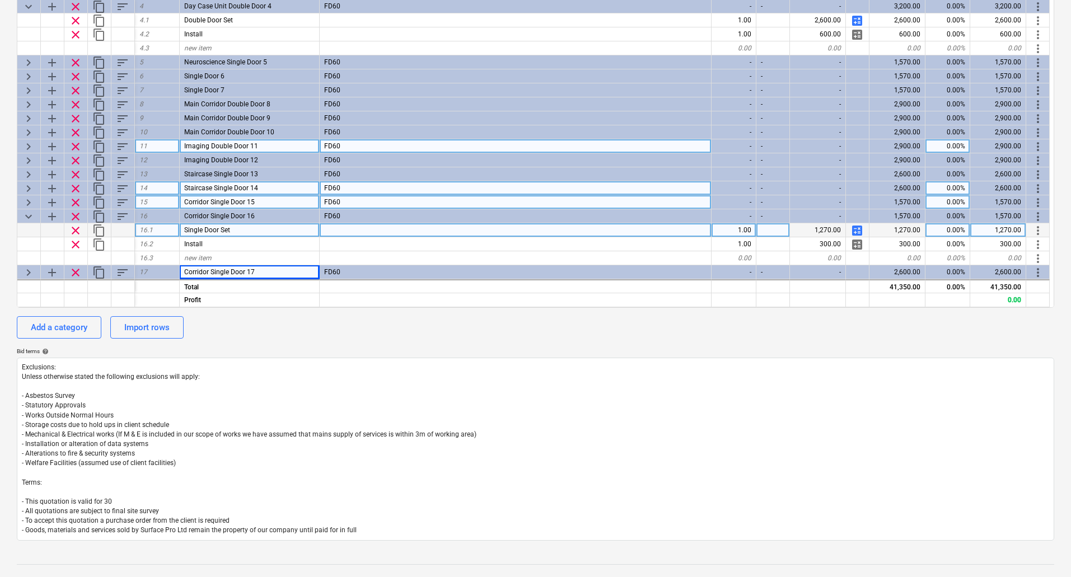
scroll to position [43, 0]
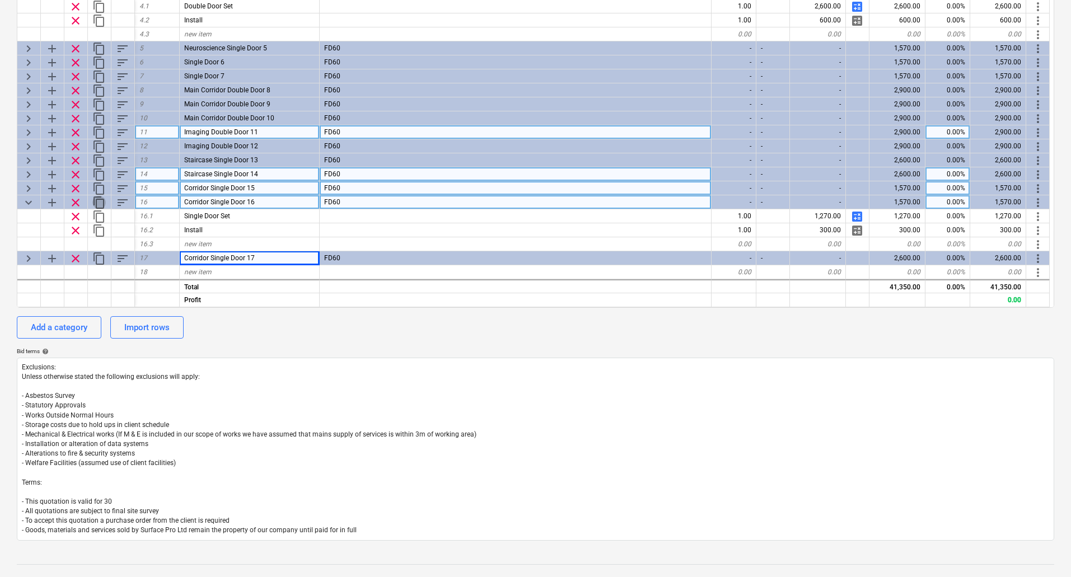
click at [99, 202] on span "content_copy" at bounding box center [98, 202] width 13 height 13
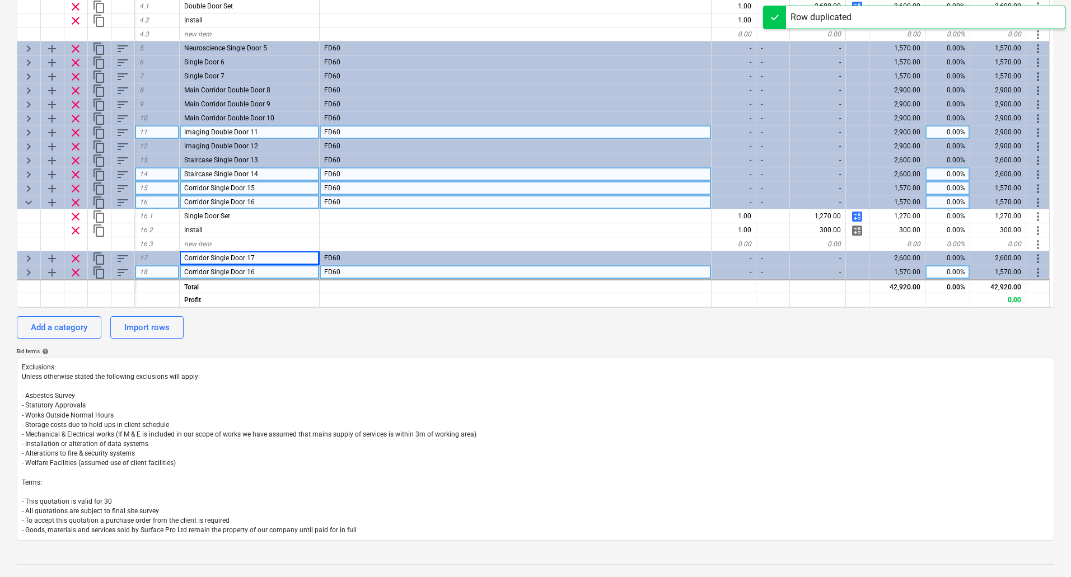
click at [288, 270] on div "Corridor Single Door 16" at bounding box center [250, 272] width 140 height 14
click at [289, 270] on input "Corridor Single Door 16" at bounding box center [249, 271] width 139 height 13
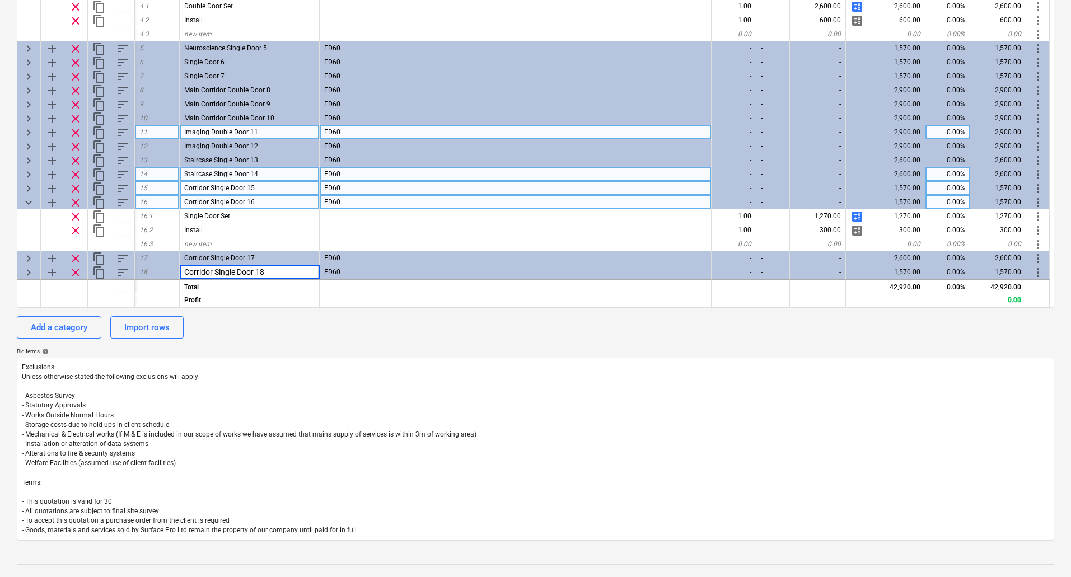
click at [286, 324] on div "Add a category Import rows" at bounding box center [535, 327] width 1037 height 22
click at [26, 272] on span "keyboard_arrow_right" at bounding box center [28, 272] width 13 height 13
click at [29, 270] on span "keyboard_arrow_down" at bounding box center [28, 272] width 13 height 13
click at [30, 267] on span "keyboard_arrow_right" at bounding box center [28, 272] width 13 height 13
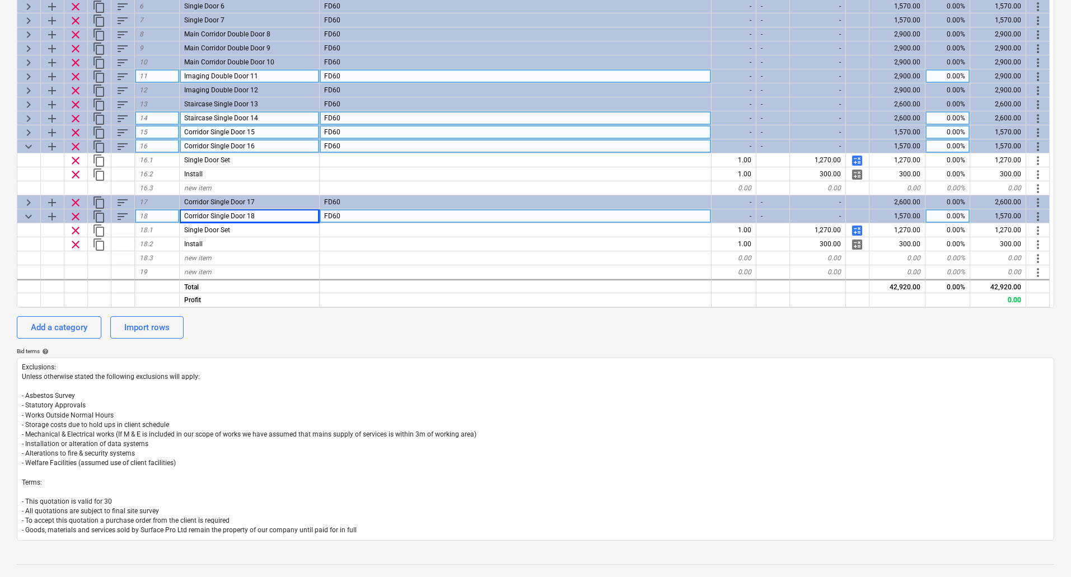
click at [27, 215] on span "keyboard_arrow_down" at bounding box center [28, 216] width 13 height 13
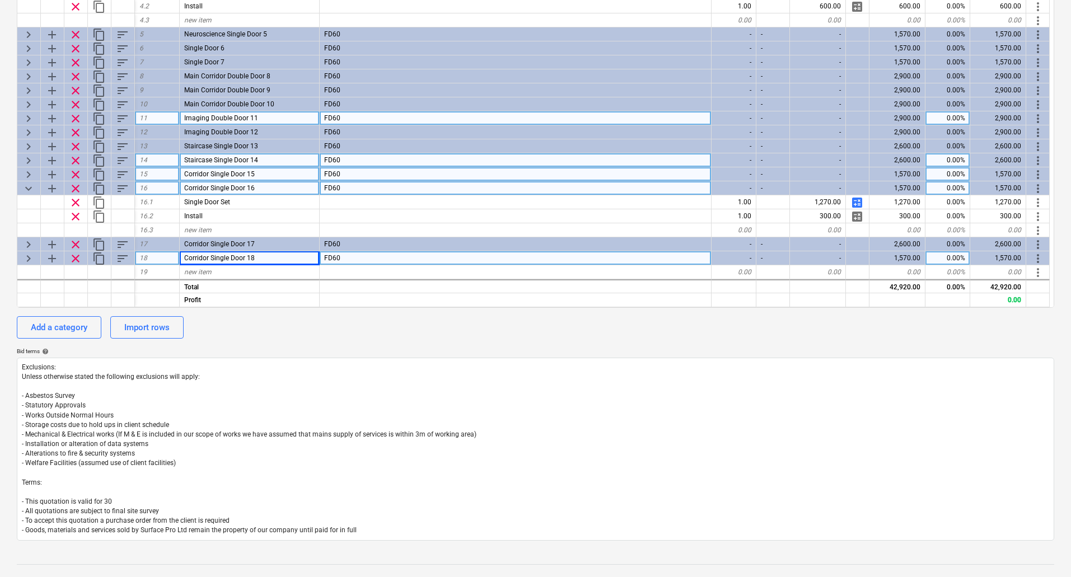
scroll to position [57, 0]
click at [22, 187] on span "keyboard_arrow_down" at bounding box center [28, 188] width 13 height 13
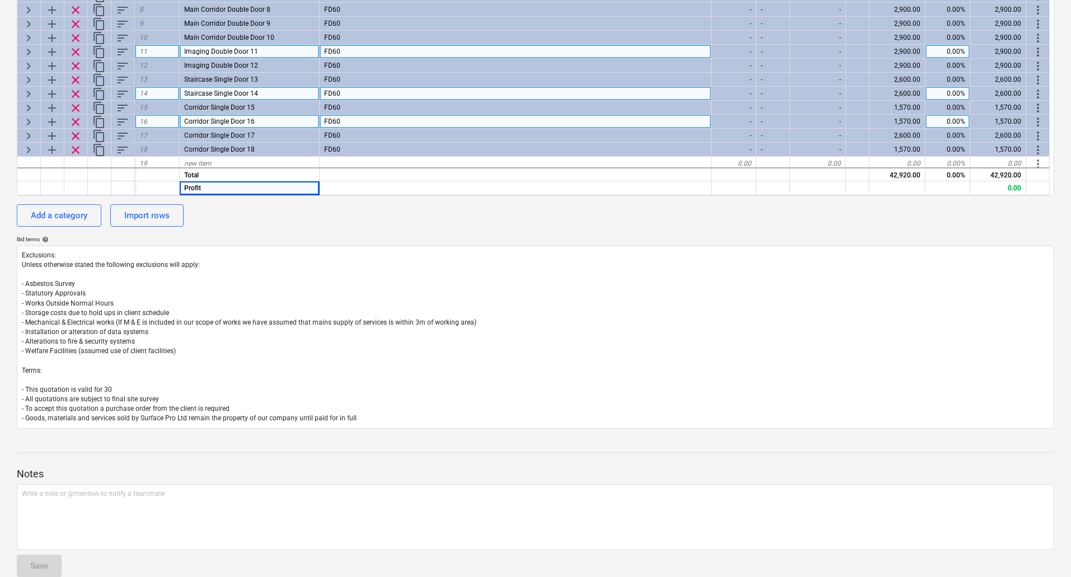
scroll to position [15, 0]
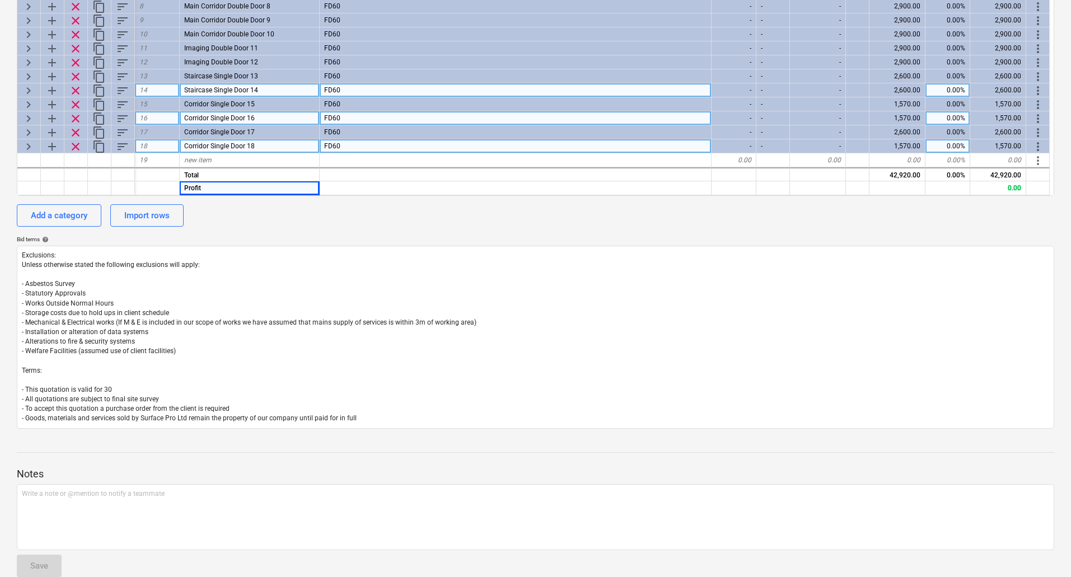
click at [33, 145] on span "keyboard_arrow_right" at bounding box center [28, 146] width 13 height 13
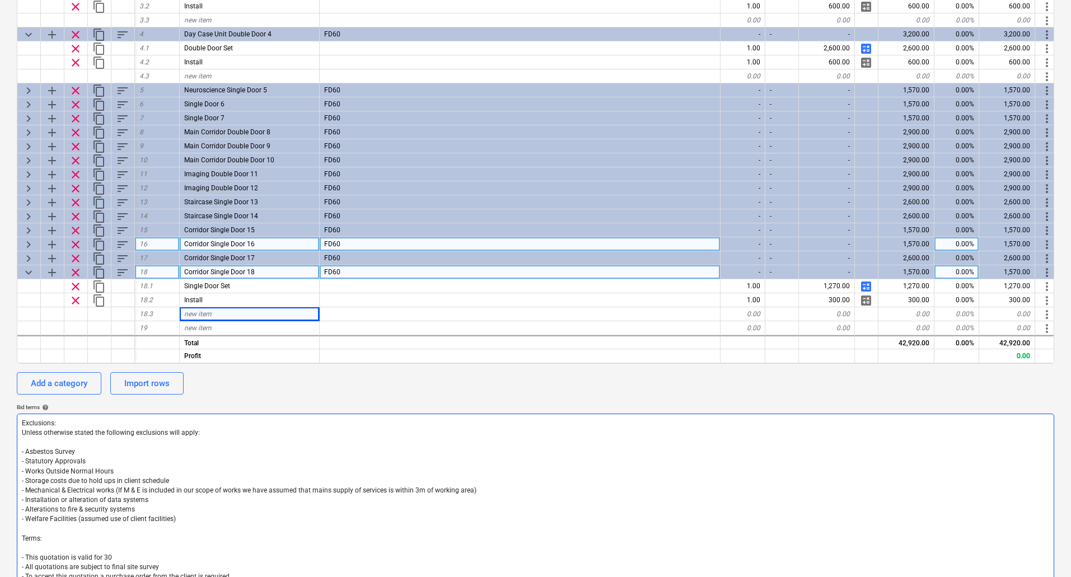
scroll to position [50, 0]
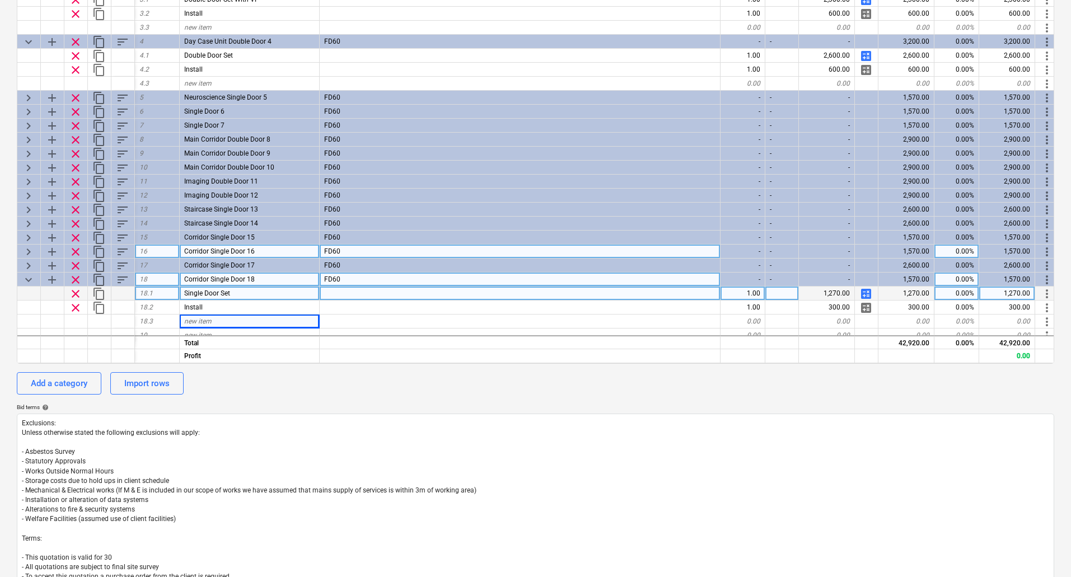
click at [268, 293] on div "Single Door Set" at bounding box center [250, 294] width 140 height 14
click at [268, 293] on input "Single Door Set" at bounding box center [249, 293] width 139 height 13
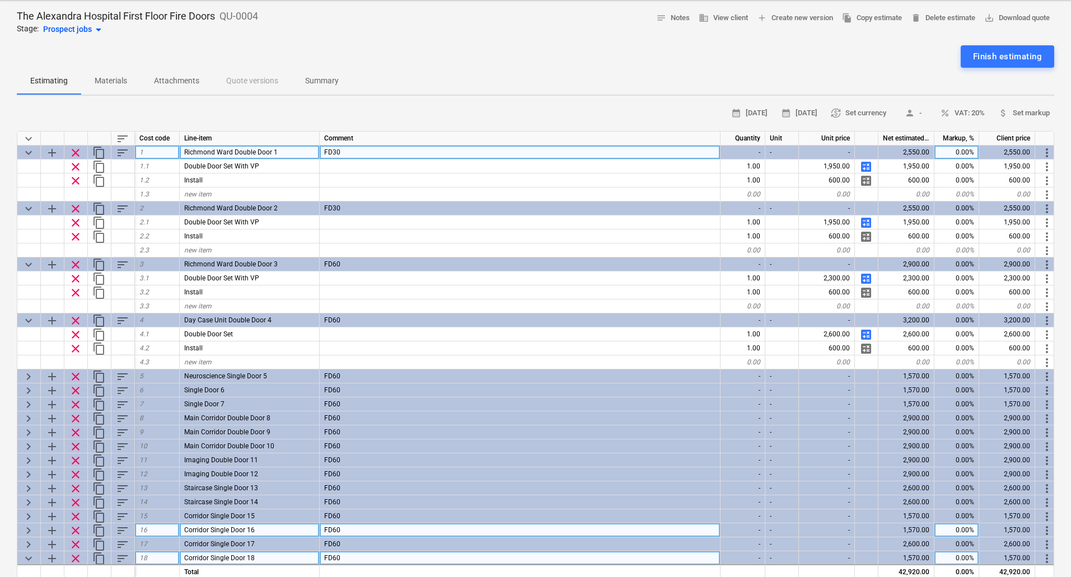
scroll to position [0, 0]
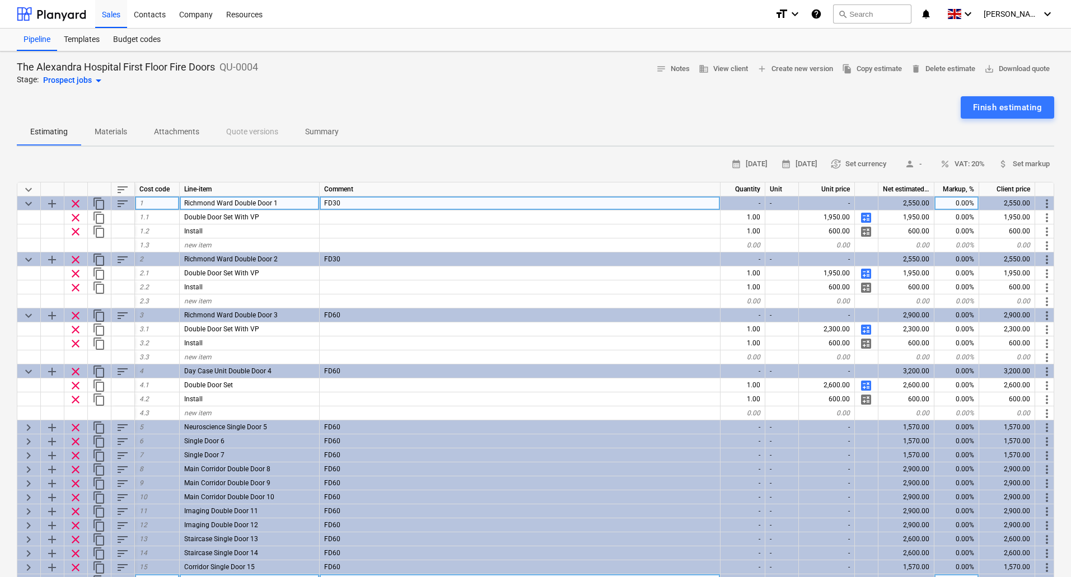
click at [96, 203] on span "content_copy" at bounding box center [98, 203] width 13 height 13
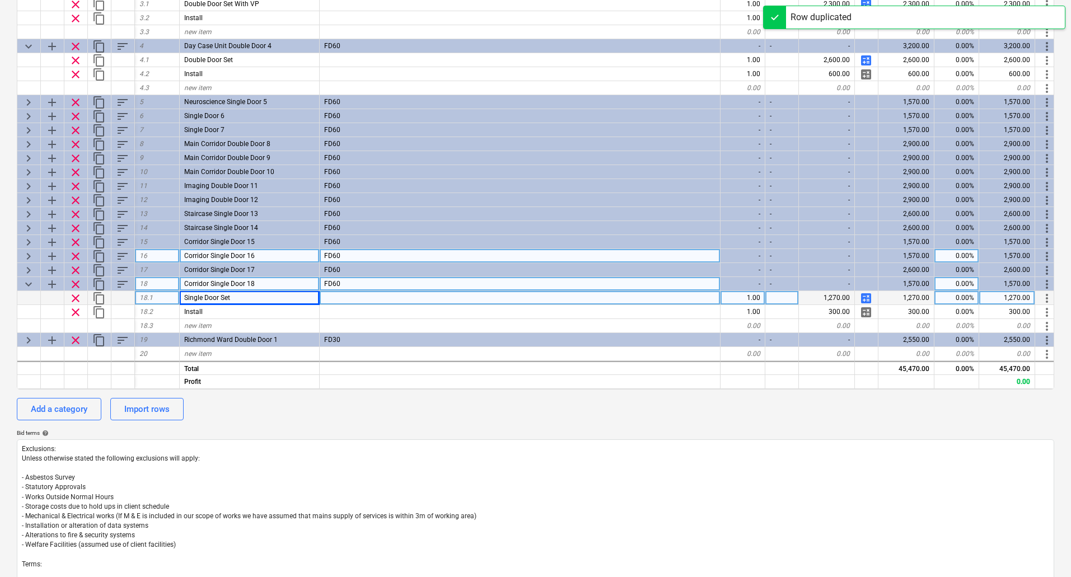
scroll to position [280, 0]
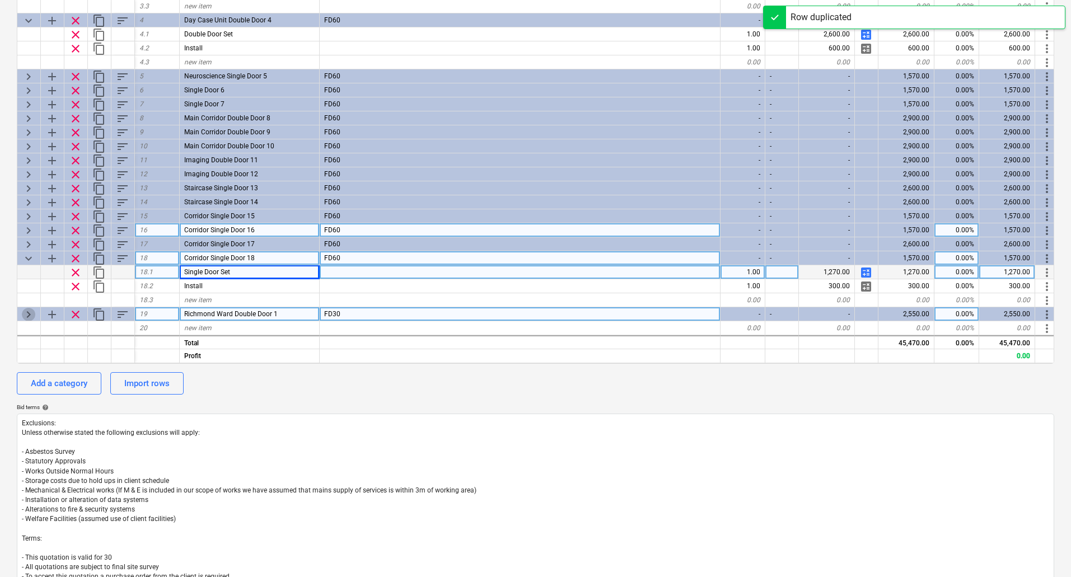
click at [27, 308] on span "keyboard_arrow_right" at bounding box center [28, 314] width 13 height 13
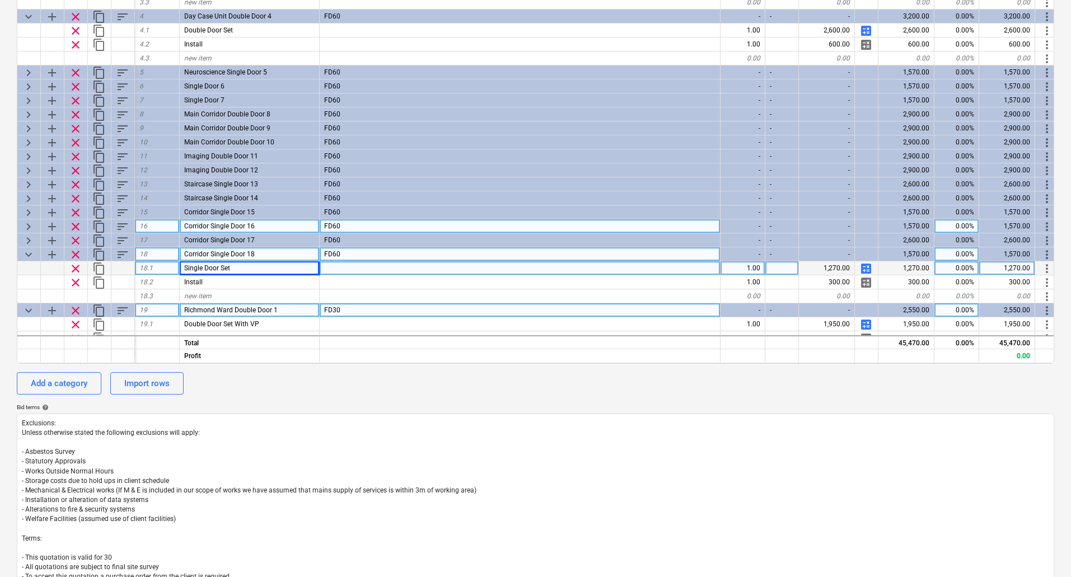
click at [229, 311] on span "Richmond Ward Double Door 1" at bounding box center [230, 310] width 93 height 8
click at [215, 308] on input "Richmond Ward Double Door 1" at bounding box center [249, 309] width 139 height 13
click at [219, 309] on input "Richmond Ward Double Door 1" at bounding box center [249, 309] width 139 height 13
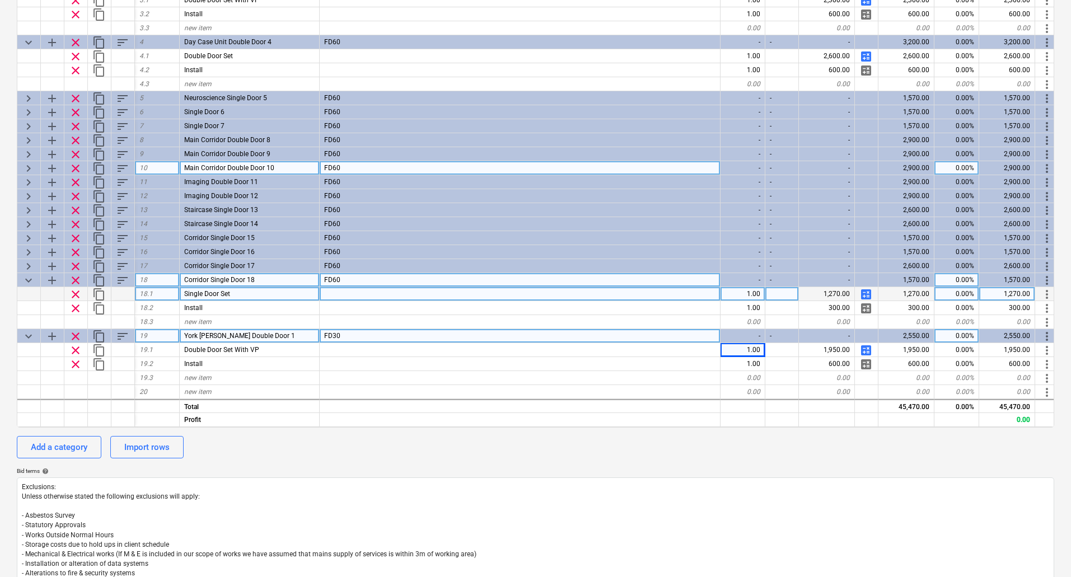
scroll to position [224, 0]
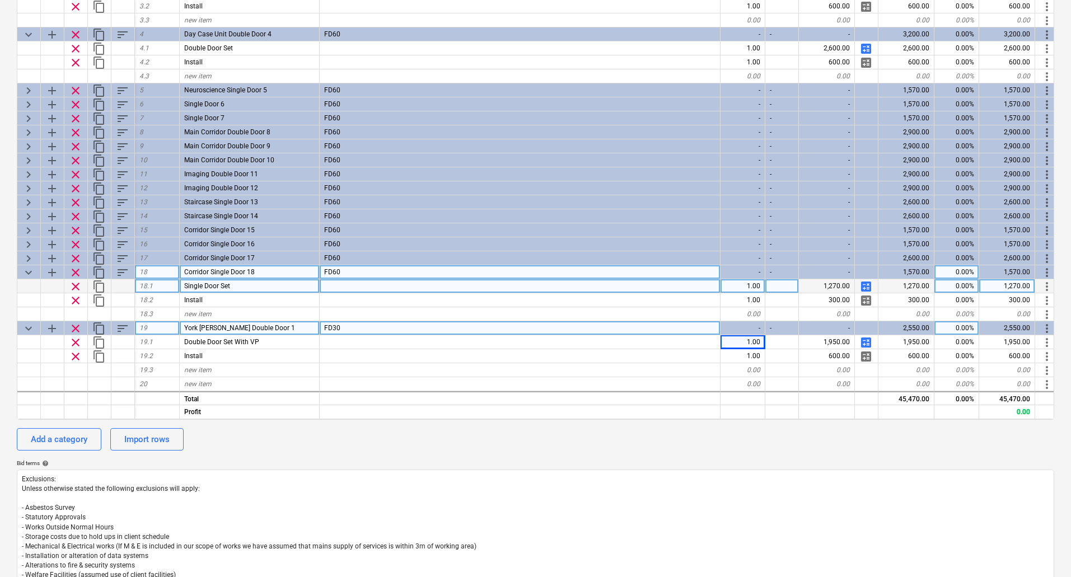
click at [268, 324] on div "York [PERSON_NAME] Double Door 1" at bounding box center [250, 328] width 140 height 14
click at [275, 327] on input "York [PERSON_NAME] Double Door 1" at bounding box center [249, 327] width 139 height 13
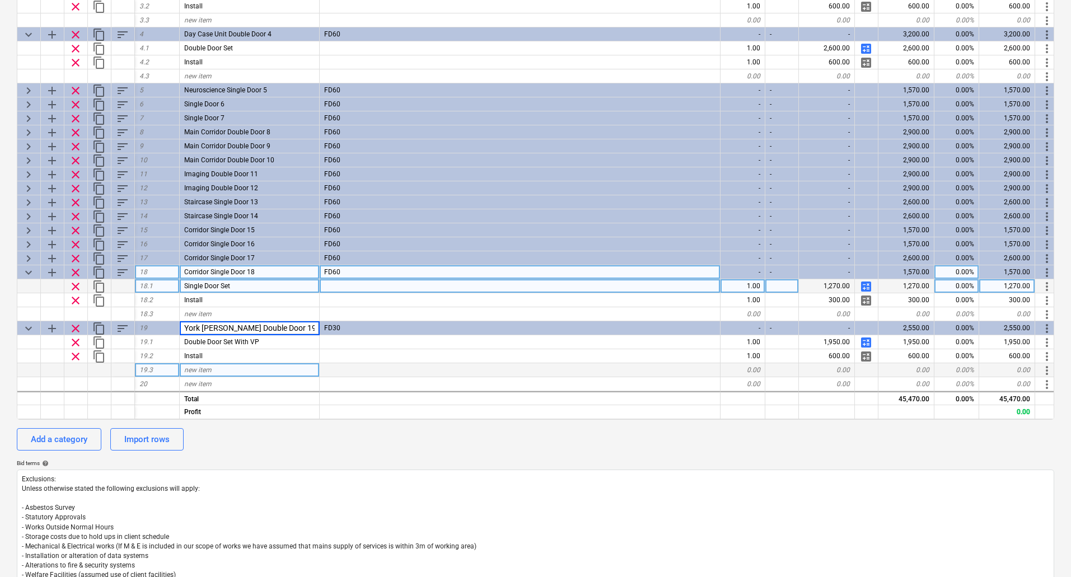
click at [194, 363] on div "new item" at bounding box center [250, 370] width 140 height 14
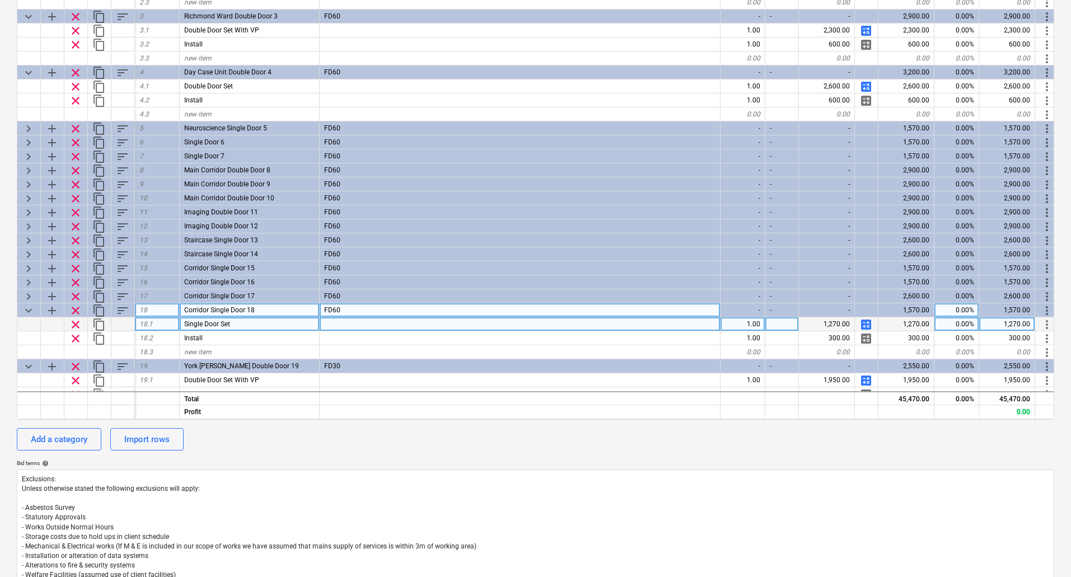
scroll to position [0, 0]
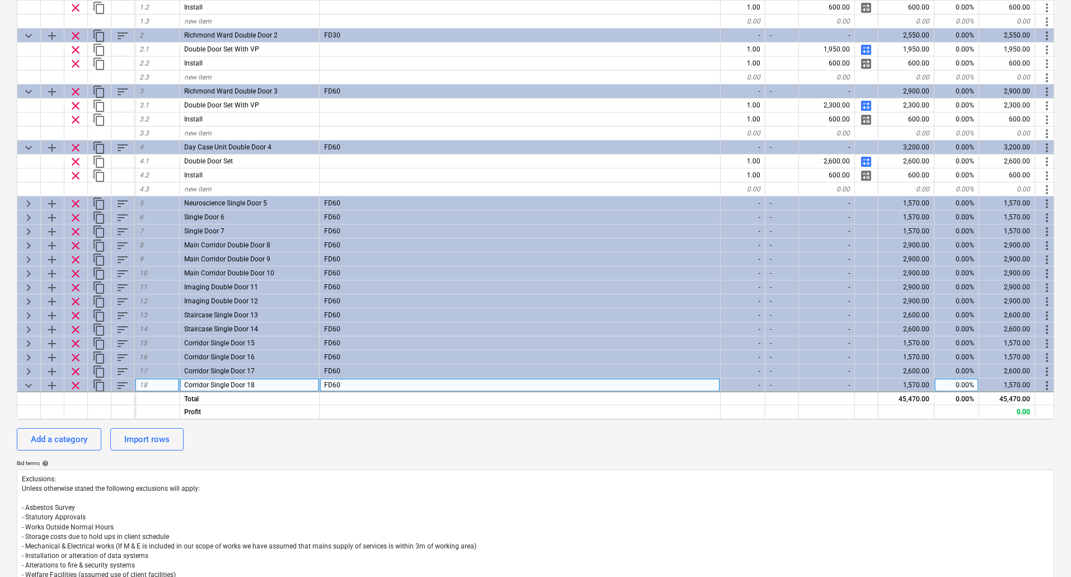
click at [25, 202] on span "keyboard_arrow_right" at bounding box center [28, 203] width 13 height 13
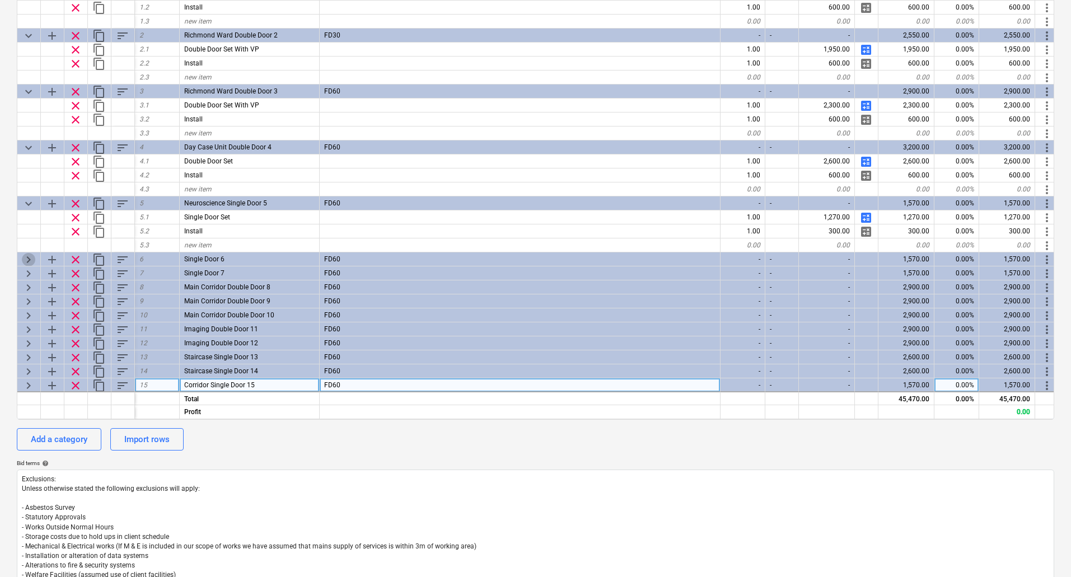
click at [27, 260] on span "keyboard_arrow_right" at bounding box center [28, 259] width 13 height 13
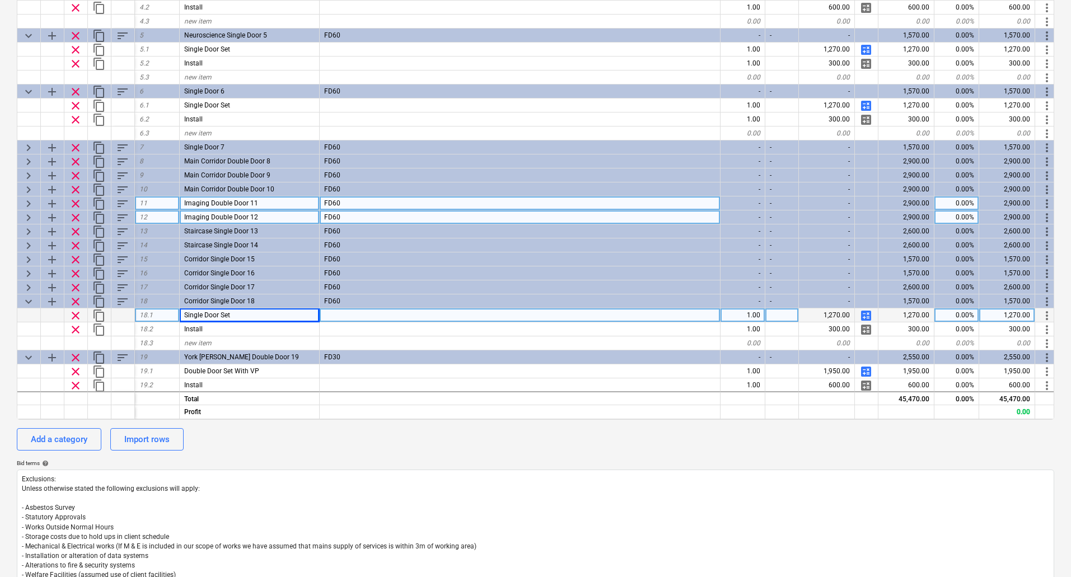
scroll to position [112, 0]
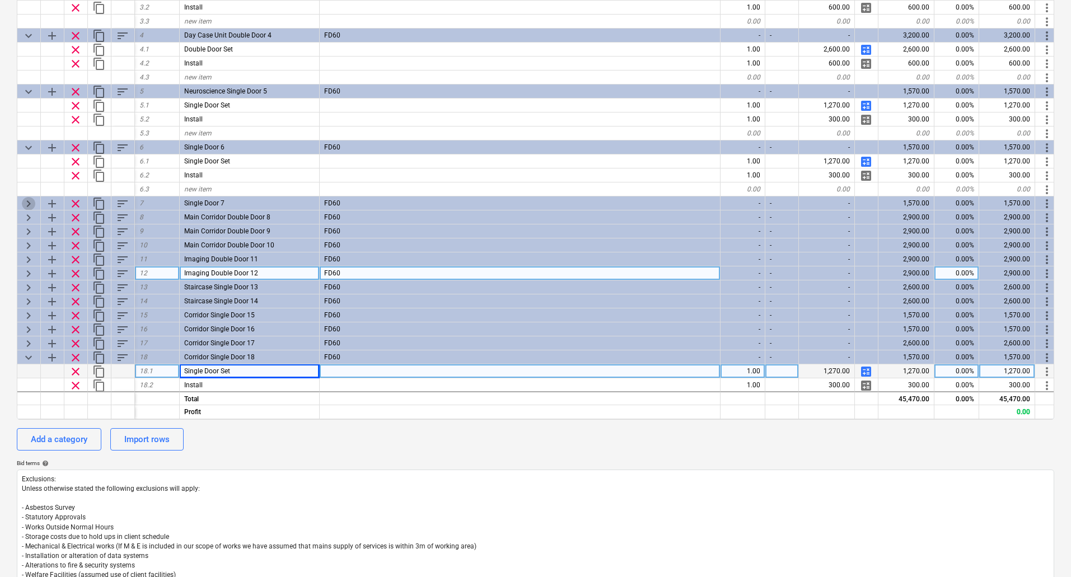
click at [26, 202] on span "keyboard_arrow_right" at bounding box center [28, 203] width 13 height 13
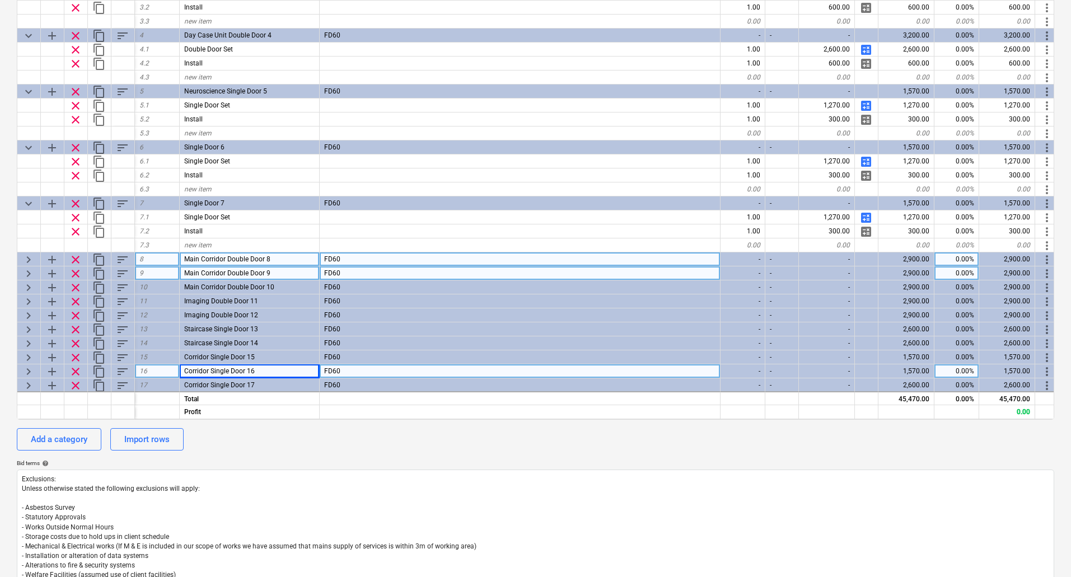
click at [29, 261] on span "keyboard_arrow_right" at bounding box center [28, 259] width 13 height 13
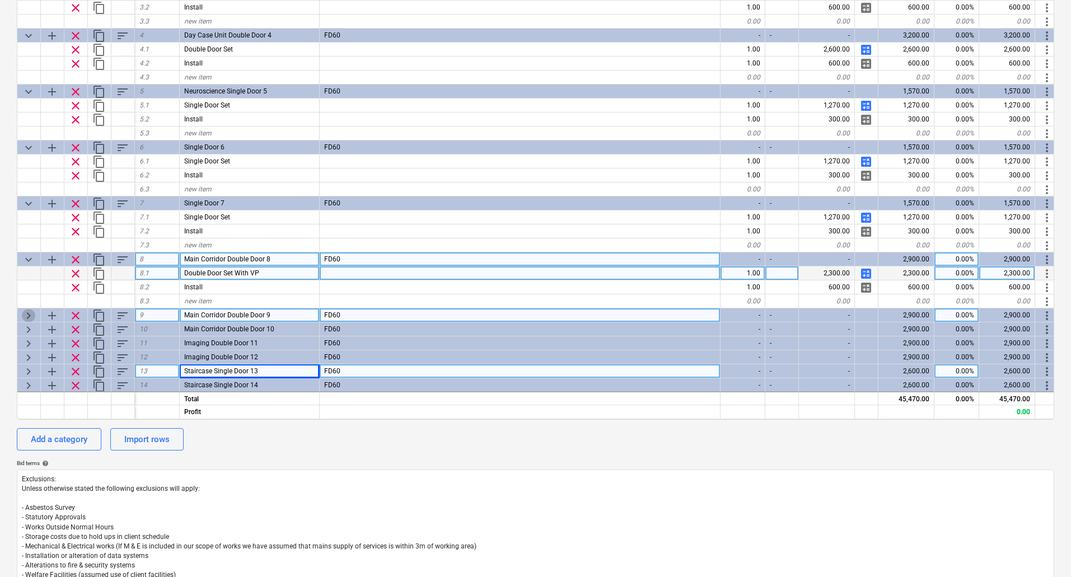
click at [27, 313] on span "keyboard_arrow_right" at bounding box center [28, 315] width 13 height 13
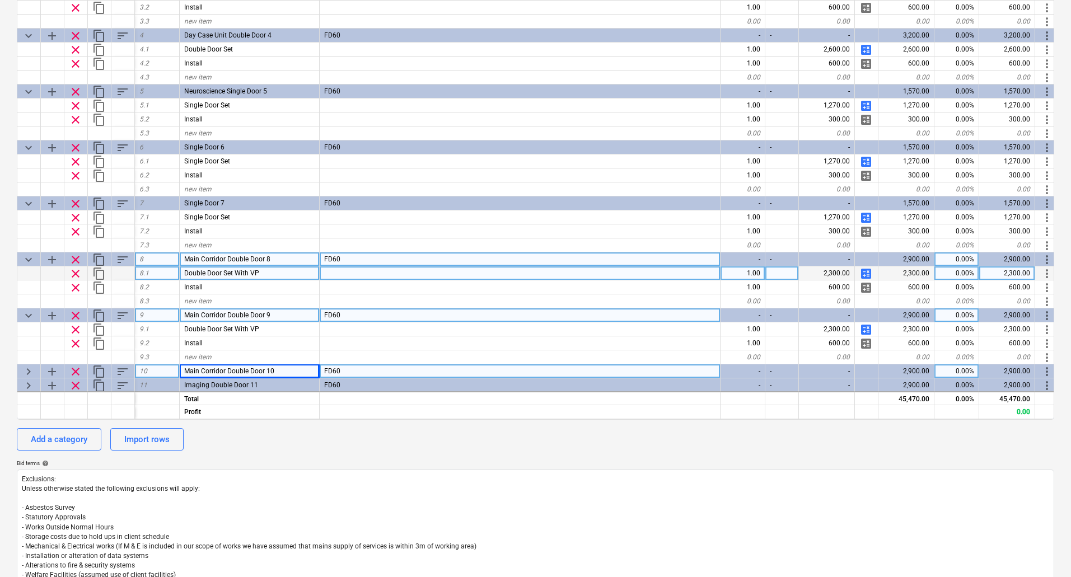
click at [25, 374] on span "keyboard_arrow_right" at bounding box center [28, 371] width 13 height 13
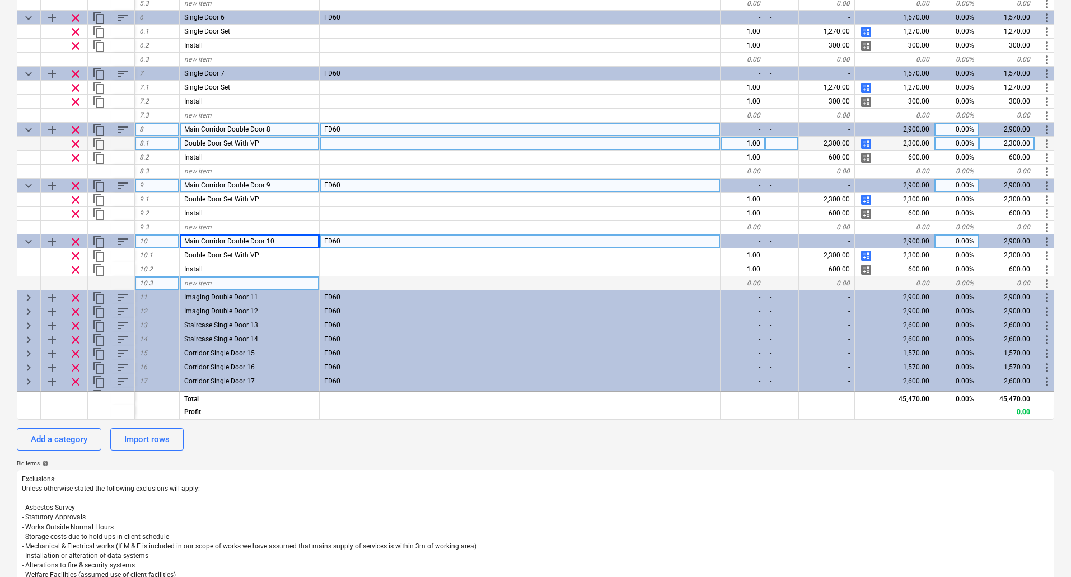
scroll to position [369, 0]
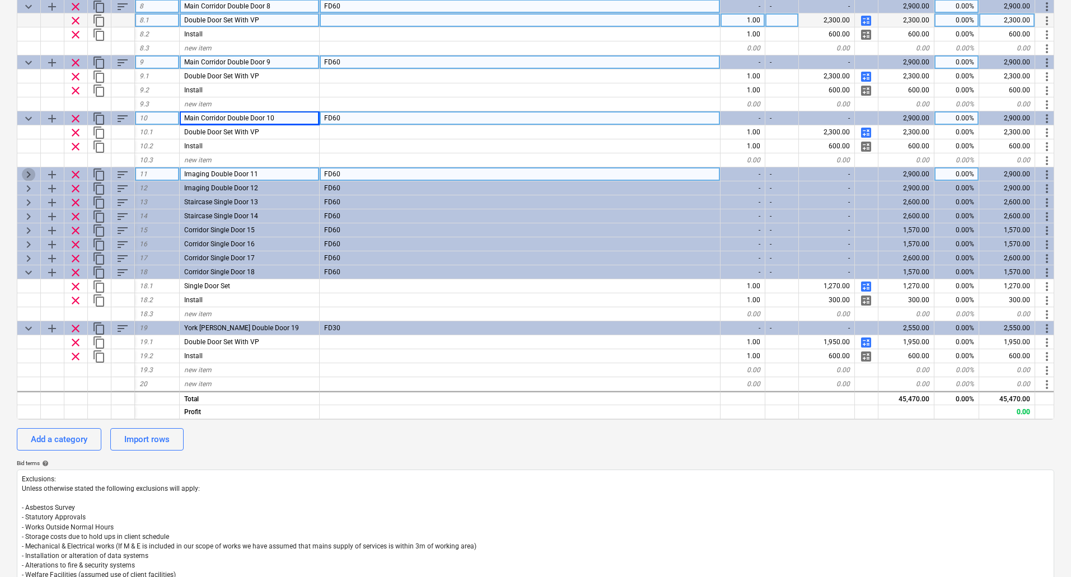
click at [29, 168] on span "keyboard_arrow_right" at bounding box center [28, 174] width 13 height 13
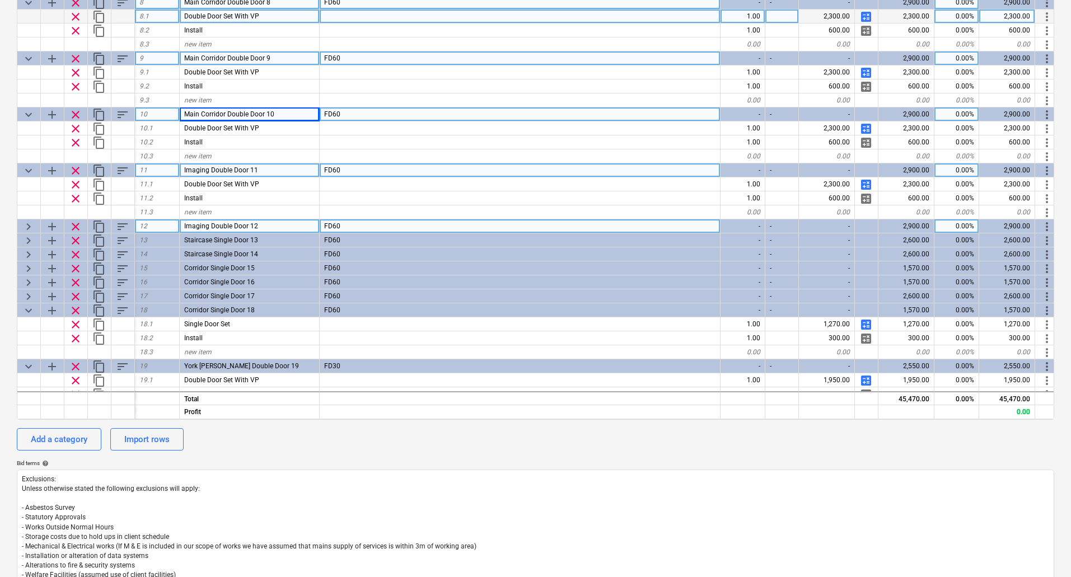
click at [28, 225] on span "keyboard_arrow_right" at bounding box center [28, 226] width 13 height 13
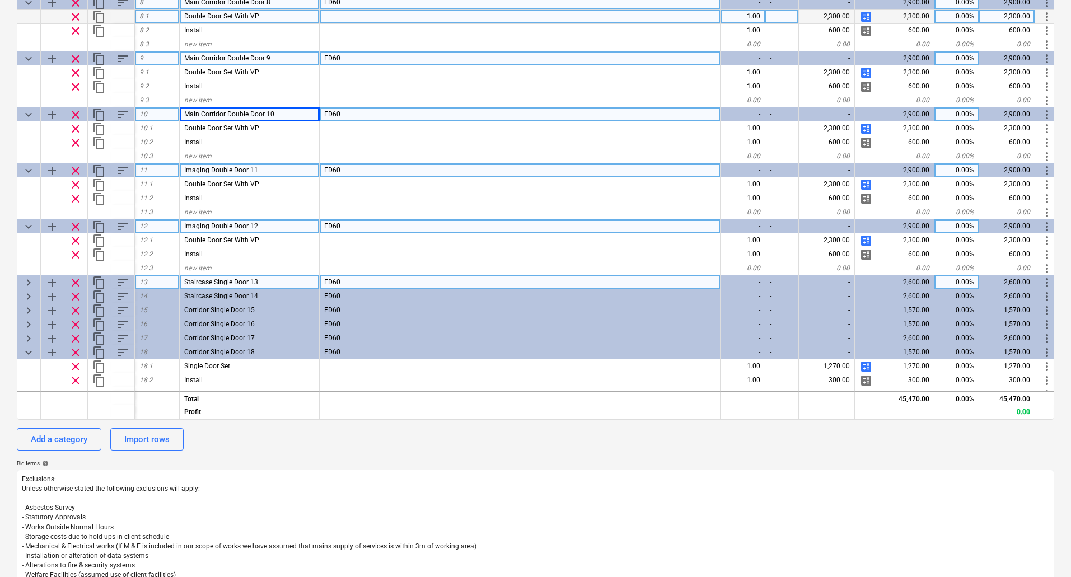
click at [27, 289] on div "keyboard_arrow_right" at bounding box center [29, 282] width 24 height 14
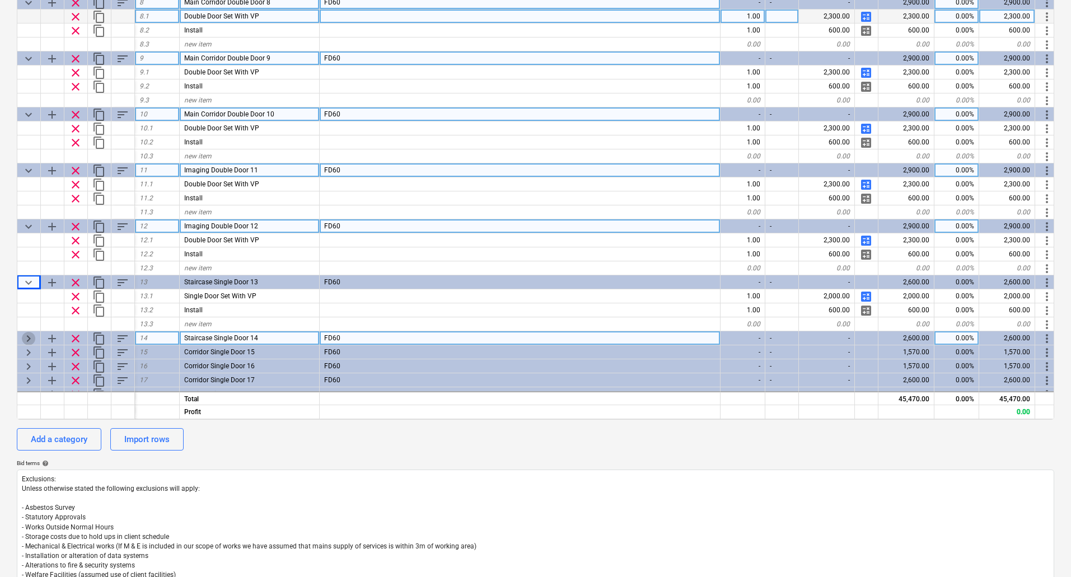
click at [29, 340] on span "keyboard_arrow_right" at bounding box center [28, 338] width 13 height 13
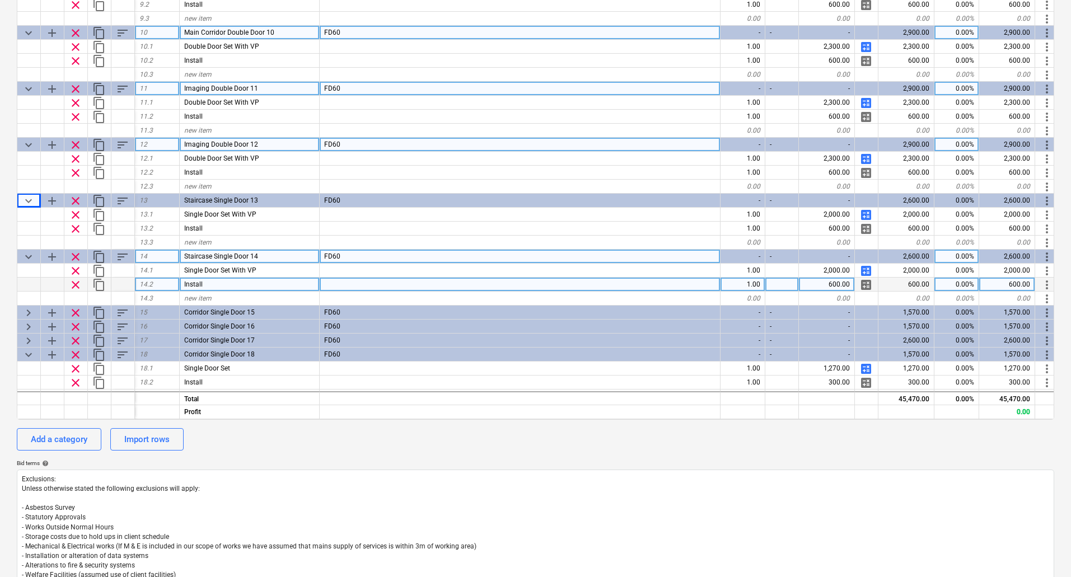
scroll to position [537, 0]
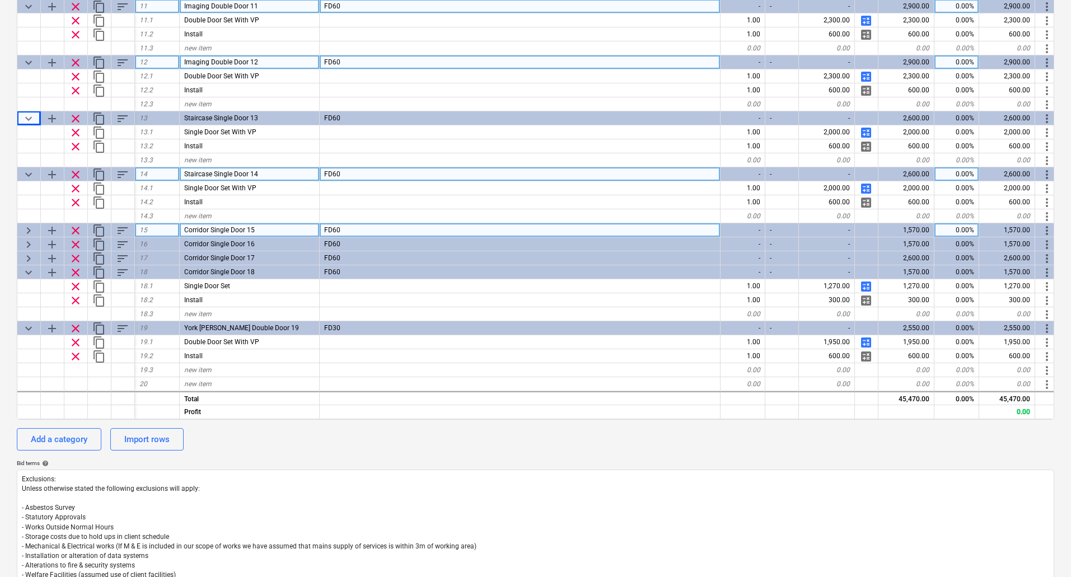
click at [29, 226] on span "keyboard_arrow_right" at bounding box center [28, 230] width 13 height 13
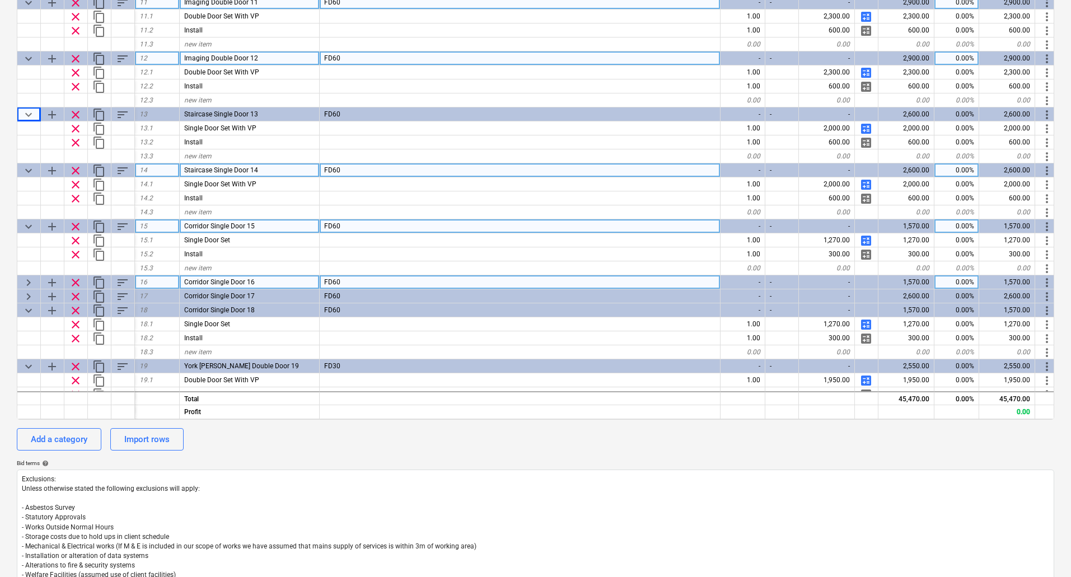
click at [31, 279] on span "keyboard_arrow_right" at bounding box center [28, 282] width 13 height 13
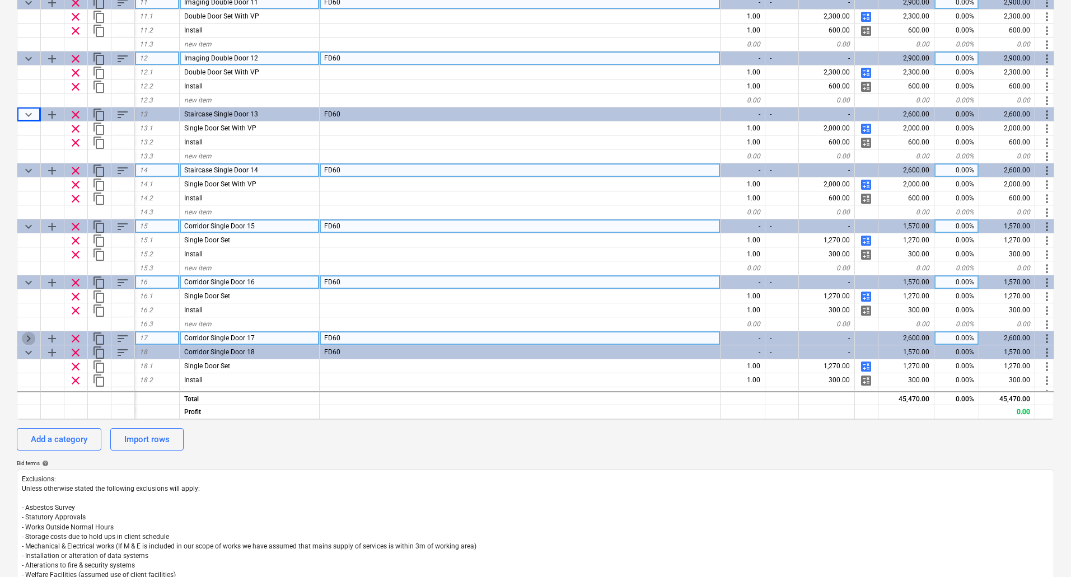
click at [27, 338] on span "keyboard_arrow_right" at bounding box center [28, 338] width 13 height 13
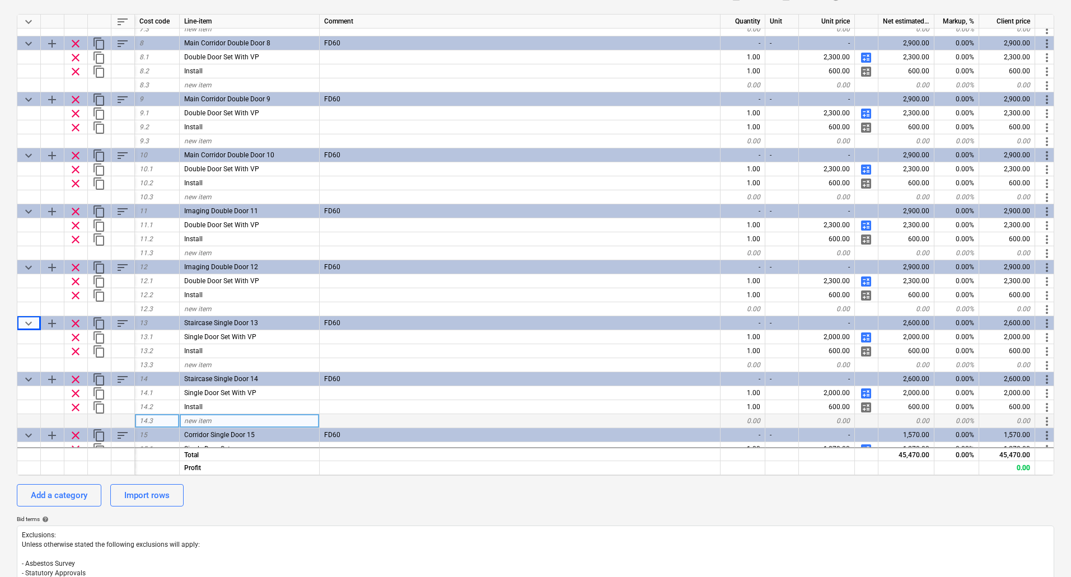
scroll to position [383, 0]
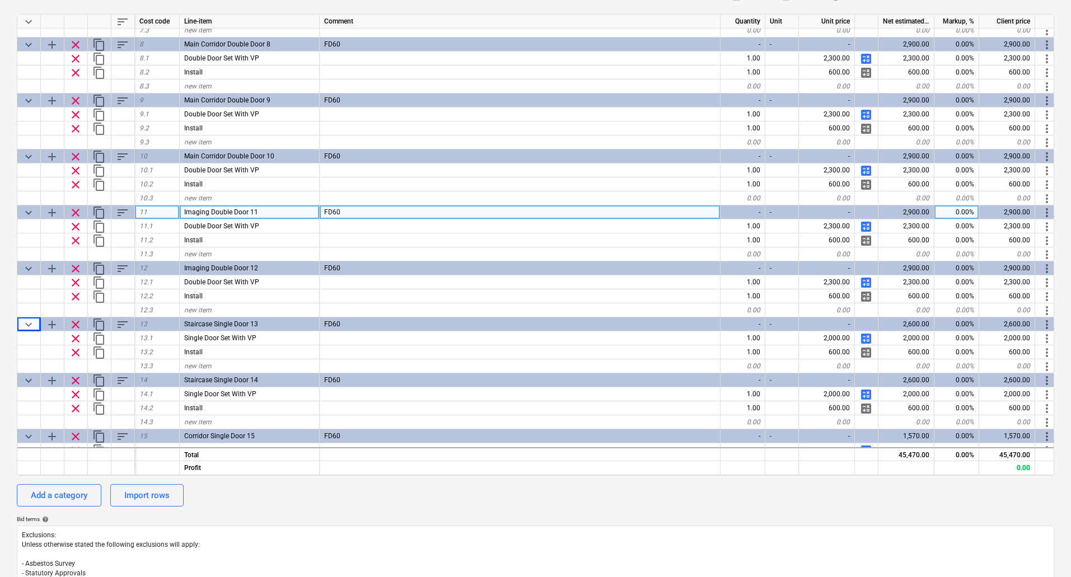
click at [98, 213] on span "content_copy" at bounding box center [98, 212] width 13 height 13
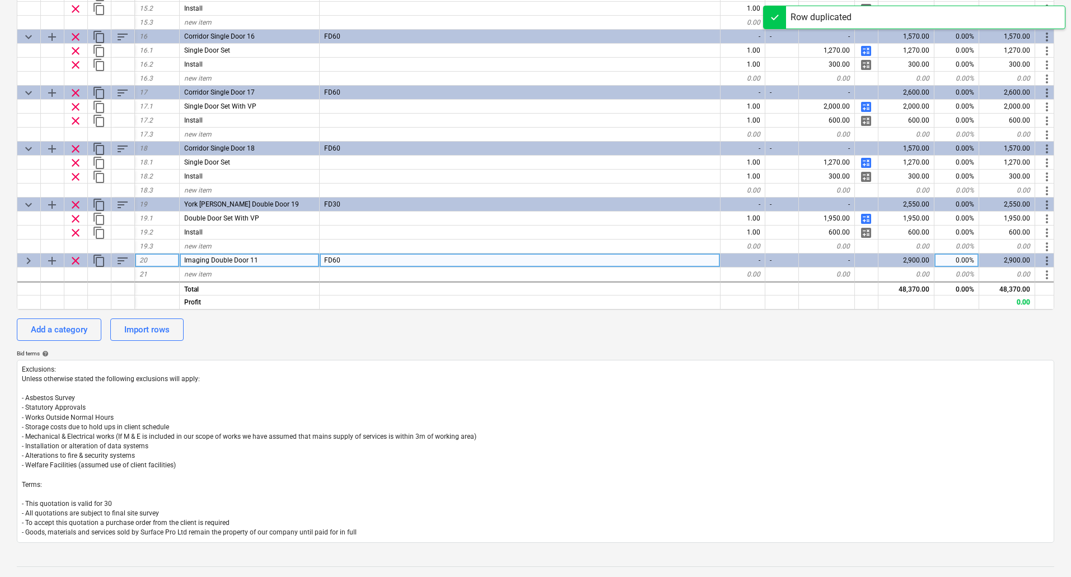
scroll to position [336, 0]
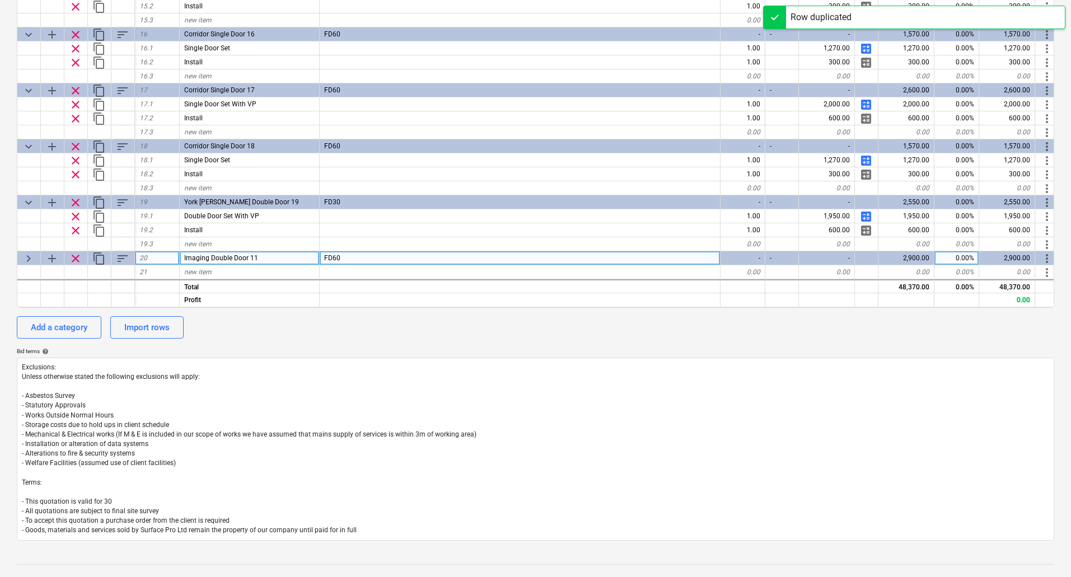
click at [265, 253] on div "Imaging Double Door 11" at bounding box center [250, 258] width 140 height 14
click at [272, 255] on input "Imaging Double Door 11" at bounding box center [249, 257] width 139 height 13
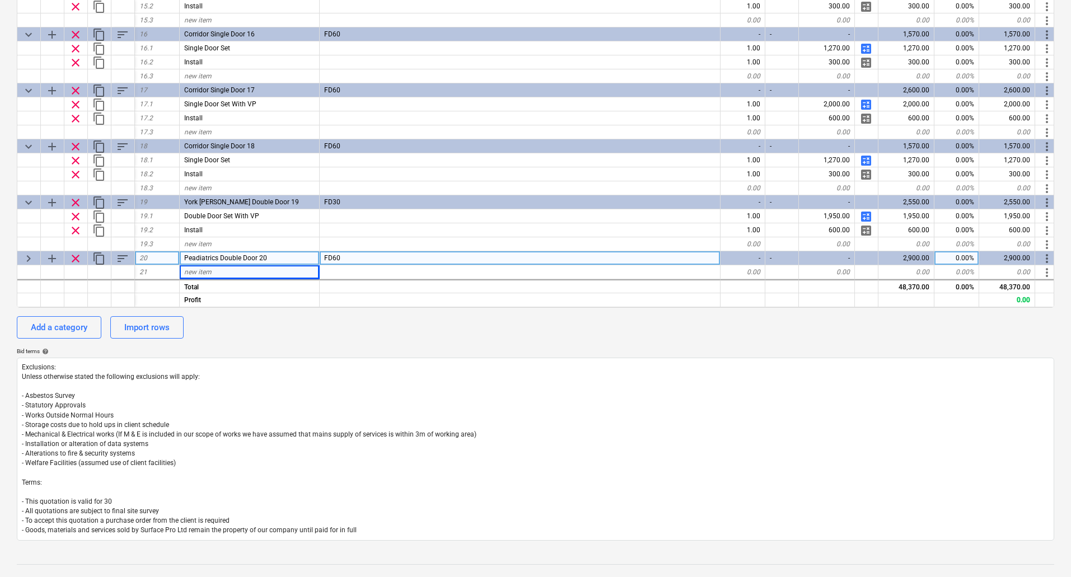
click at [26, 256] on span "keyboard_arrow_right" at bounding box center [28, 258] width 13 height 13
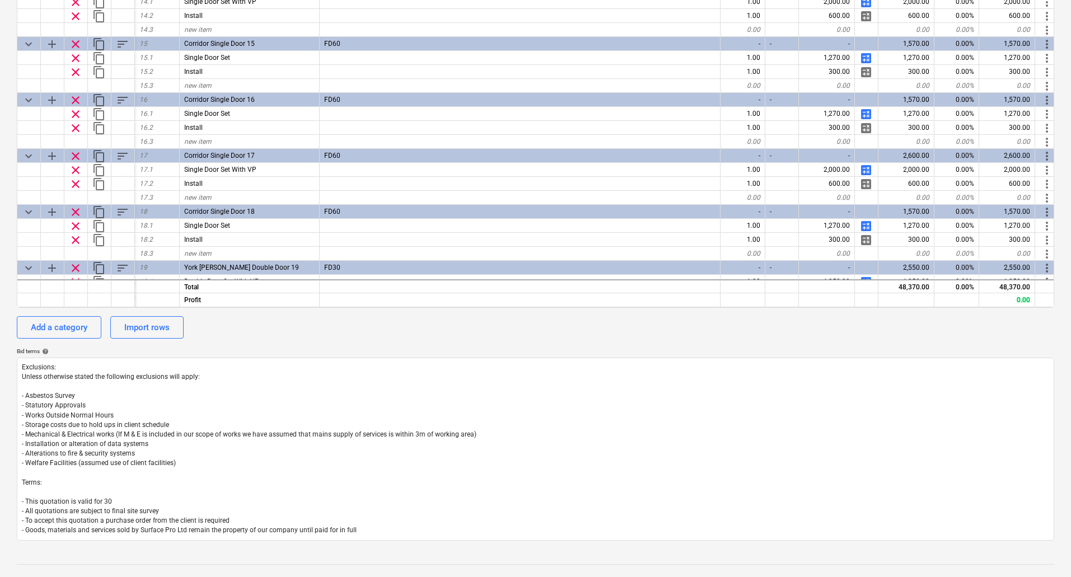
scroll to position [607, 0]
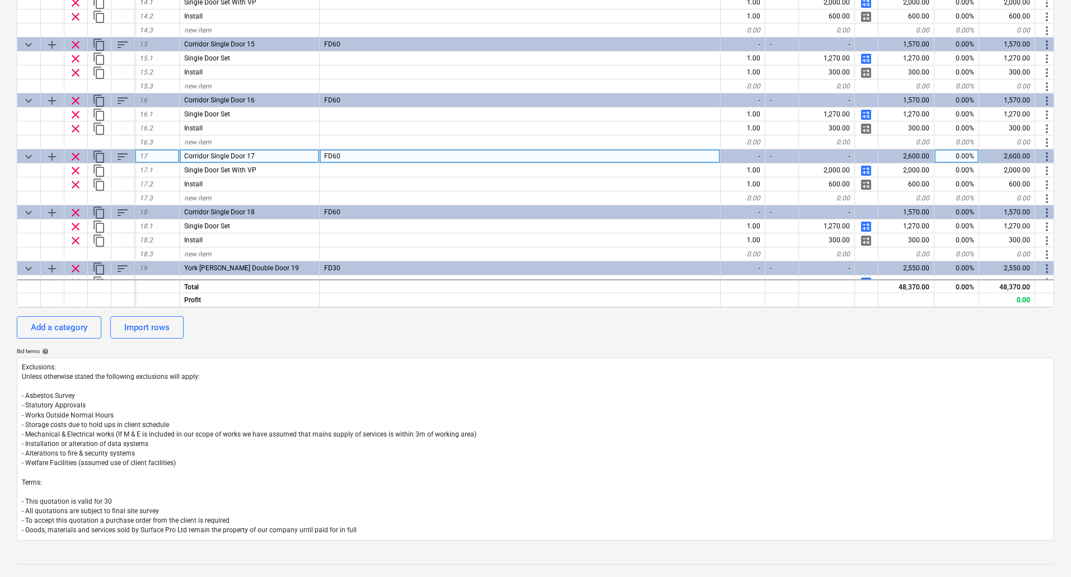
click at [100, 156] on span "content_copy" at bounding box center [98, 156] width 13 height 13
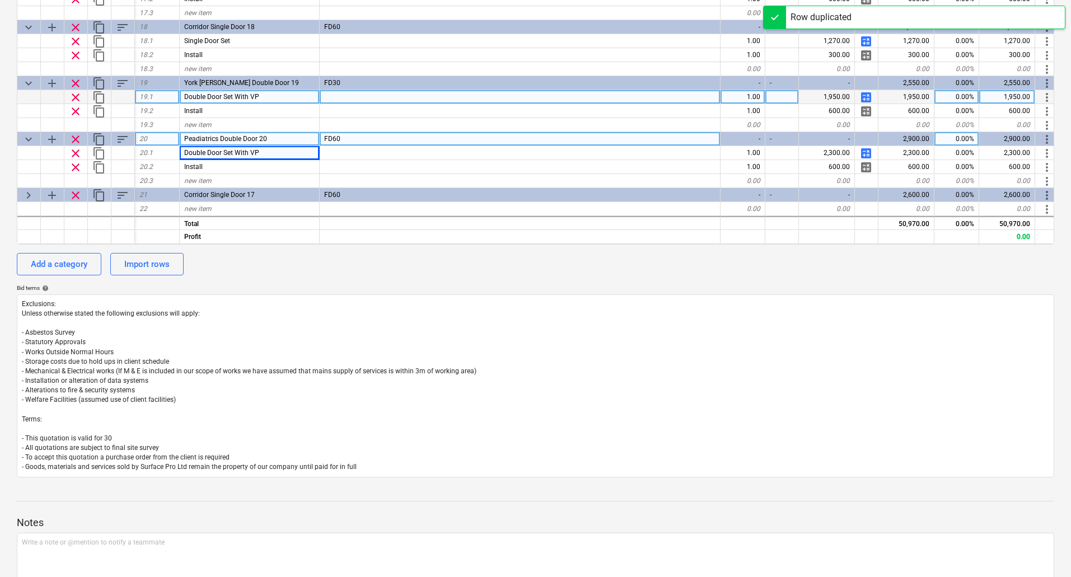
scroll to position [466, 0]
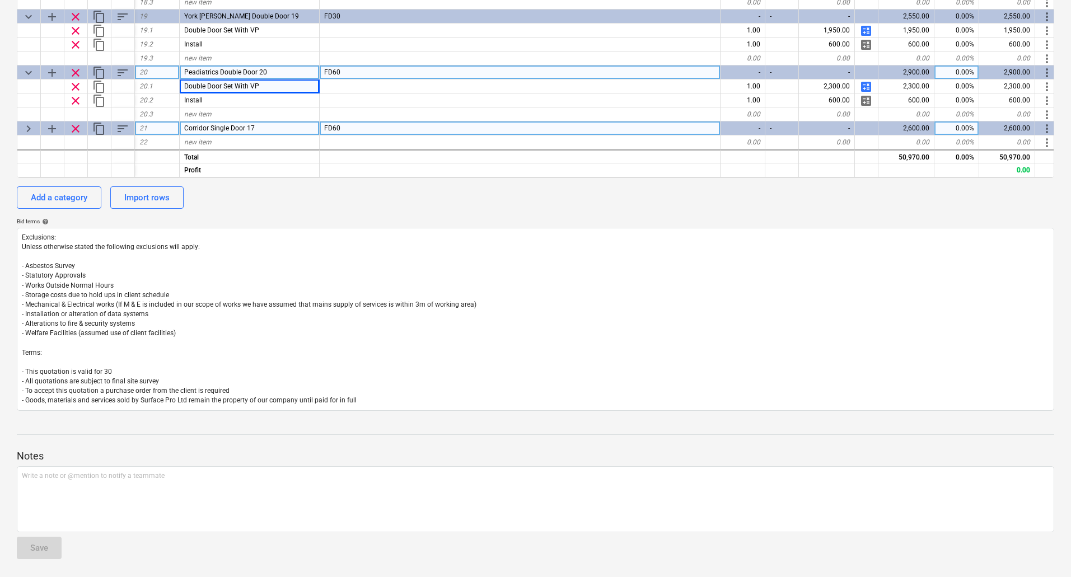
click at [270, 121] on div "Corridor Single Door 17" at bounding box center [250, 128] width 140 height 14
click at [277, 123] on input "Corridor Single Door 17" at bounding box center [249, 127] width 139 height 13
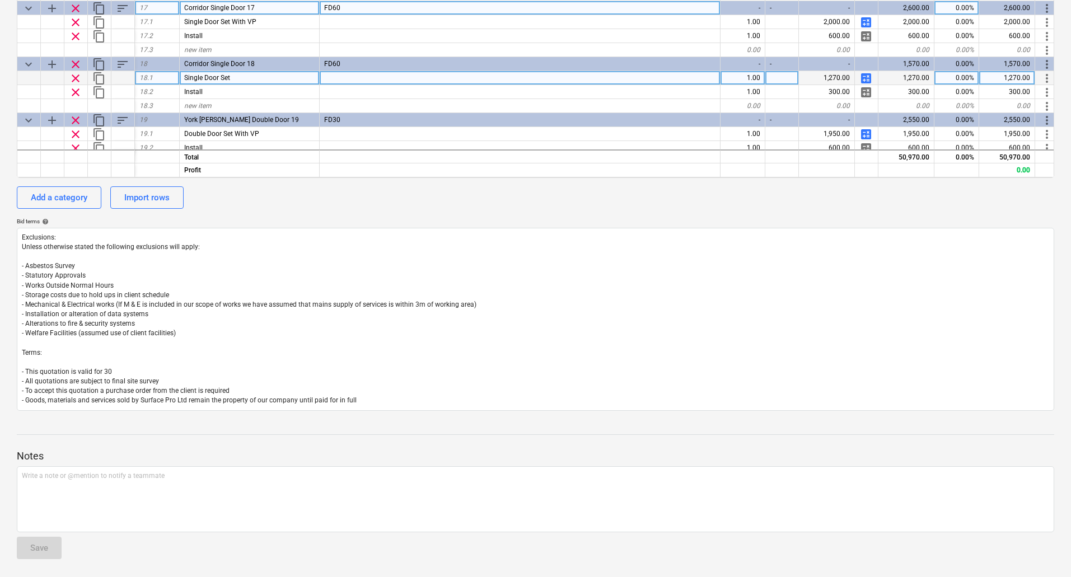
scroll to position [733, 0]
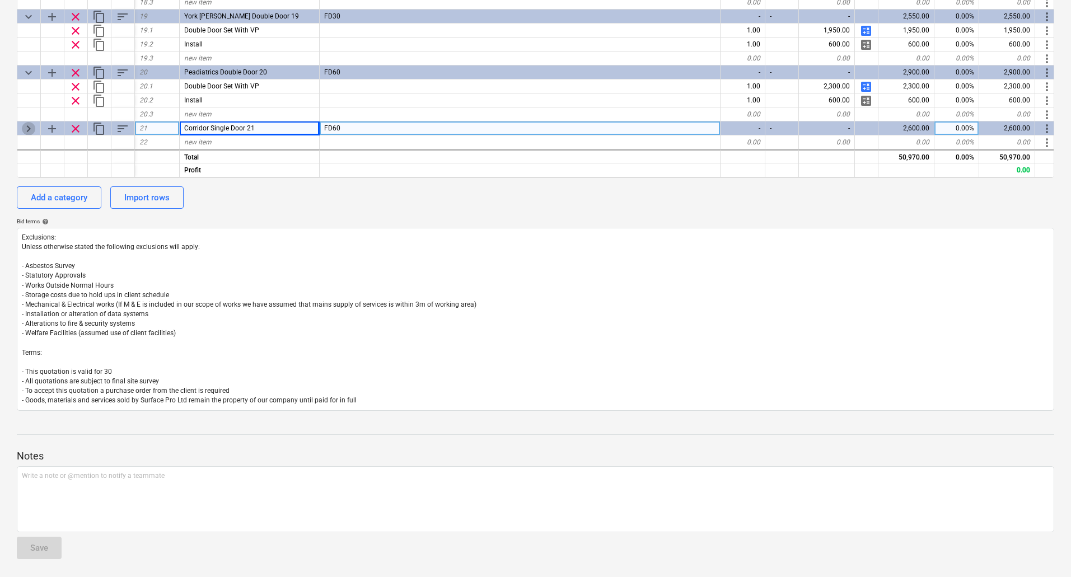
click at [30, 122] on span "keyboard_arrow_right" at bounding box center [28, 128] width 13 height 13
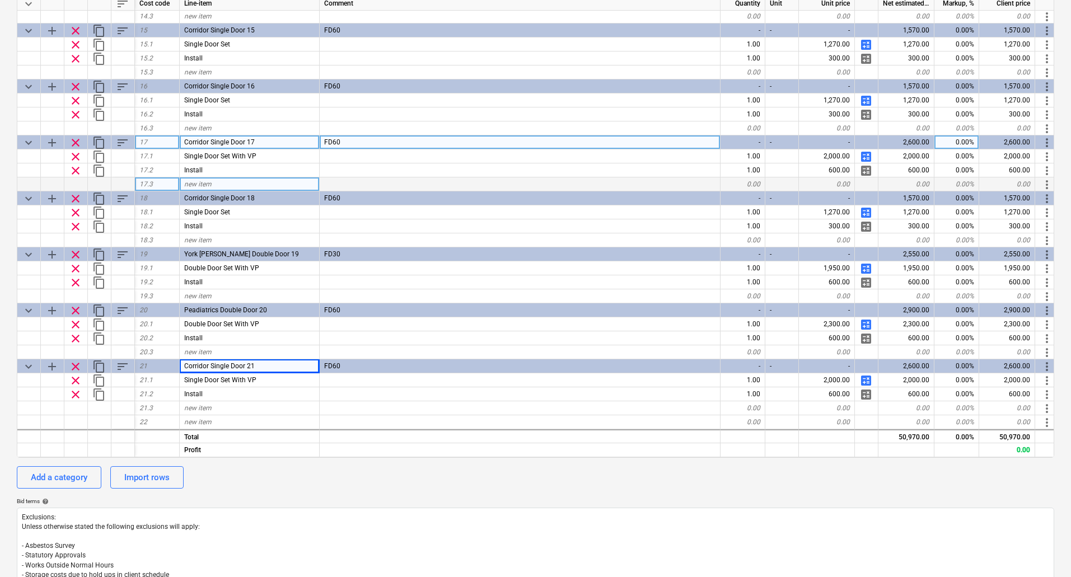
scroll to position [775, 0]
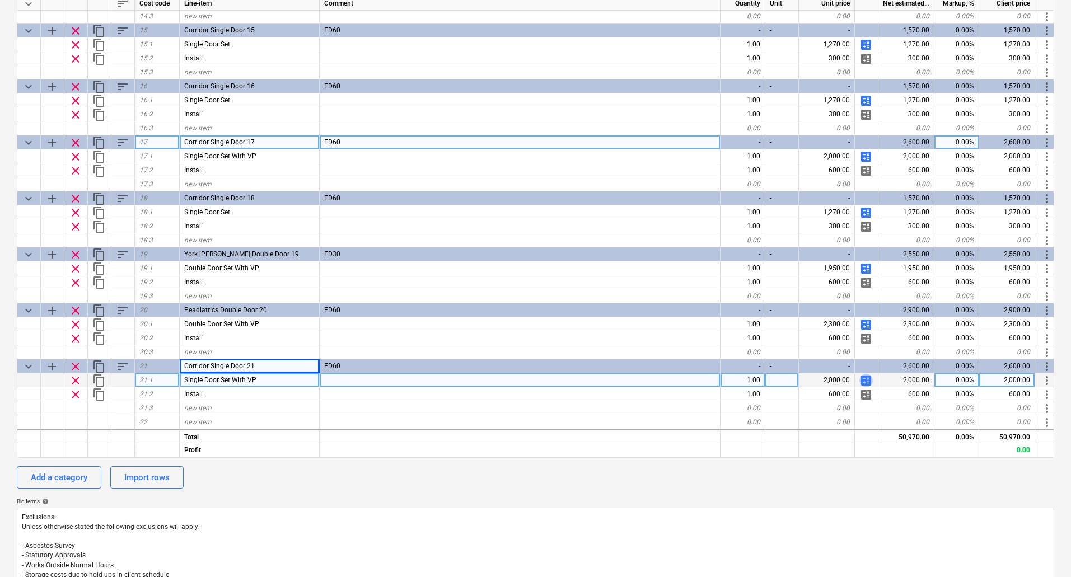
click at [869, 376] on span "calculate" at bounding box center [865, 380] width 13 height 13
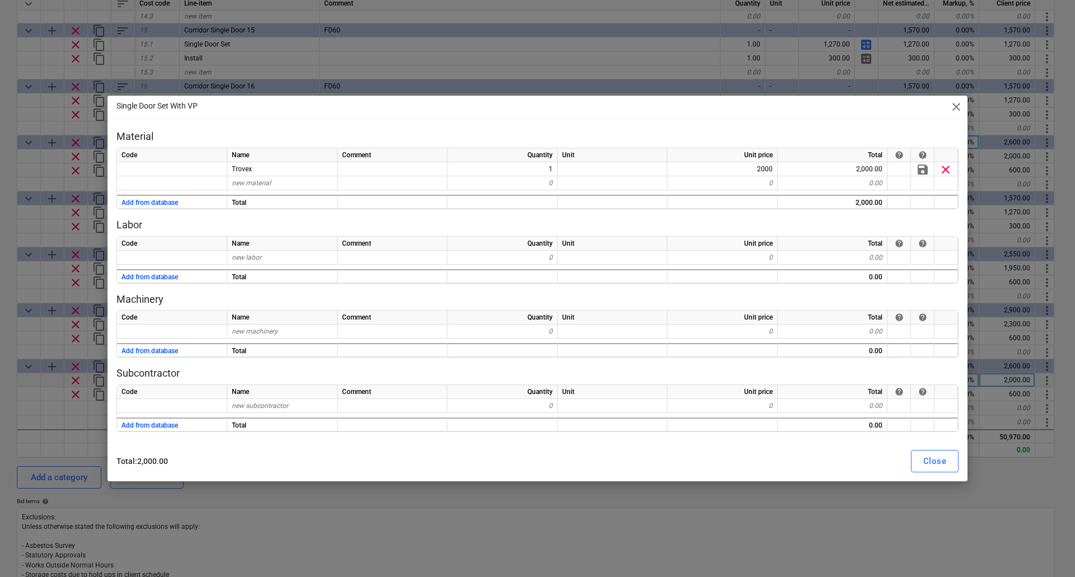
click at [962, 108] on span "close" at bounding box center [955, 106] width 13 height 13
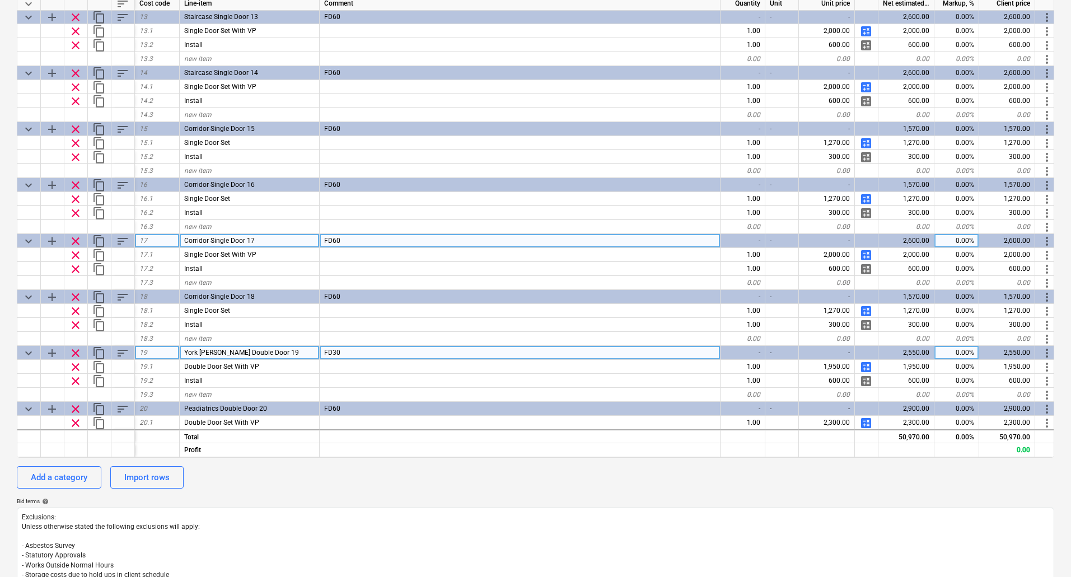
scroll to position [663, 0]
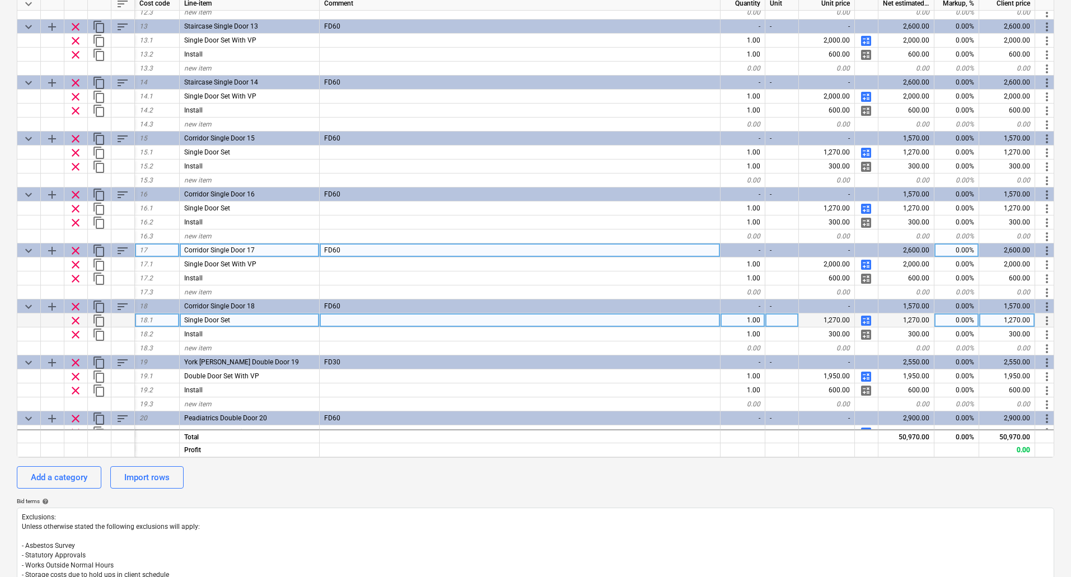
click at [863, 320] on span "calculate" at bounding box center [865, 320] width 13 height 13
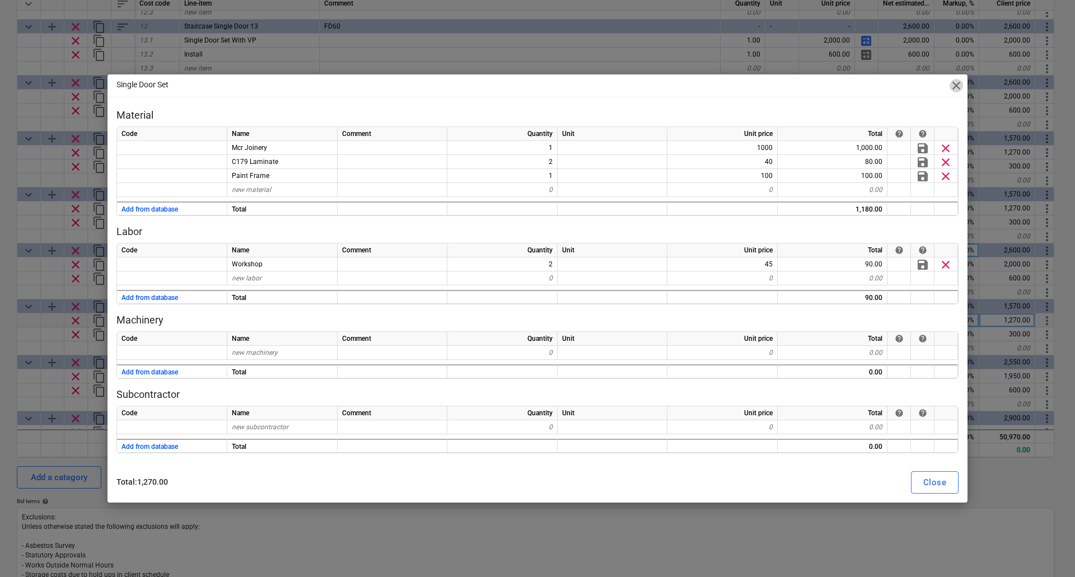
click at [958, 82] on span "close" at bounding box center [955, 85] width 13 height 13
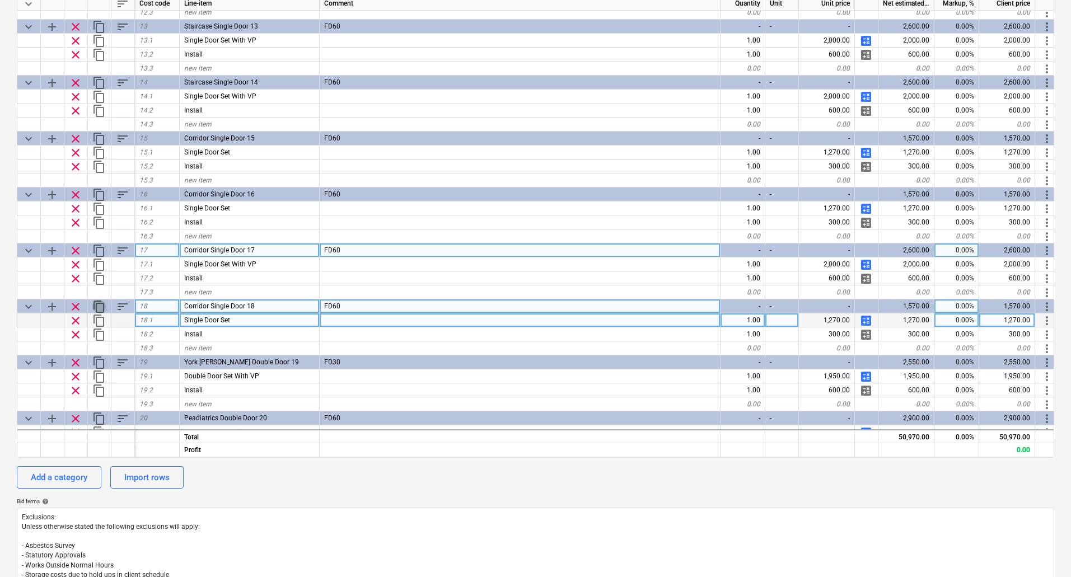
click at [101, 305] on span "content_copy" at bounding box center [98, 306] width 13 height 13
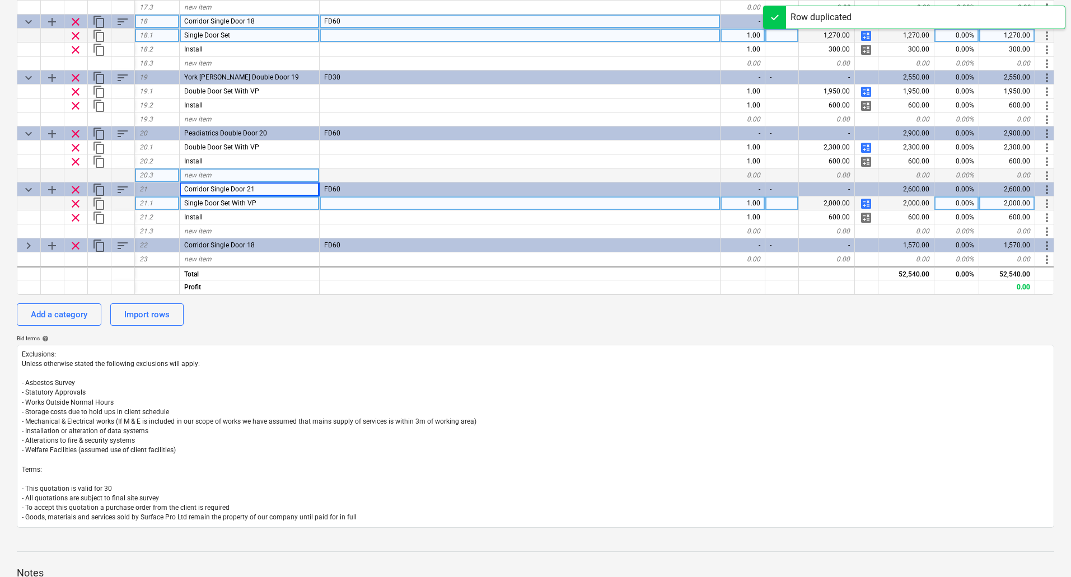
scroll to position [354, 0]
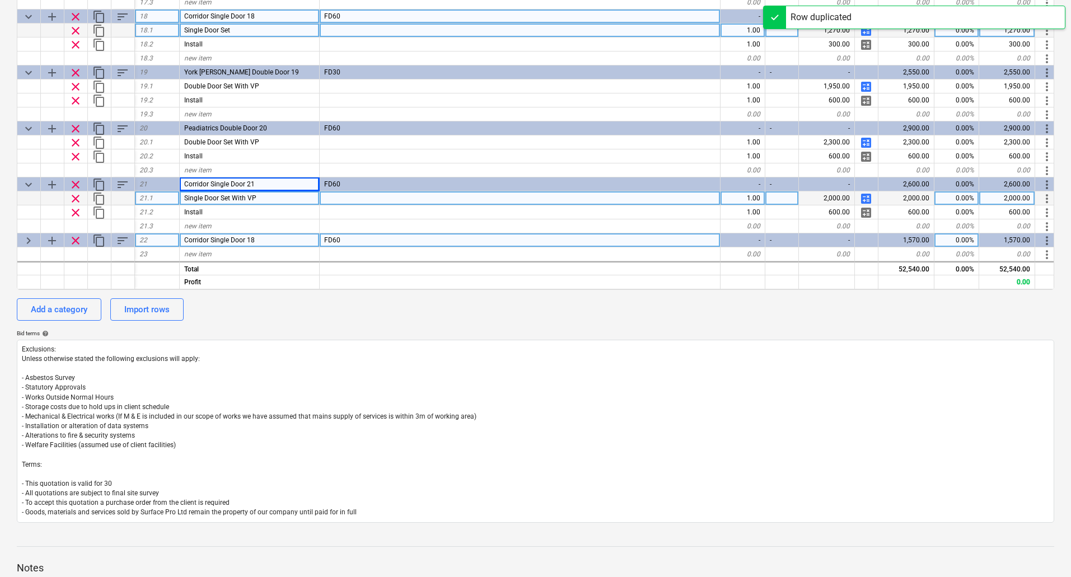
click at [269, 235] on div "Corridor Single Door 18" at bounding box center [250, 240] width 140 height 14
click at [292, 237] on input "Corridor Single Door 18" at bounding box center [249, 239] width 139 height 13
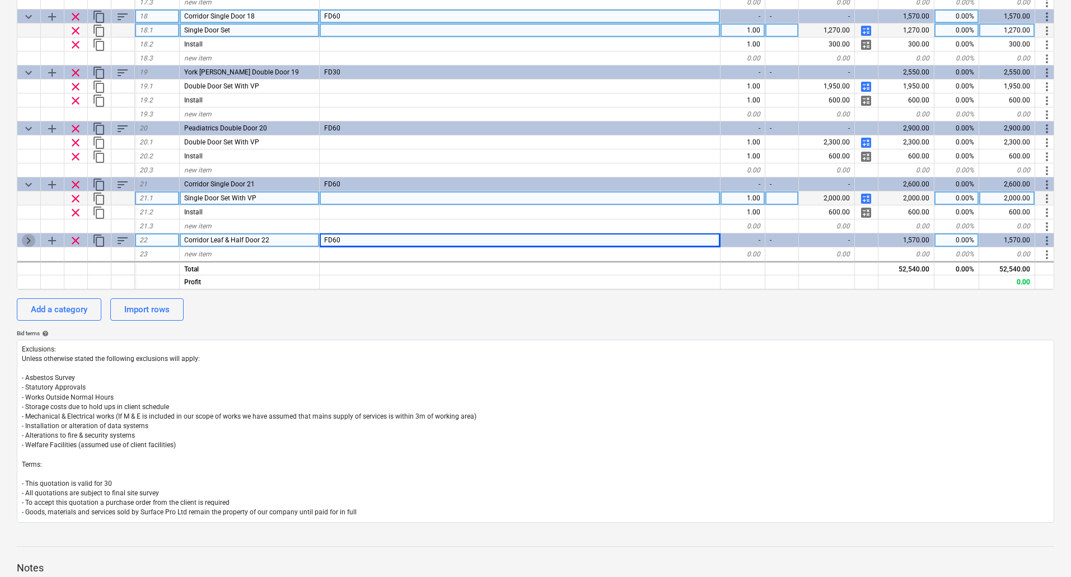
click at [31, 238] on span "keyboard_arrow_right" at bounding box center [28, 240] width 13 height 13
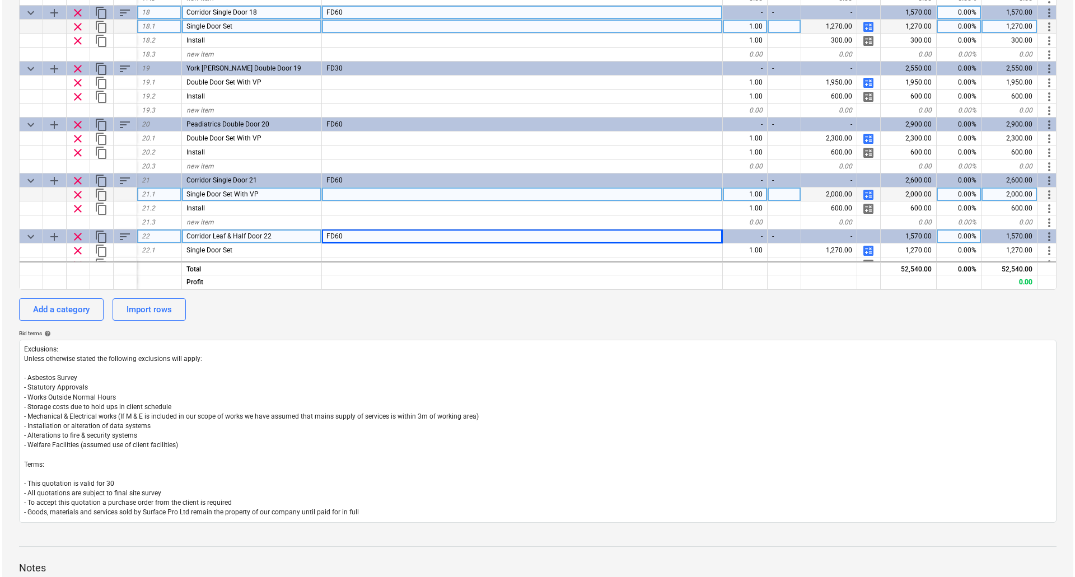
scroll to position [831, 0]
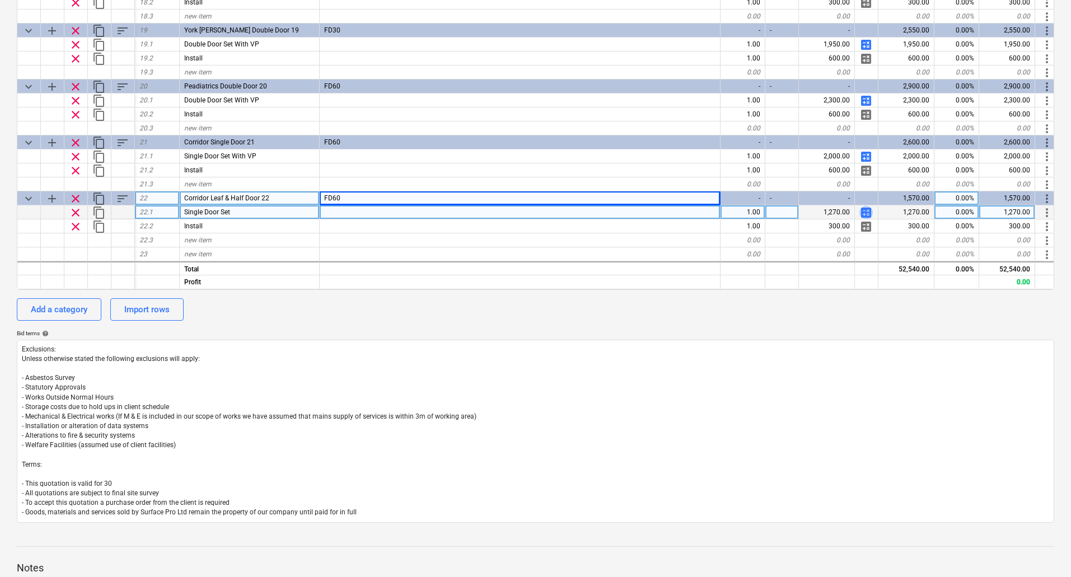
click at [867, 208] on span "calculate" at bounding box center [865, 212] width 13 height 13
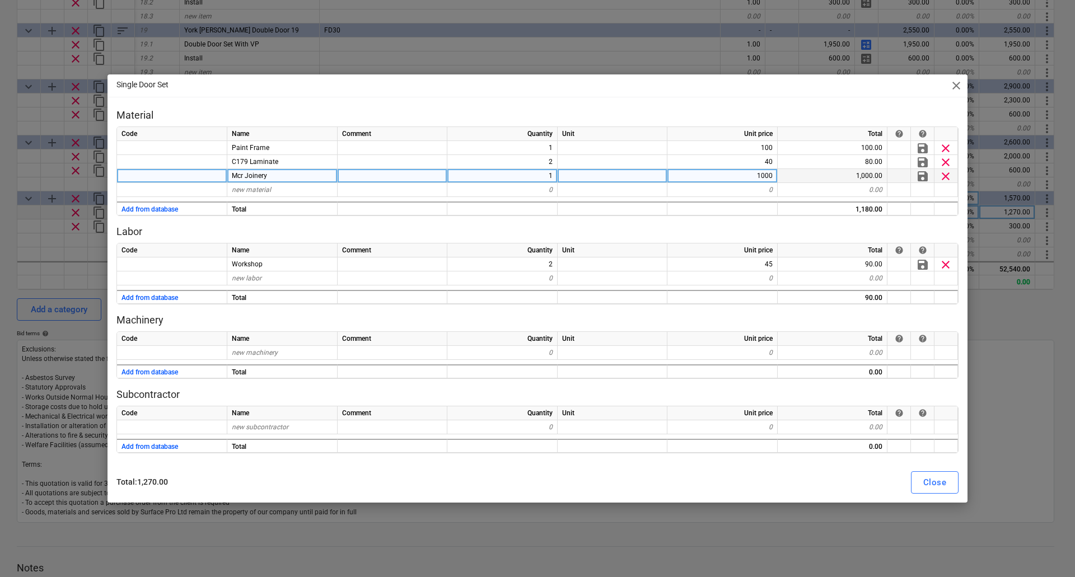
click at [755, 175] on div "1000" at bounding box center [722, 176] width 110 height 14
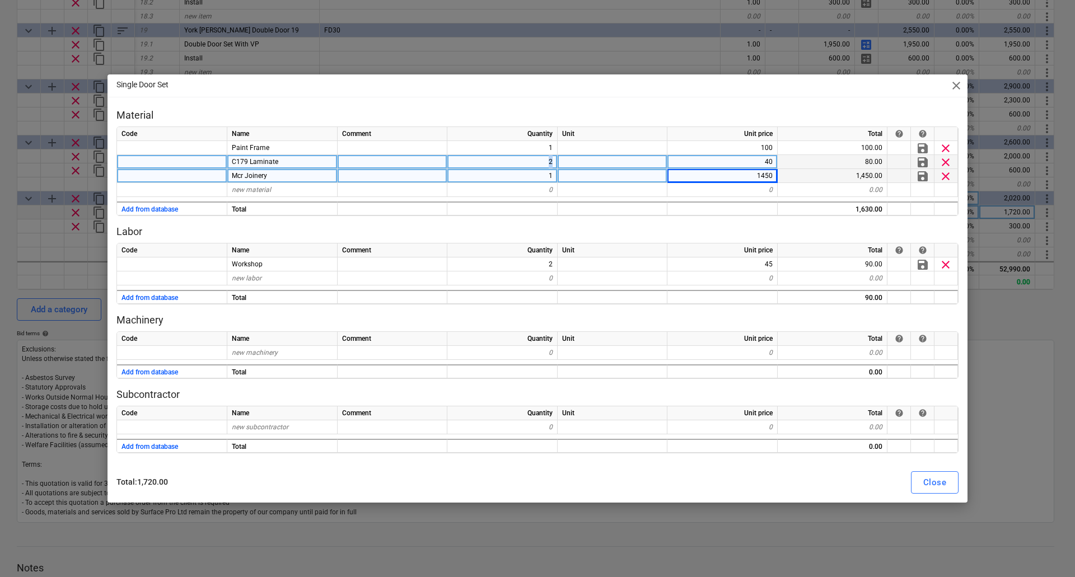
drag, startPoint x: 538, startPoint y: 158, endPoint x: 613, endPoint y: 157, distance: 74.5
click at [0, 0] on div "C179 Laminate 2 40 80.00 save clear" at bounding box center [0, 0] width 0 height 0
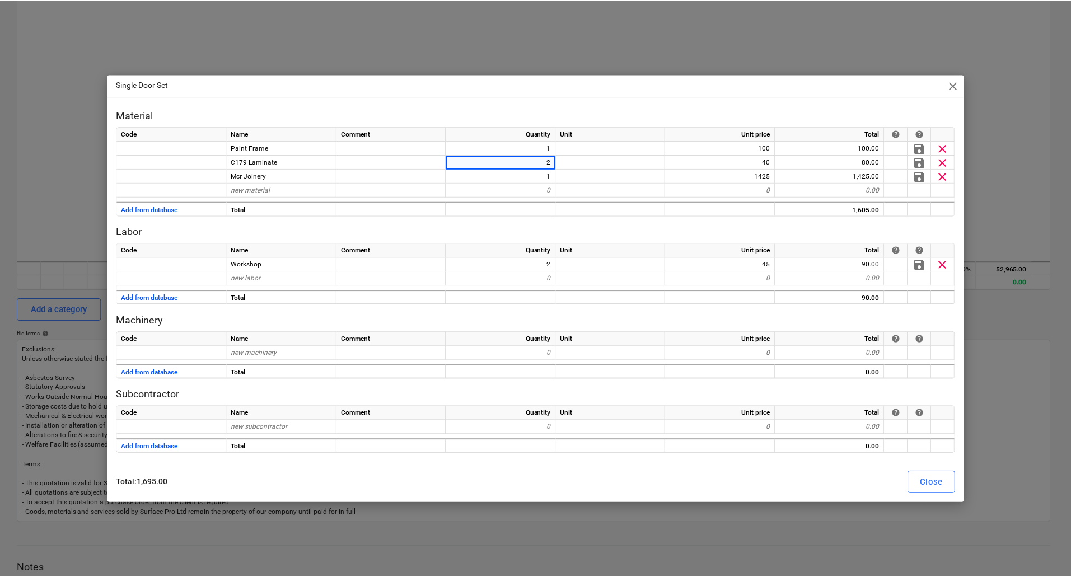
scroll to position [831, 0]
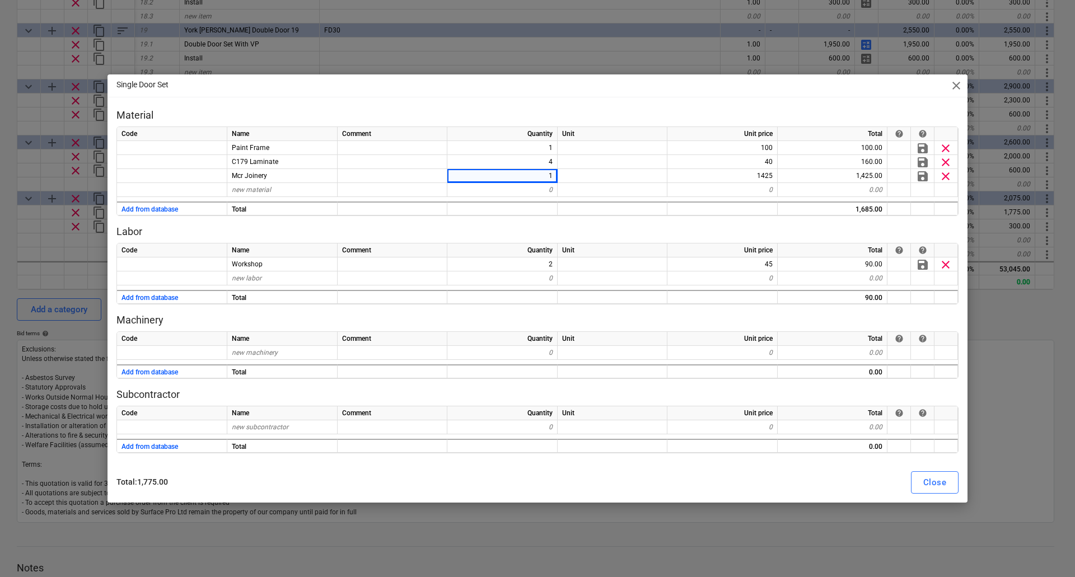
click at [935, 498] on div "Total : 1,775.00 Close" at bounding box center [537, 482] width 855 height 31
click at [952, 479] on button "Close" at bounding box center [935, 482] width 48 height 22
type textarea "x"
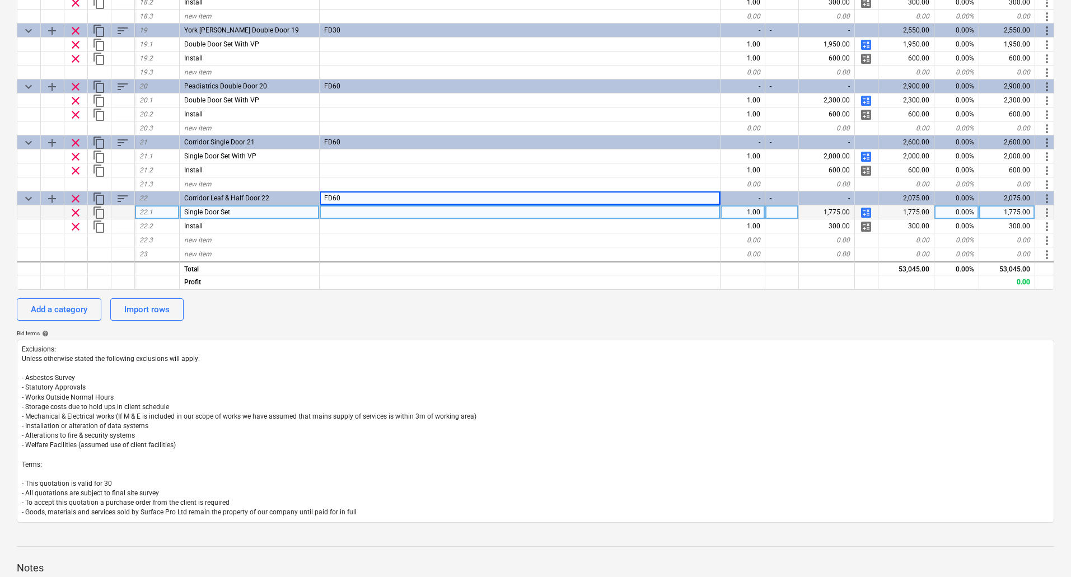
click at [198, 208] on span "Single Door Set" at bounding box center [207, 212] width 46 height 8
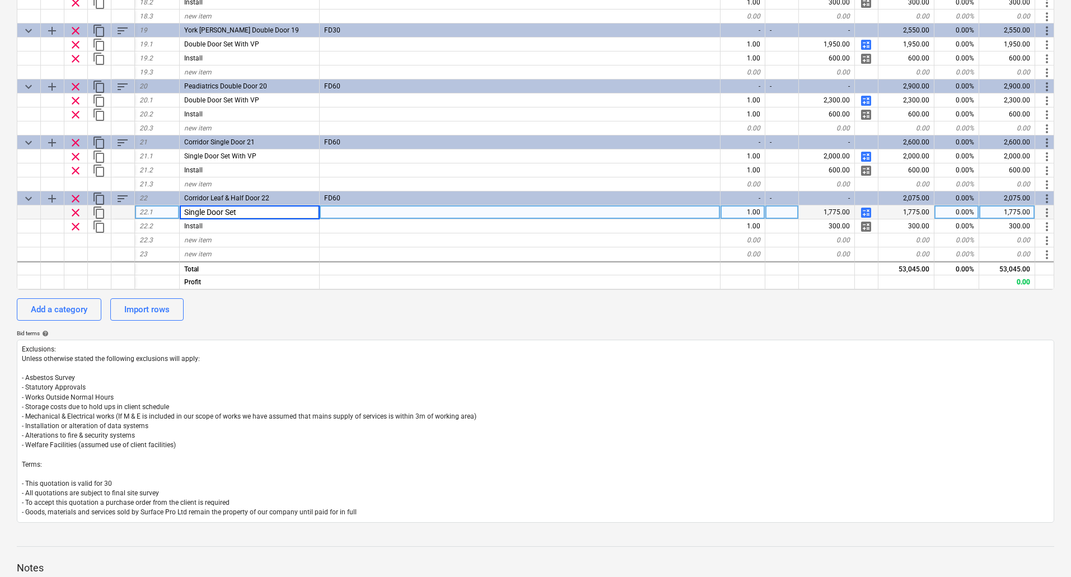
click at [206, 207] on input "Single Door Set" at bounding box center [249, 211] width 139 height 13
type input "Leaf & Half Door Set"
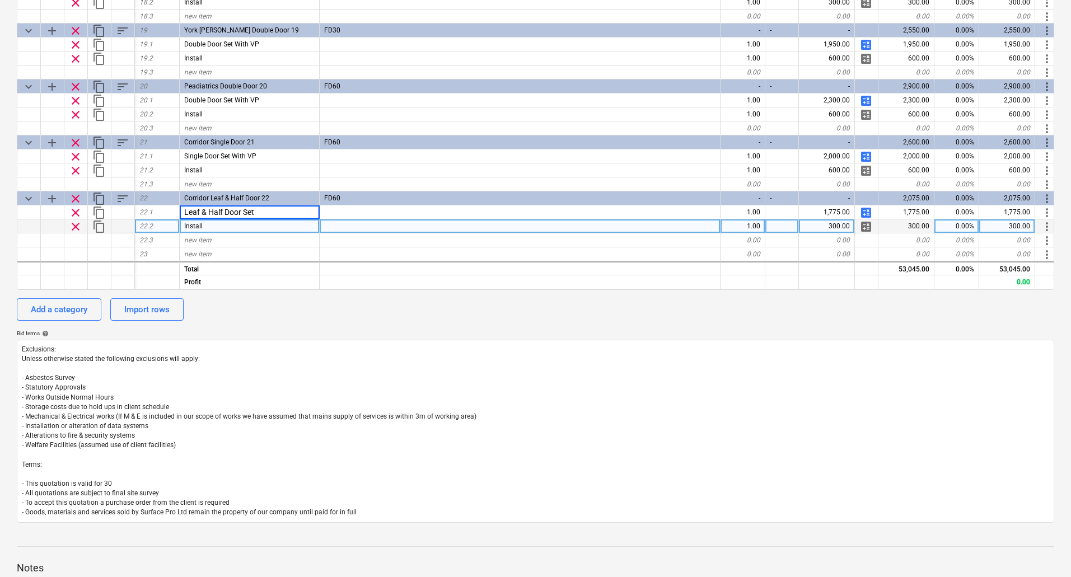
click at [246, 223] on div "Install" at bounding box center [250, 226] width 140 height 14
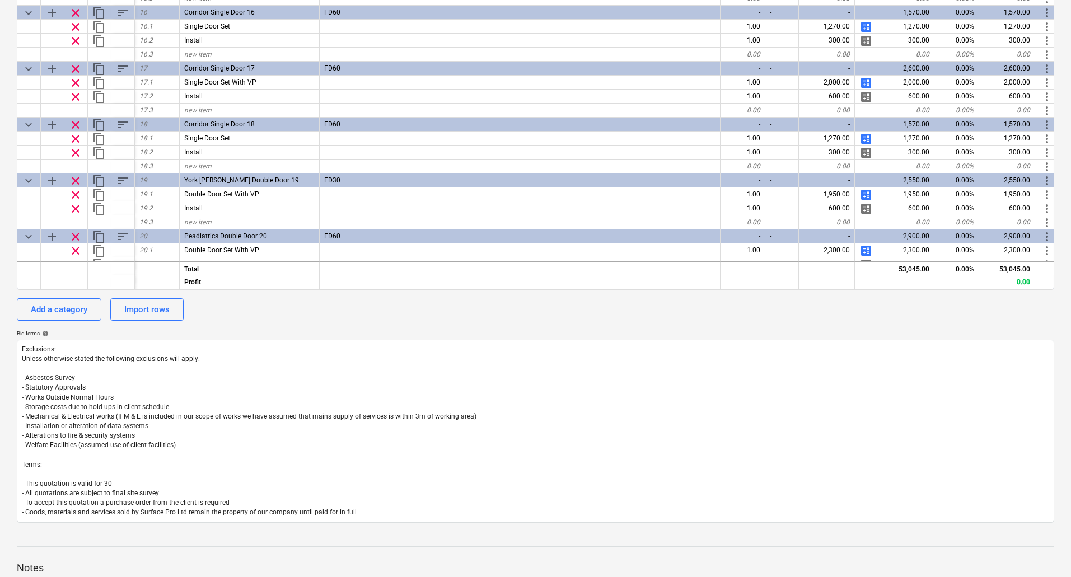
scroll to position [663, 0]
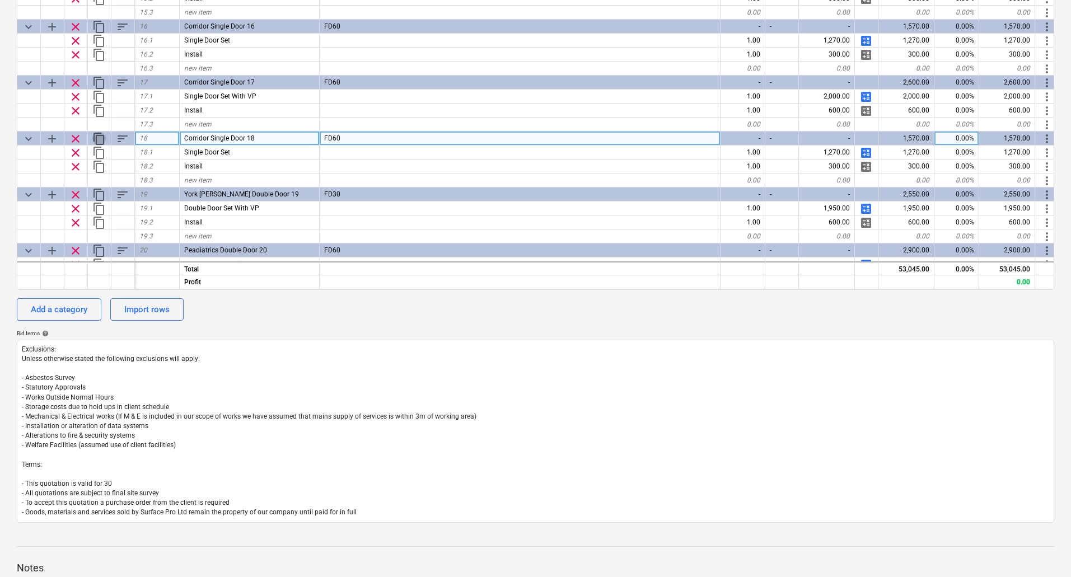
click at [96, 135] on span "content_copy" at bounding box center [98, 138] width 13 height 13
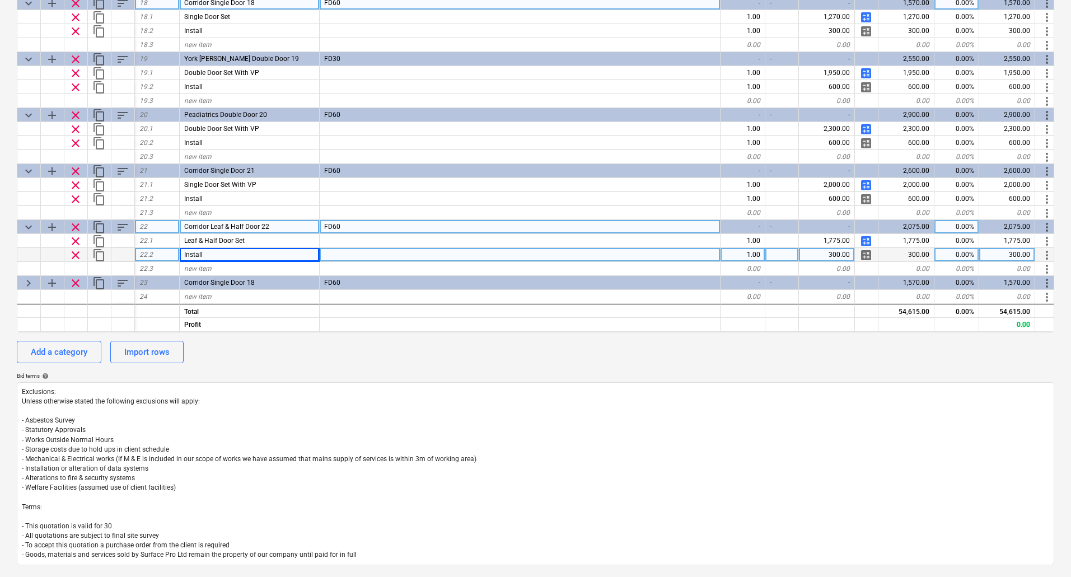
scroll to position [410, 0]
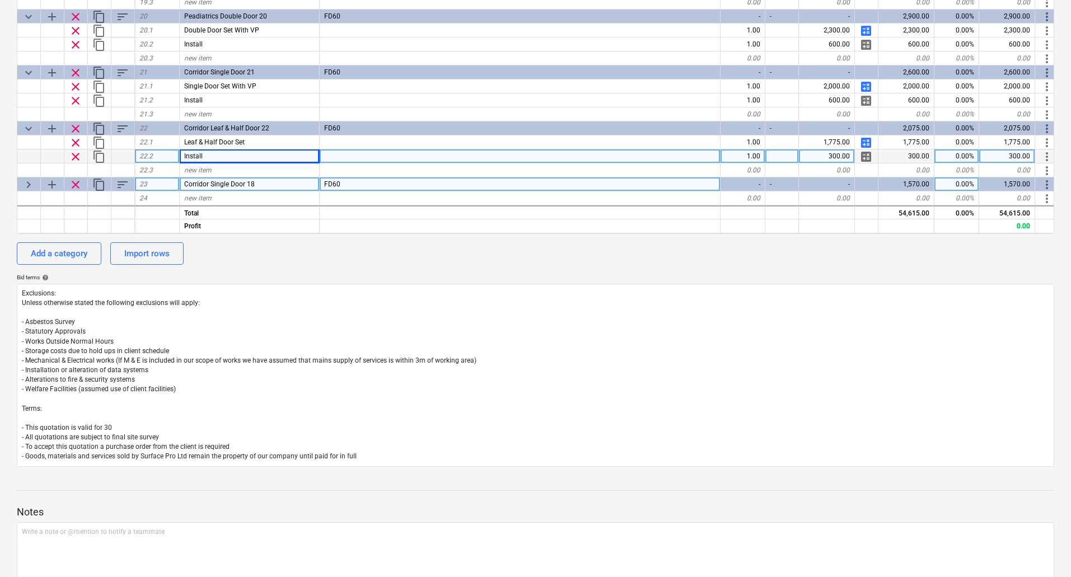
click at [29, 178] on span "keyboard_arrow_right" at bounding box center [28, 184] width 13 height 13
type textarea "x"
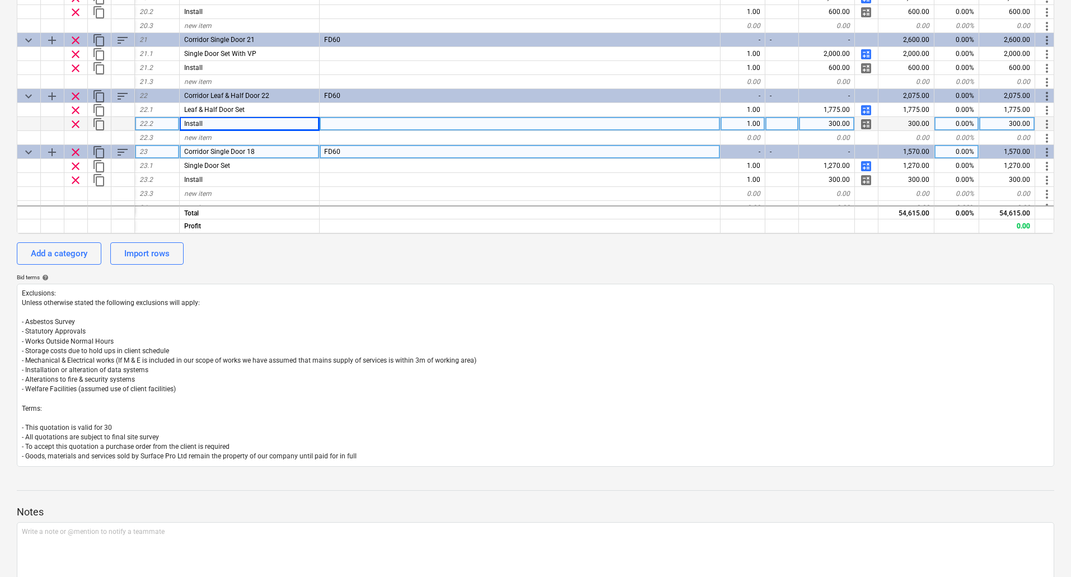
scroll to position [887, 0]
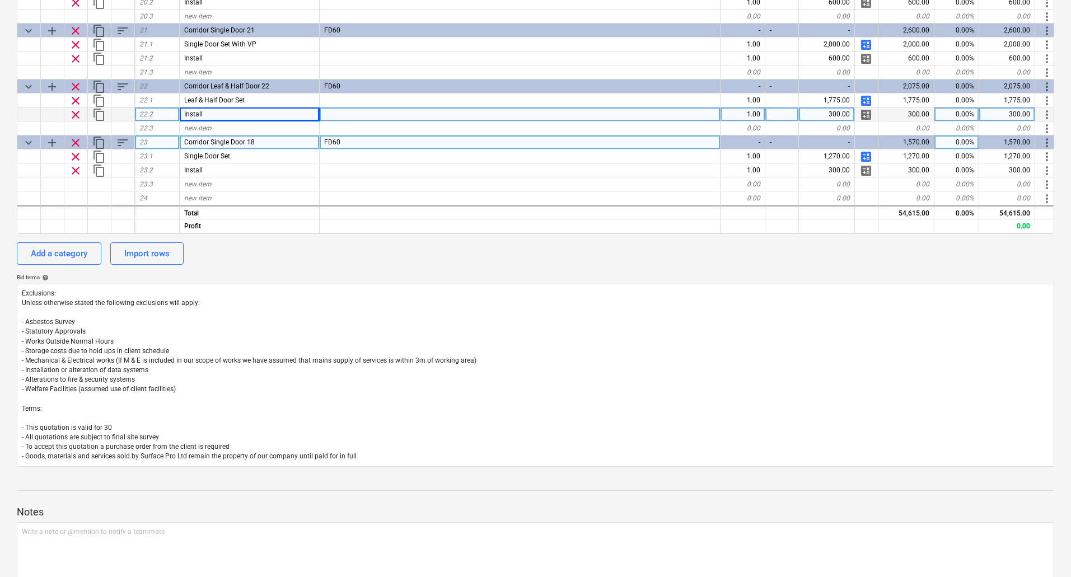
click at [183, 136] on div "Corridor Single Door 18" at bounding box center [250, 142] width 140 height 14
click at [182, 139] on input "Corridor Single Door 18" at bounding box center [249, 141] width 139 height 13
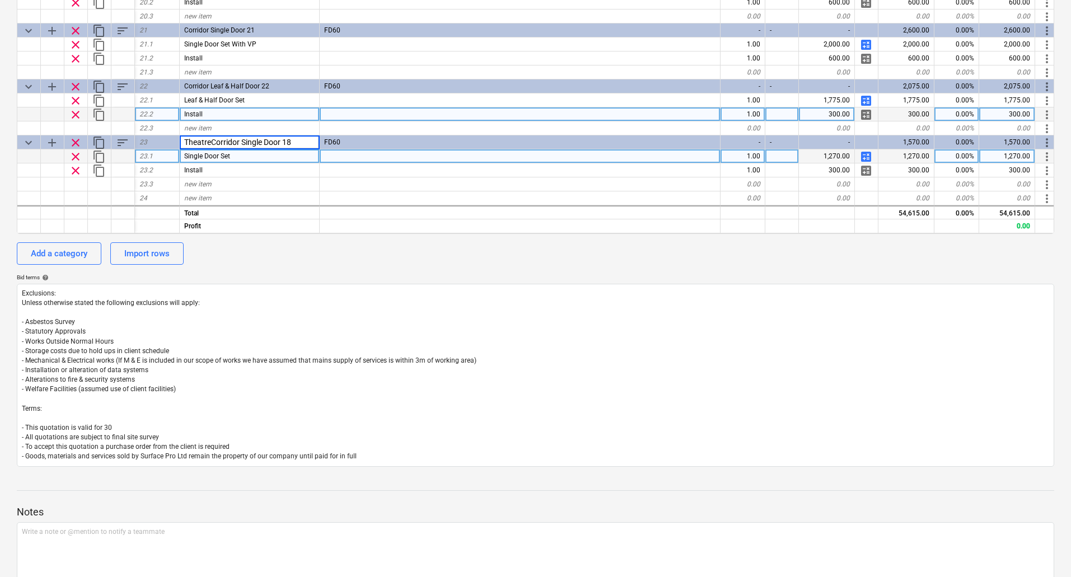
type input "Theatre Corridor Single Door 18"
type textarea "x"
type input "Theatre Corridor Single Door 23"
type textarea "x"
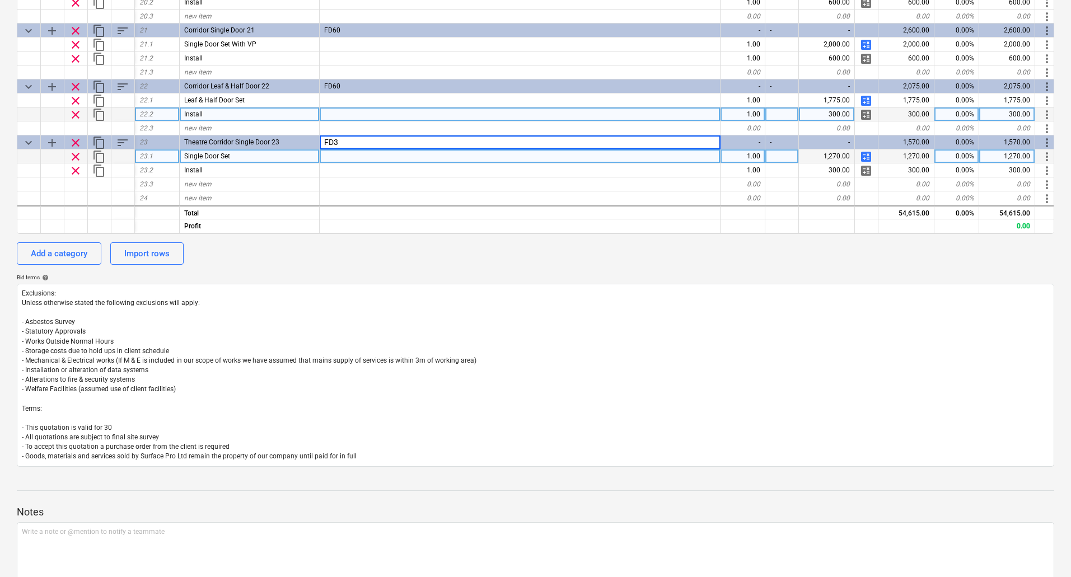
type input "FD30"
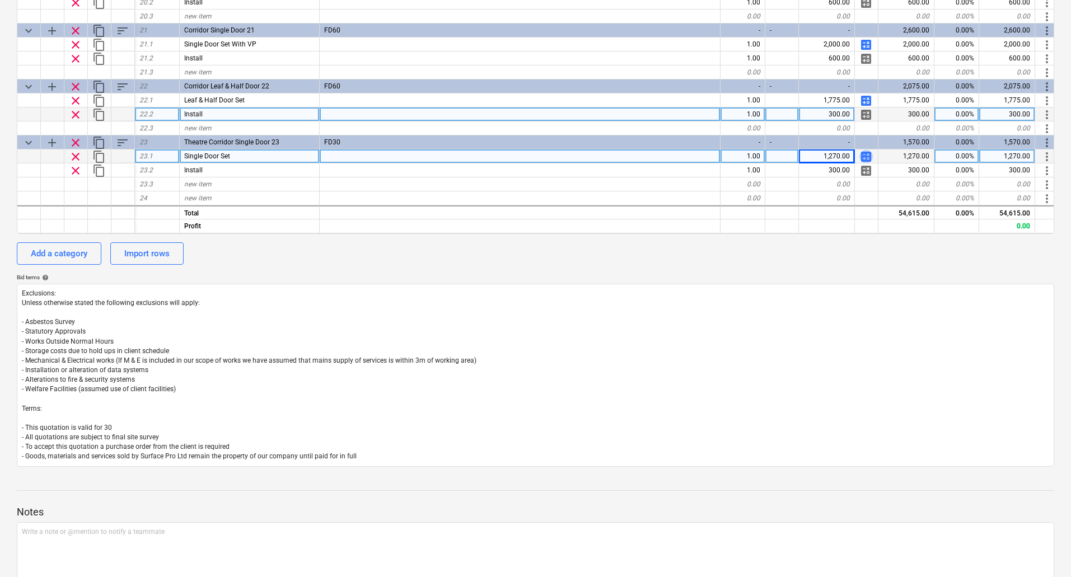
click at [863, 151] on span "calculate" at bounding box center [865, 156] width 13 height 13
type textarea "x"
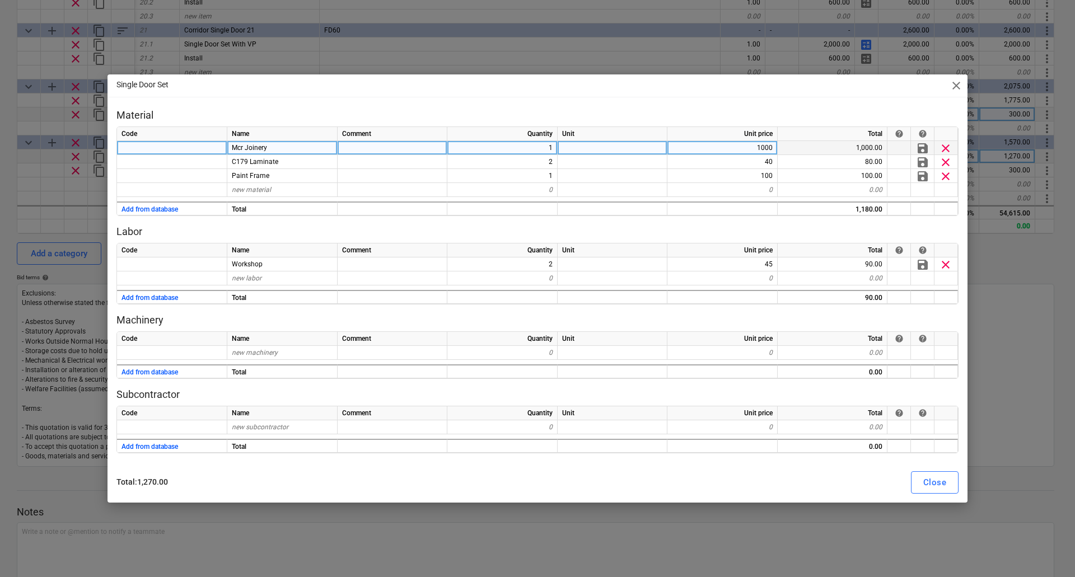
click at [755, 146] on div "1000" at bounding box center [722, 148] width 110 height 14
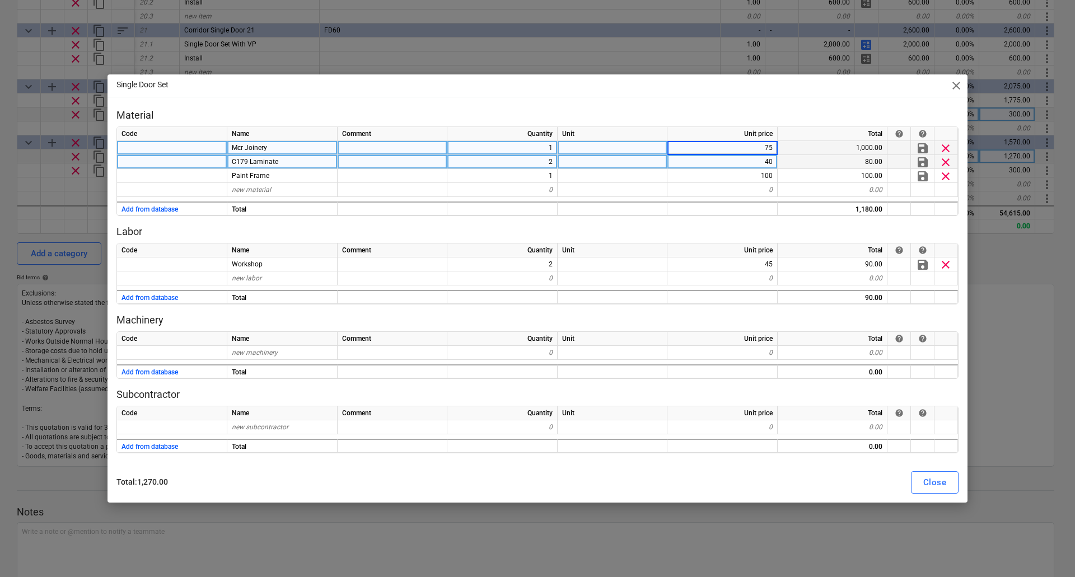
type input "750"
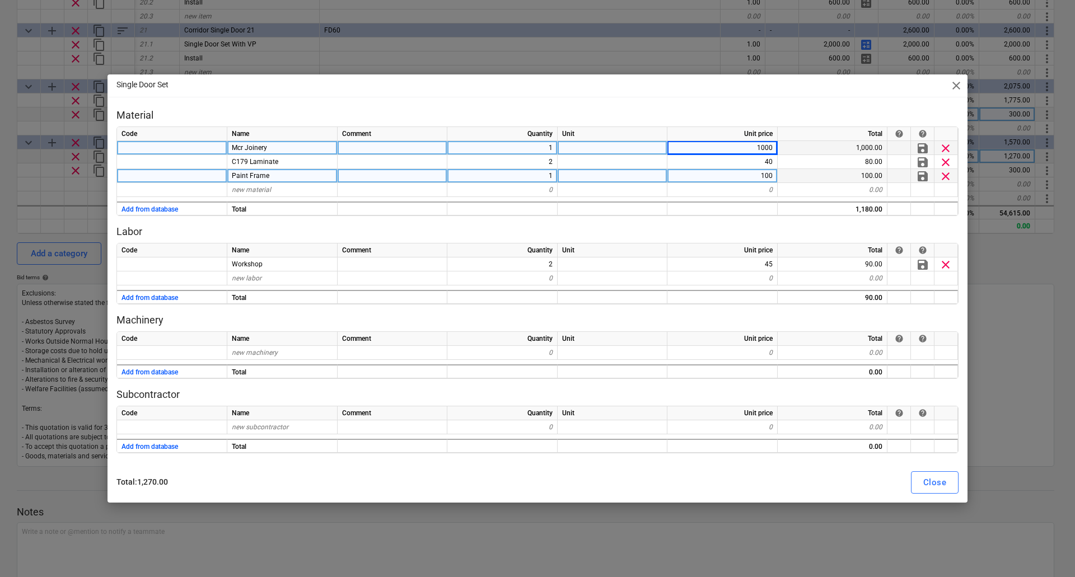
click at [717, 175] on div "100" at bounding box center [722, 176] width 110 height 14
click at [942, 482] on div "Close" at bounding box center [934, 482] width 23 height 15
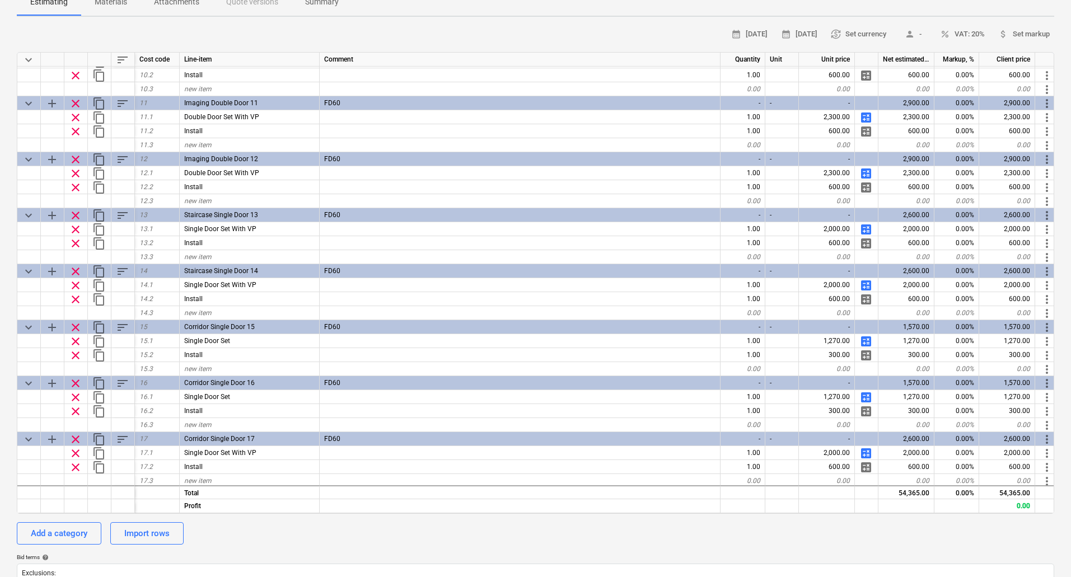
scroll to position [560, 0]
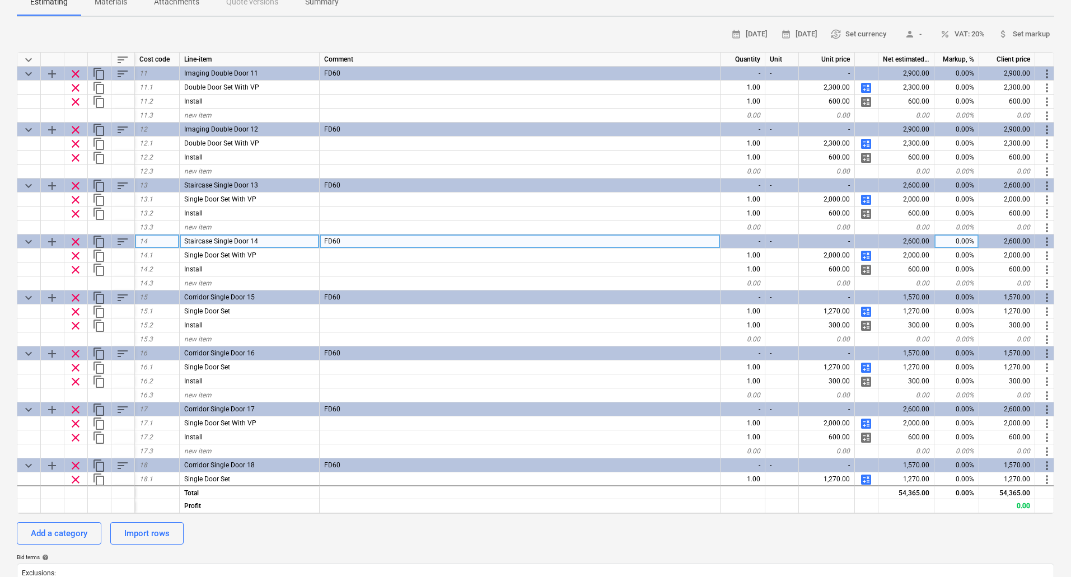
click at [101, 241] on span "content_copy" at bounding box center [98, 241] width 13 height 13
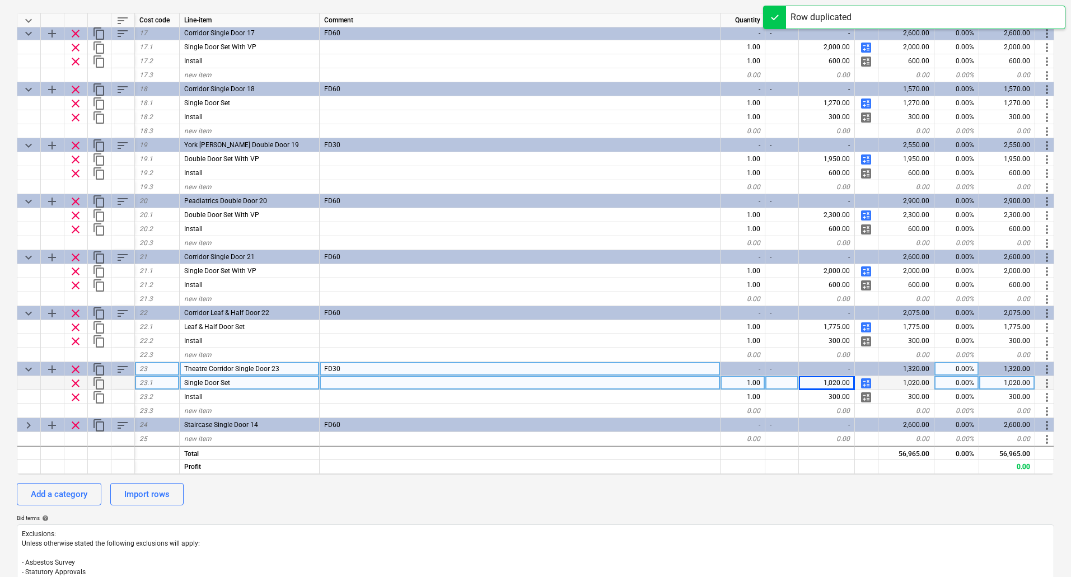
scroll to position [186, 0]
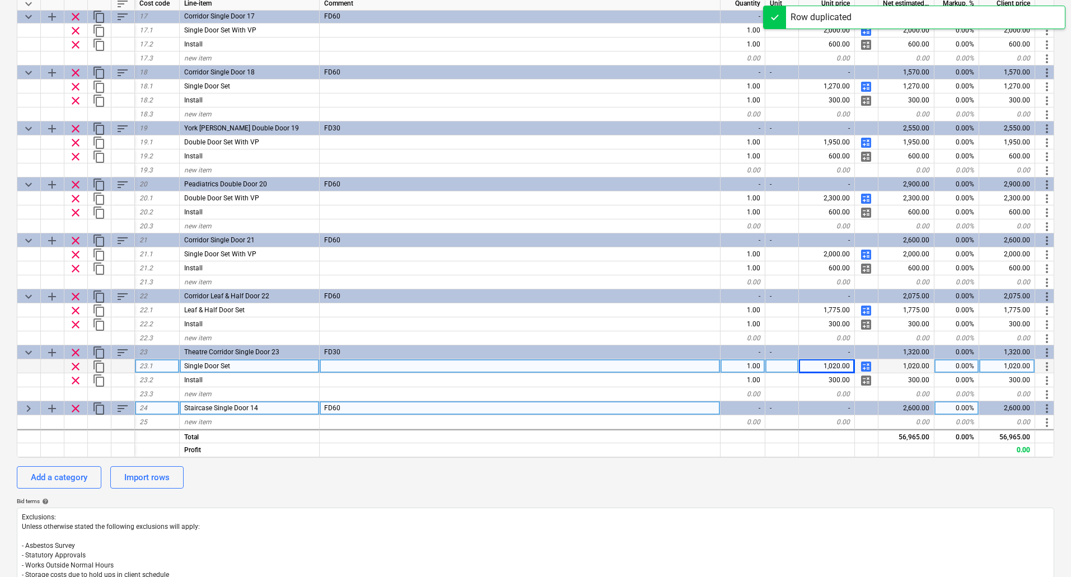
click at [26, 402] on span "keyboard_arrow_right" at bounding box center [28, 408] width 13 height 13
type textarea "x"
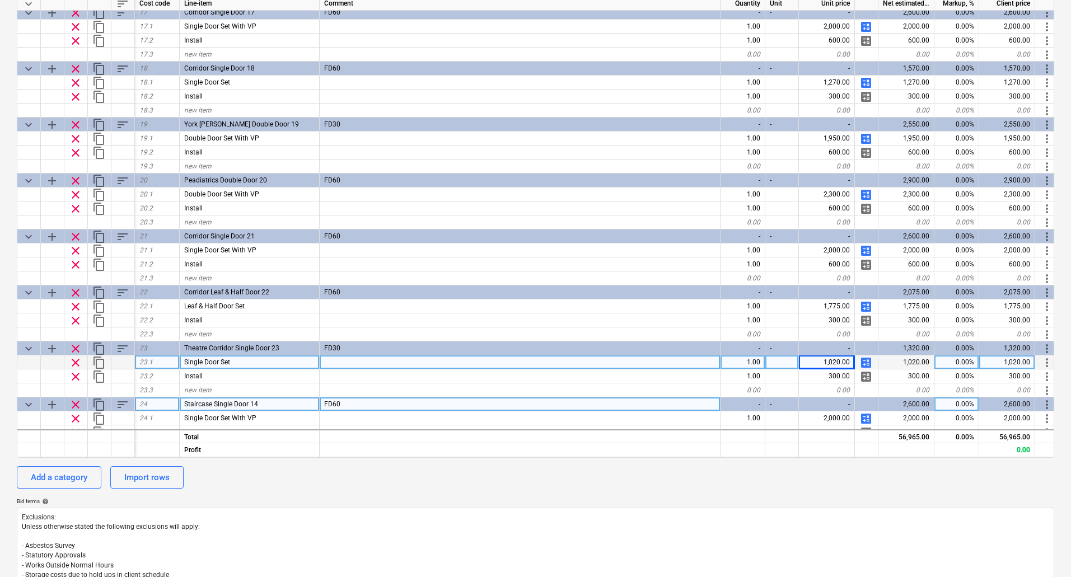
click at [184, 403] on span "Staircase Single Door 14" at bounding box center [221, 404] width 74 height 8
click at [185, 404] on input "Staircase Single Door 14" at bounding box center [249, 403] width 139 height 13
type input "Theatre Staircase Single Door 24"
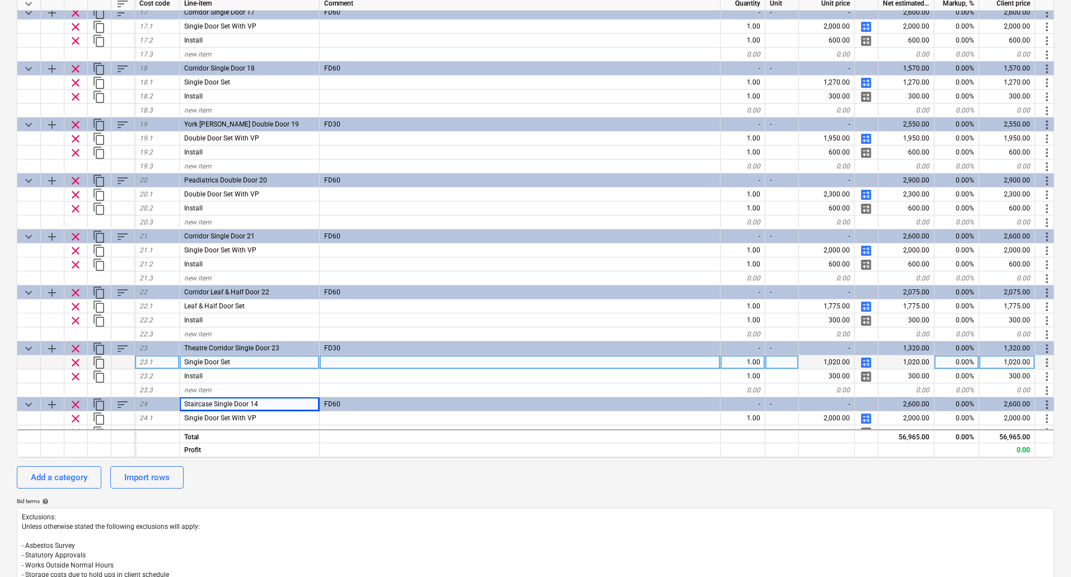
click at [350, 490] on div "calendar_month 15 Sep 2025 calendar_month 29 Sep 2025 currency_exchange Set cur…" at bounding box center [535, 330] width 1037 height 721
click at [103, 404] on span "content_copy" at bounding box center [98, 404] width 13 height 13
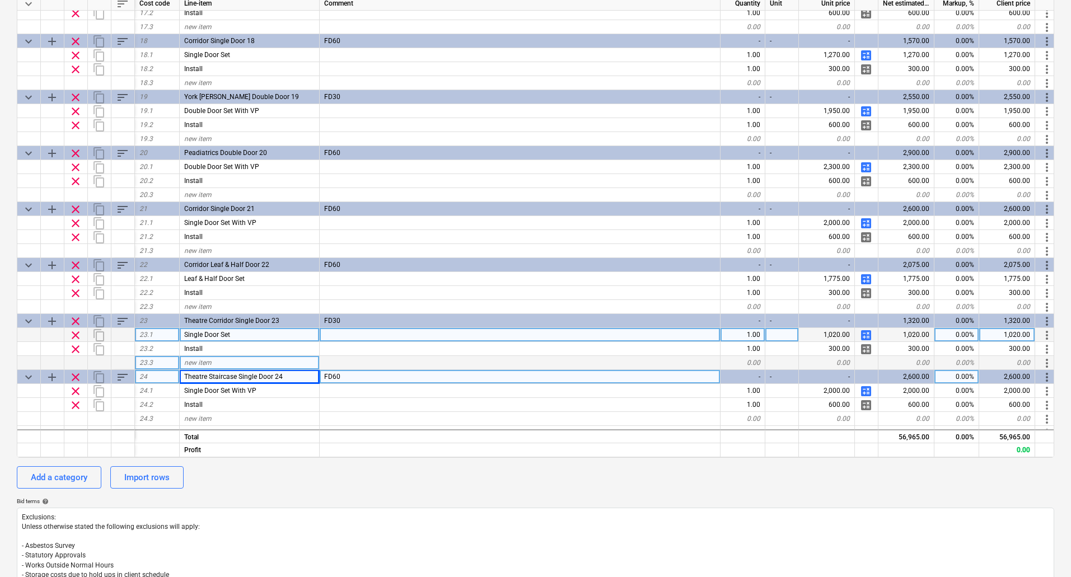
scroll to position [943, 0]
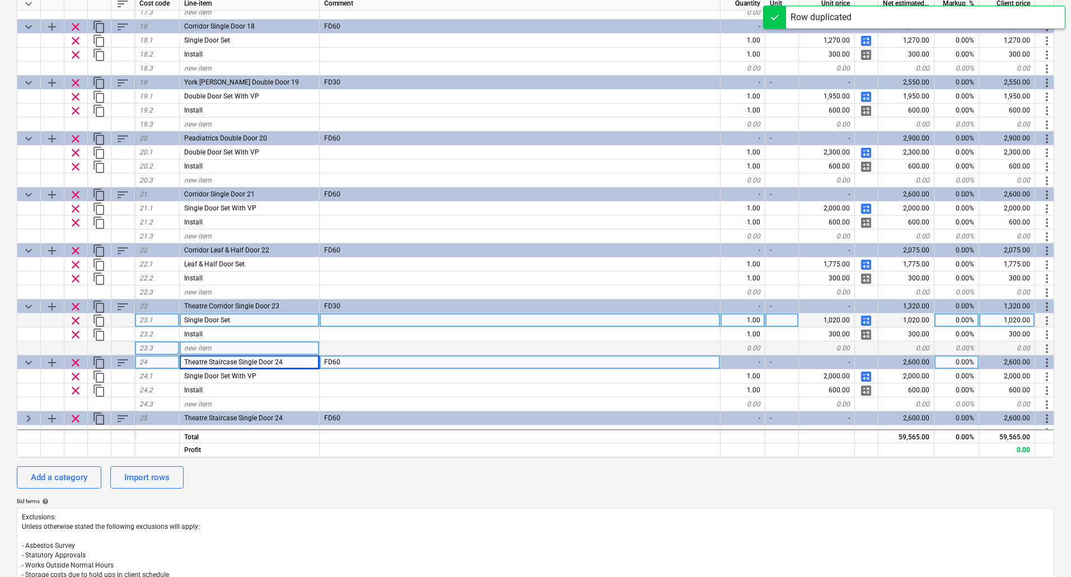
type textarea "x"
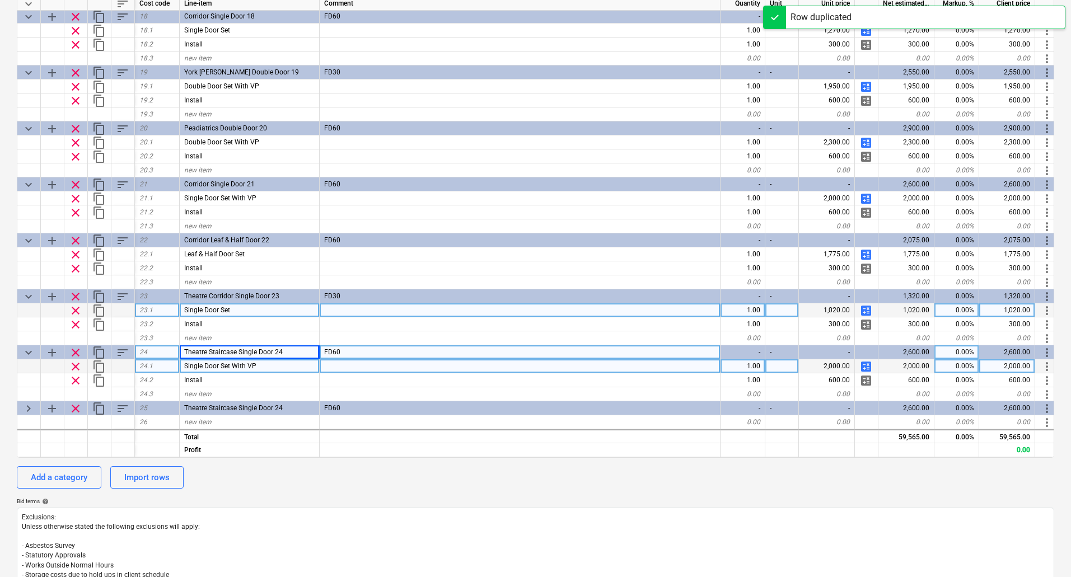
scroll to position [957, 0]
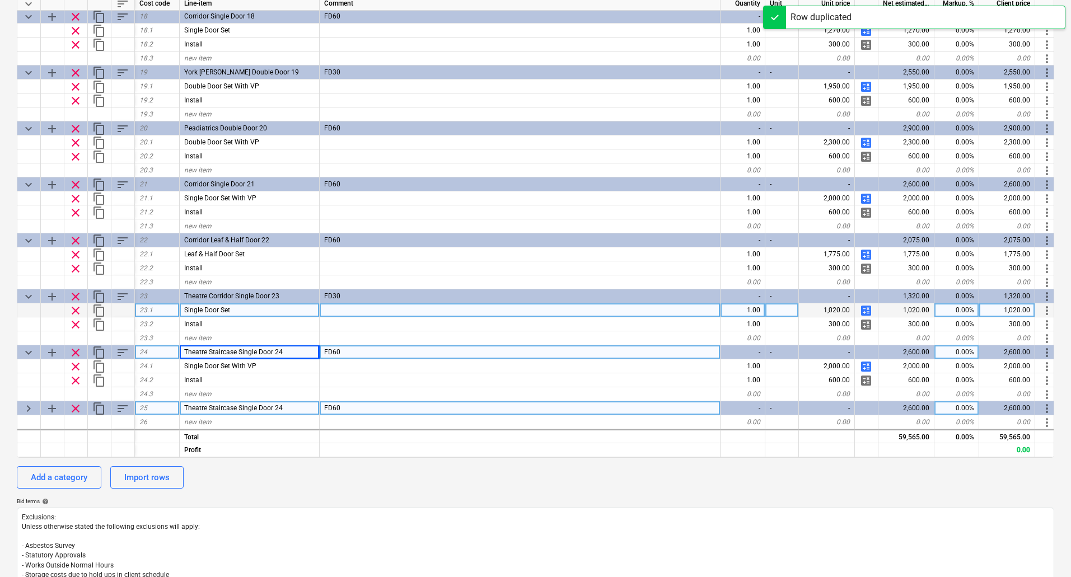
click at [295, 404] on div "Theatre Staircase Single Door 24" at bounding box center [250, 408] width 140 height 14
click at [303, 405] on input "Theatre Staircase Single Door 24" at bounding box center [249, 407] width 139 height 13
type input "Theatre Staircase Single Door 25"
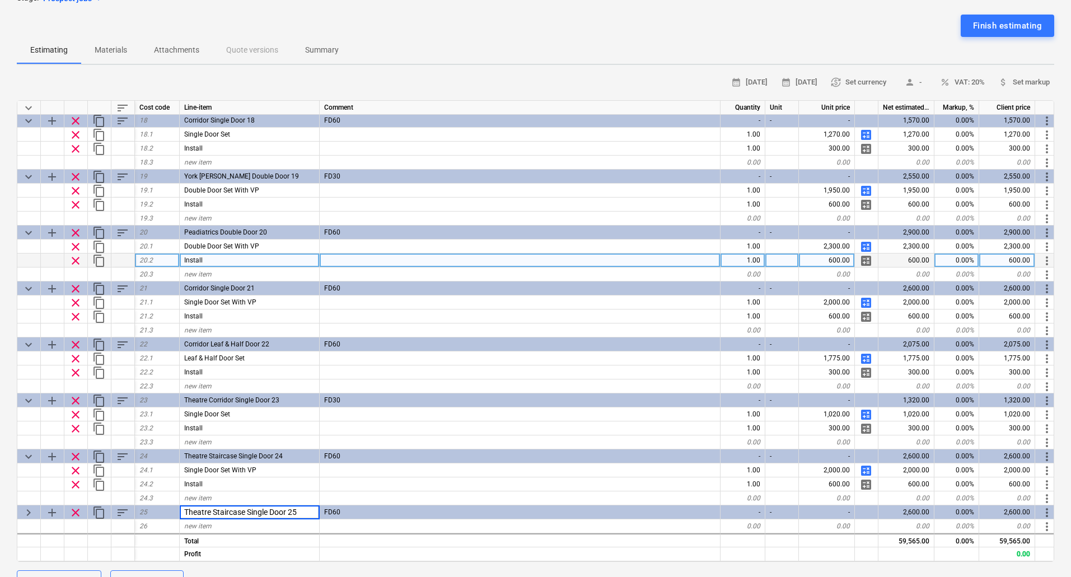
scroll to position [168, 0]
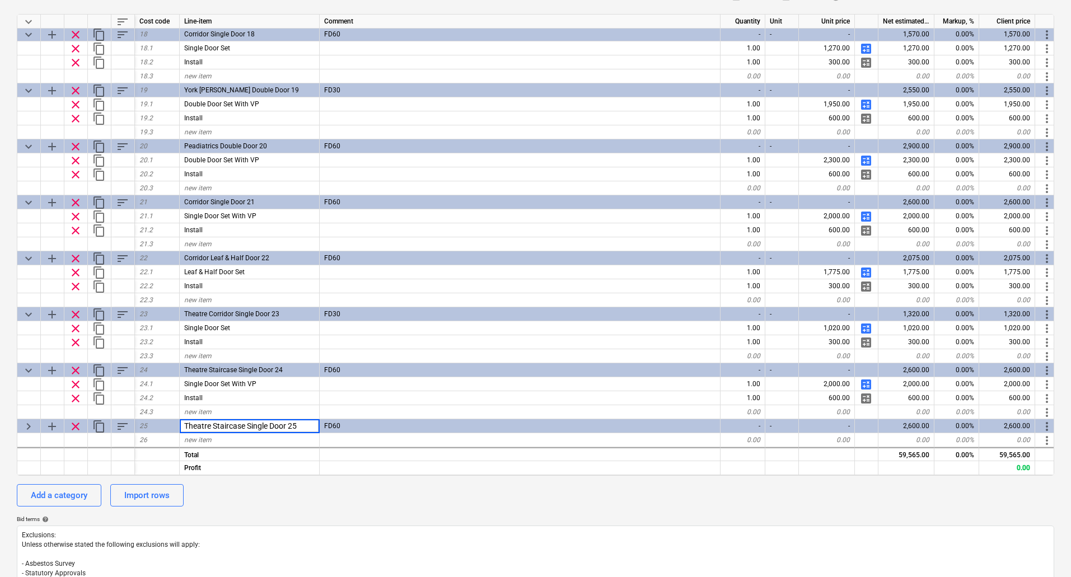
type textarea "x"
click at [366, 505] on div "Add a category Import rows" at bounding box center [535, 495] width 1037 height 22
click at [476, 500] on div "Add a category Import rows" at bounding box center [535, 495] width 1037 height 22
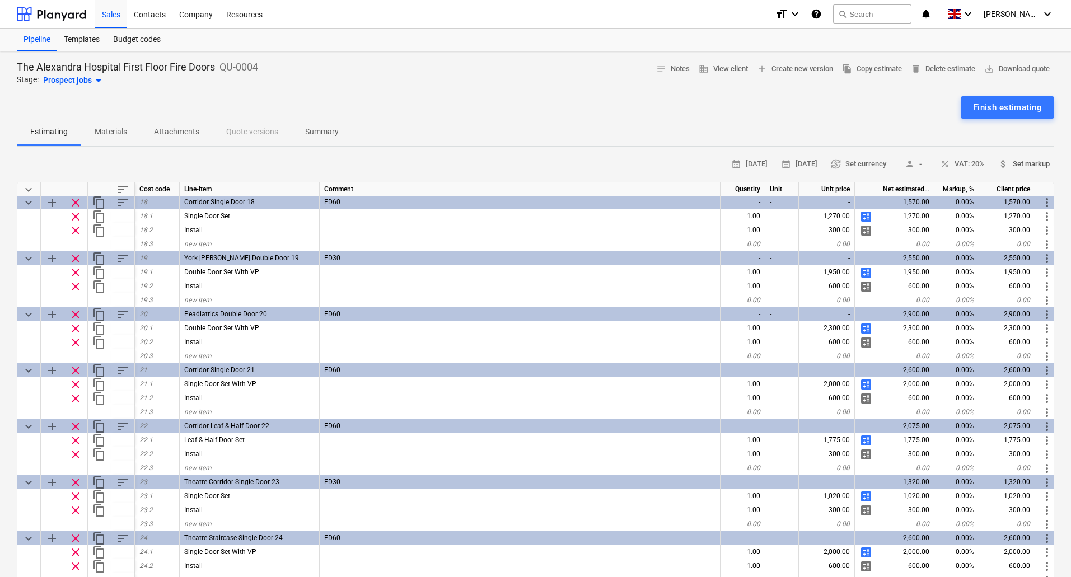
click at [1038, 164] on span "attach_money Set markup" at bounding box center [1023, 164] width 51 height 13
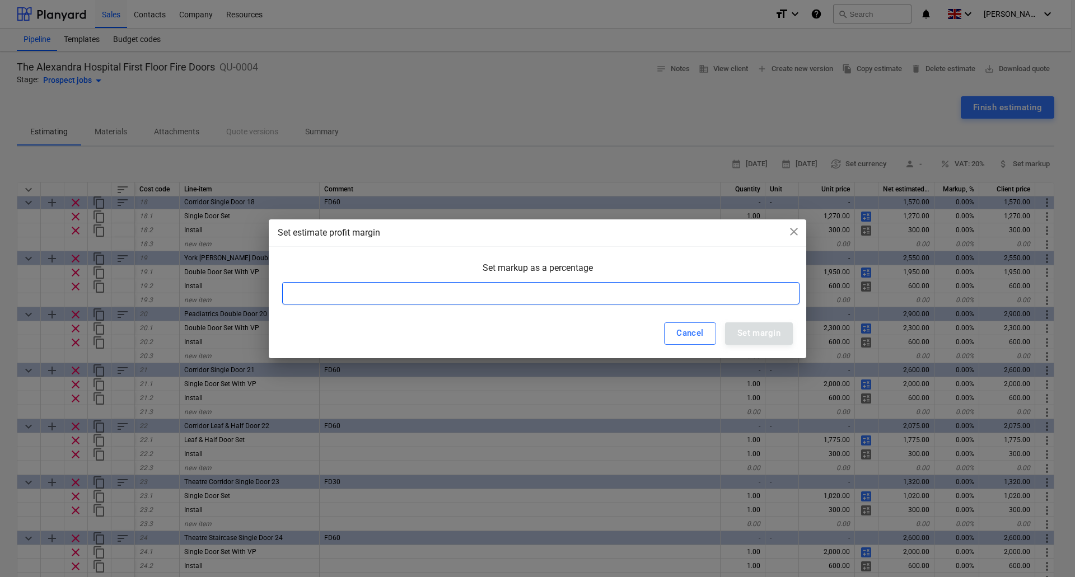
click at [308, 298] on input at bounding box center [540, 293] width 517 height 22
type input "33"
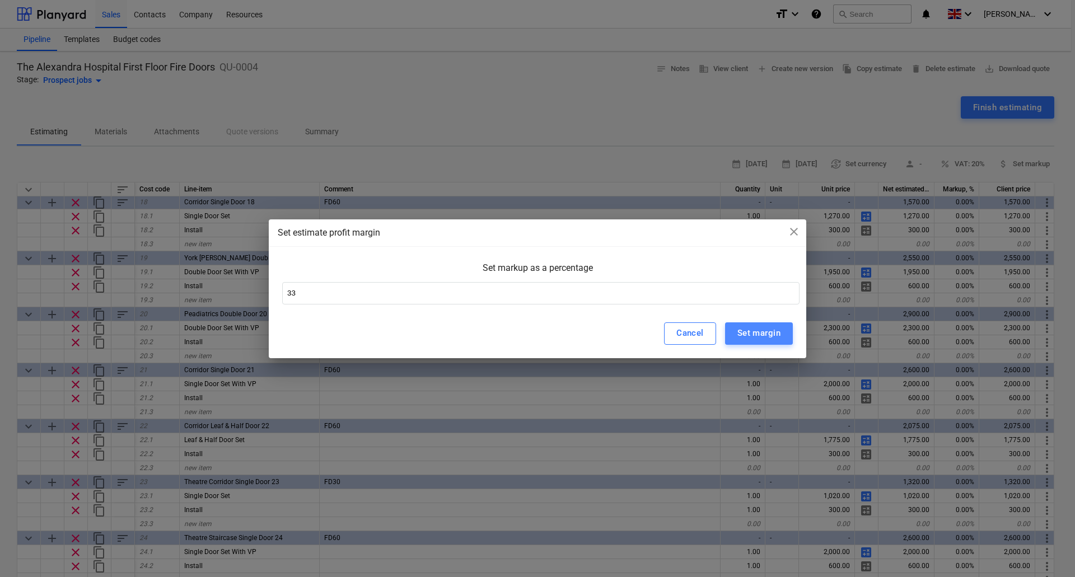
click at [755, 334] on div "Set margin" at bounding box center [758, 333] width 43 height 15
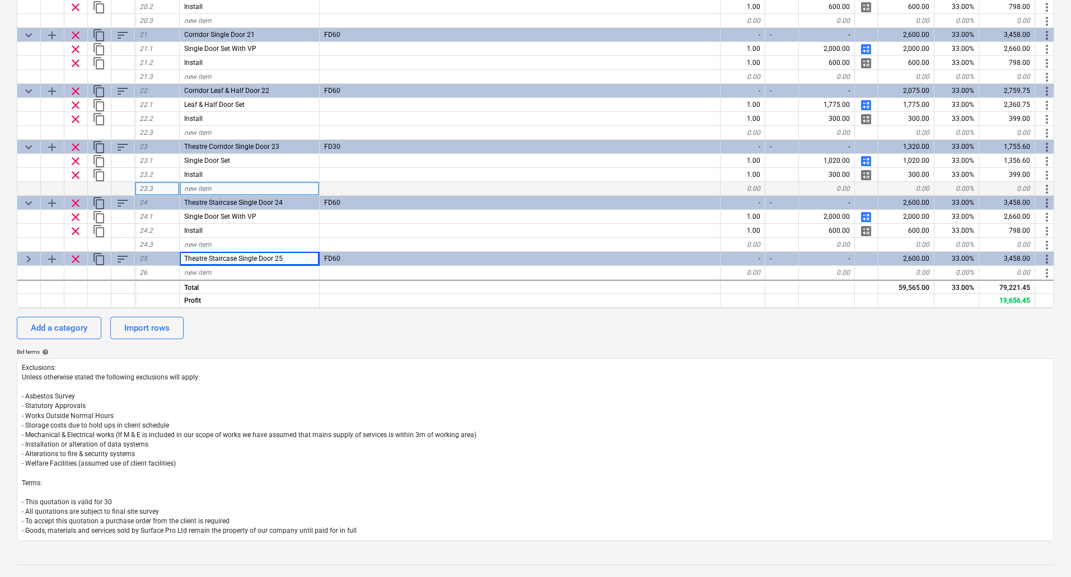
scroll to position [336, 0]
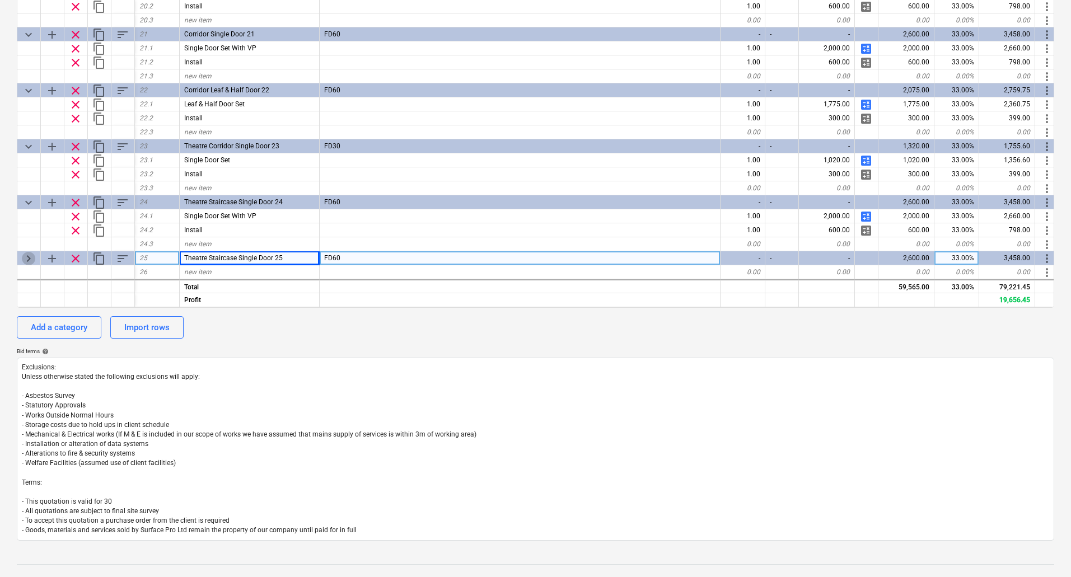
click at [29, 252] on span "keyboard_arrow_right" at bounding box center [28, 258] width 13 height 13
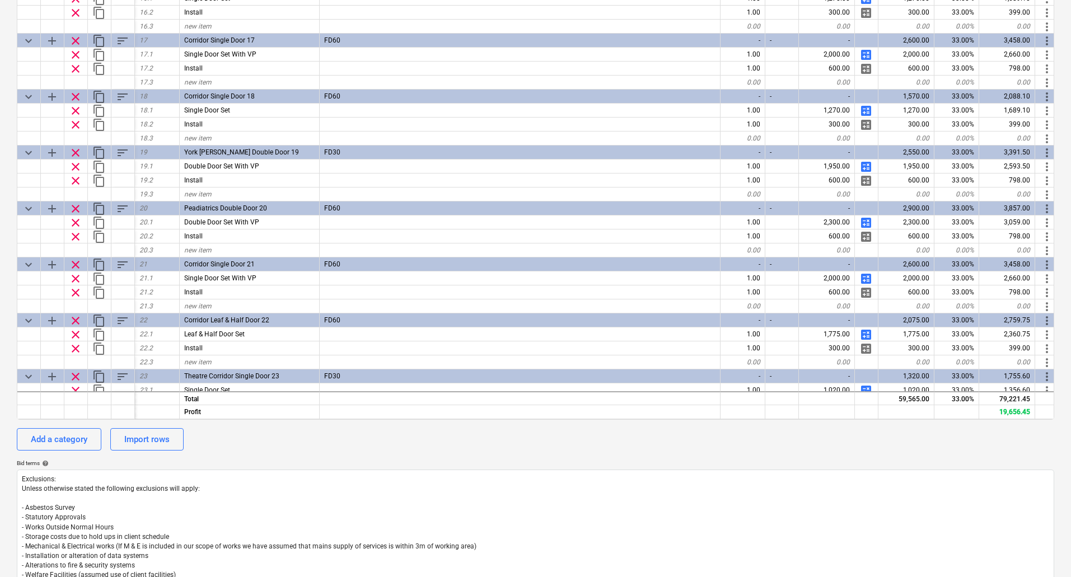
scroll to position [831, 0]
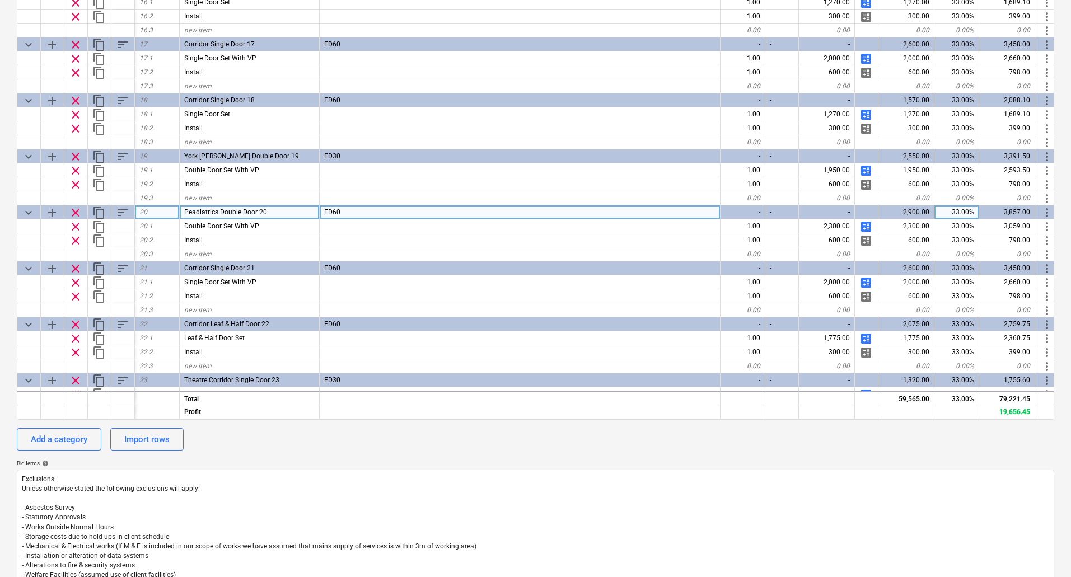
click at [99, 210] on span "content_copy" at bounding box center [98, 212] width 13 height 13
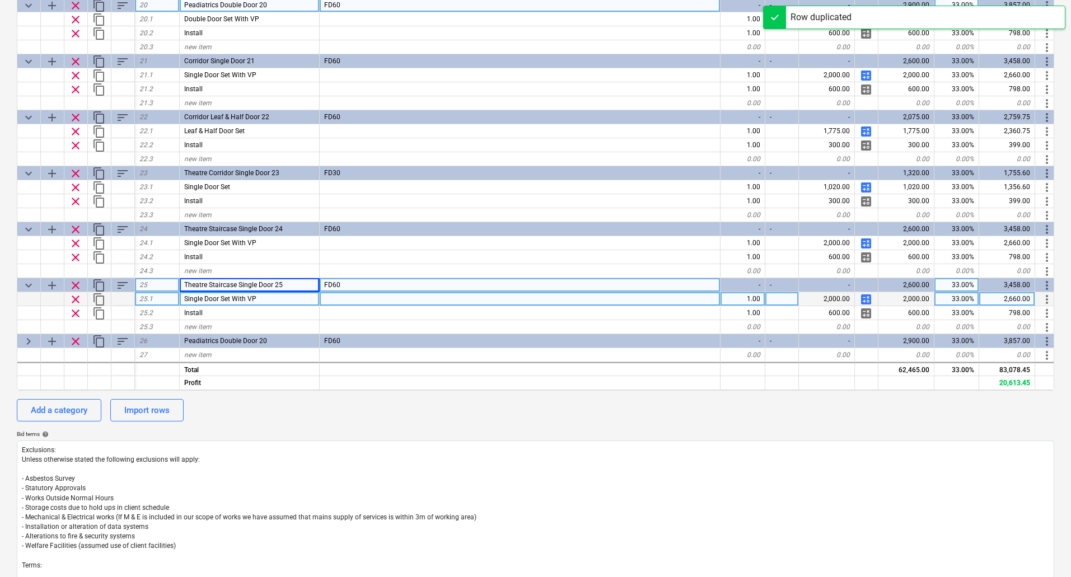
scroll to position [280, 0]
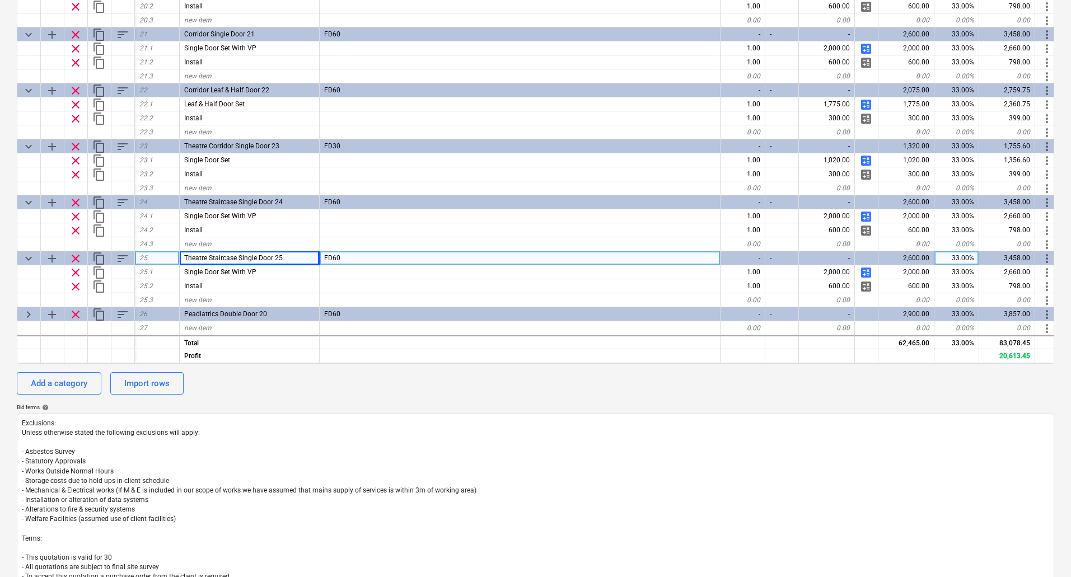
click at [16, 311] on div "The Alexandra Hospital First Floor Fire Doors QU-0004 Stage: Prospect jobs arro…" at bounding box center [535, 267] width 1071 height 991
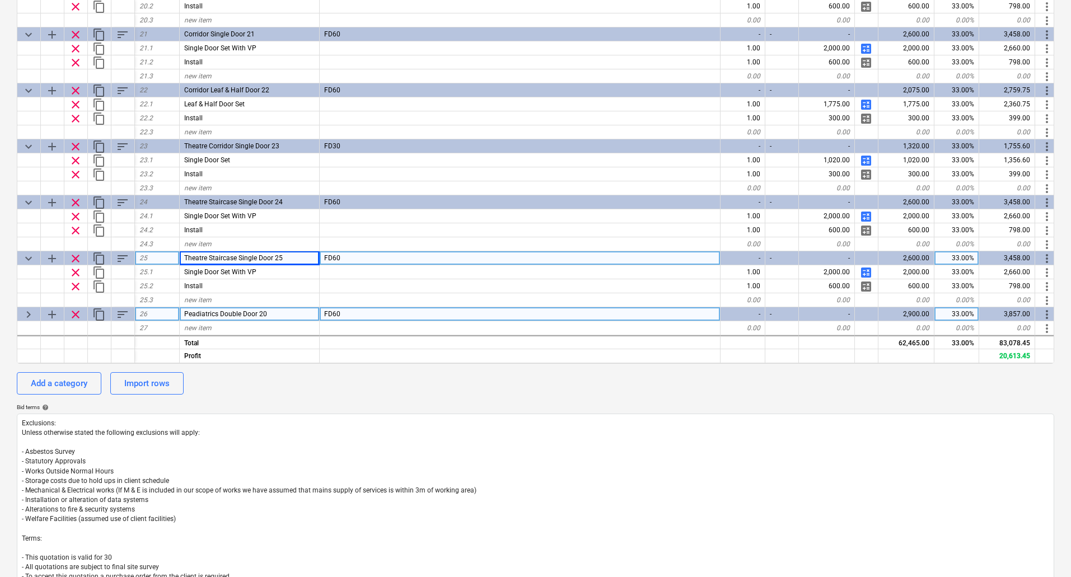
click at [29, 308] on span "keyboard_arrow_right" at bounding box center [28, 314] width 13 height 13
type textarea "x"
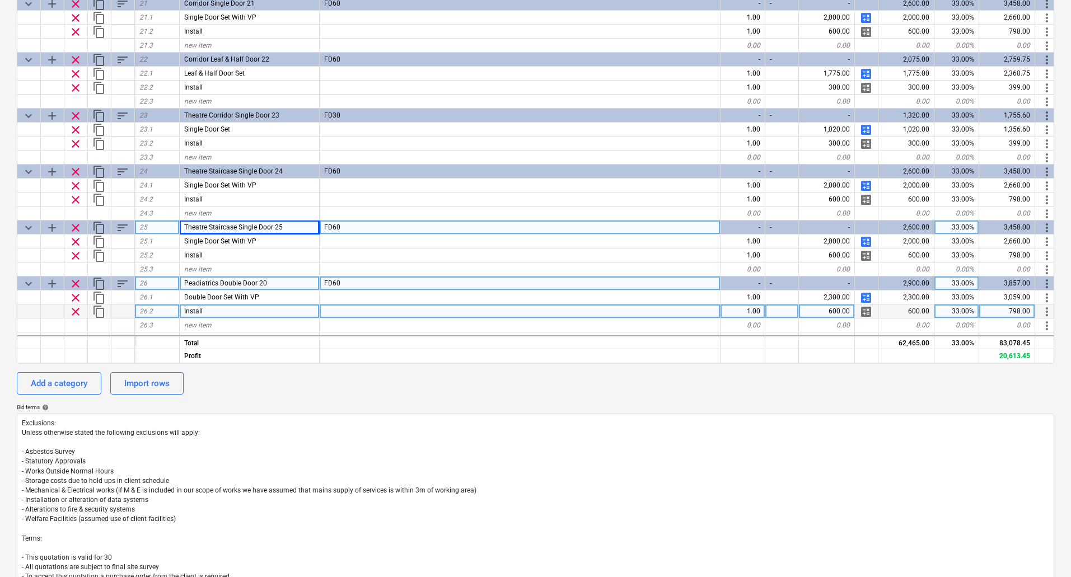
scroll to position [1055, 0]
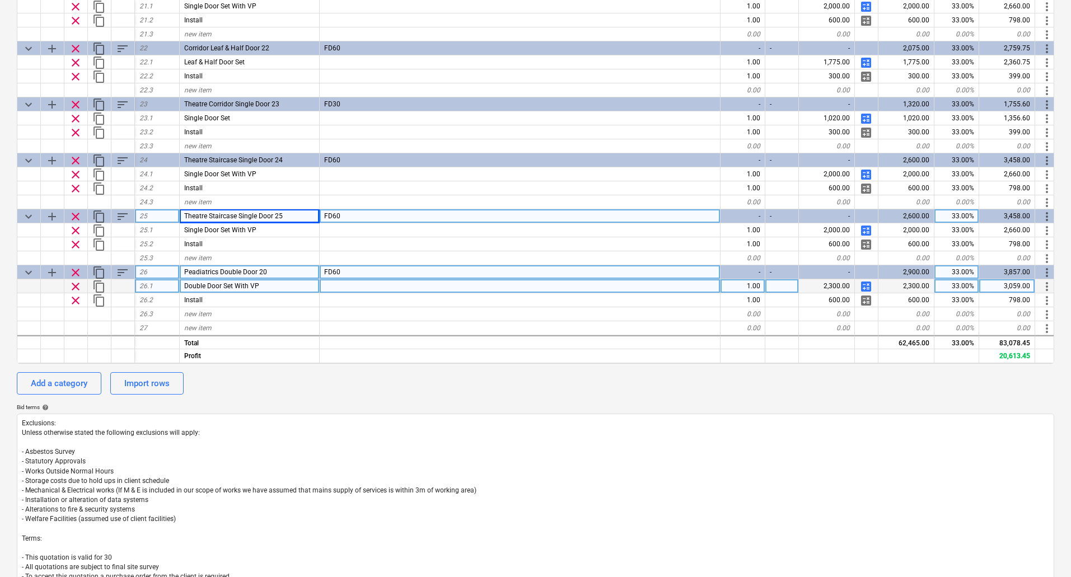
click at [269, 282] on div "Double Door Set With VP" at bounding box center [250, 286] width 140 height 14
click at [277, 282] on input "Double Door Set With VP" at bounding box center [249, 285] width 139 height 13
click at [296, 285] on input "Double Door Set With VP" at bounding box center [249, 285] width 139 height 13
type input "Double Door Set"
type textarea "x"
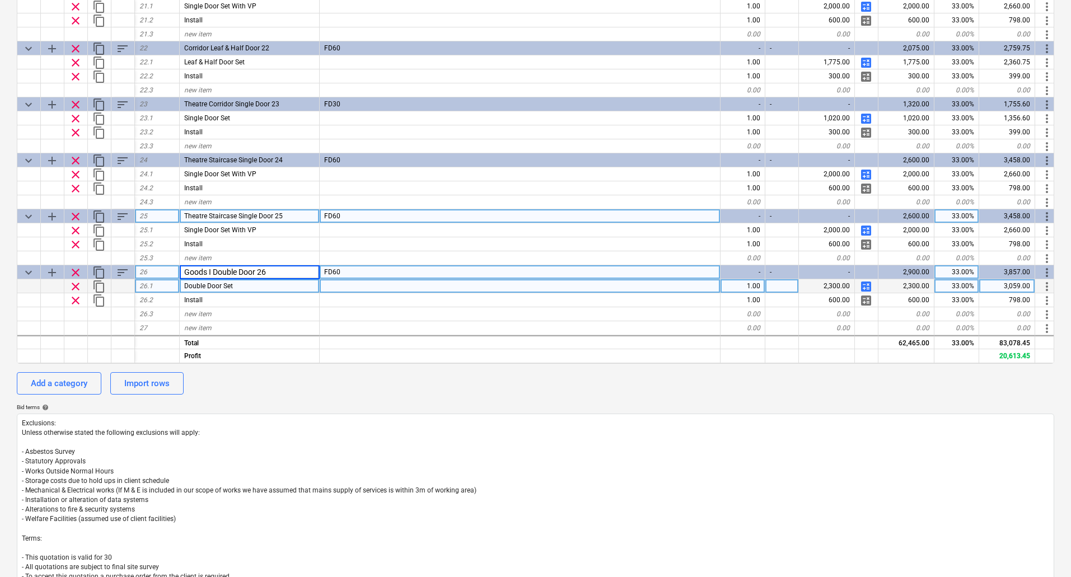
type input "Goods In Double Door 26"
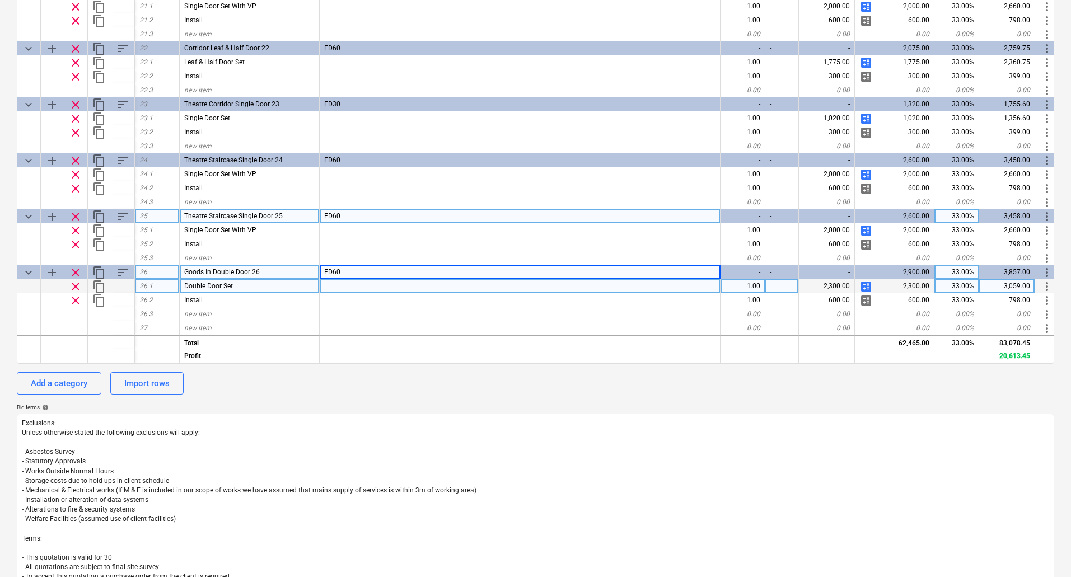
click at [837, 282] on div "2,300.00" at bounding box center [827, 286] width 56 height 14
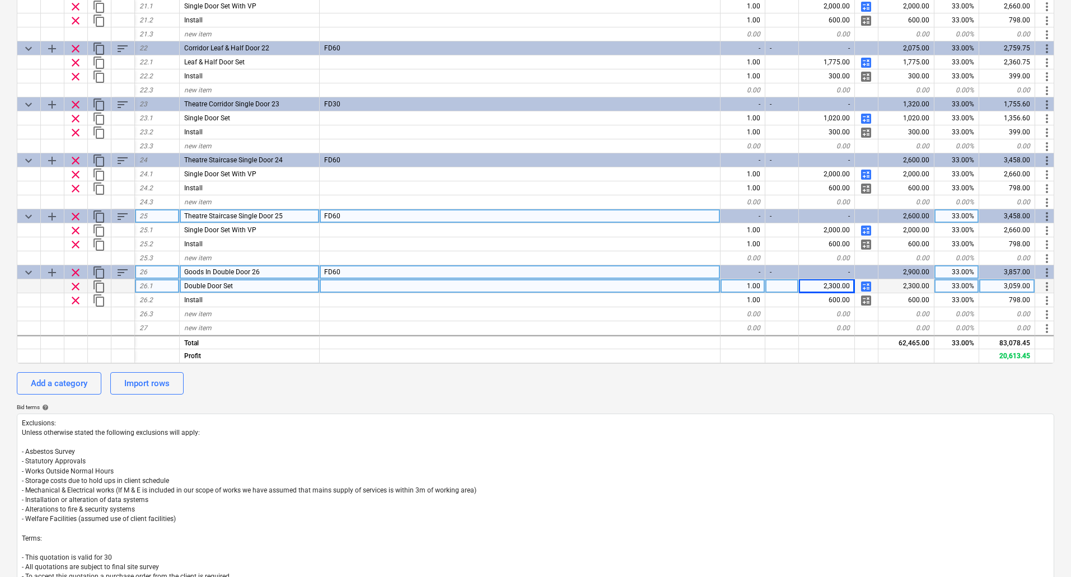
click at [868, 282] on span "calculate" at bounding box center [865, 286] width 13 height 13
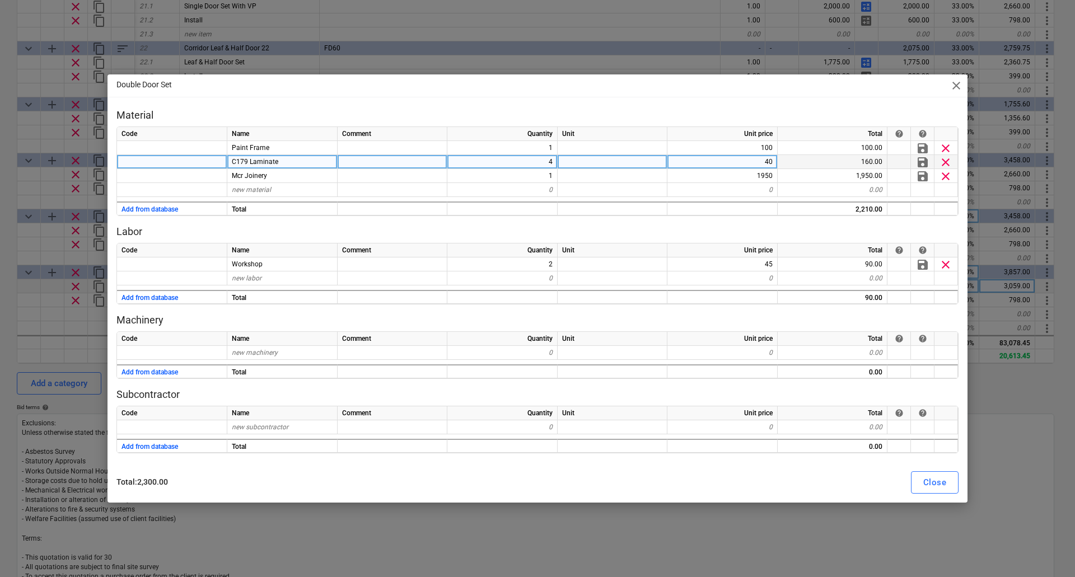
click at [948, 160] on span "clear" at bounding box center [945, 162] width 13 height 13
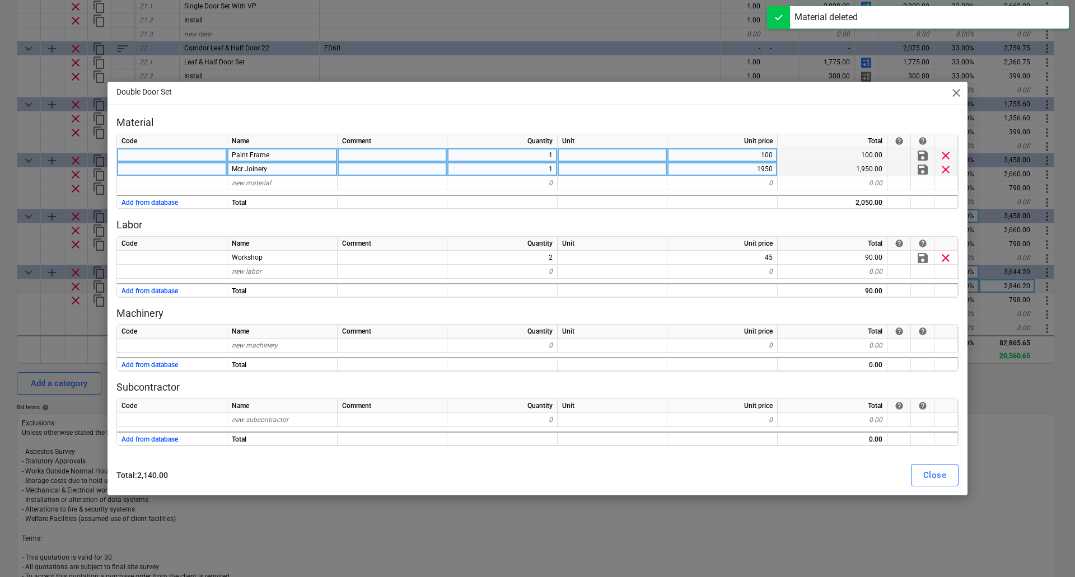
click at [949, 151] on span "clear" at bounding box center [945, 154] width 13 height 13
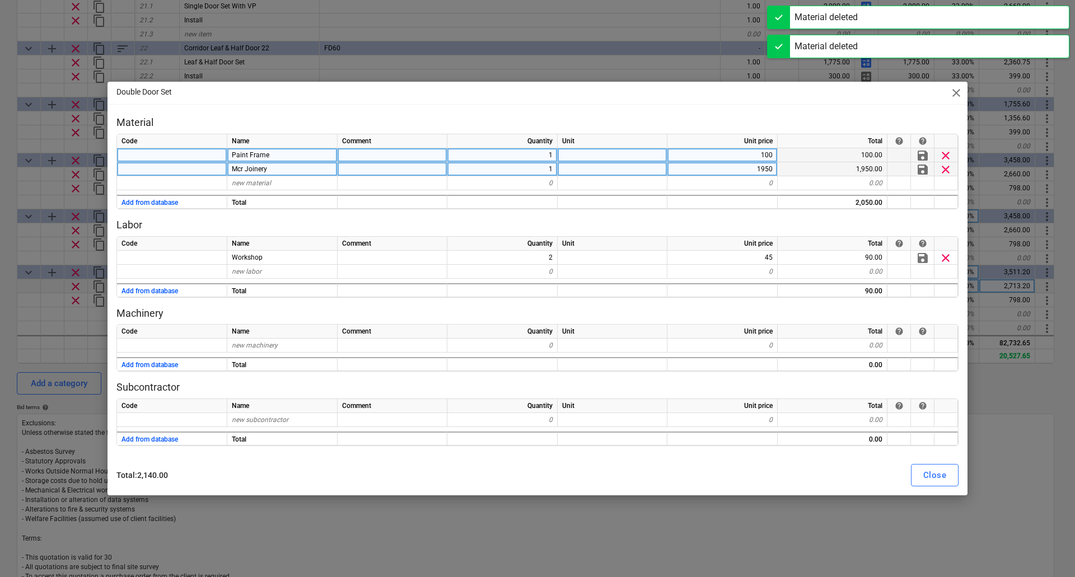
type textarea "x"
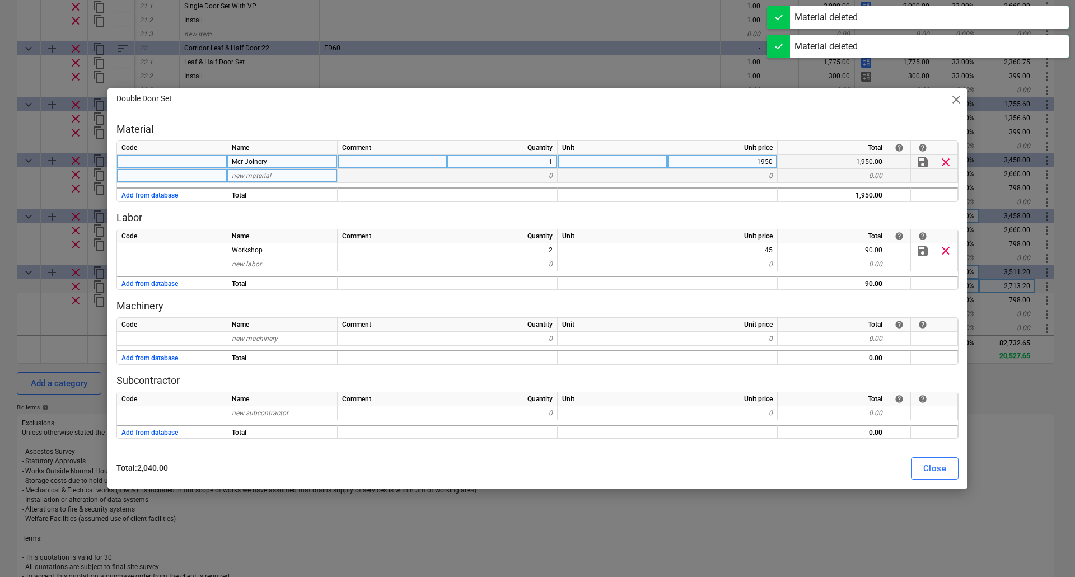
click at [287, 159] on div "Mcr Joinery" at bounding box center [282, 162] width 110 height 14
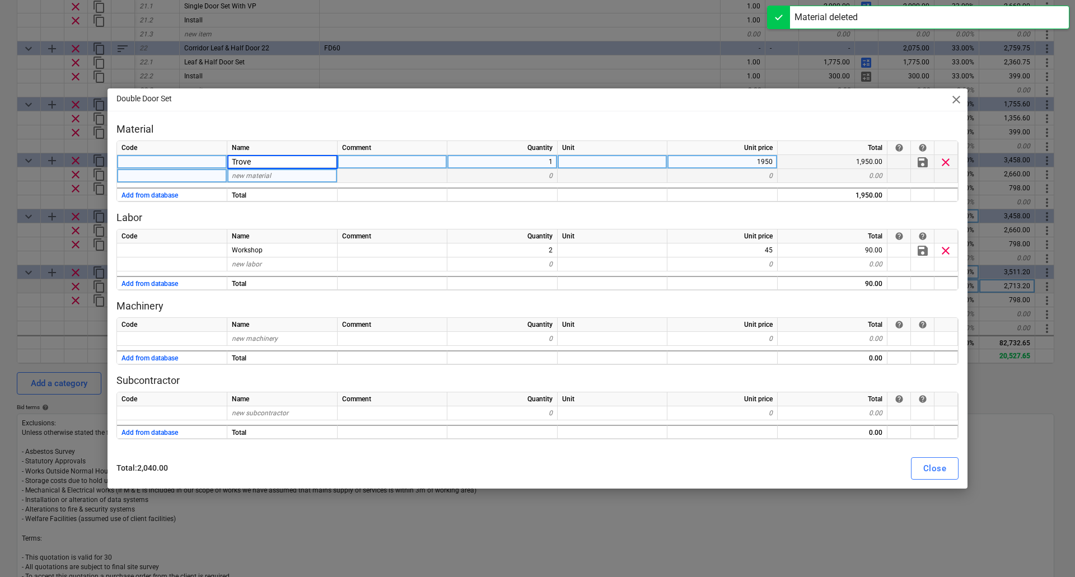
type input "Trovex"
type textarea "x"
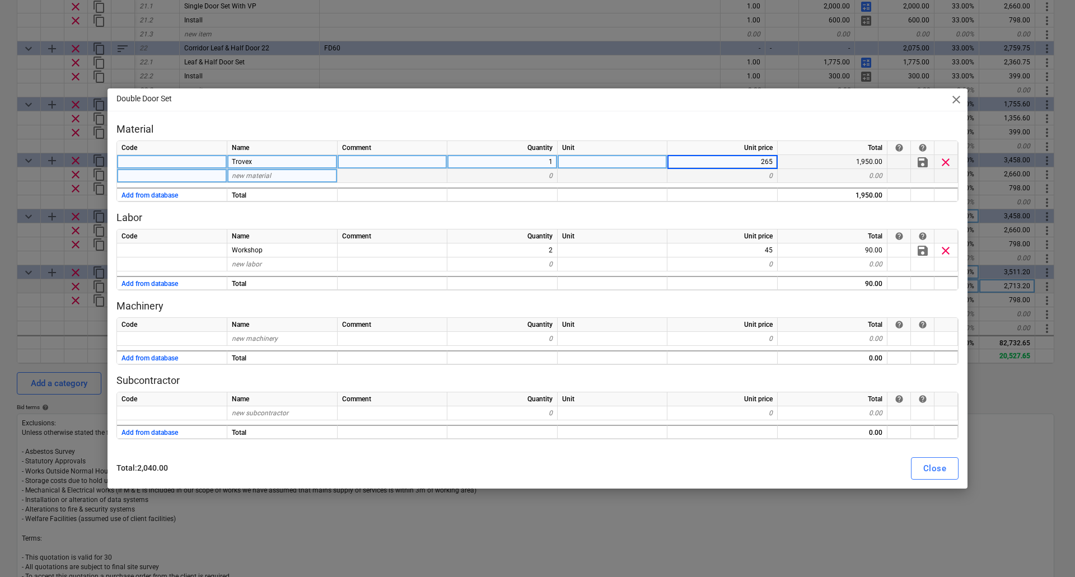
type input "2650"
click at [931, 463] on div "Close" at bounding box center [934, 468] width 23 height 15
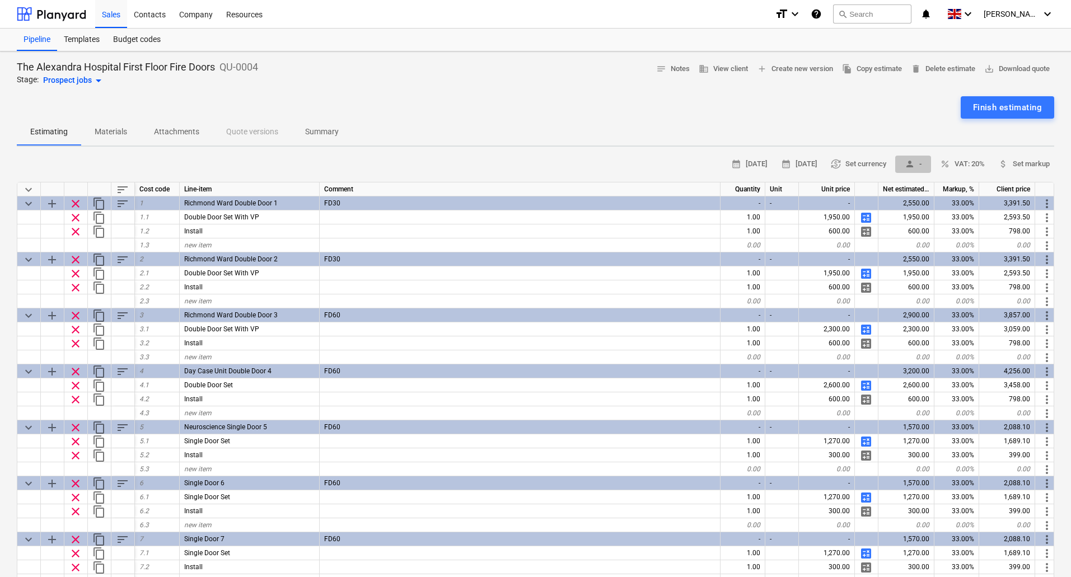
click at [912, 167] on span "person" at bounding box center [910, 164] width 10 height 10
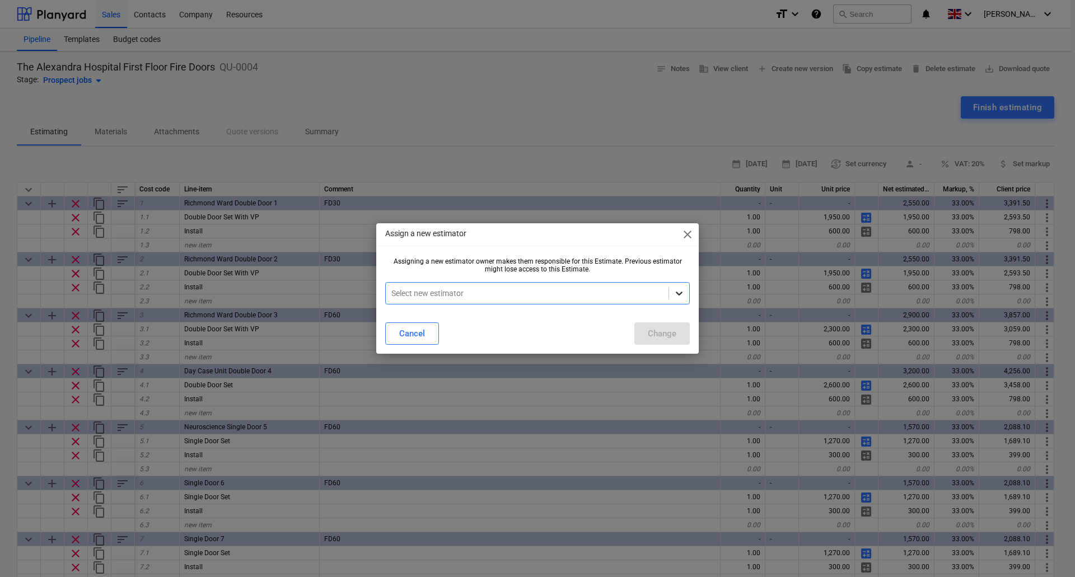
click at [677, 301] on div at bounding box center [679, 293] width 20 height 20
click at [676, 337] on button "Change" at bounding box center [661, 333] width 55 height 22
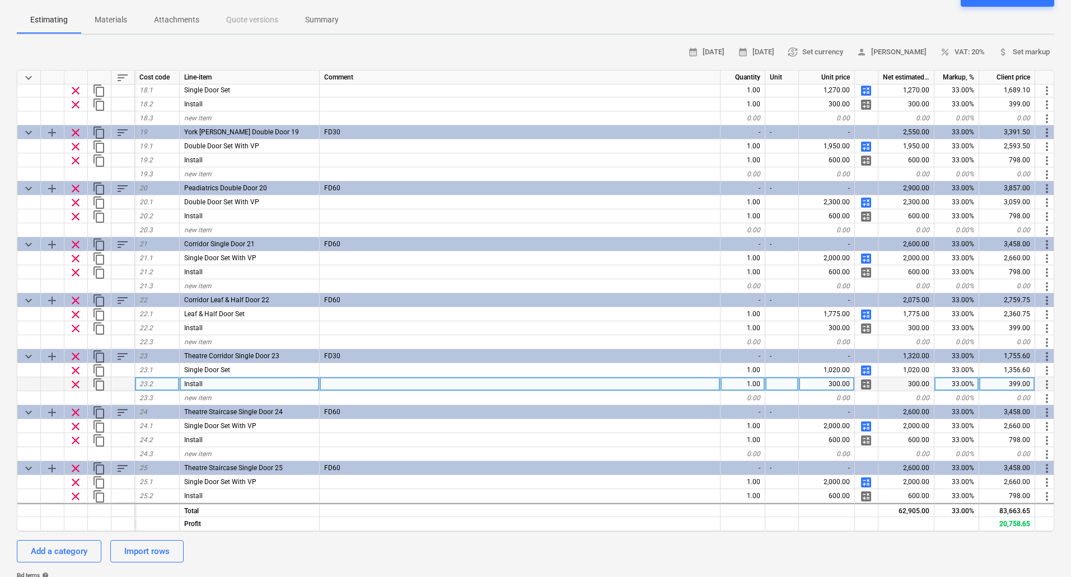
scroll to position [943, 0]
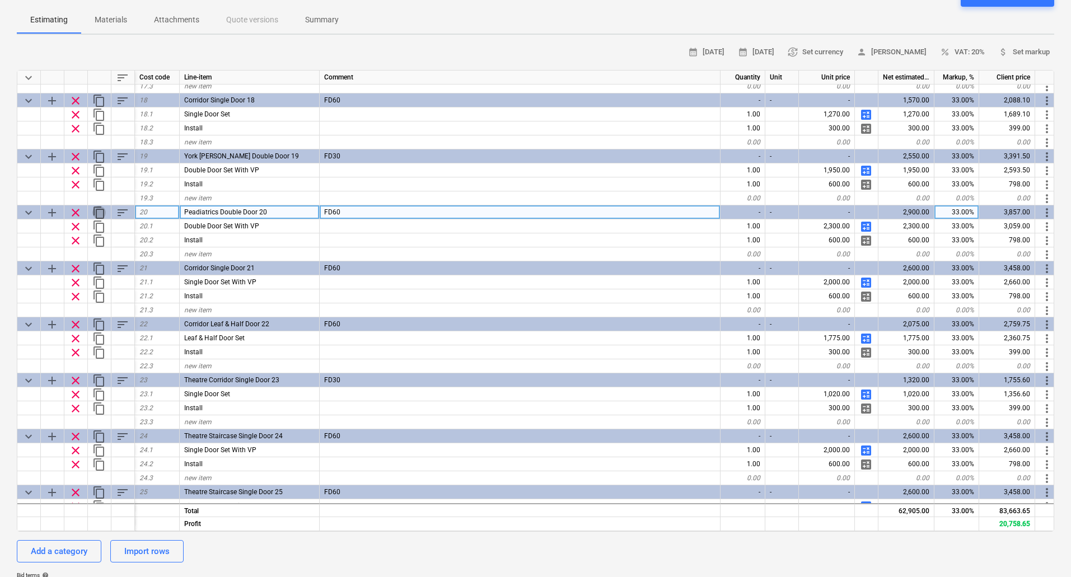
click at [96, 213] on span "content_copy" at bounding box center [98, 212] width 13 height 13
type textarea "x"
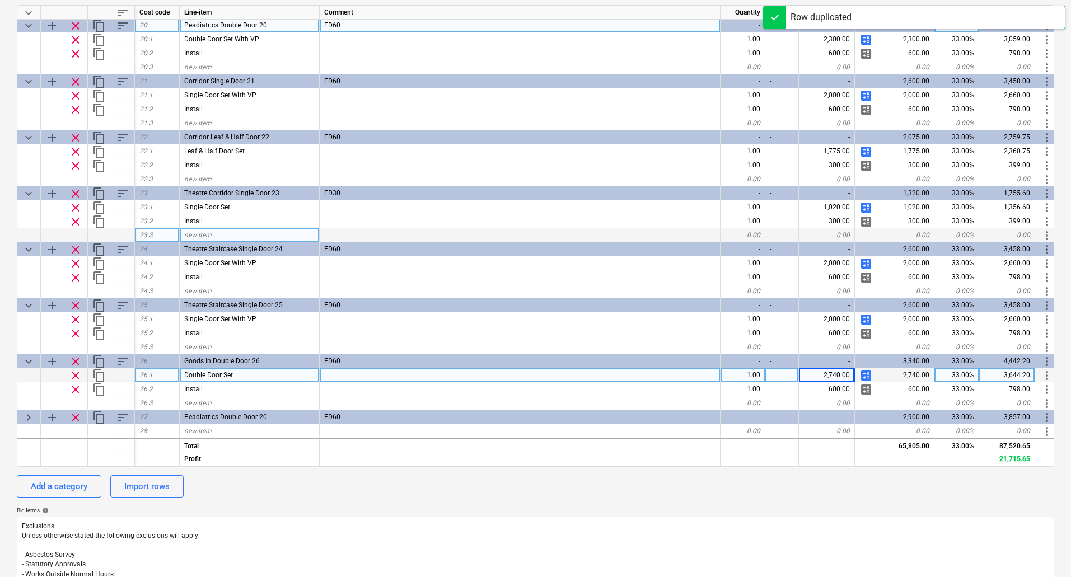
scroll to position [280, 0]
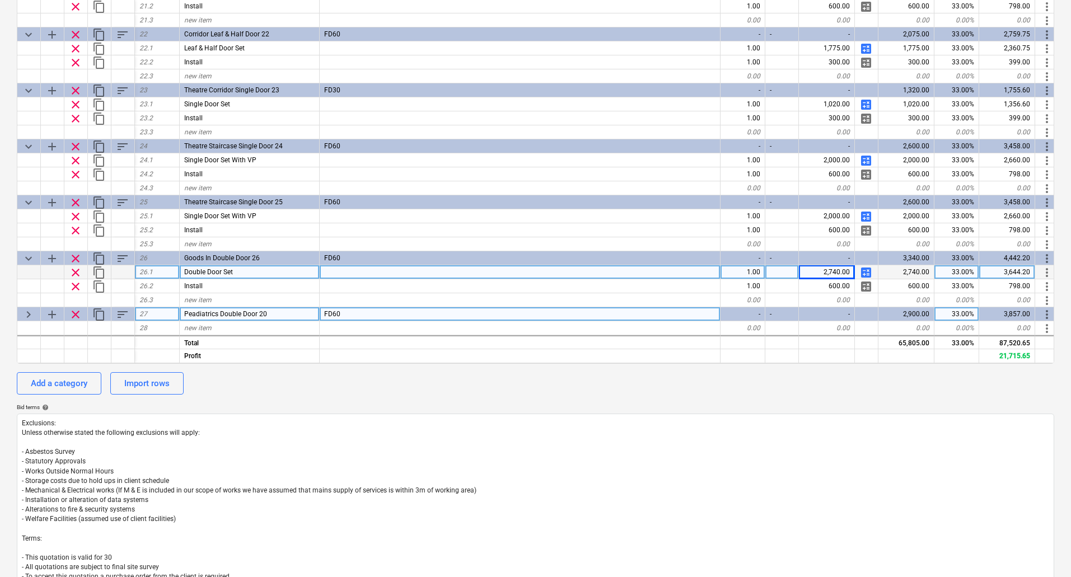
click at [223, 310] on span "Peadiatrics Double Door 20" at bounding box center [225, 314] width 83 height 8
click at [226, 310] on input "Peadiatrics Double Door 20" at bounding box center [249, 313] width 139 height 13
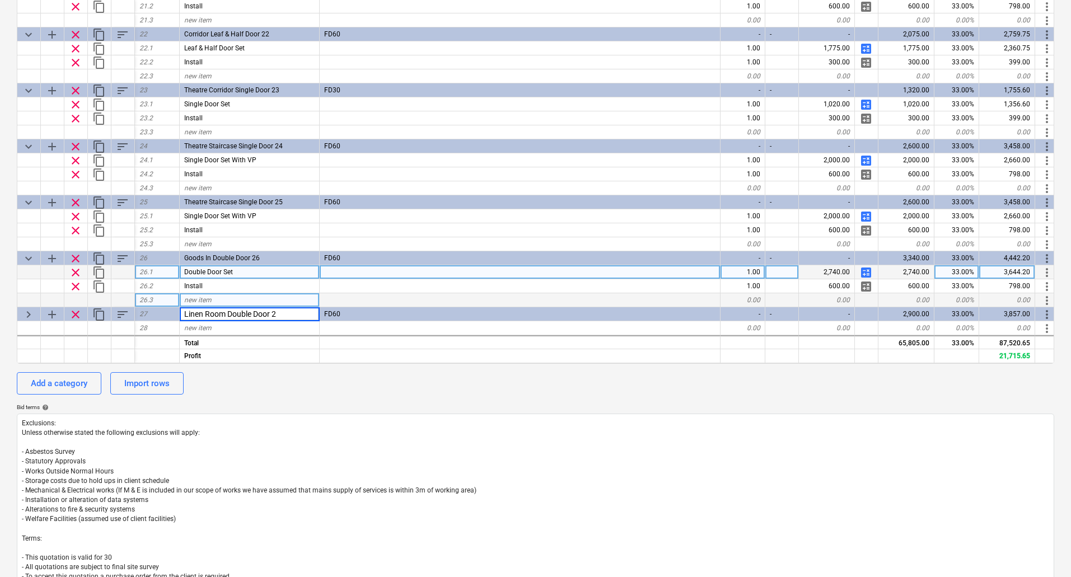
type input "Linen Room Double Door 27"
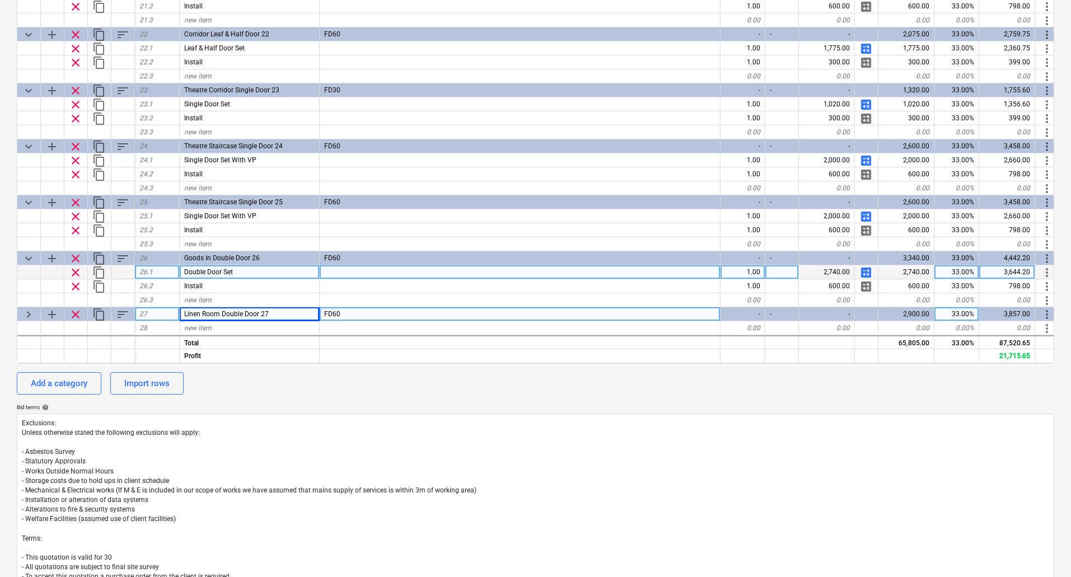
click at [27, 308] on span "keyboard_arrow_right" at bounding box center [28, 314] width 13 height 13
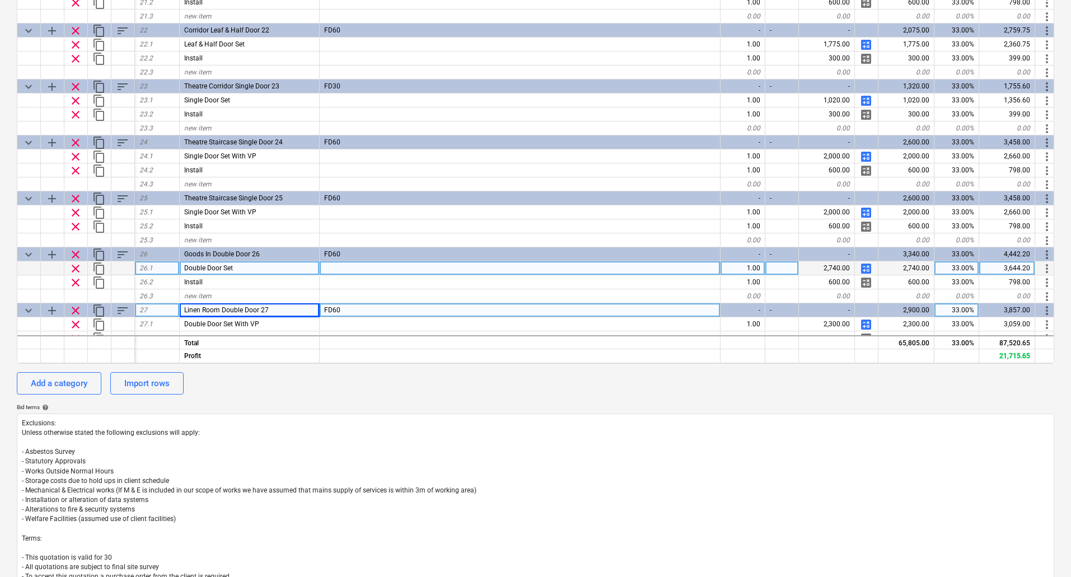
scroll to position [1111, 0]
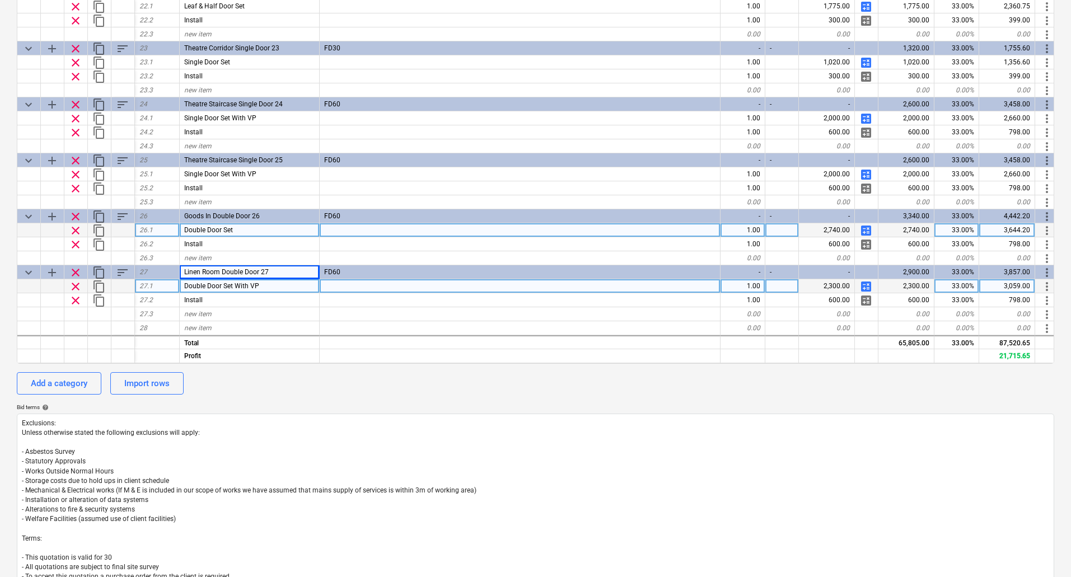
click at [829, 280] on div "2,300.00" at bounding box center [827, 286] width 56 height 14
click at [821, 280] on div "2,300.00" at bounding box center [827, 286] width 56 height 14
click at [869, 282] on span "calculate" at bounding box center [865, 286] width 13 height 13
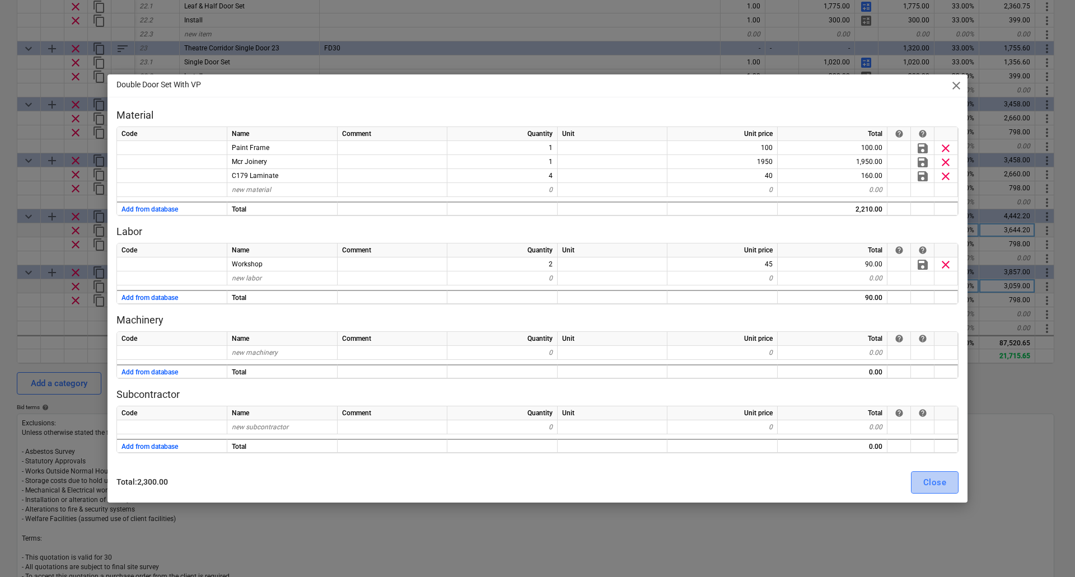
click at [929, 484] on div "Close" at bounding box center [934, 482] width 23 height 15
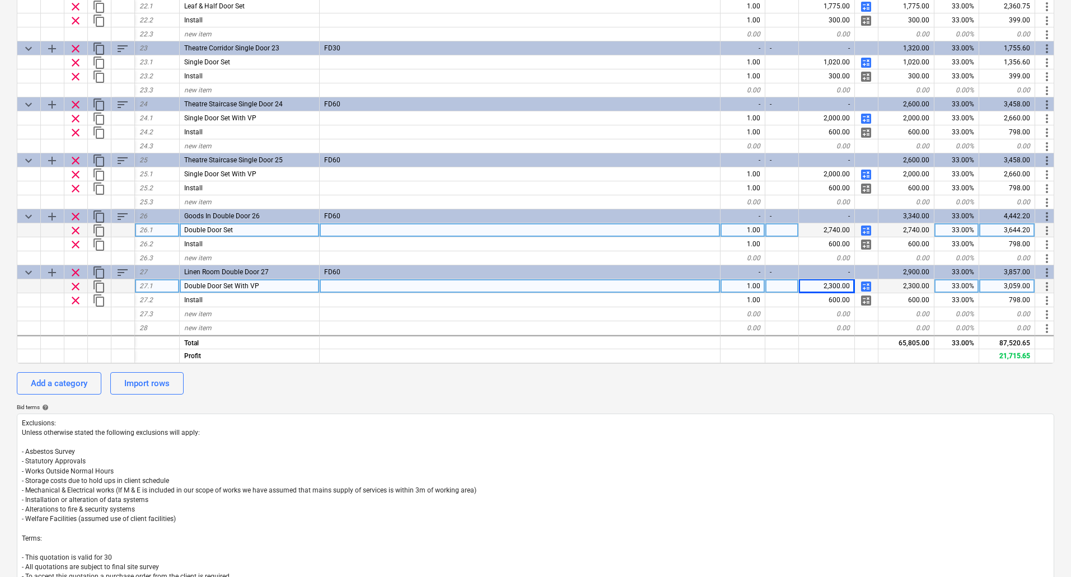
click at [869, 224] on span "calculate" at bounding box center [865, 230] width 13 height 13
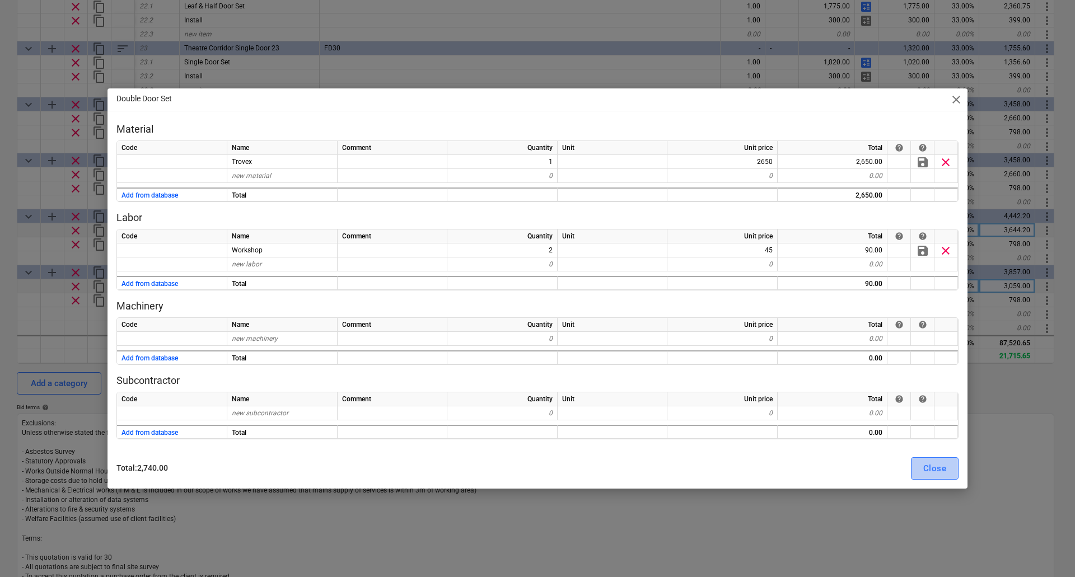
click at [939, 473] on div "Close" at bounding box center [934, 468] width 23 height 15
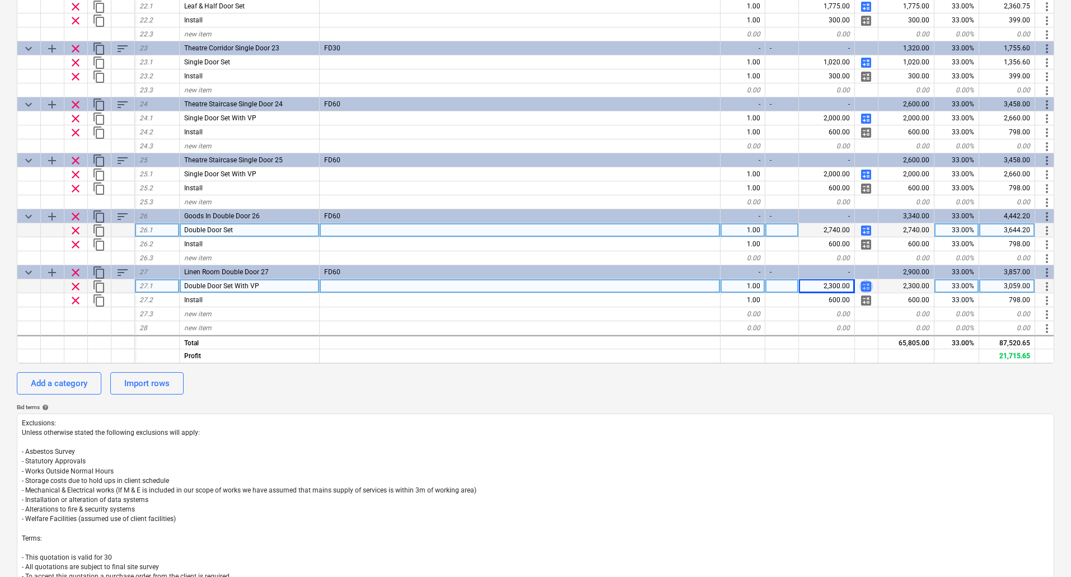
click at [868, 283] on span "calculate" at bounding box center [865, 286] width 13 height 13
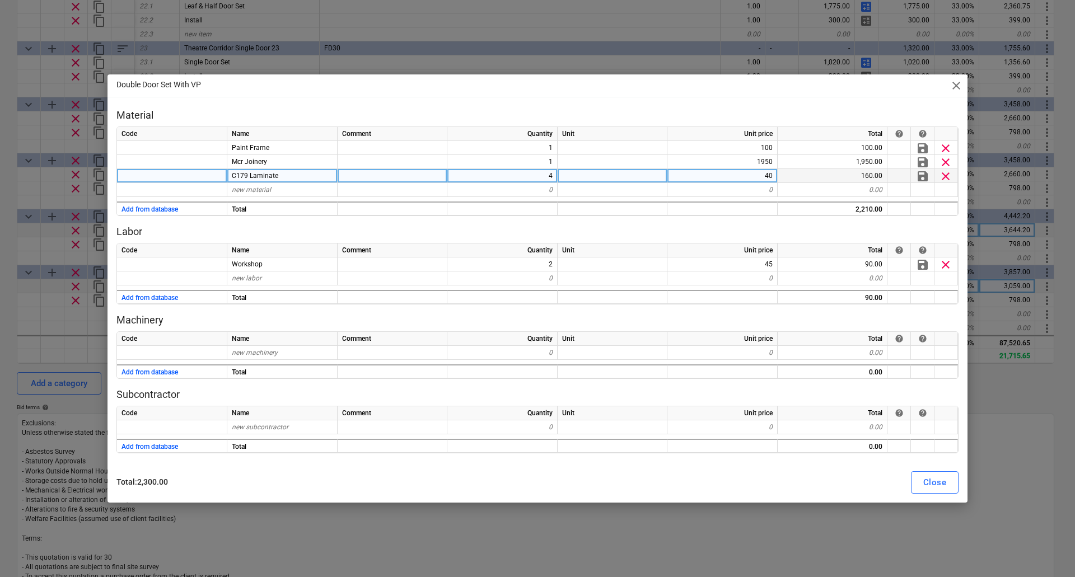
click at [949, 177] on span "clear" at bounding box center [945, 176] width 13 height 13
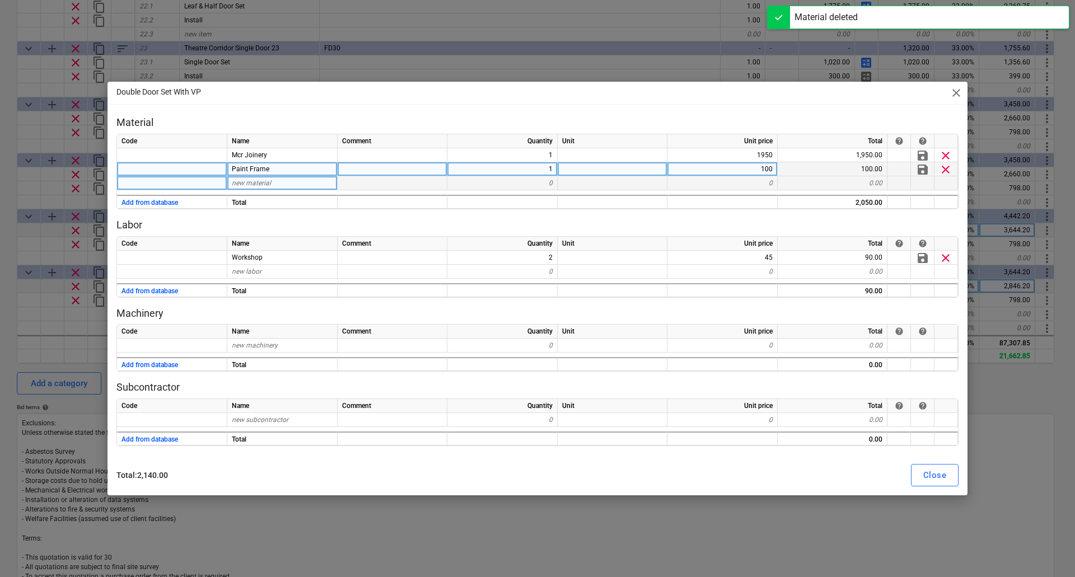
click at [949, 170] on span "clear" at bounding box center [945, 168] width 13 height 13
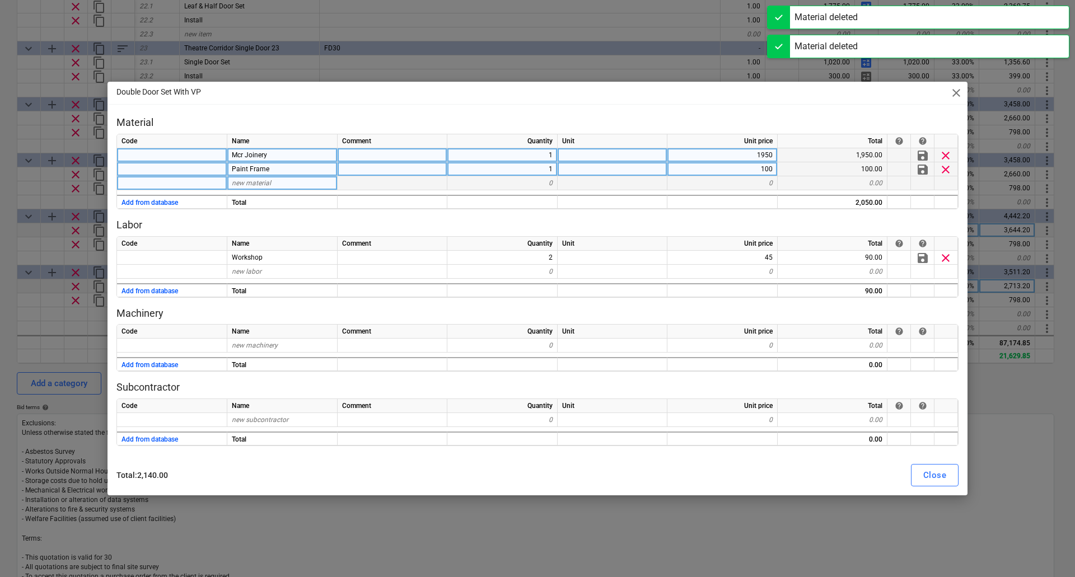
type textarea "x"
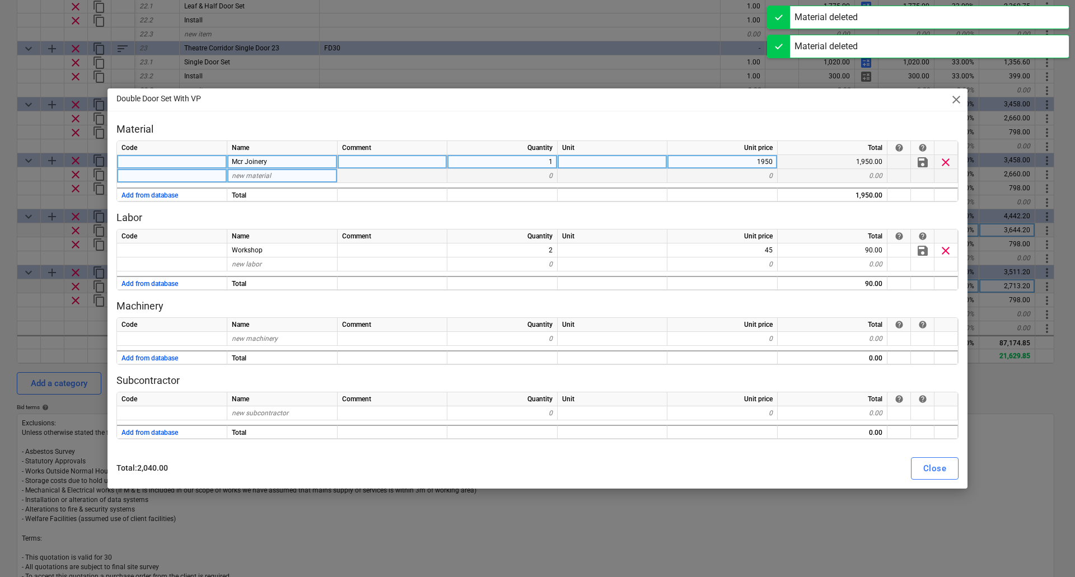
click at [288, 152] on div "Name" at bounding box center [282, 148] width 110 height 14
click at [288, 161] on div "Mcr Joinery" at bounding box center [282, 162] width 110 height 14
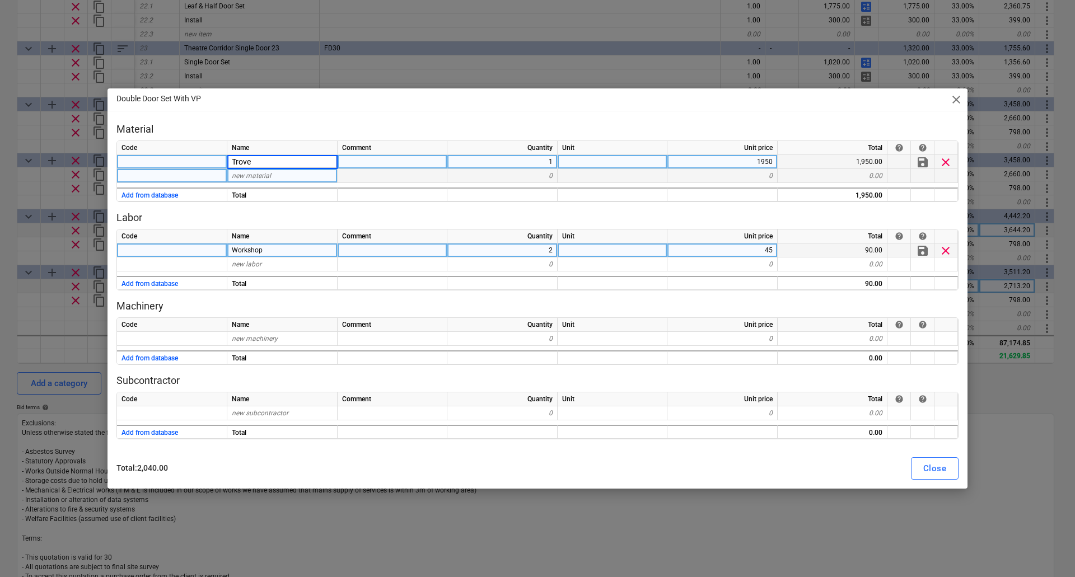
type input "Trovex"
type textarea "x"
type input "3450"
click at [948, 252] on span "clear" at bounding box center [945, 250] width 13 height 13
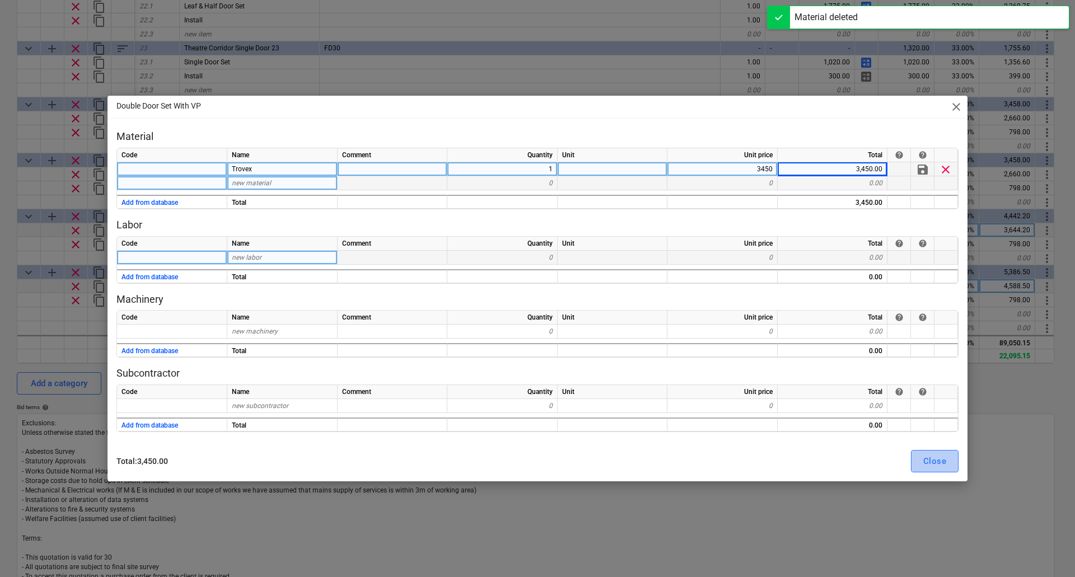
click at [931, 465] on div "Close" at bounding box center [934, 461] width 23 height 15
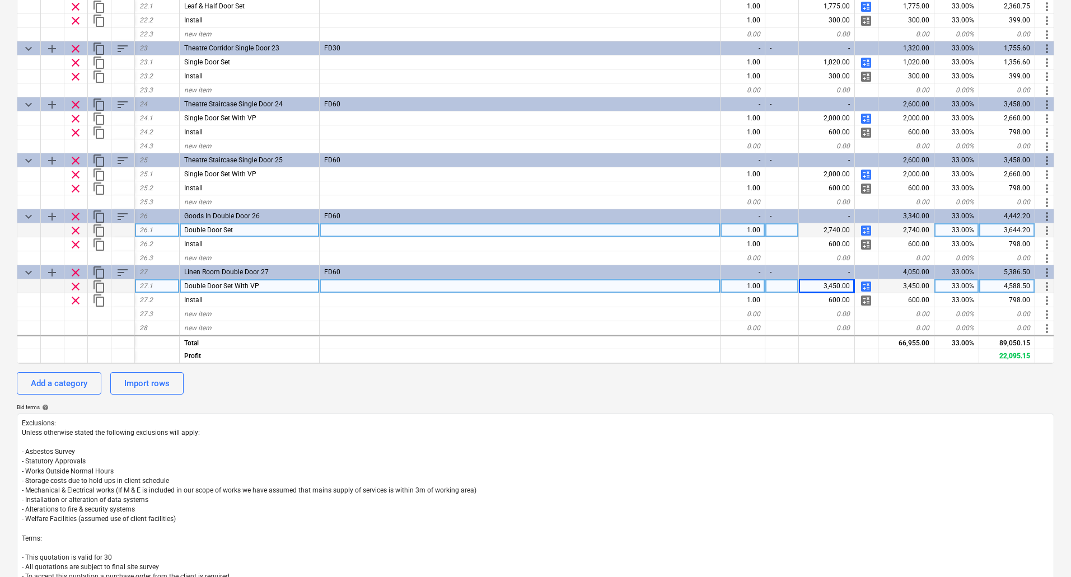
click at [868, 224] on span "calculate" at bounding box center [865, 230] width 13 height 13
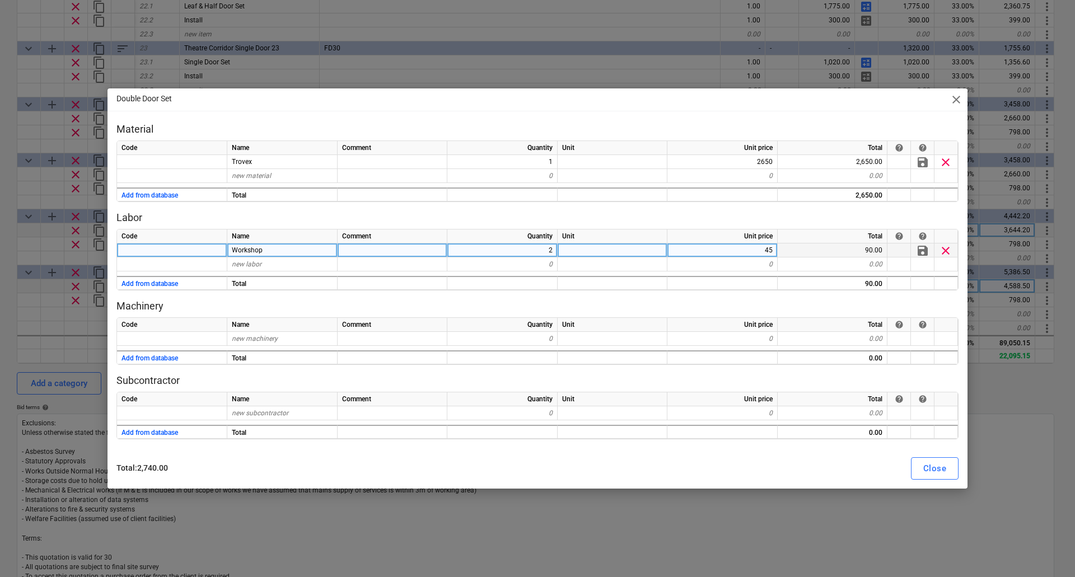
click at [947, 249] on span "clear" at bounding box center [945, 250] width 13 height 13
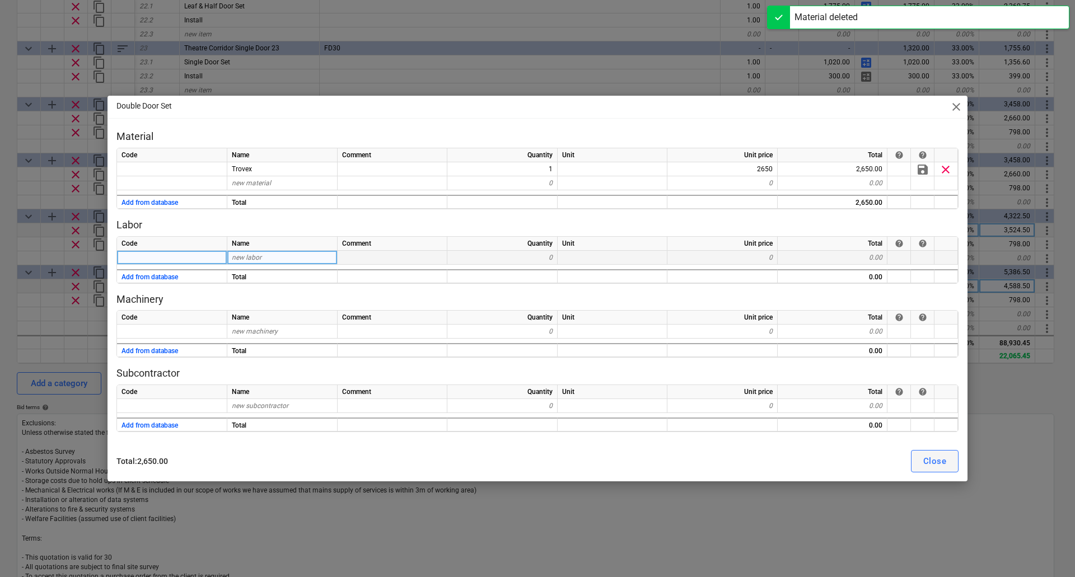
click at [942, 459] on div "Close" at bounding box center [934, 461] width 23 height 15
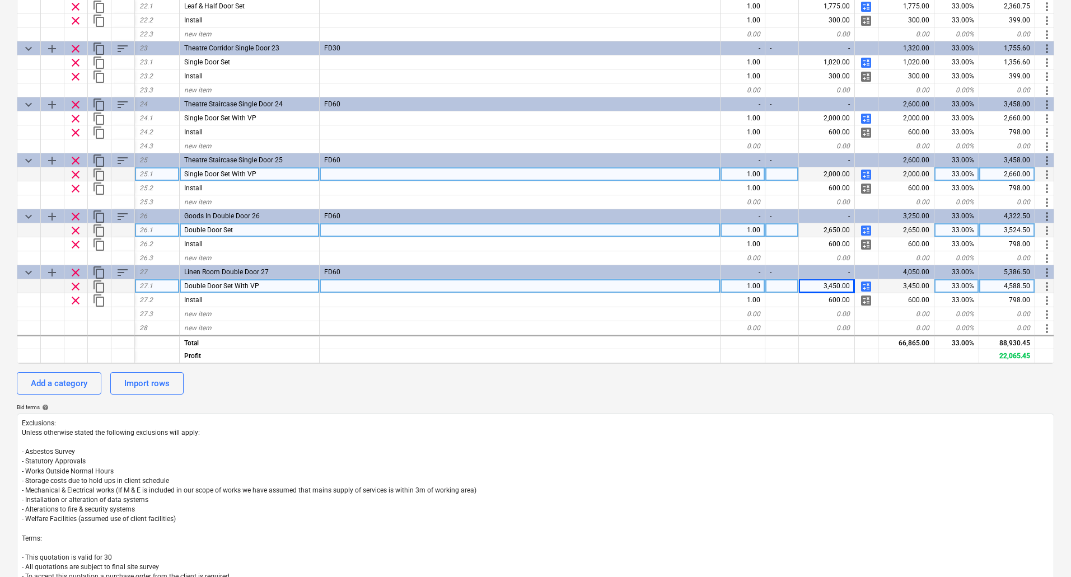
click at [865, 171] on span "calculate" at bounding box center [865, 174] width 13 height 13
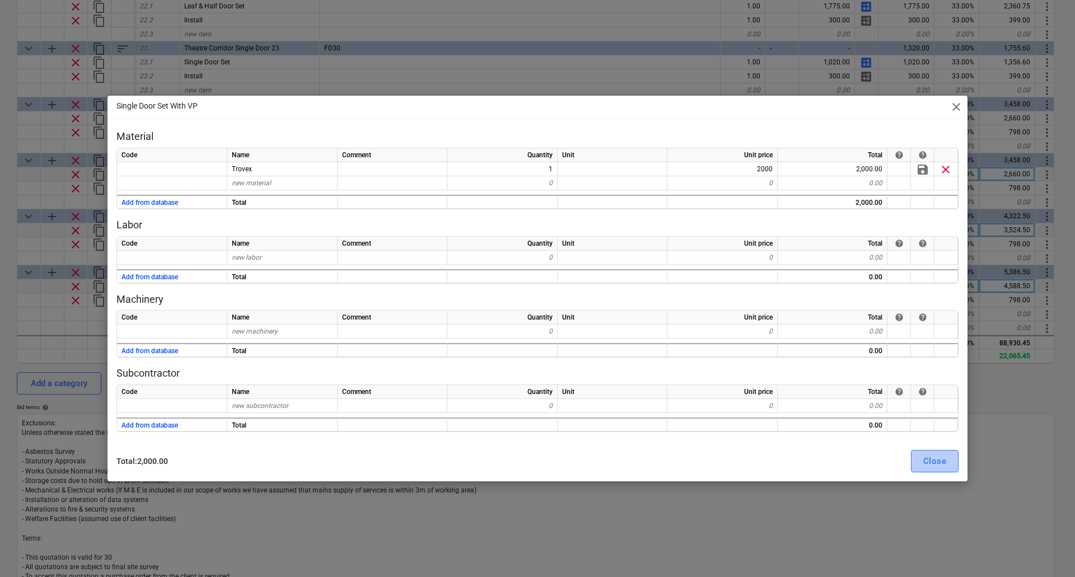
click at [933, 457] on div "Close" at bounding box center [934, 461] width 23 height 15
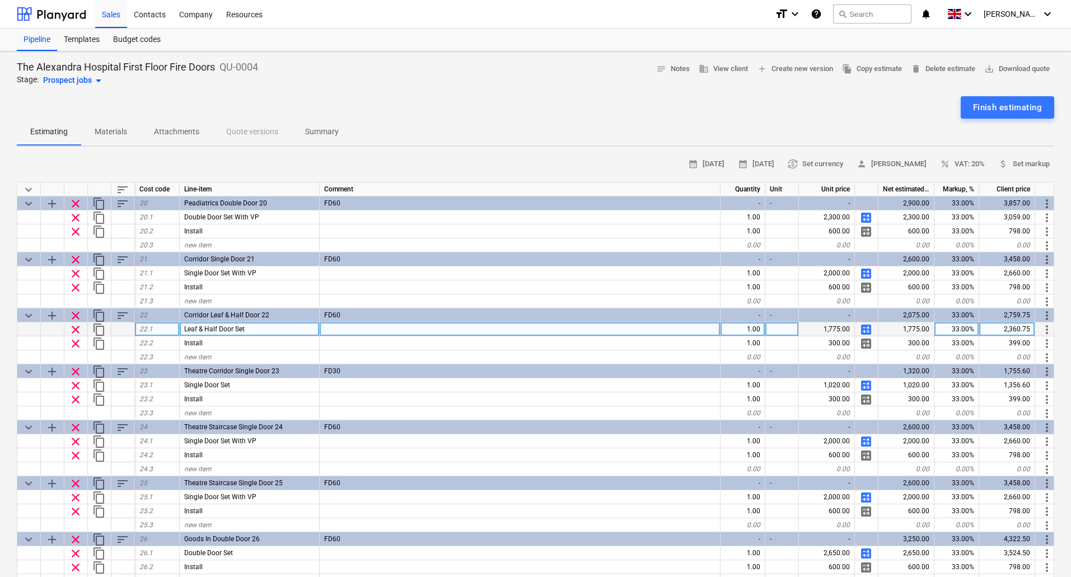
scroll to position [1111, 0]
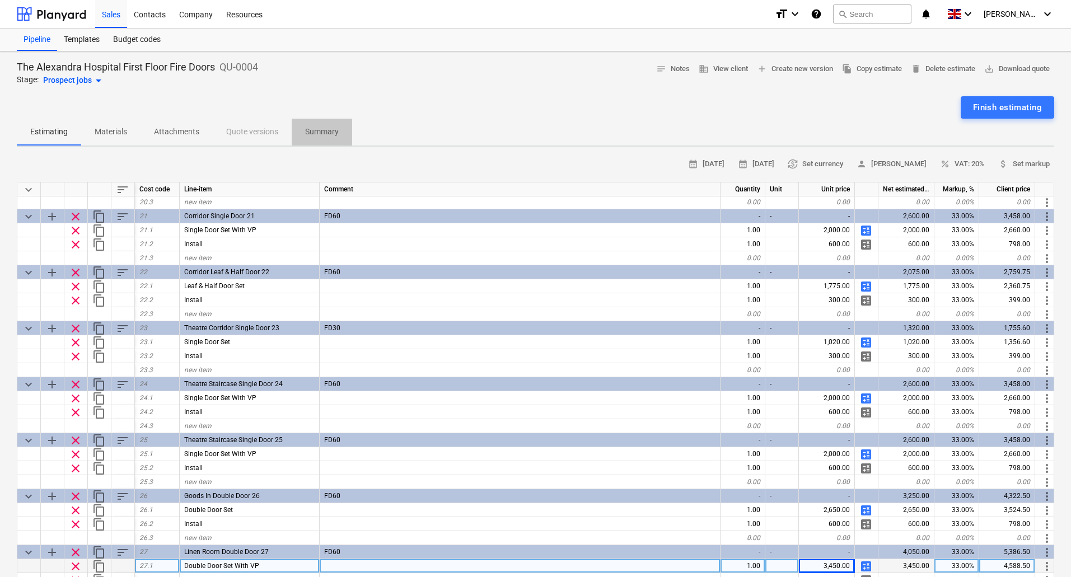
click at [335, 130] on p "Summary" at bounding box center [322, 132] width 34 height 12
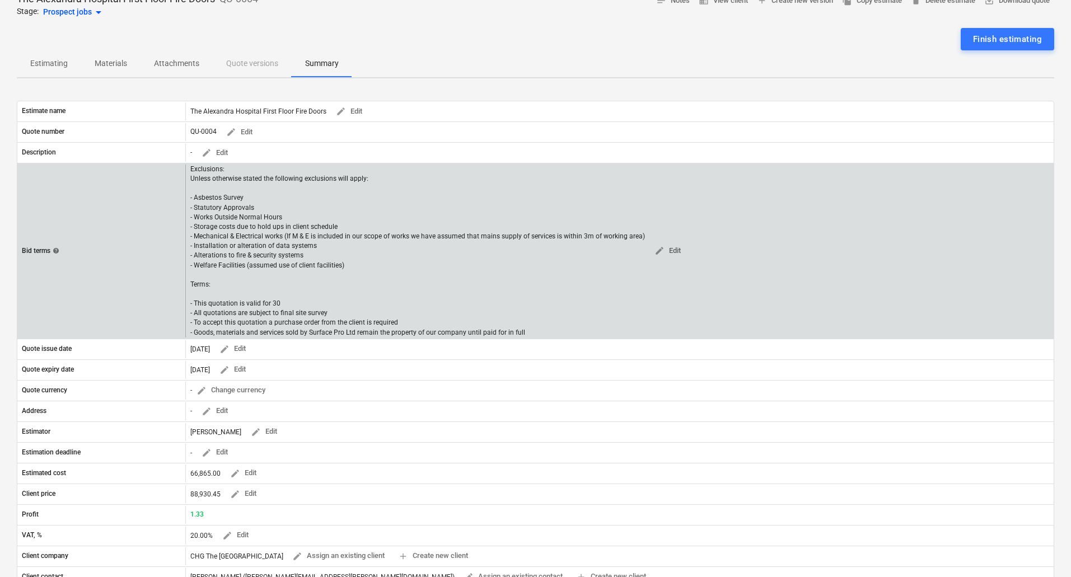
scroll to position [47, 0]
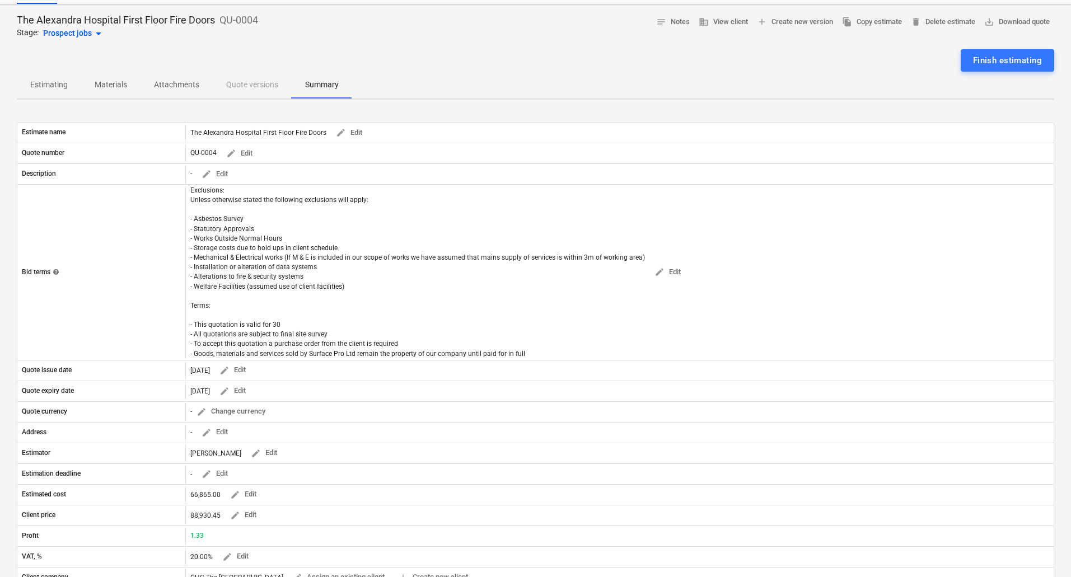
click at [241, 91] on div "Estimating Materials Attachments Quote versions Summary" at bounding box center [535, 85] width 1037 height 27
click at [202, 82] on span "Attachments" at bounding box center [176, 85] width 72 height 18
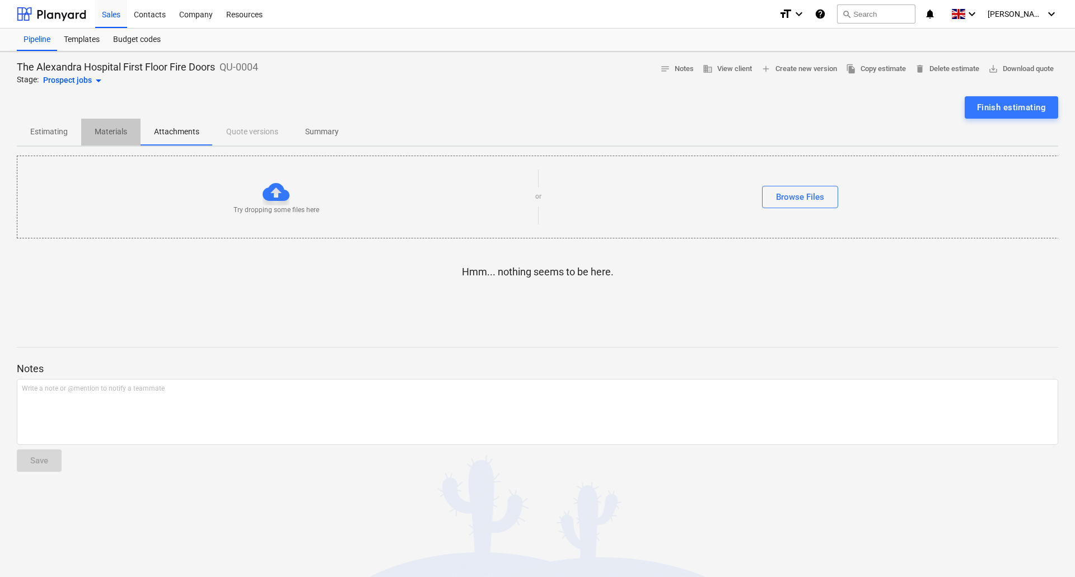
click at [116, 134] on p "Materials" at bounding box center [111, 132] width 32 height 12
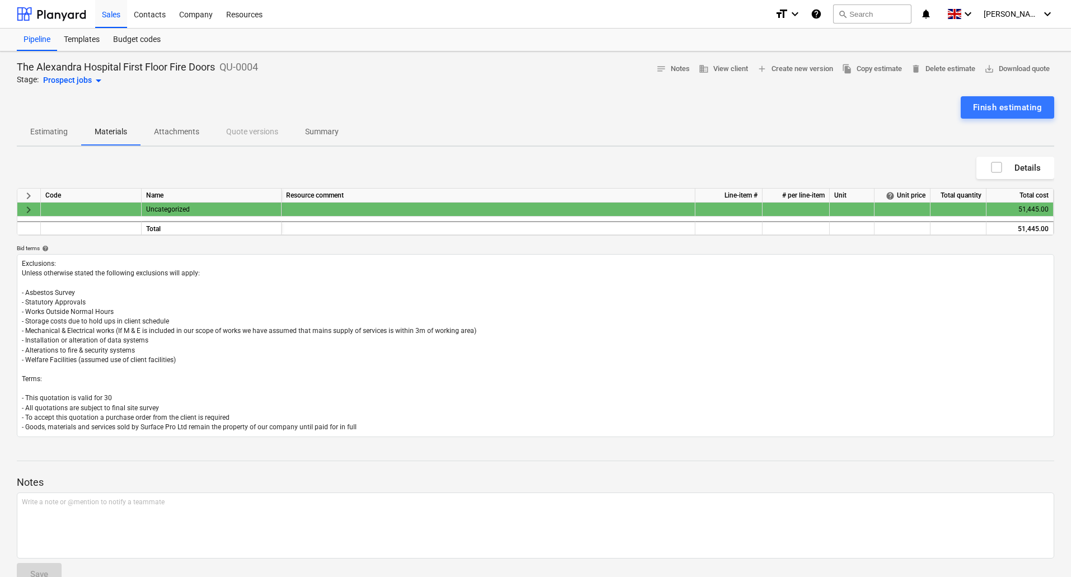
click at [53, 202] on div "Code" at bounding box center [91, 196] width 101 height 14
click at [50, 133] on p "Estimating" at bounding box center [49, 132] width 38 height 12
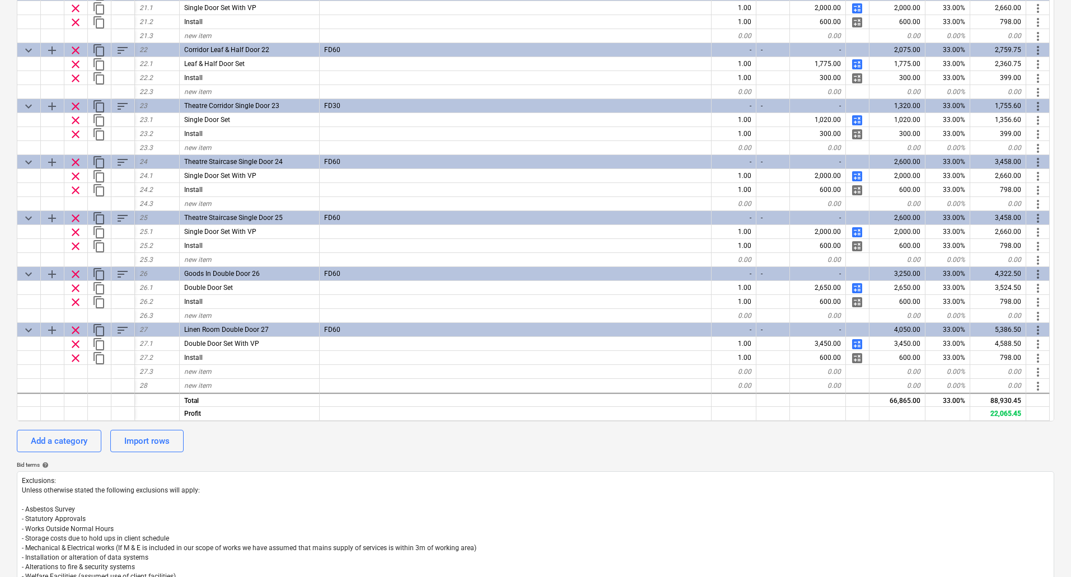
scroll to position [242, 0]
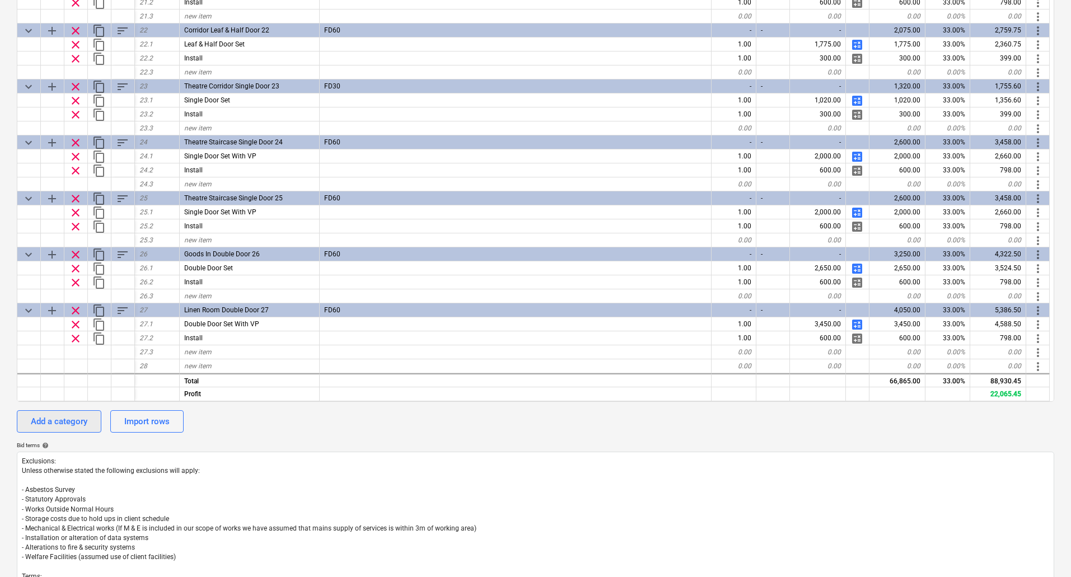
click at [58, 420] on div "Add a category" at bounding box center [59, 421] width 57 height 15
type textarea "x"
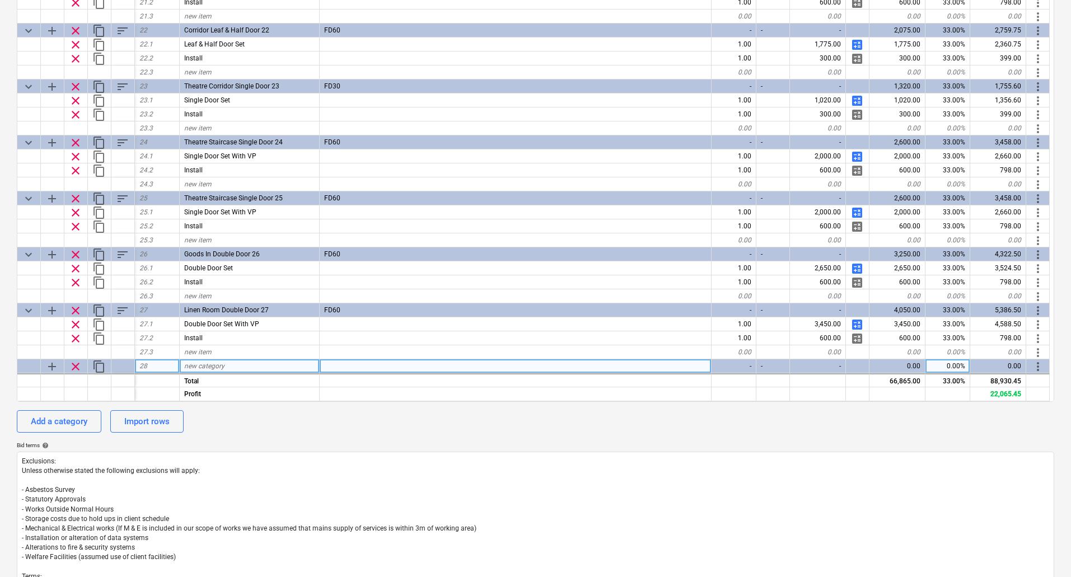
click at [214, 365] on span "new category" at bounding box center [204, 366] width 40 height 8
click at [226, 364] on div "new category" at bounding box center [250, 366] width 140 height 14
type input "Theatre Corridor Fire Door"
type textarea "x"
type input "FD60 inc New Wall Nib & Firestopping"
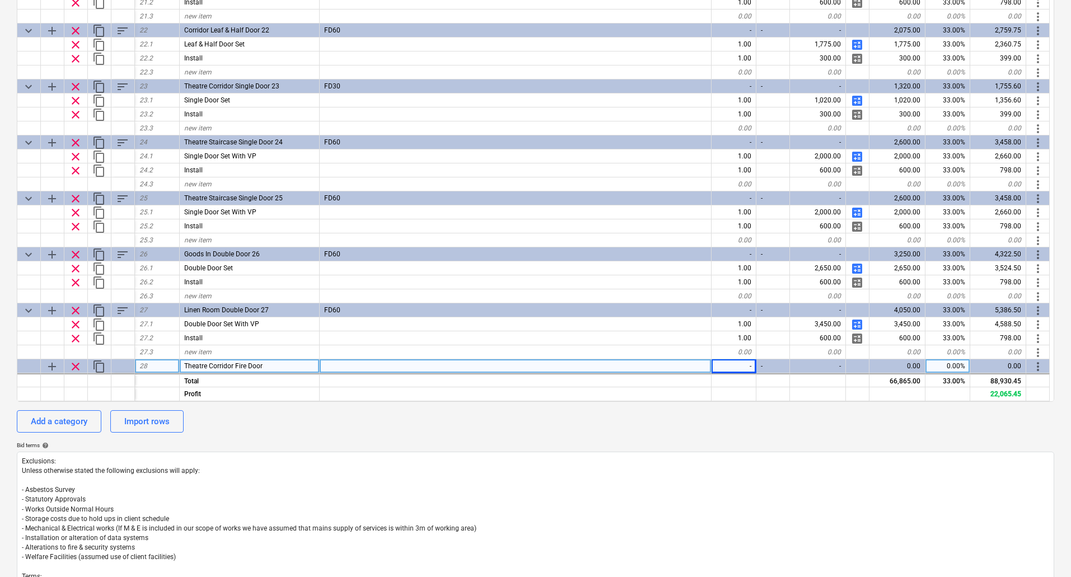
type textarea "x"
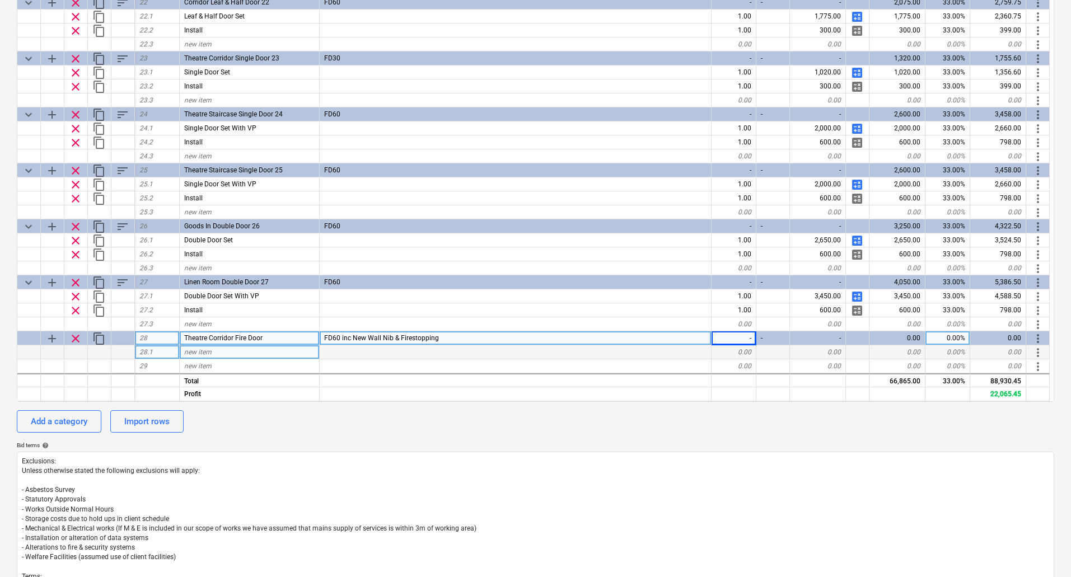
click at [251, 348] on div "new item" at bounding box center [250, 352] width 140 height 14
type input "Single Door Set"
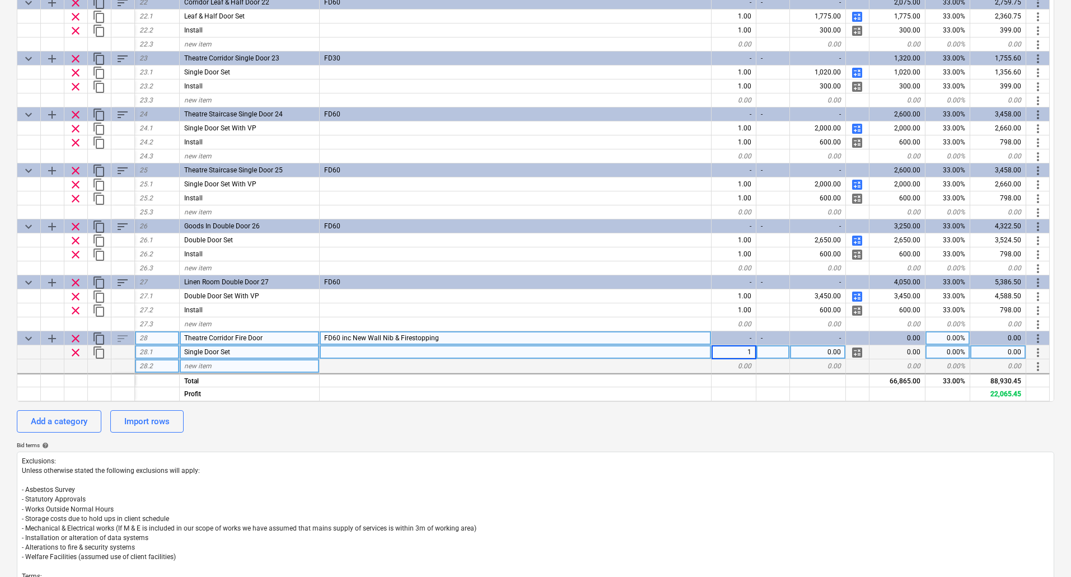
type textarea "x"
click at [828, 354] on div "0.00" at bounding box center [818, 352] width 56 height 14
type input "8971.73"
type textarea "x"
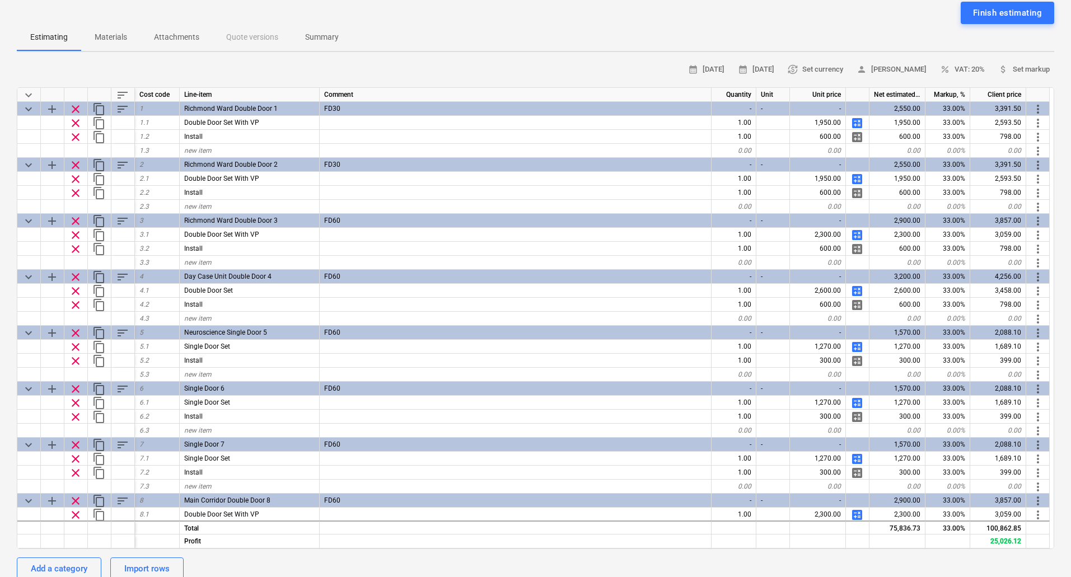
scroll to position [0, 0]
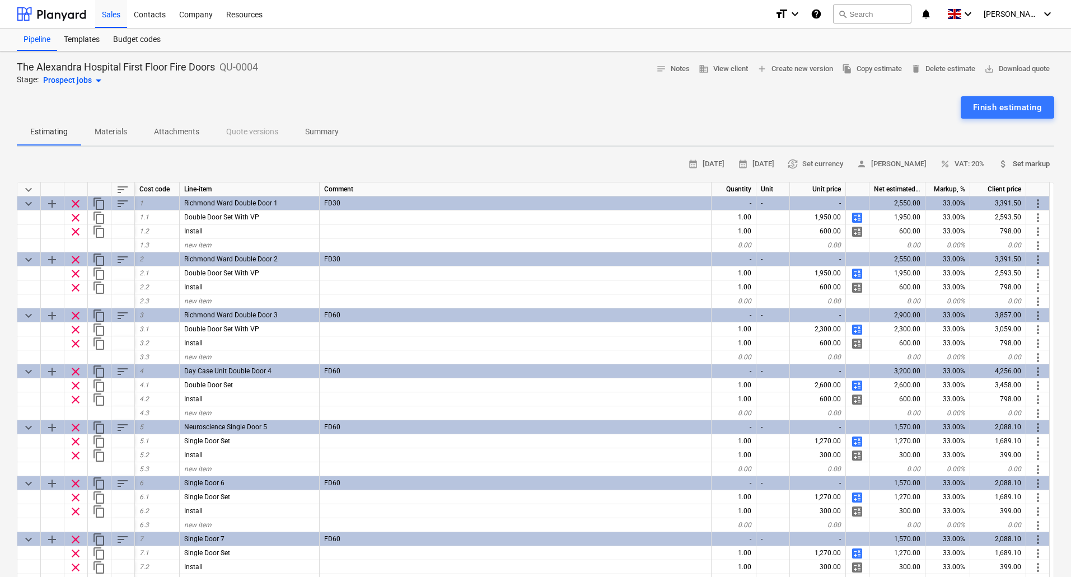
click at [1027, 162] on span "attach_money Set markup" at bounding box center [1023, 164] width 51 height 13
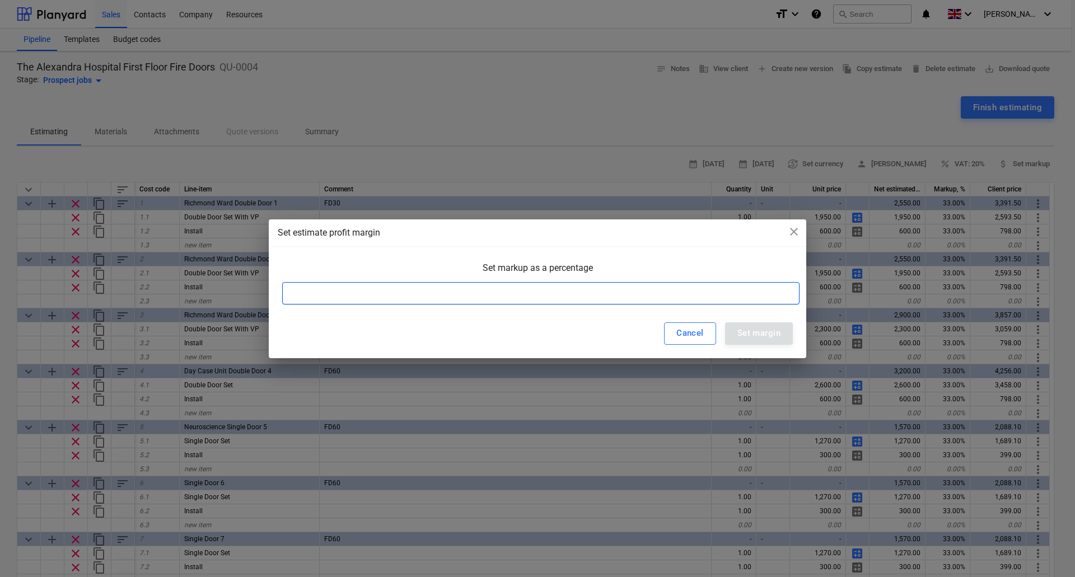
click at [386, 289] on input at bounding box center [540, 293] width 517 height 22
click at [410, 294] on input at bounding box center [540, 293] width 517 height 22
type input "20"
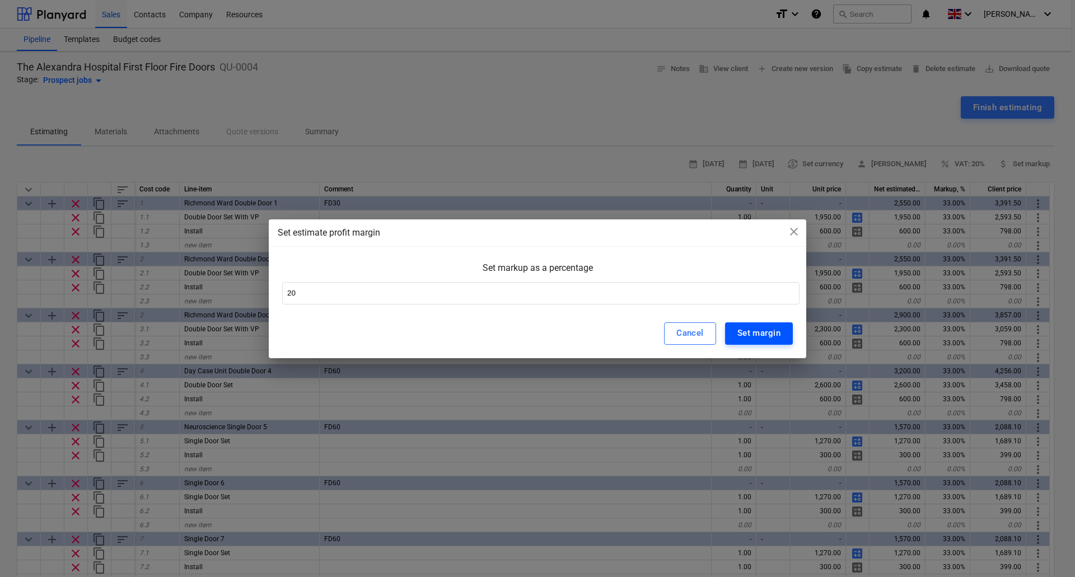
click at [743, 335] on div "Set margin" at bounding box center [758, 333] width 43 height 15
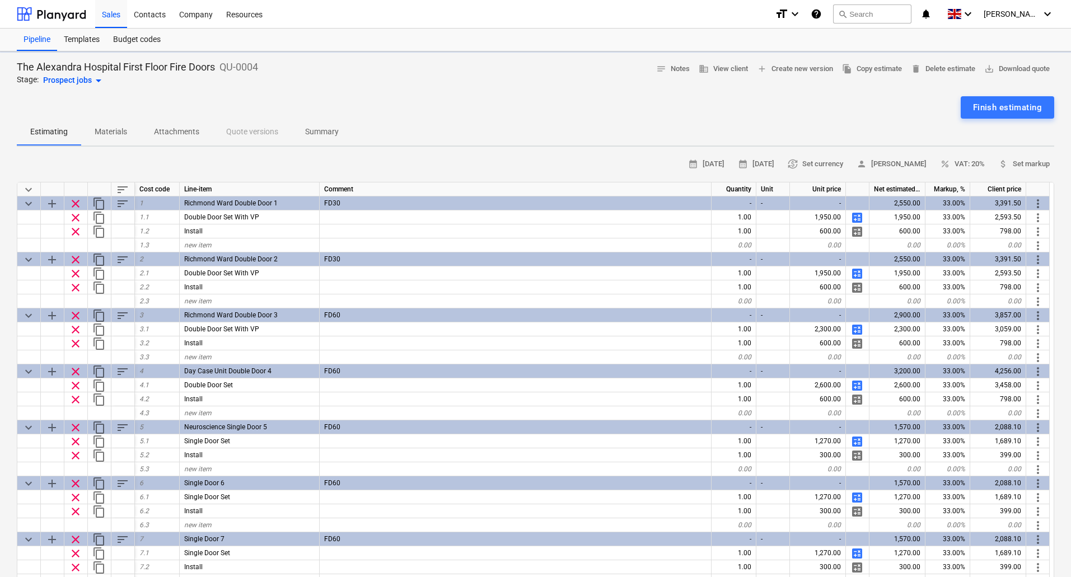
type textarea "x"
click at [1023, 165] on span "attach_money Set markup" at bounding box center [1023, 164] width 51 height 13
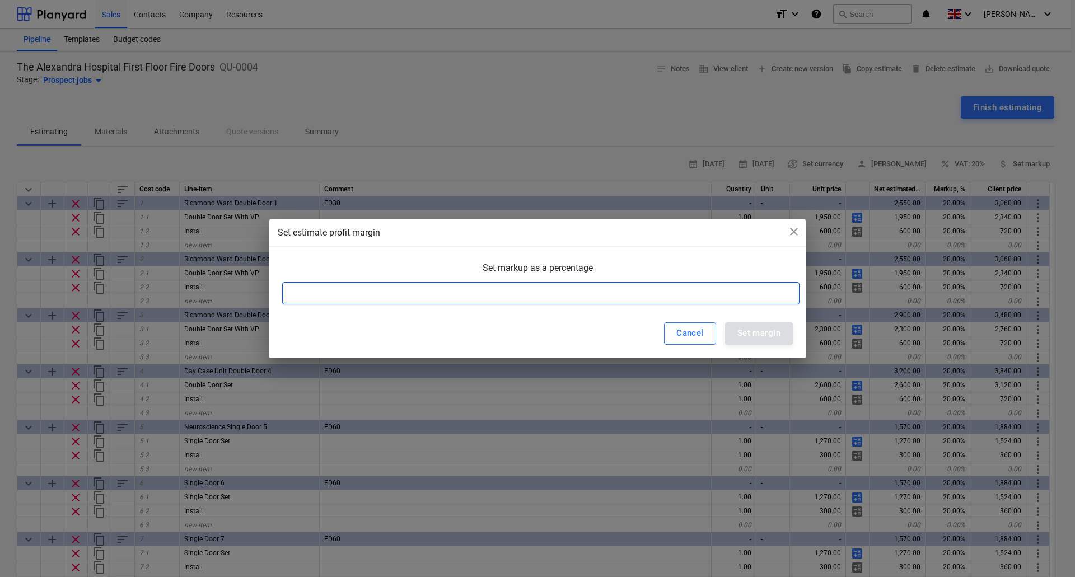
click at [485, 293] on input at bounding box center [540, 293] width 517 height 22
type input "10"
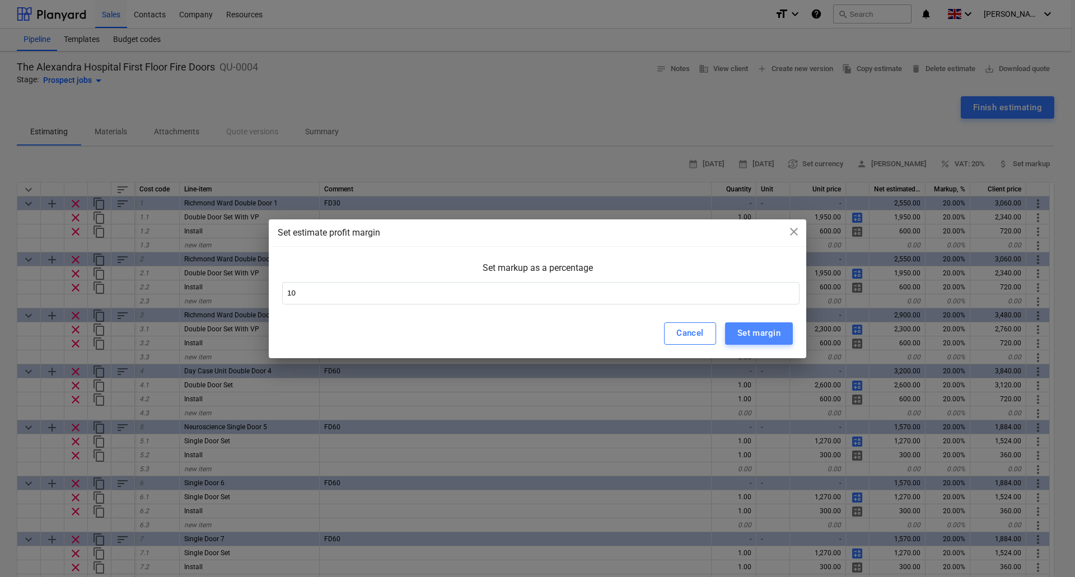
click at [772, 334] on div "Set margin" at bounding box center [758, 333] width 43 height 15
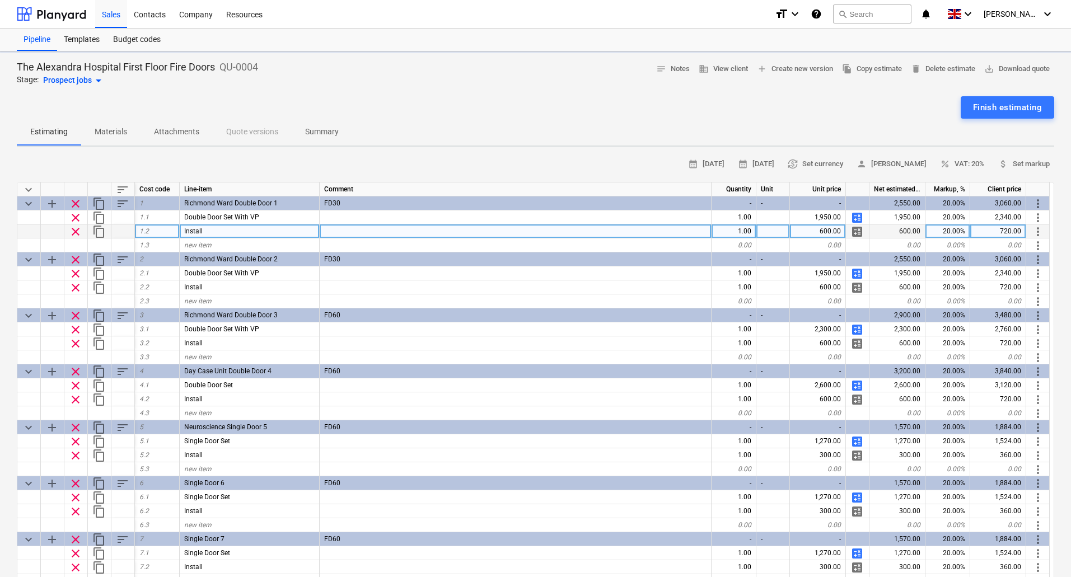
type textarea "x"
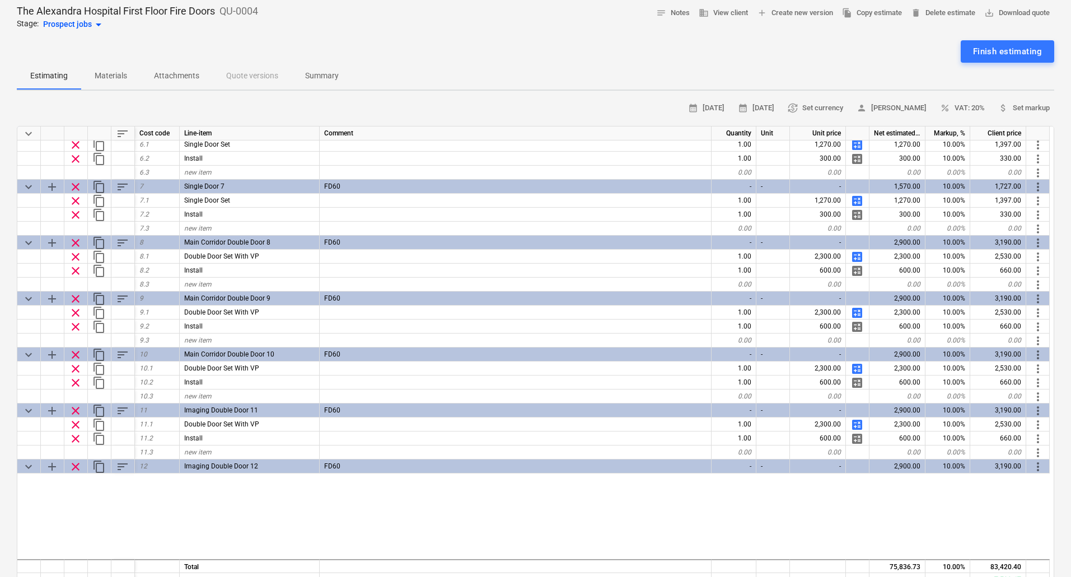
scroll to position [141, 0]
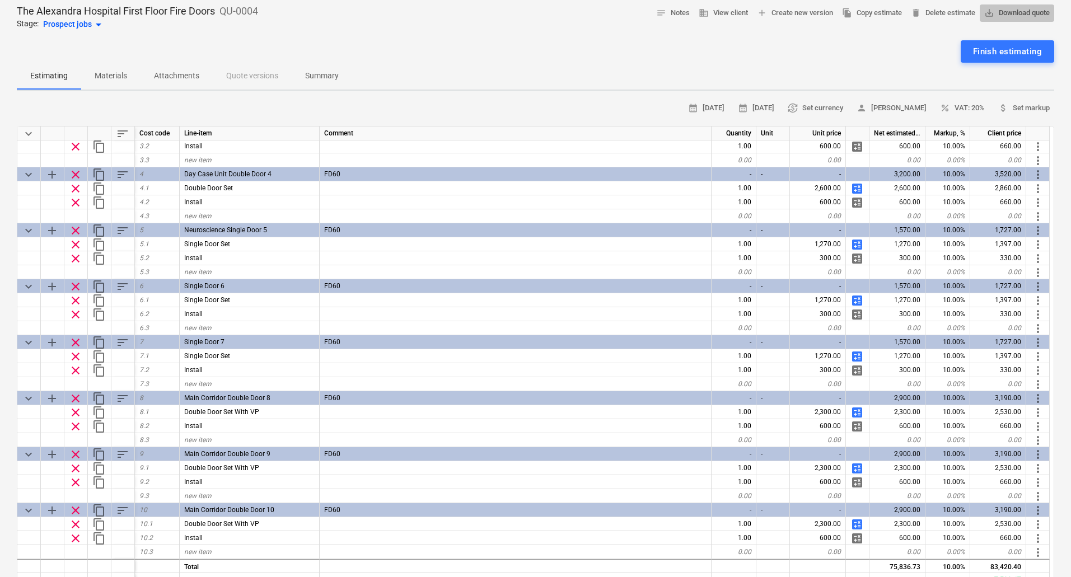
click at [1012, 15] on span "save_alt Download quote" at bounding box center [1016, 13] width 65 height 13
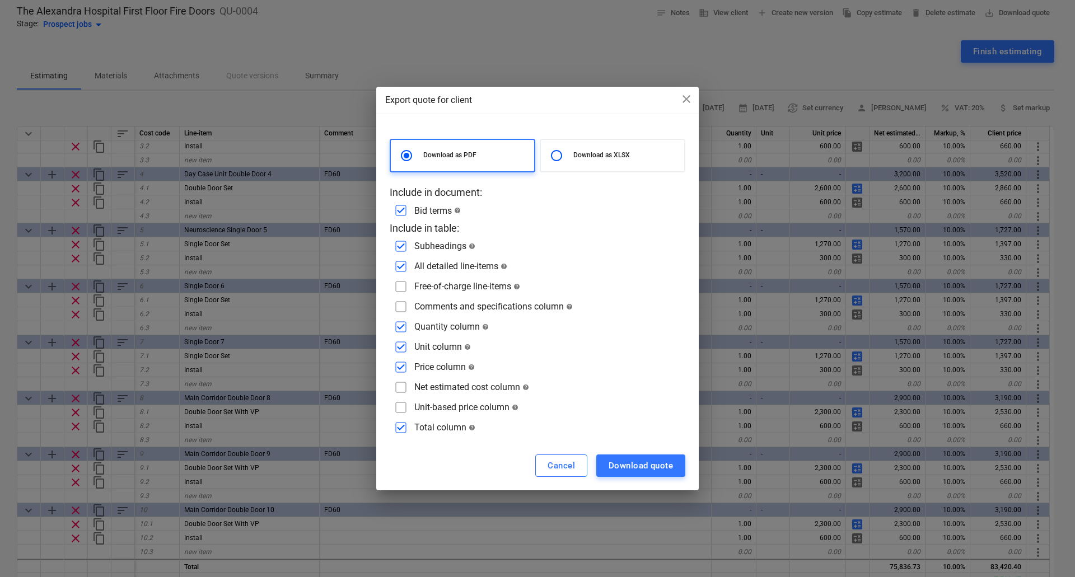
click at [571, 160] on div at bounding box center [559, 155] width 28 height 22
radio input "false"
radio input "true"
checkbox input "false"
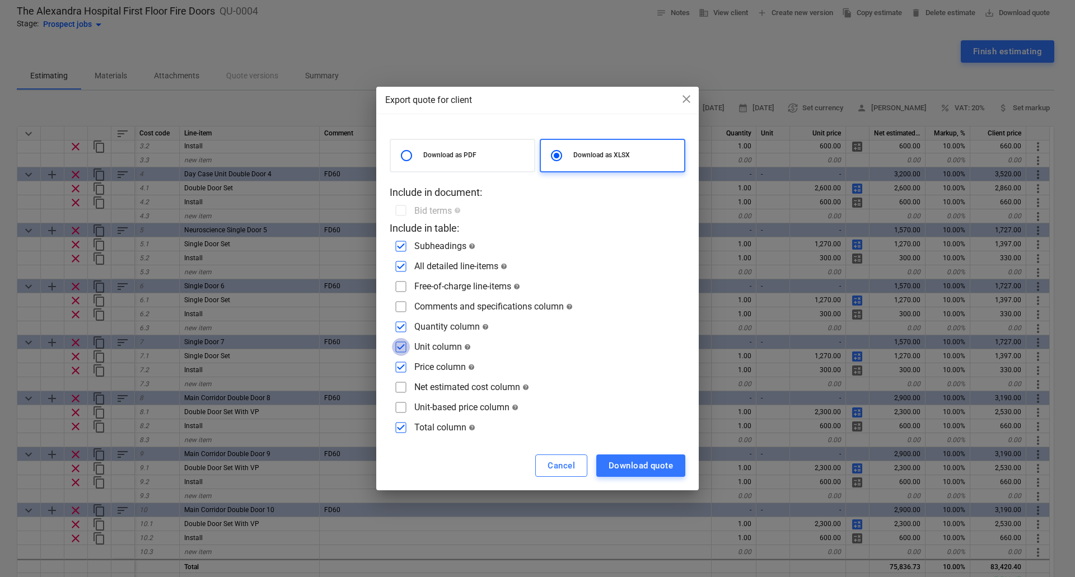
click at [402, 346] on input "checkbox" at bounding box center [401, 347] width 18 height 18
checkbox input "false"
click at [404, 363] on input "checkbox" at bounding box center [401, 367] width 18 height 18
checkbox input "false"
click at [399, 431] on input "checkbox" at bounding box center [401, 428] width 18 height 18
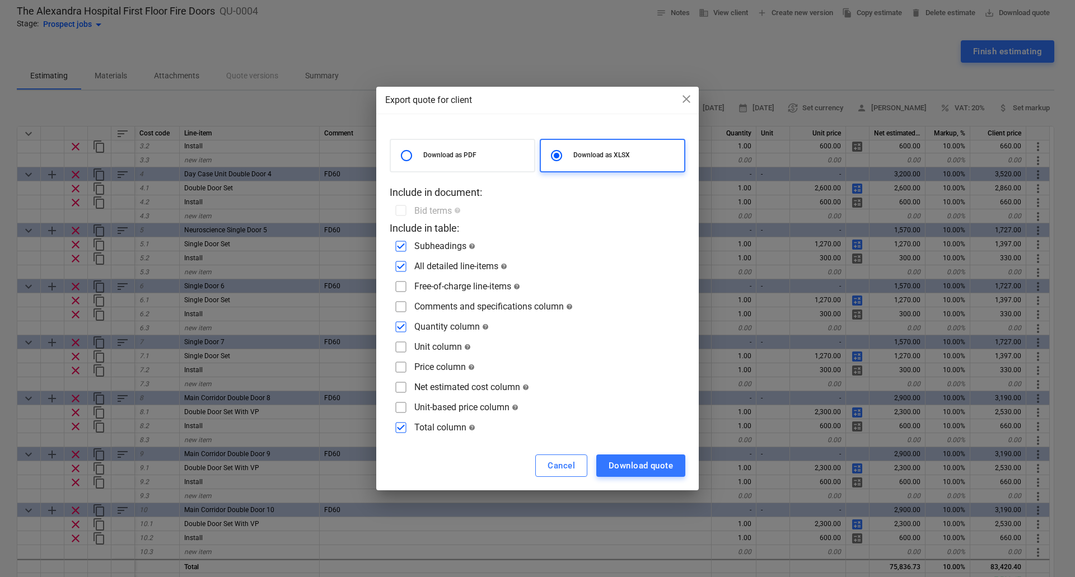
checkbox input "false"
click at [659, 472] on div "Download quote" at bounding box center [640, 465] width 64 height 15
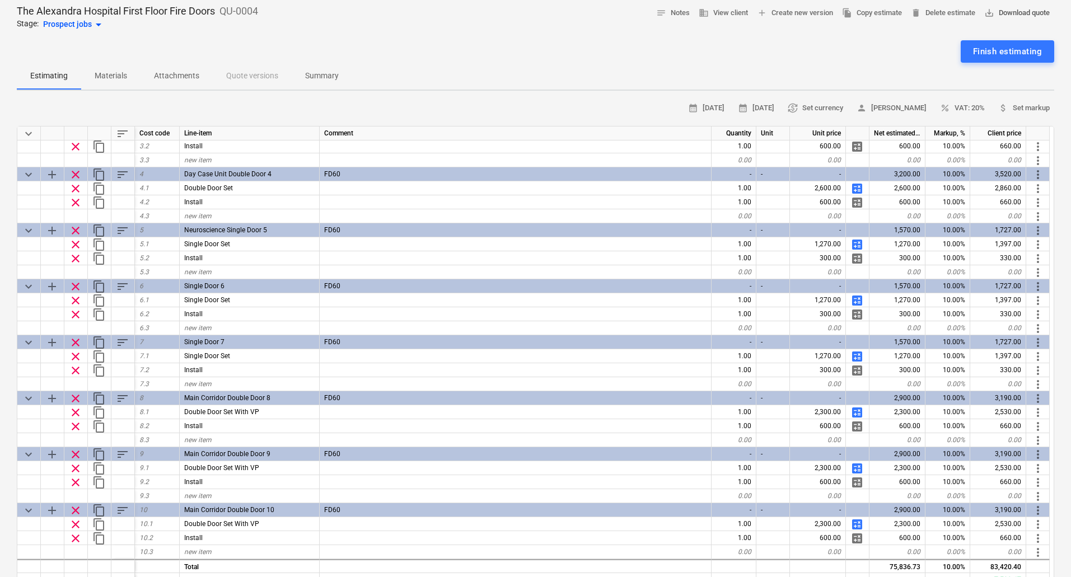
click at [1010, 10] on span "save_alt Download quote" at bounding box center [1016, 13] width 65 height 13
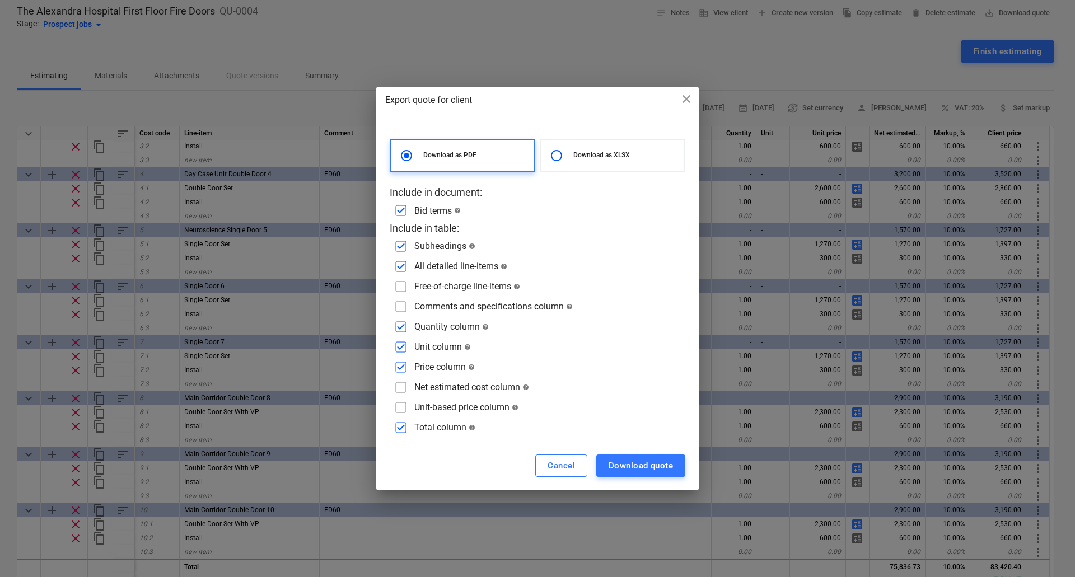
click at [404, 306] on input "checkbox" at bounding box center [401, 307] width 18 height 18
checkbox input "true"
click at [399, 369] on input "checkbox" at bounding box center [401, 367] width 18 height 18
checkbox input "false"
click at [398, 429] on input "checkbox" at bounding box center [401, 428] width 18 height 18
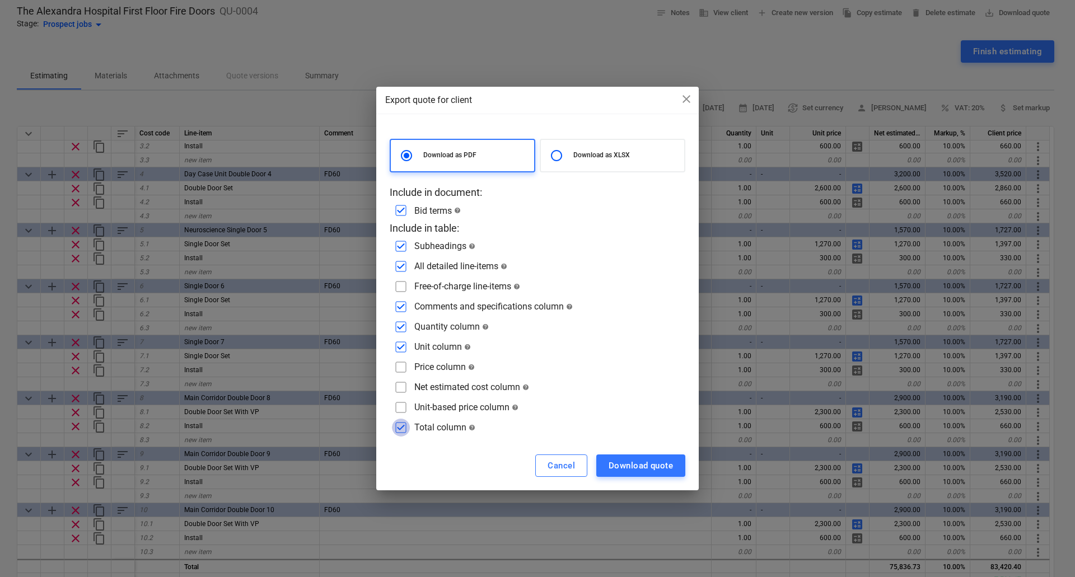
checkbox input "false"
click at [397, 343] on input "checkbox" at bounding box center [401, 347] width 18 height 18
checkbox input "false"
click at [402, 210] on input "checkbox" at bounding box center [401, 211] width 18 height 18
checkbox input "false"
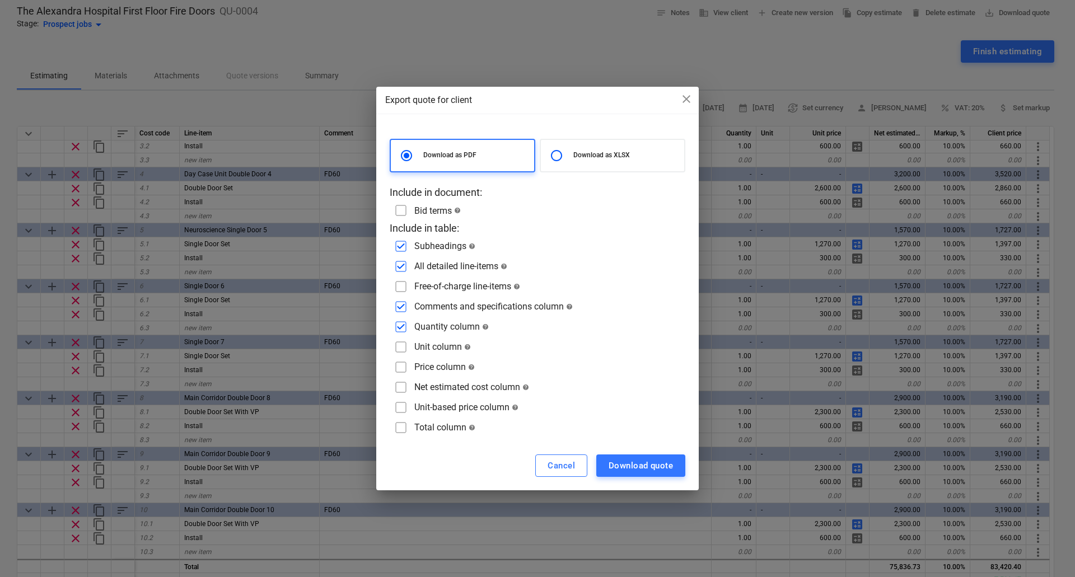
click at [601, 157] on p "Download as XLSX" at bounding box center [626, 156] width 106 height 10
radio input "false"
radio input "true"
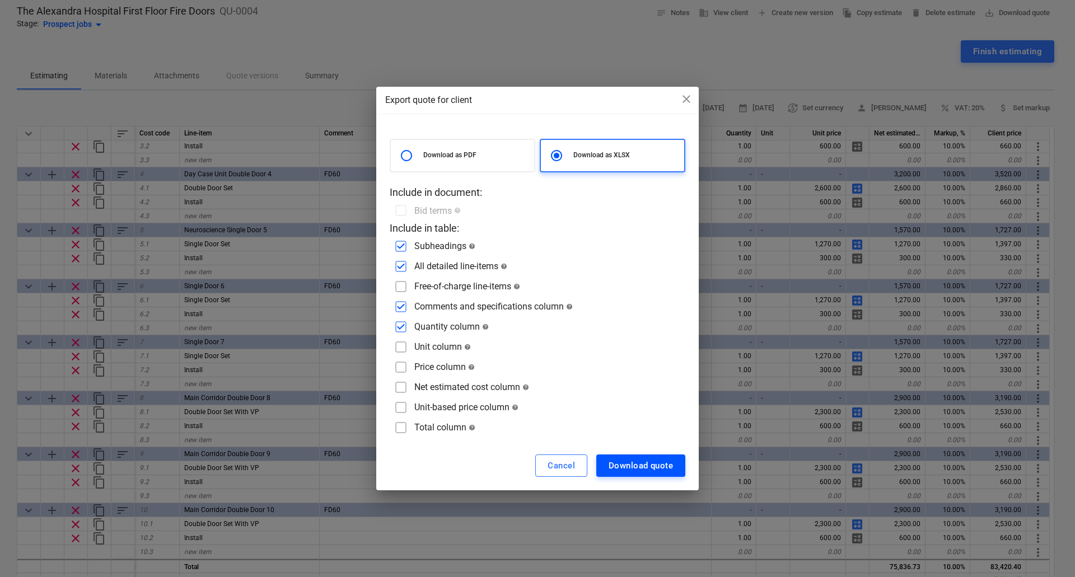
click at [656, 464] on div "Download quote" at bounding box center [640, 465] width 64 height 15
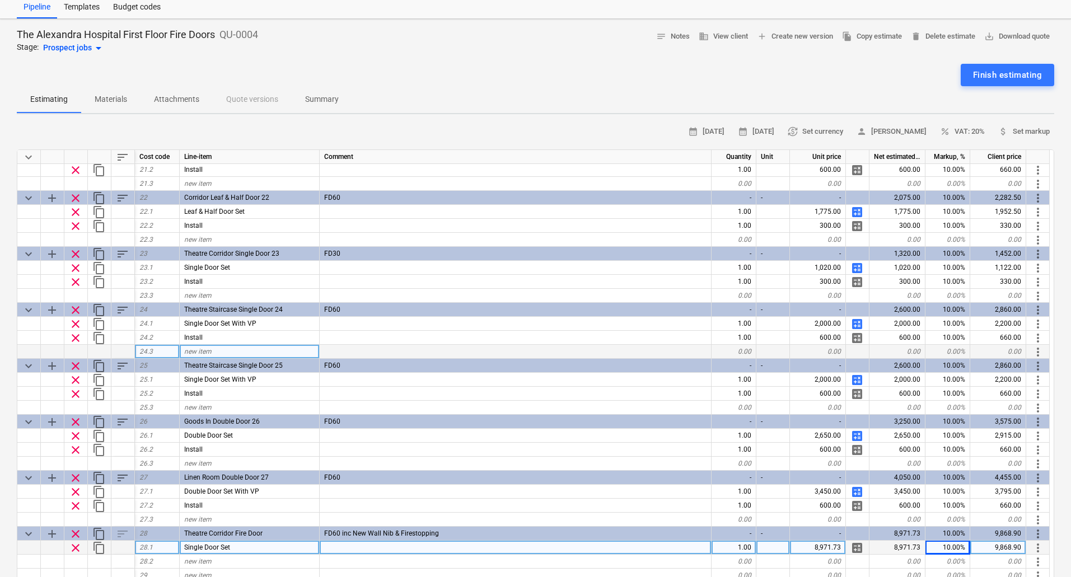
scroll to position [0, 0]
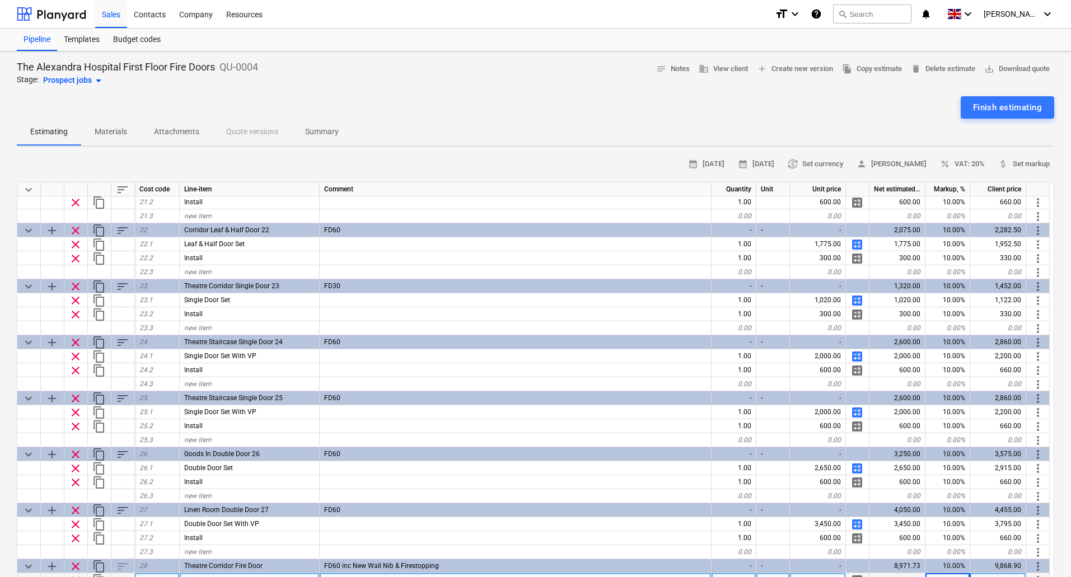
click at [335, 128] on p "Summary" at bounding box center [322, 132] width 34 height 12
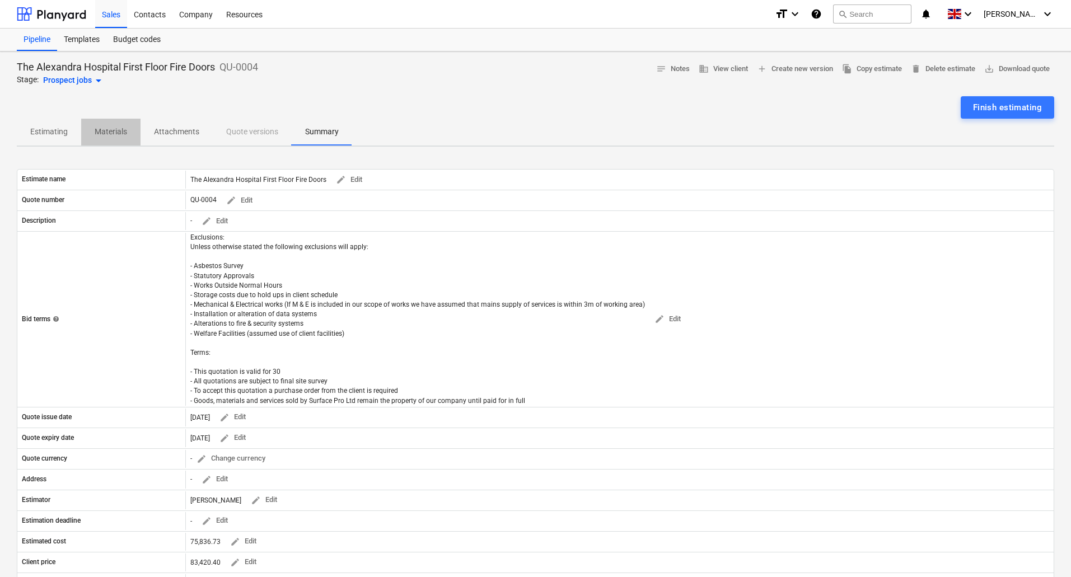
drag, startPoint x: 108, startPoint y: 134, endPoint x: 72, endPoint y: 122, distance: 38.2
click at [109, 134] on p "Materials" at bounding box center [111, 132] width 32 height 12
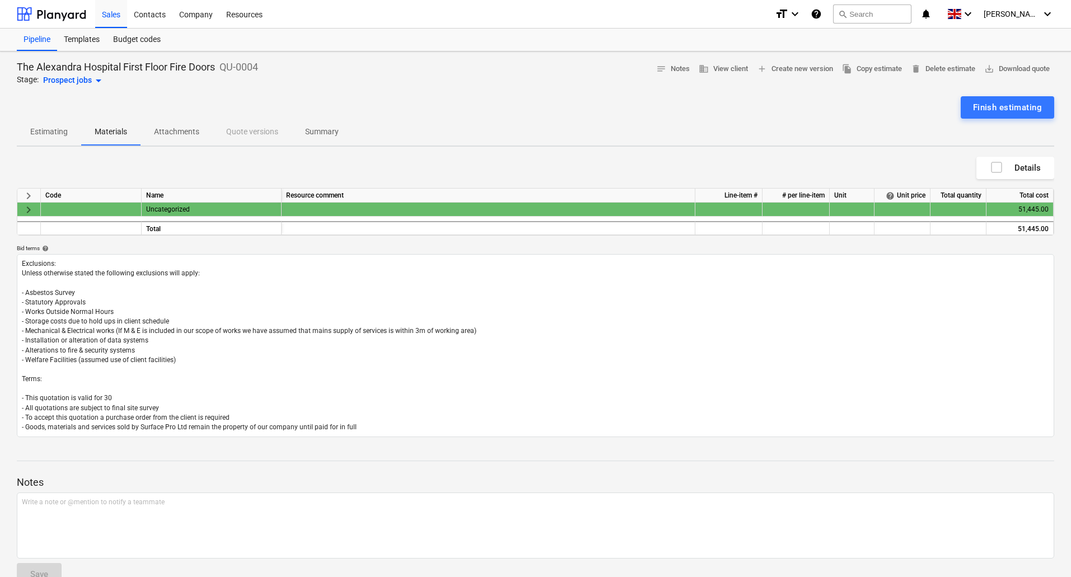
click at [38, 129] on p "Estimating" at bounding box center [49, 132] width 38 height 12
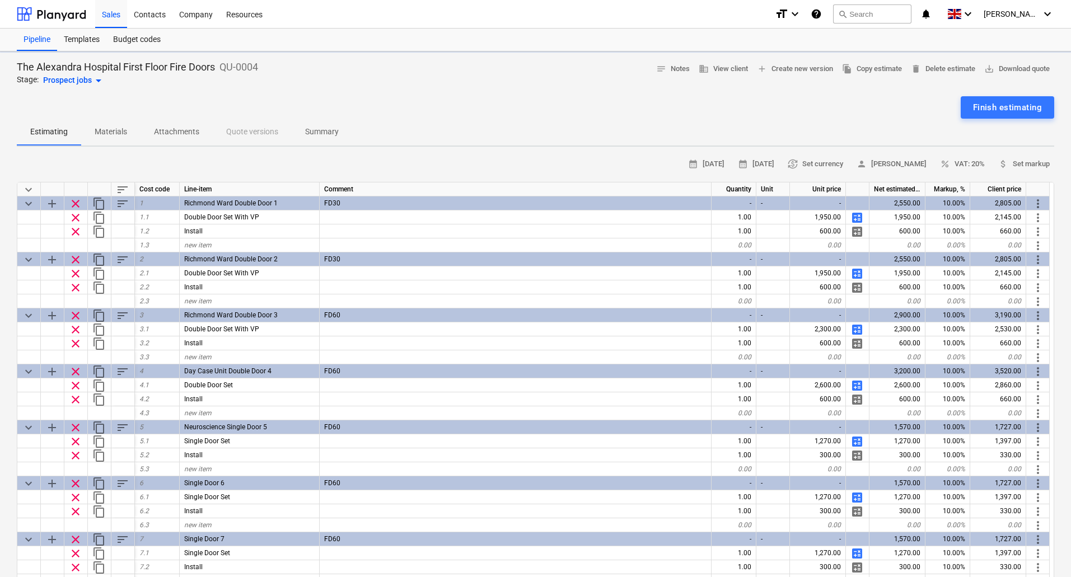
type textarea "x"
click at [1015, 67] on span "save_alt Download quote" at bounding box center [1016, 69] width 65 height 13
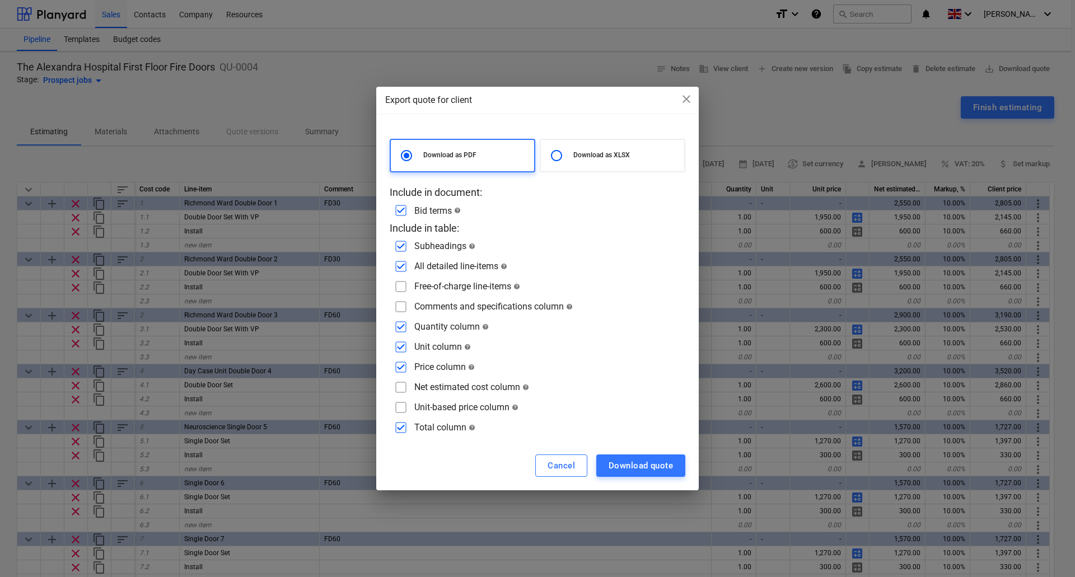
click at [582, 162] on div "Download as XLSX" at bounding box center [613, 156] width 146 height 34
radio input "false"
radio input "true"
checkbox input "false"
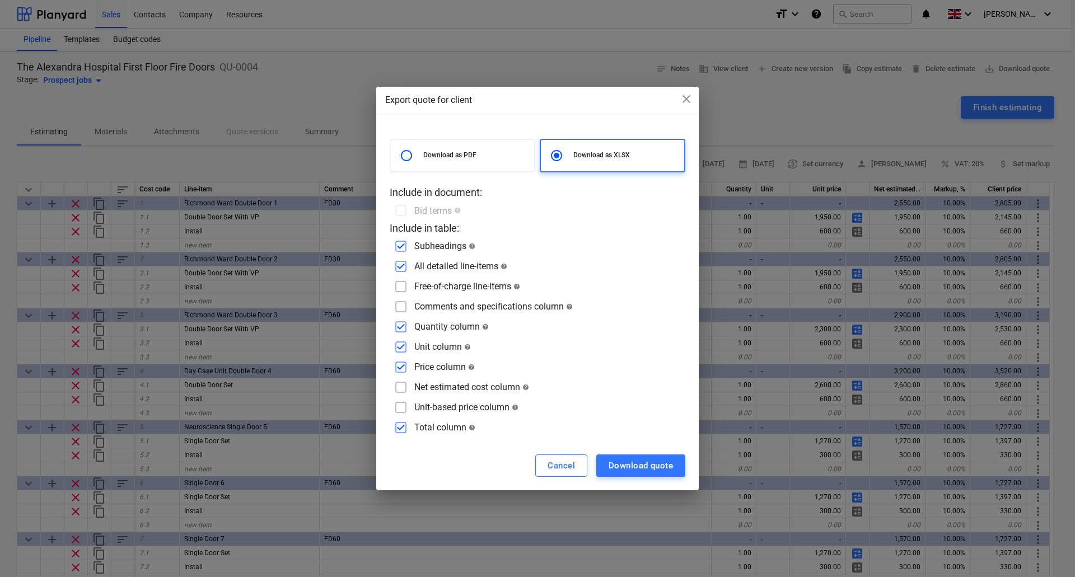
click at [402, 287] on input "checkbox" at bounding box center [401, 287] width 18 height 18
checkbox input "true"
click at [403, 304] on input "checkbox" at bounding box center [401, 307] width 18 height 18
checkbox input "true"
click at [551, 468] on div "Cancel" at bounding box center [560, 465] width 27 height 15
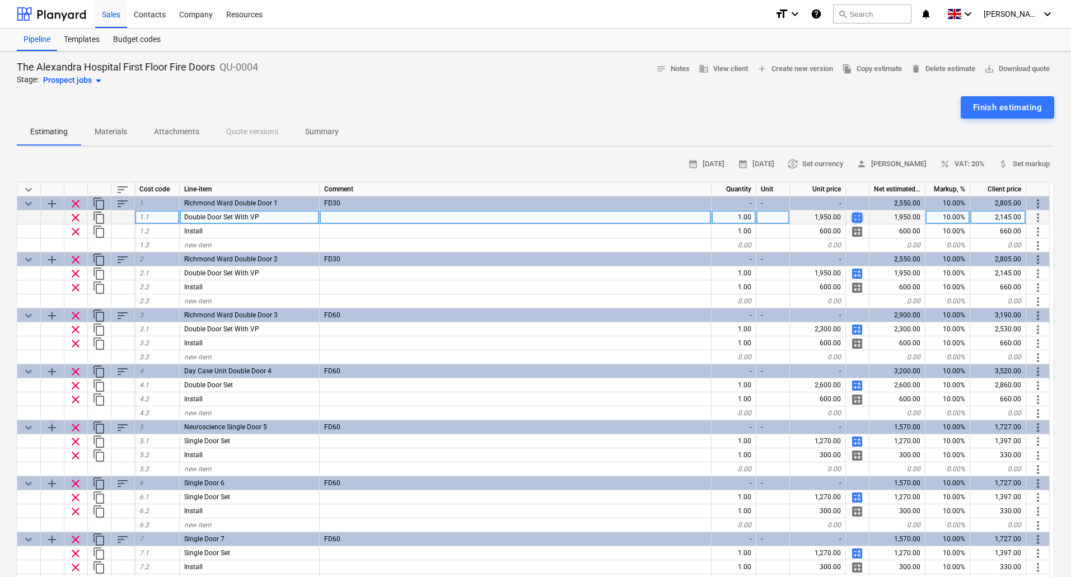
click at [859, 216] on span "calculate" at bounding box center [856, 217] width 13 height 13
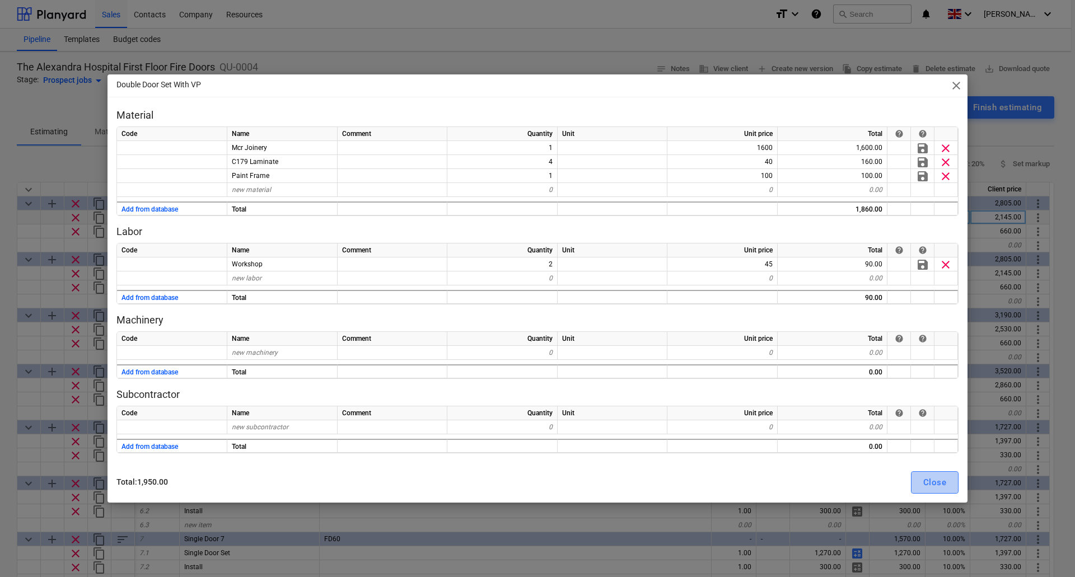
click at [936, 479] on div "Close" at bounding box center [934, 482] width 23 height 15
type textarea "x"
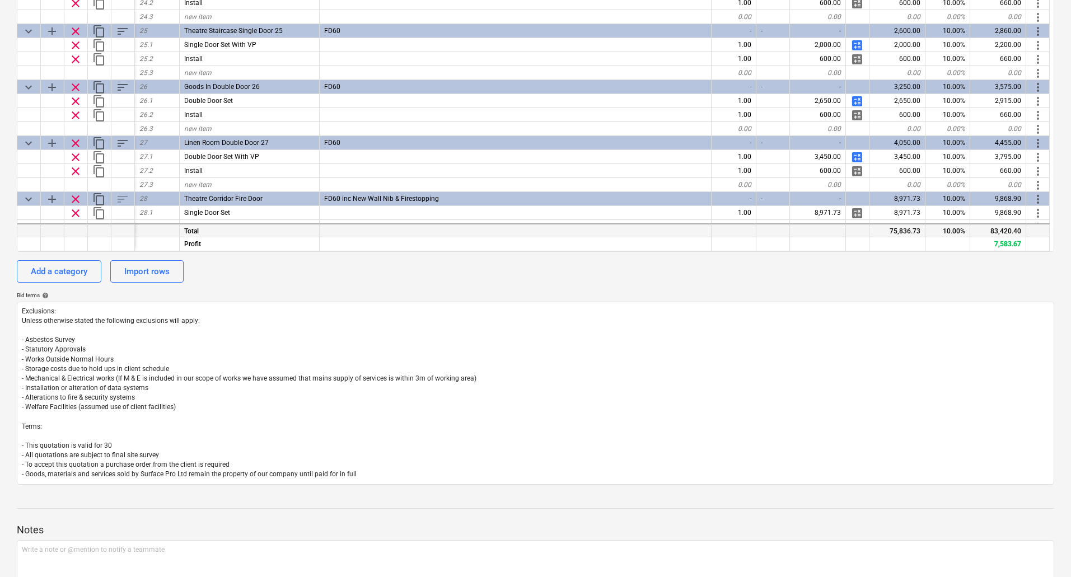
scroll to position [1149, 0]
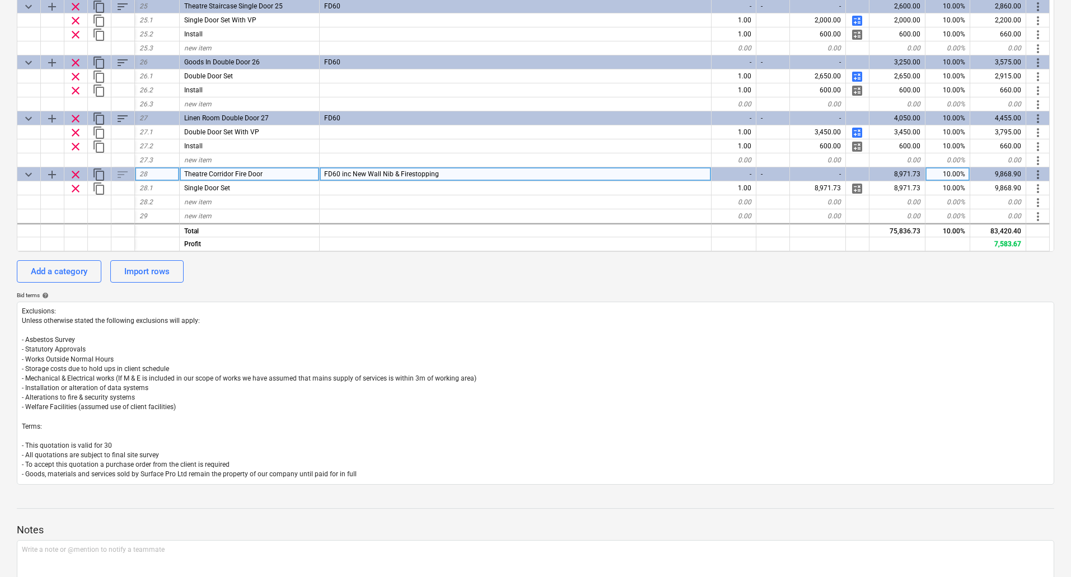
click at [282, 173] on div "Theatre Corridor Fire Door" at bounding box center [250, 174] width 140 height 14
click at [283, 173] on input "Theatre Corridor Fire Door" at bounding box center [249, 173] width 139 height 13
click at [286, 173] on input "Theatre Corridor Fire Door" at bounding box center [249, 173] width 139 height 13
type input "Theatre Corridor Fire Door 28"
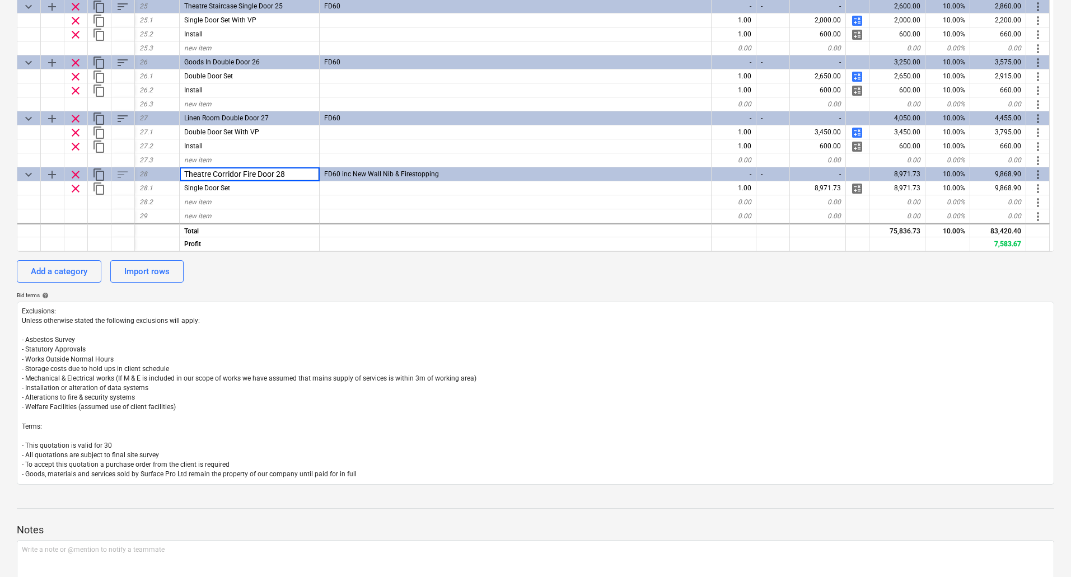
type textarea "x"
click at [438, 291] on div "calendar_month 15 Sep 2025 calendar_month 29 Sep 2025 currency_exchange Set cur…" at bounding box center [535, 124] width 1037 height 721
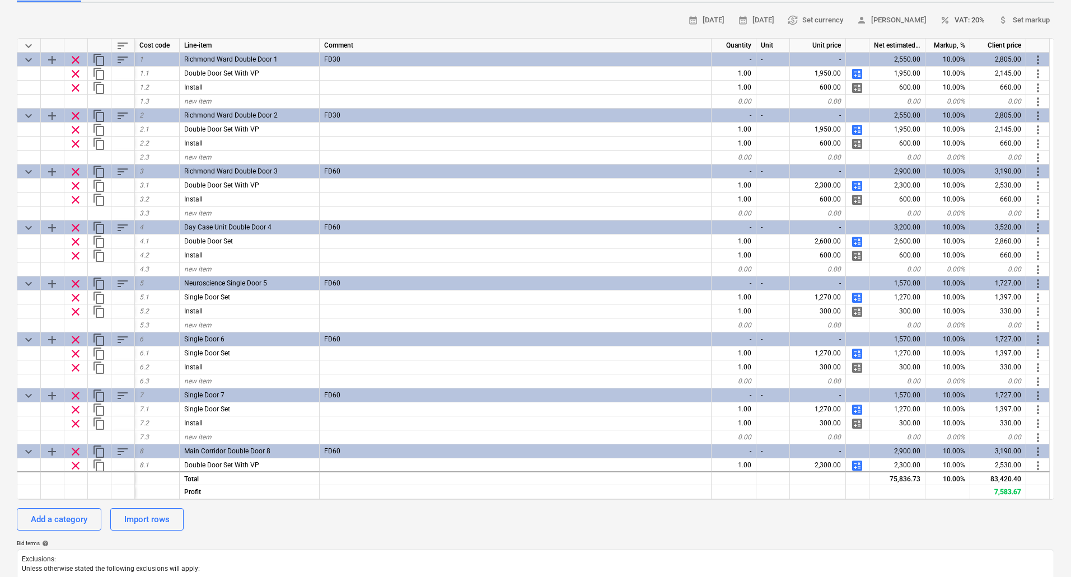
scroll to position [0, 0]
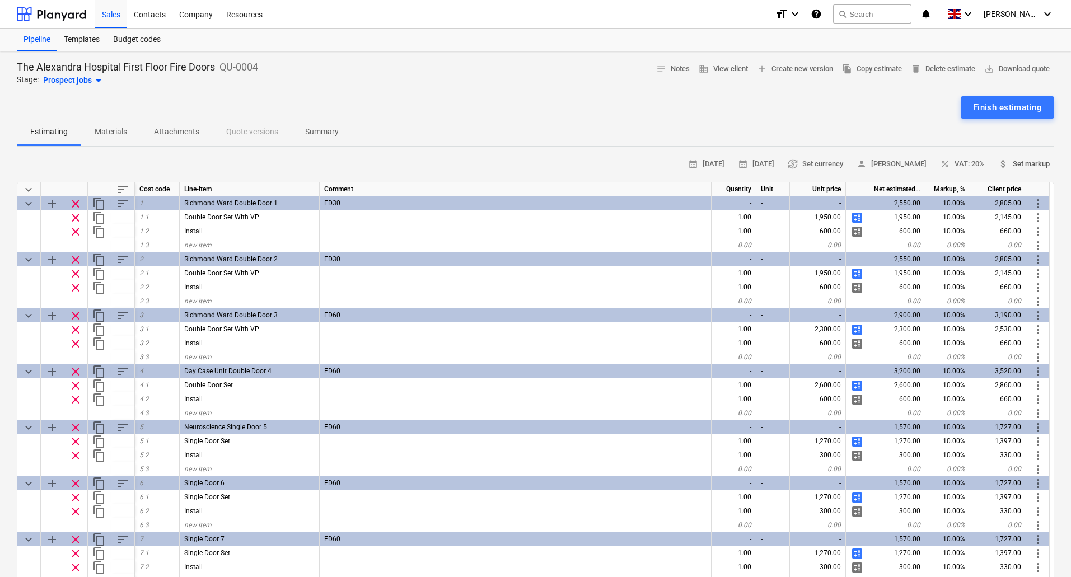
click at [1015, 162] on span "attach_money Set markup" at bounding box center [1023, 164] width 51 height 13
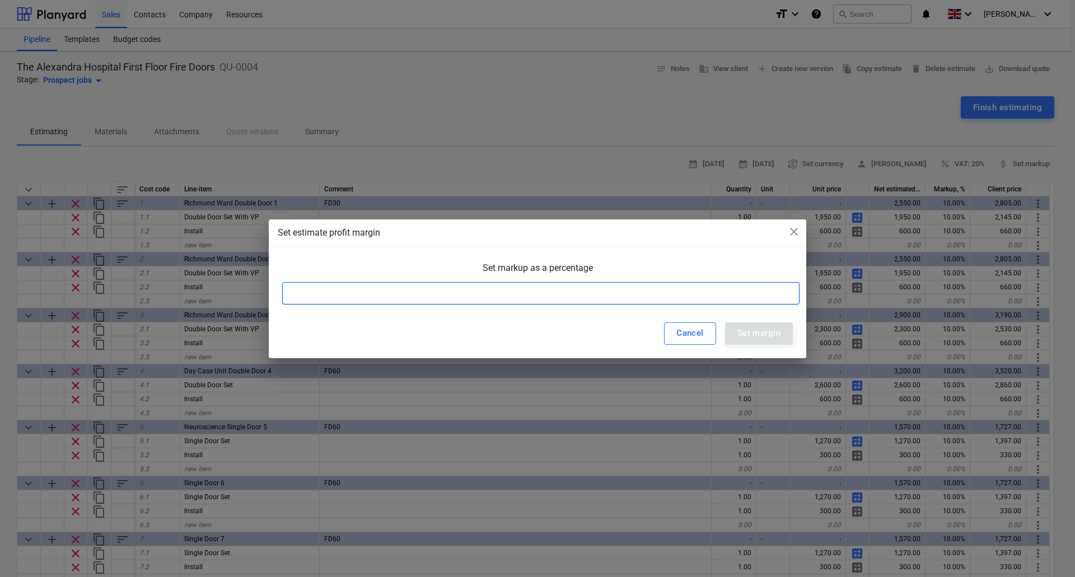
click at [433, 295] on input at bounding box center [540, 293] width 517 height 22
type input "15"
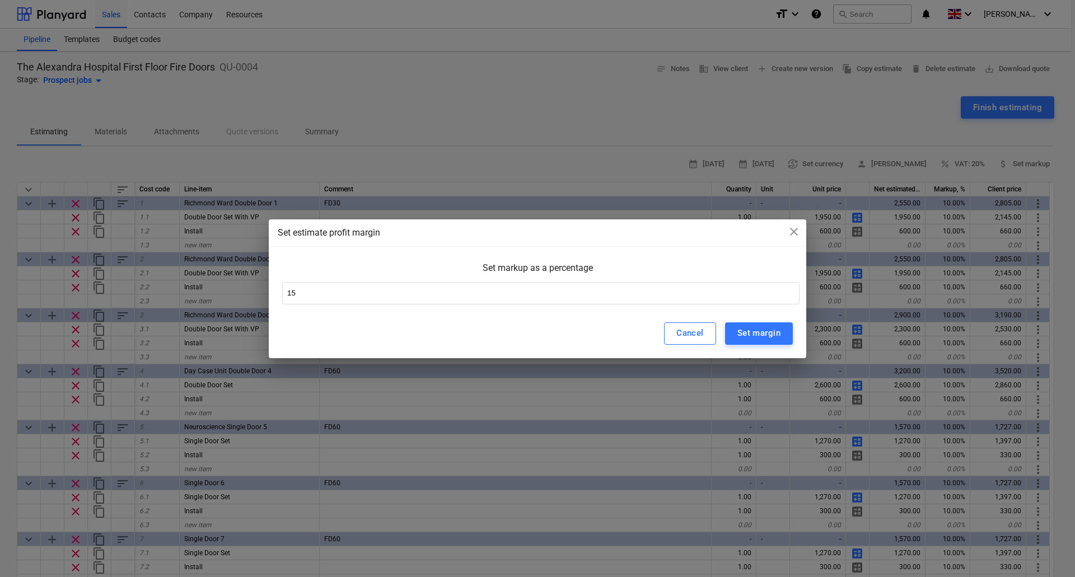
click at [761, 345] on div "Cancel Set margin" at bounding box center [537, 333] width 537 height 49
click at [762, 335] on div "Set margin" at bounding box center [758, 333] width 43 height 15
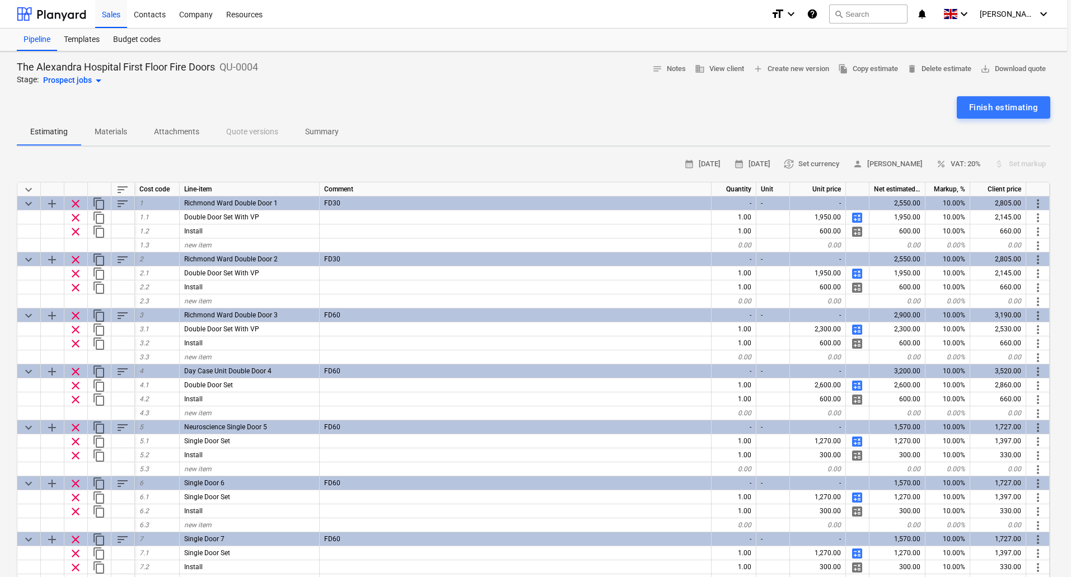
type textarea "x"
click at [772, 72] on span "add Create new version" at bounding box center [795, 69] width 76 height 13
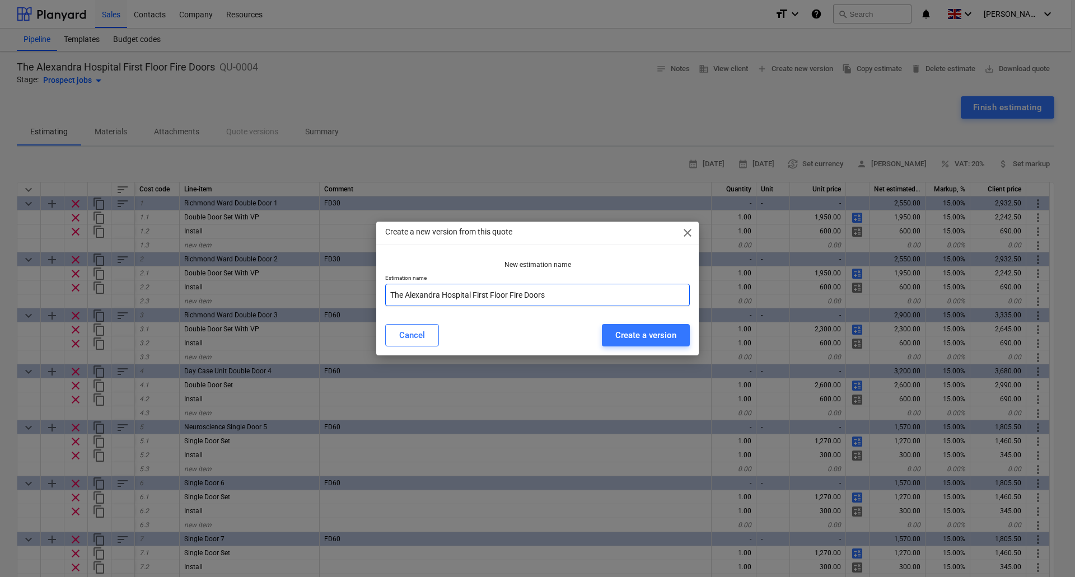
click at [601, 298] on input "The Alexandra Hospital First Floor Fire Doors" at bounding box center [537, 295] width 305 height 22
type input "The Alexandra Hospital First Floor Fire Doors ("
click at [419, 335] on div "Cancel" at bounding box center [412, 335] width 26 height 15
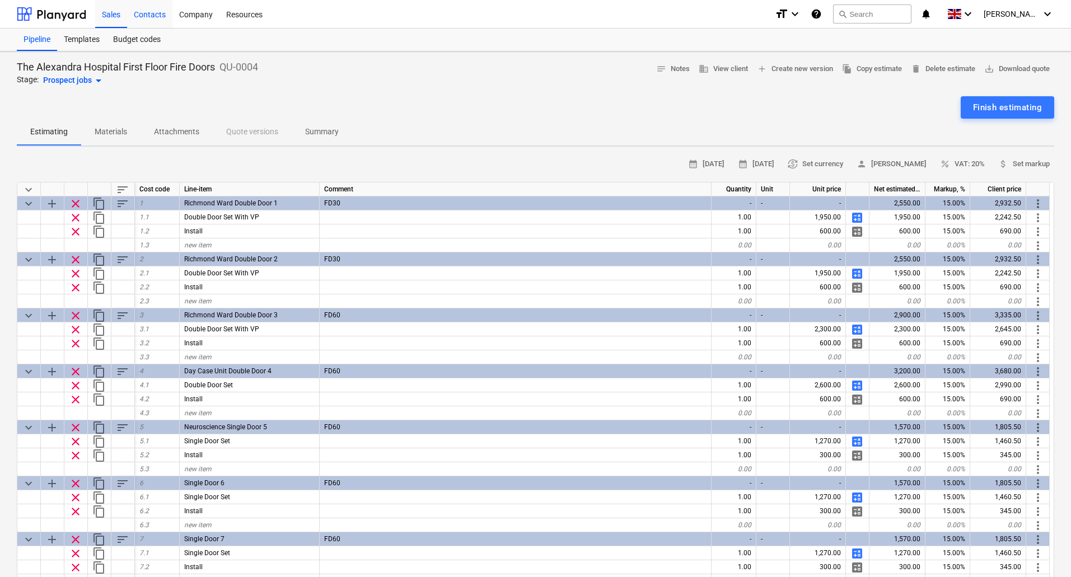
click at [151, 17] on div "Contacts" at bounding box center [149, 13] width 45 height 29
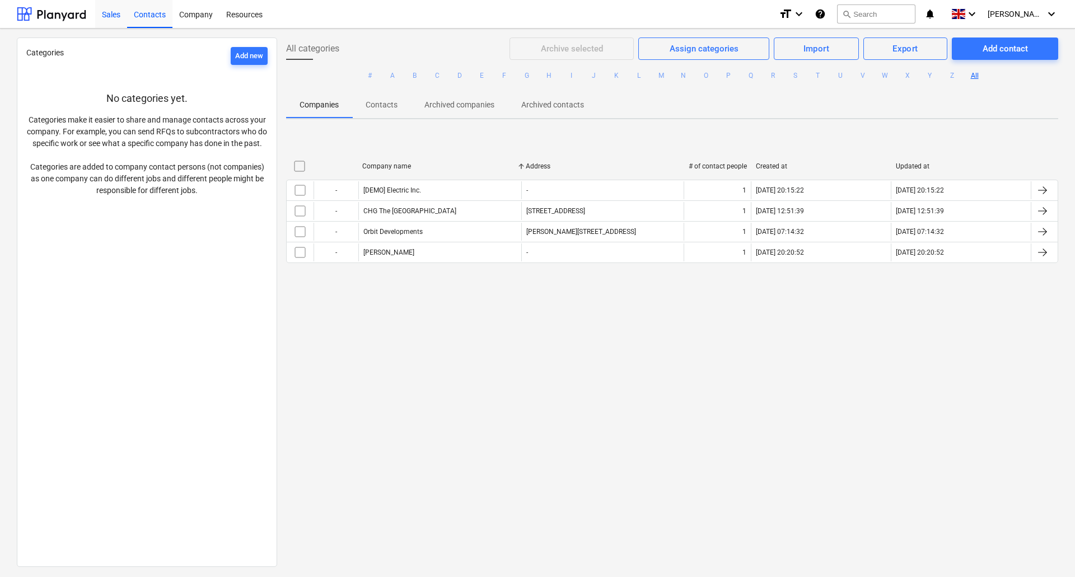
click at [109, 13] on div "Sales" at bounding box center [111, 13] width 32 height 29
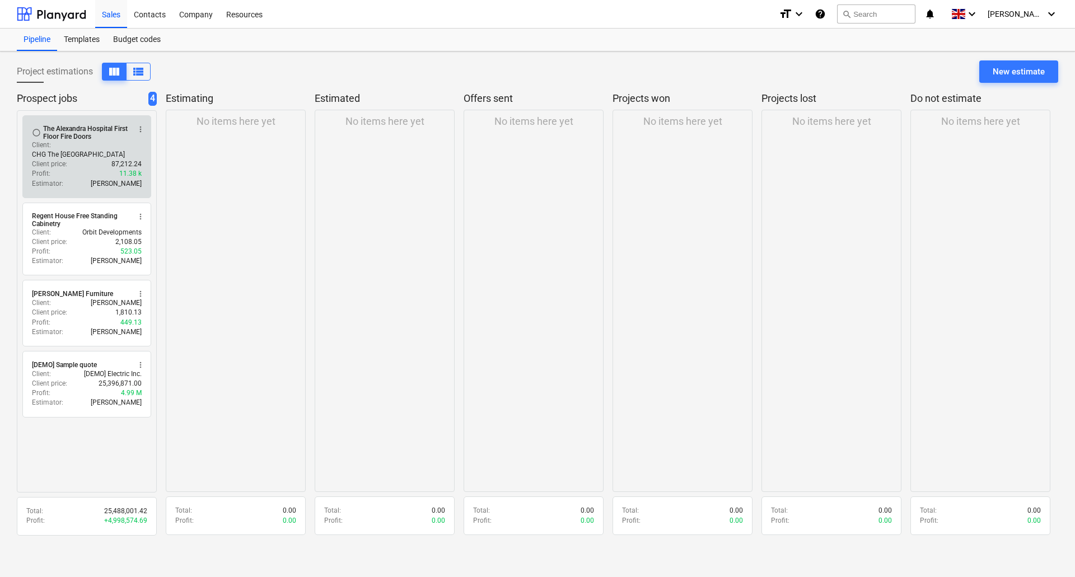
click at [81, 135] on div "The Alexandra Hospital First Floor Fire Doors" at bounding box center [86, 133] width 86 height 16
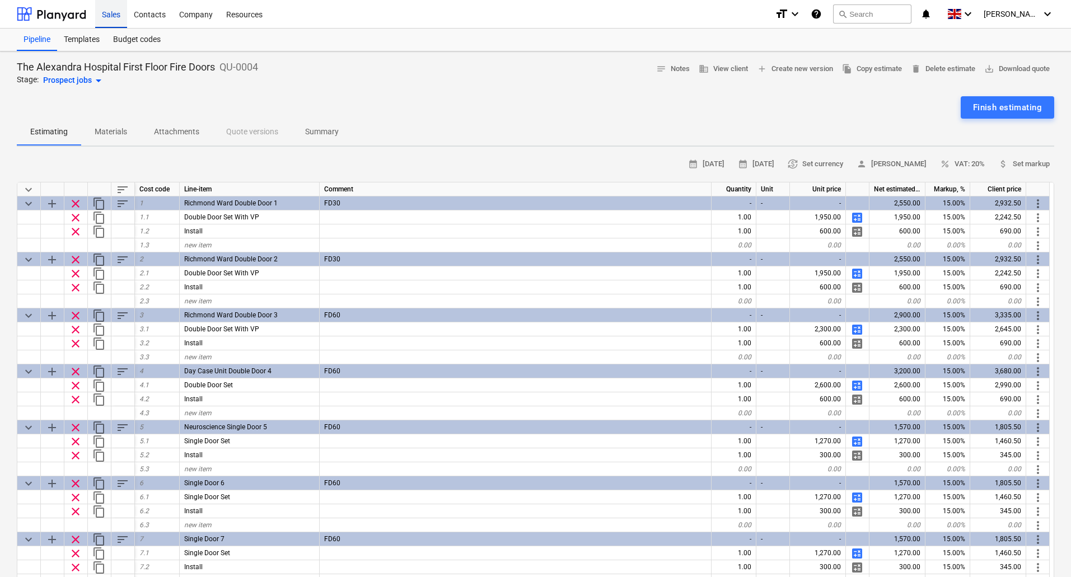
click at [111, 14] on div "Sales" at bounding box center [111, 13] width 32 height 29
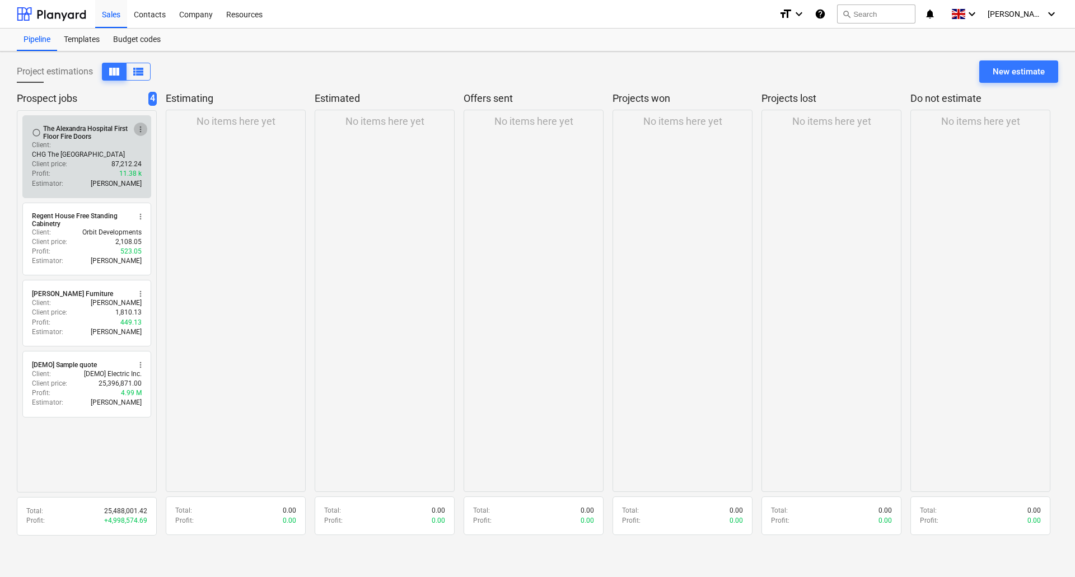
click at [138, 131] on span "more_vert" at bounding box center [140, 129] width 9 height 9
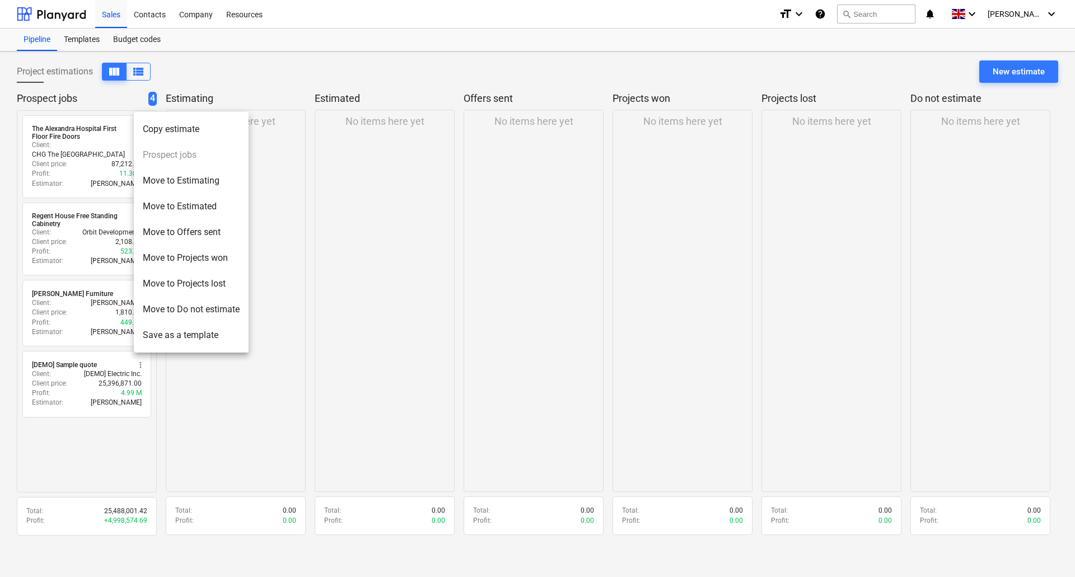
click at [279, 73] on div at bounding box center [537, 288] width 1075 height 577
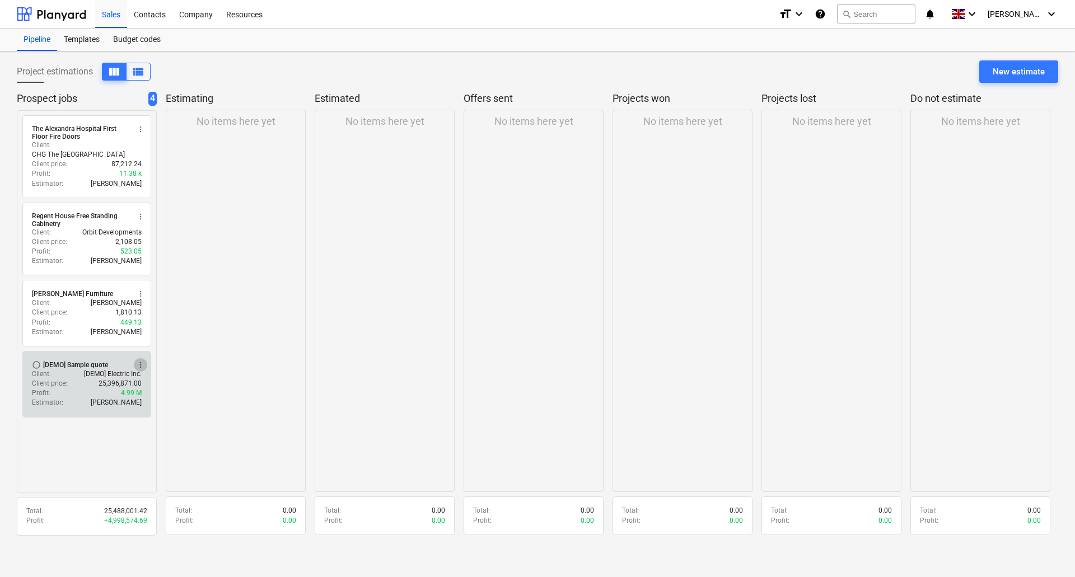
click at [139, 358] on button "more_vert" at bounding box center [140, 364] width 13 height 13
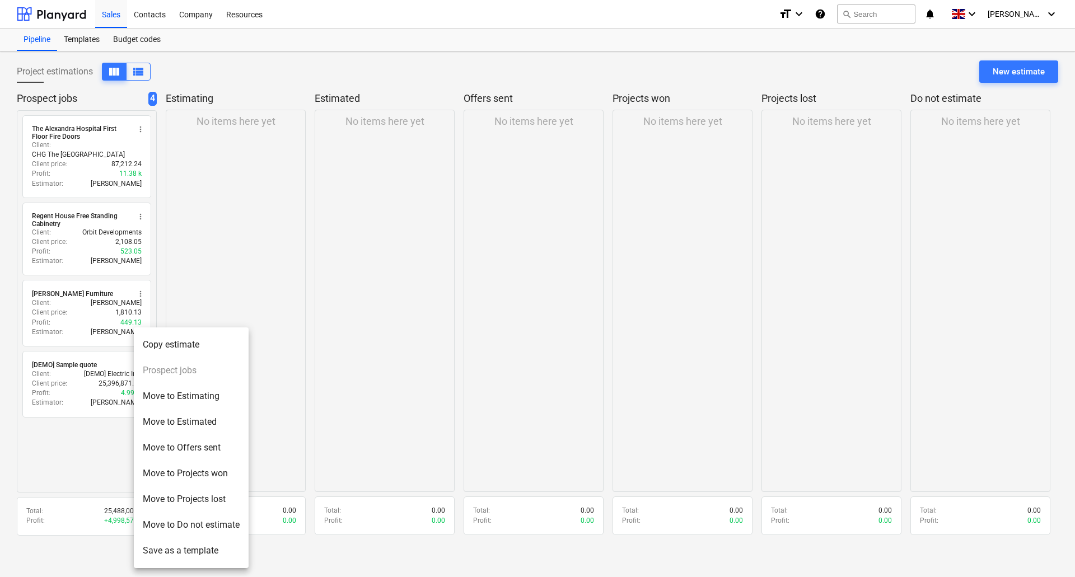
click at [84, 481] on div at bounding box center [537, 288] width 1075 height 577
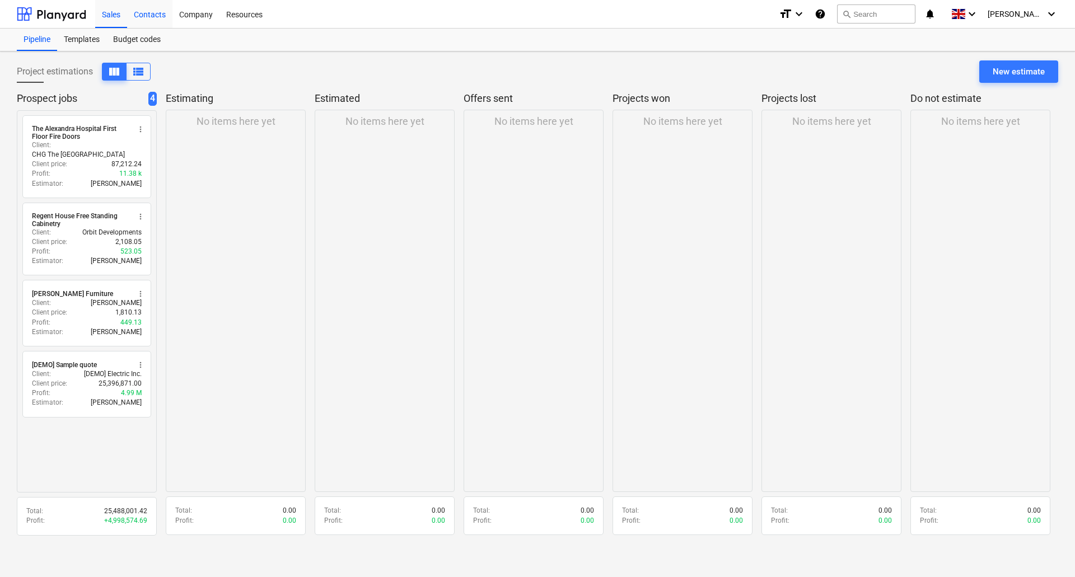
click at [143, 16] on div "Contacts" at bounding box center [149, 13] width 45 height 29
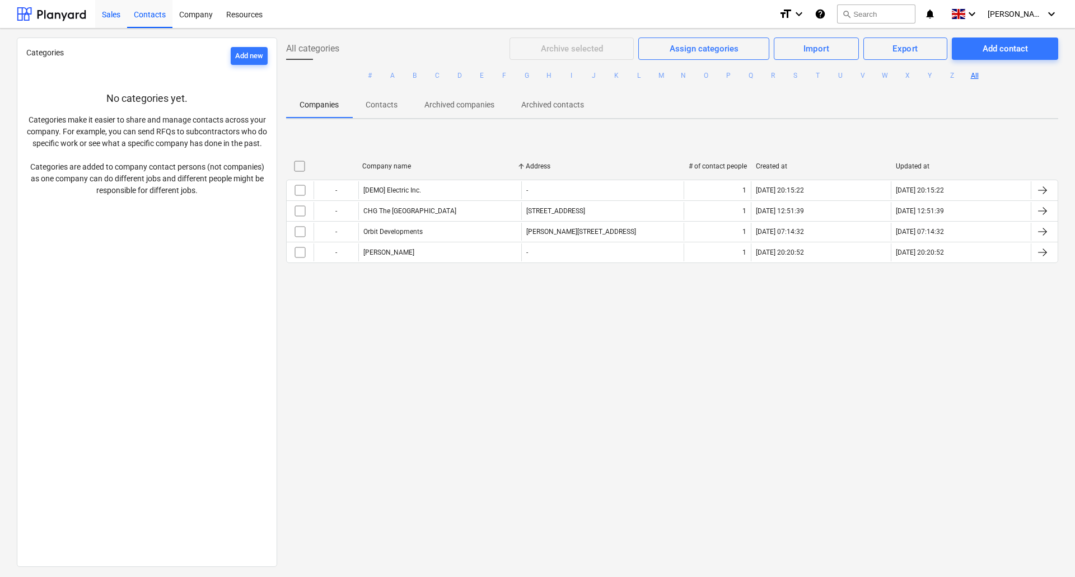
click at [96, 20] on div "Sales" at bounding box center [111, 13] width 32 height 29
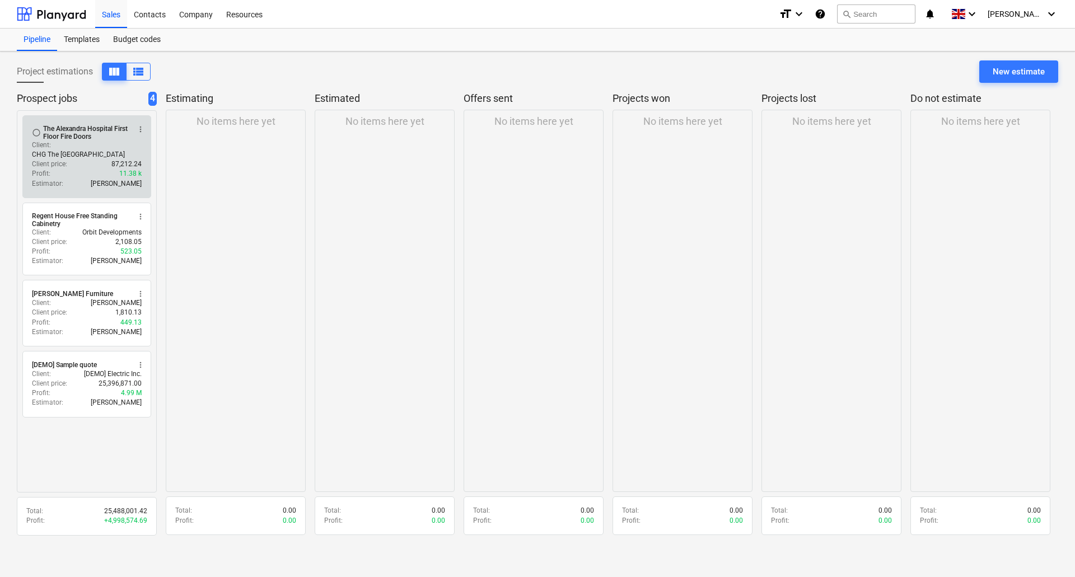
click at [78, 127] on div "The Alexandra Hospital First Floor Fire Doors" at bounding box center [86, 133] width 86 height 16
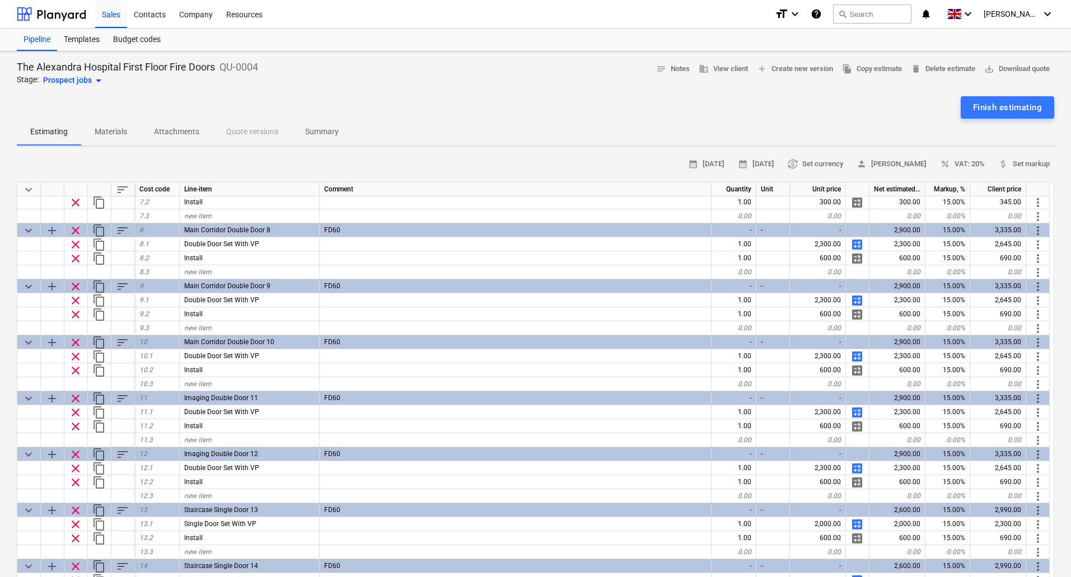
click at [337, 127] on p "Summary" at bounding box center [322, 132] width 34 height 12
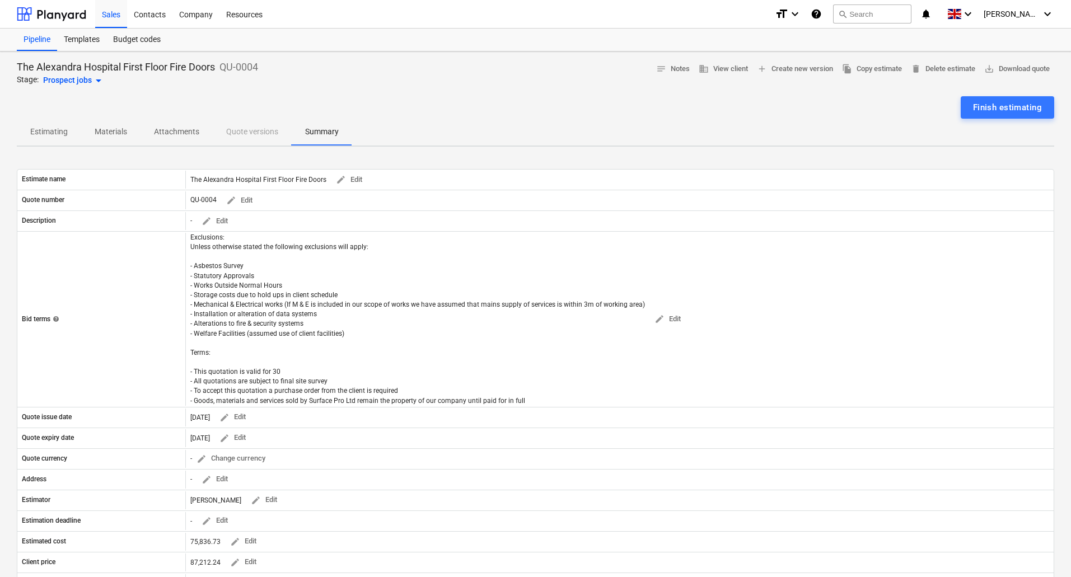
click at [52, 130] on p "Estimating" at bounding box center [49, 132] width 38 height 12
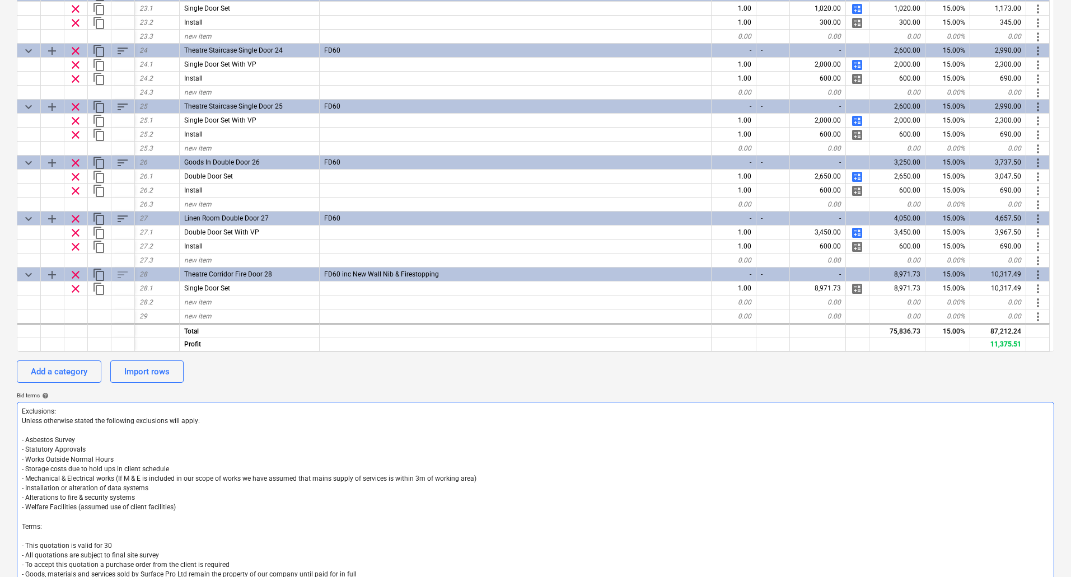
scroll to position [280, 0]
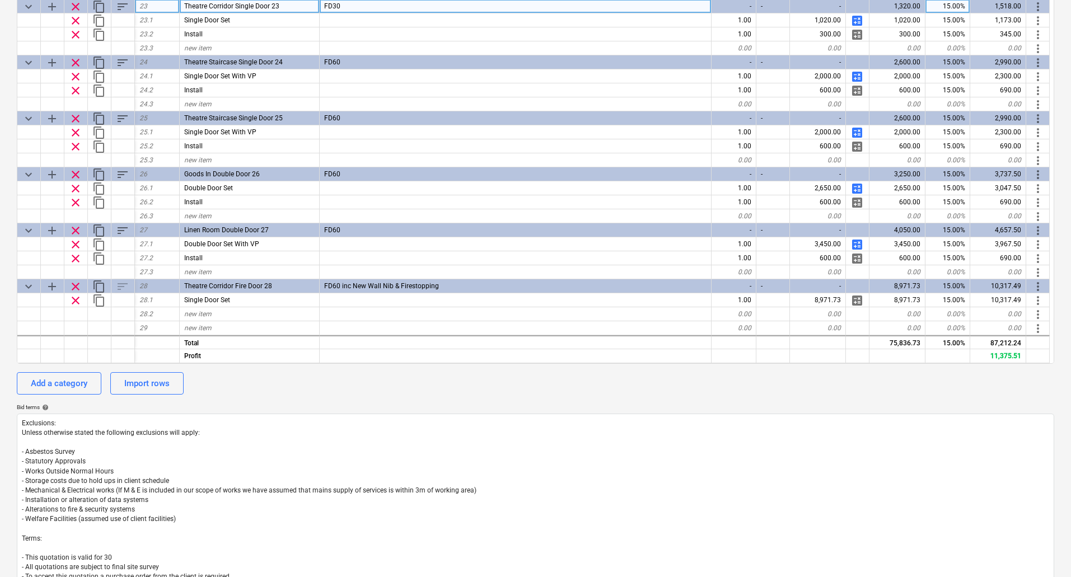
type textarea "x"
